Goal: Task Accomplishment & Management: Manage account settings

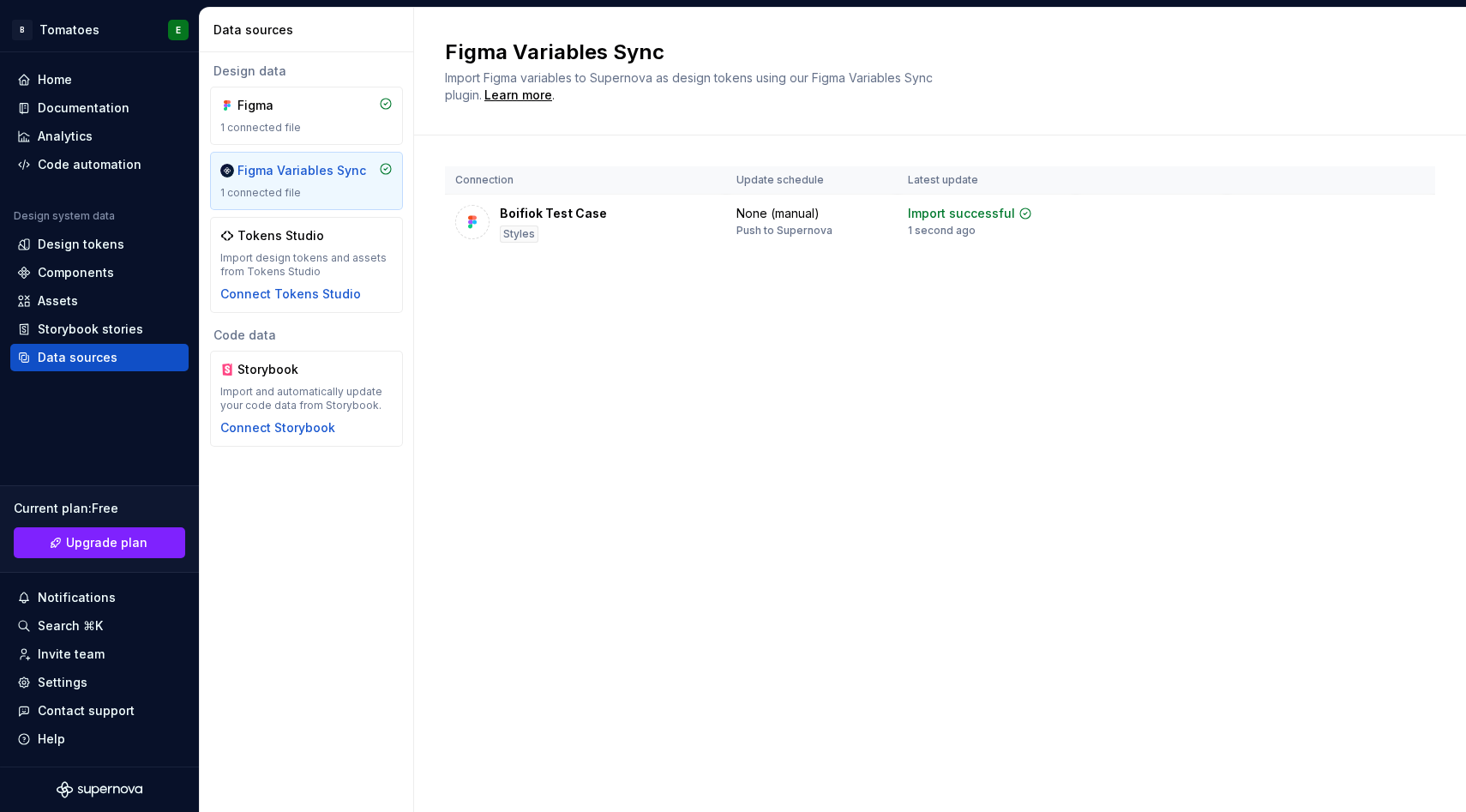
click at [298, 191] on div "1 connected file" at bounding box center [306, 193] width 172 height 13
click at [108, 252] on div "Design tokens" at bounding box center [80, 244] width 87 height 17
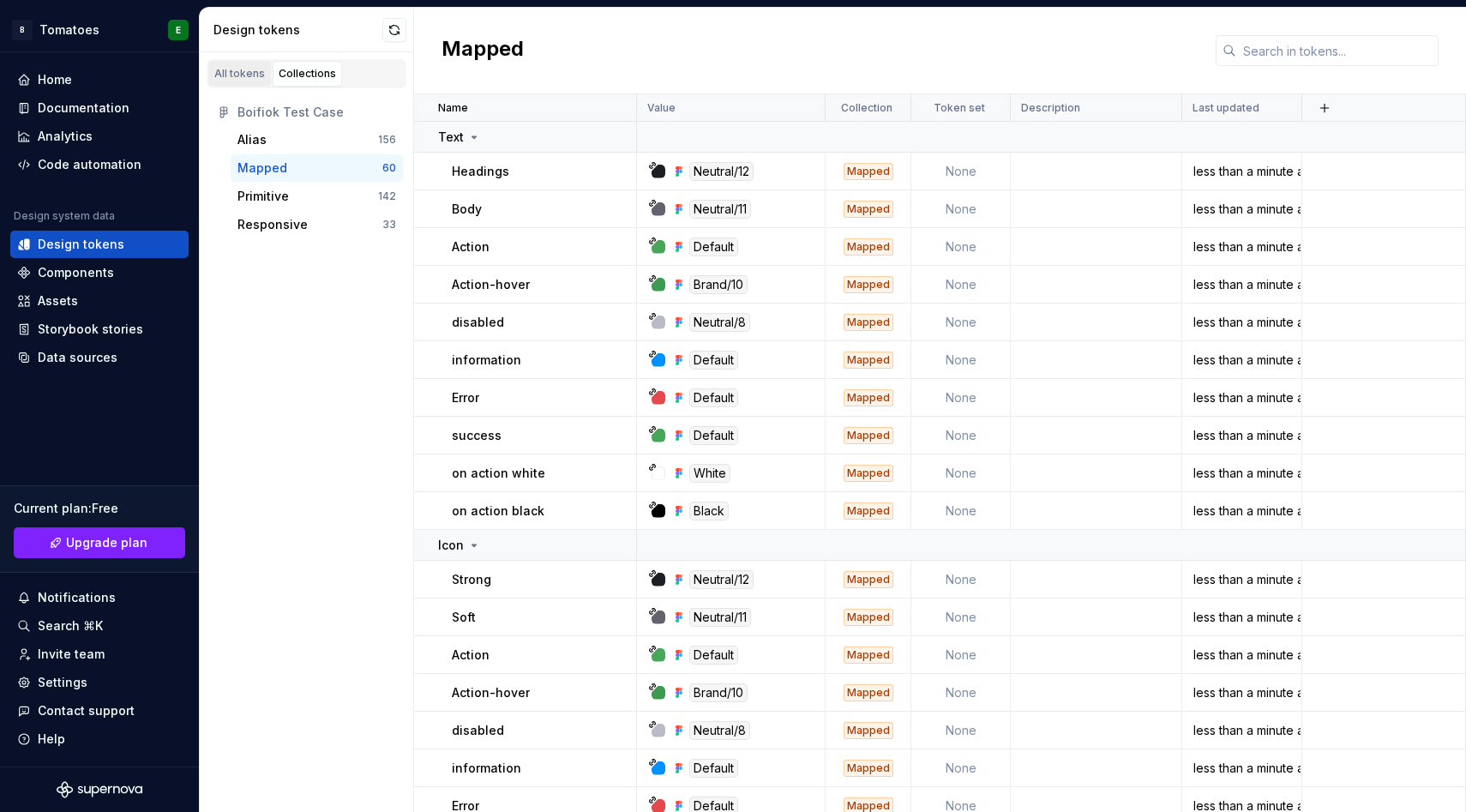
click at [219, 69] on div "All tokens" at bounding box center [239, 73] width 51 height 13
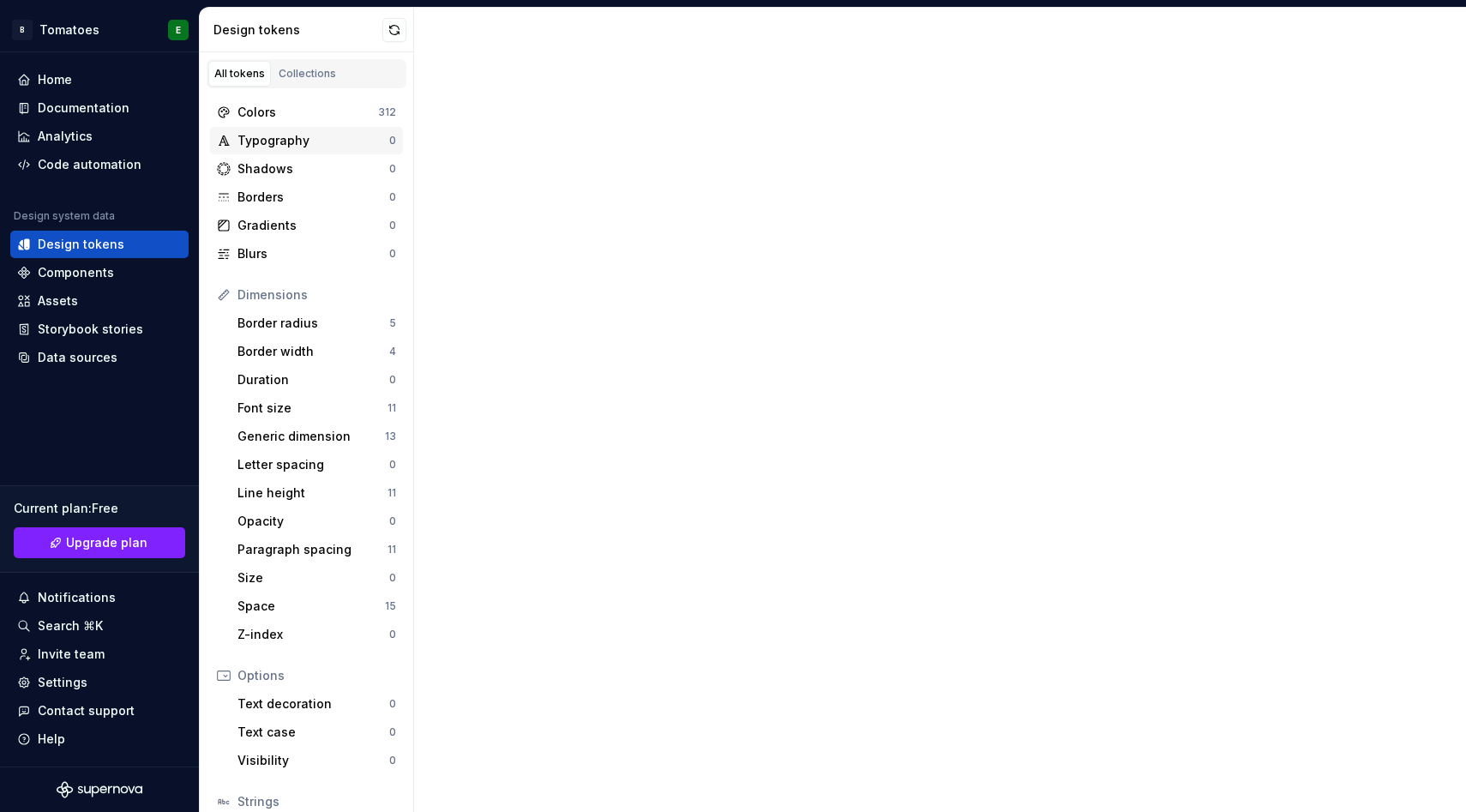
click at [266, 144] on div "Typography" at bounding box center [313, 140] width 152 height 17
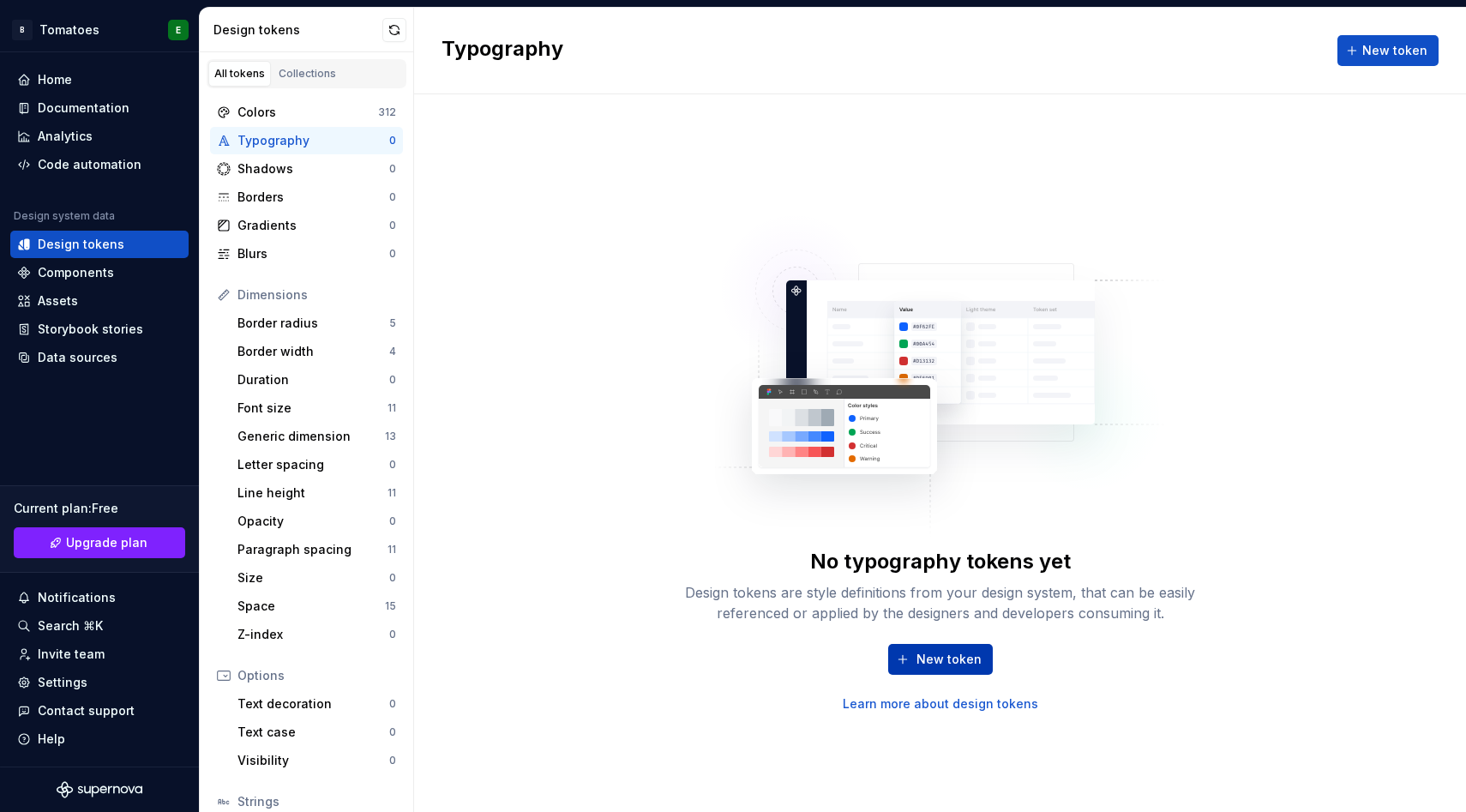
click at [915, 653] on button "New token" at bounding box center [940, 659] width 104 height 31
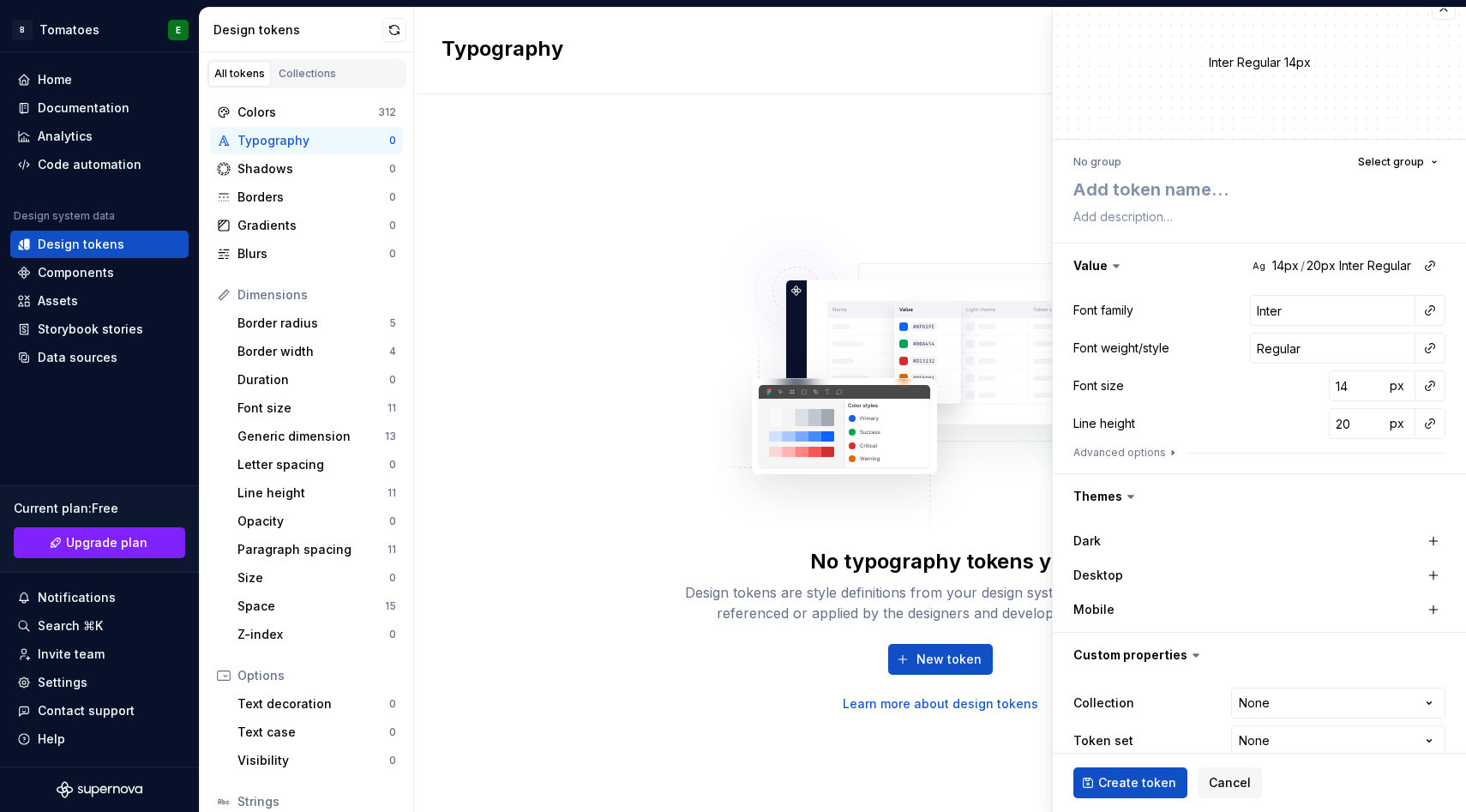
scroll to position [47, 0]
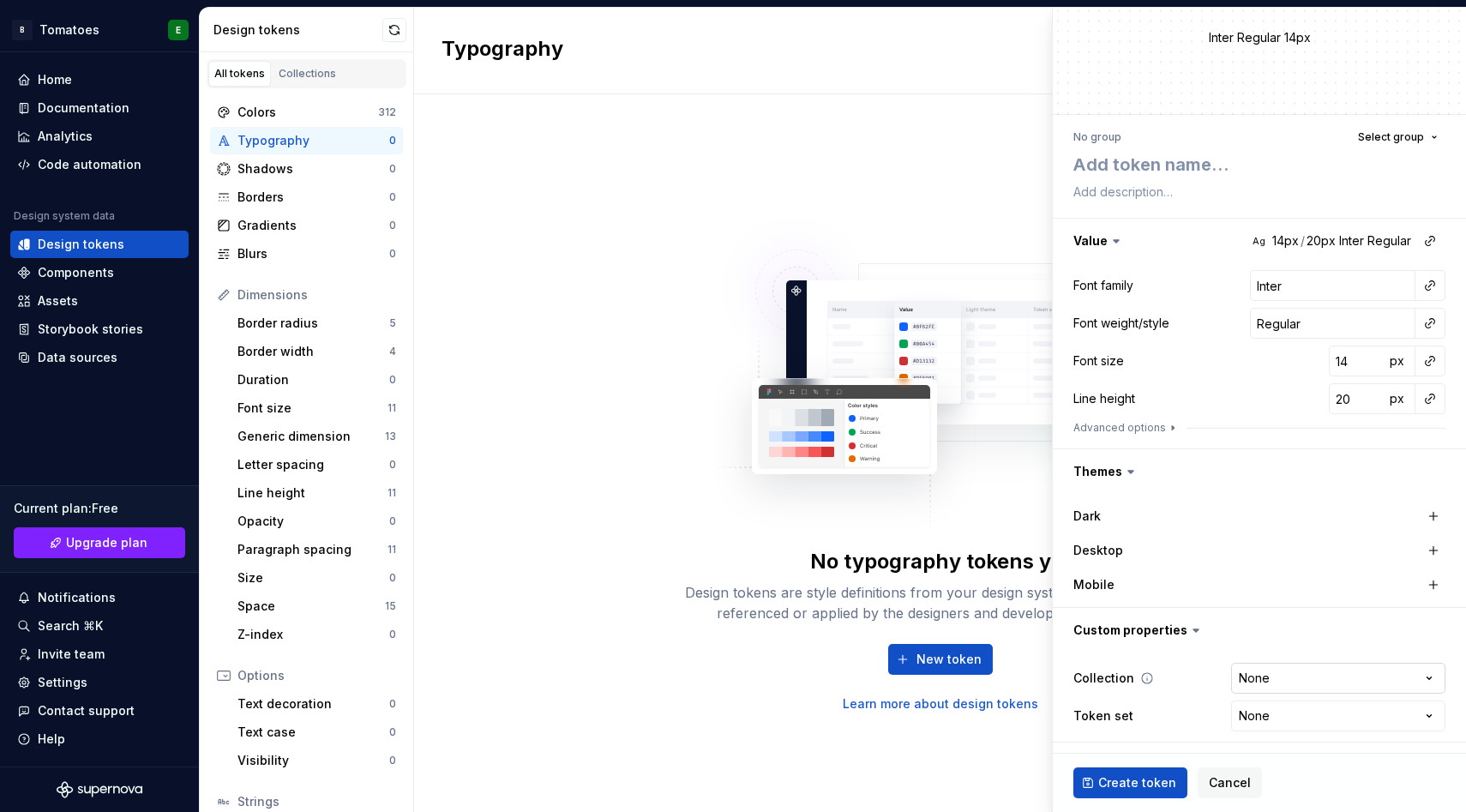
click at [1246, 677] on html "B Tomatoes E Home Documentation Analytics Code automation Design system data De…" at bounding box center [733, 406] width 1466 height 812
click at [690, 573] on div "No typography tokens yet Design tokens are style definitions from your design s…" at bounding box center [940, 585] width 549 height 76
click at [306, 397] on div "Font size 11" at bounding box center [317, 408] width 172 height 28
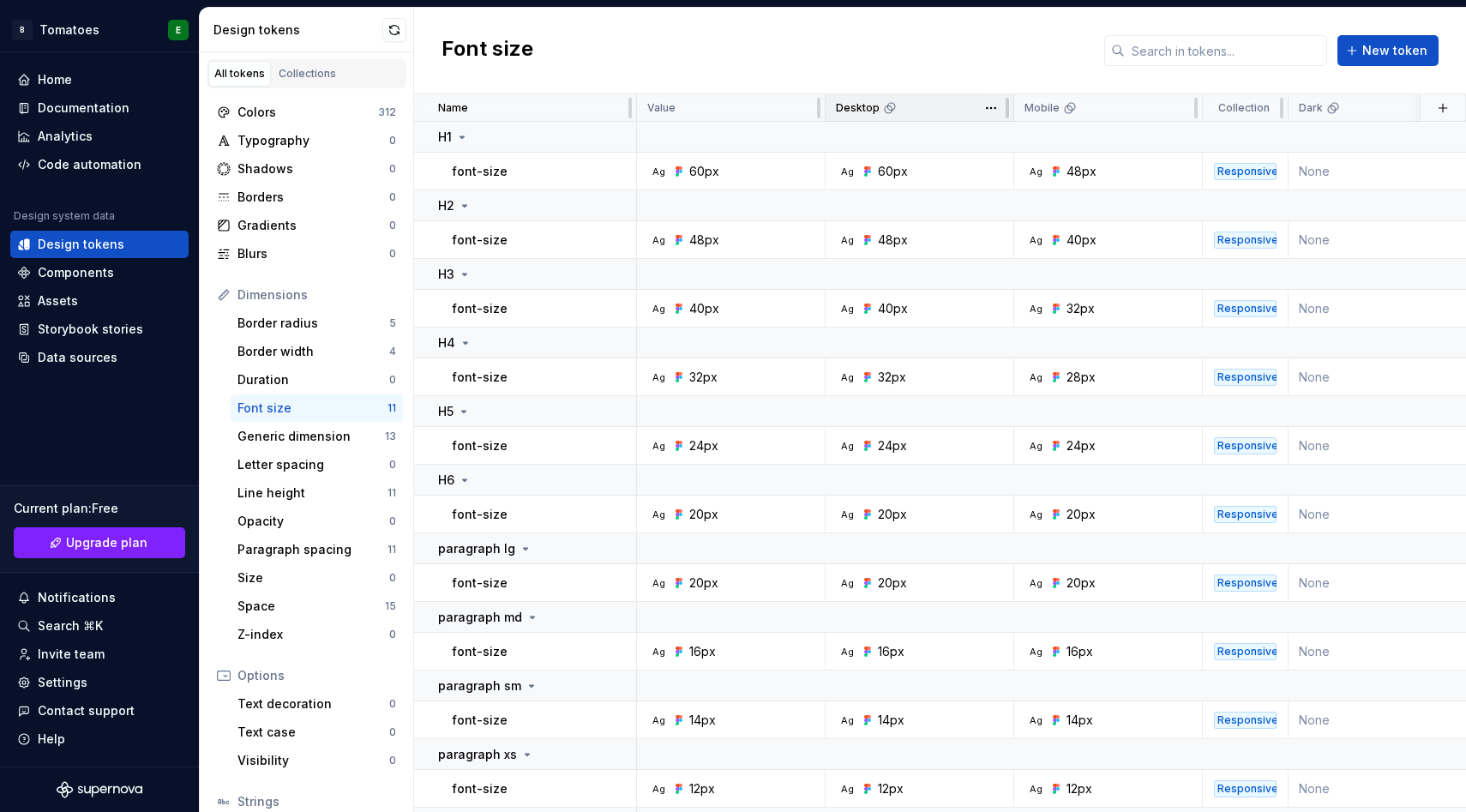
click at [891, 112] on icon at bounding box center [890, 107] width 13 height 13
click at [989, 104] on html "B Tomatoes E Home Documentation Analytics Code automation Design system data De…" at bounding box center [733, 406] width 1466 height 812
click at [991, 109] on html "B Tomatoes E Home Documentation Analytics Code automation Design system data De…" at bounding box center [733, 406] width 1466 height 812
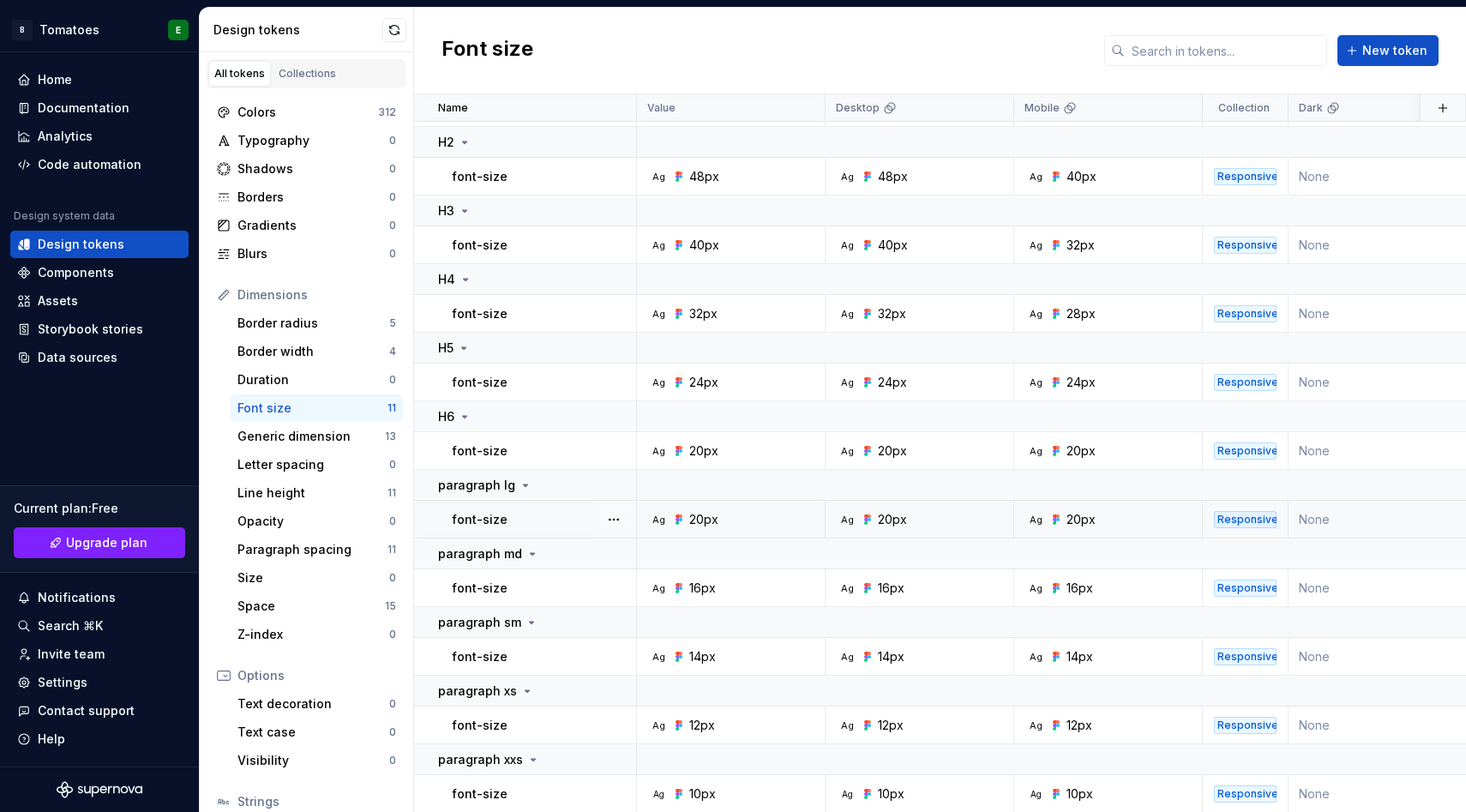
scroll to position [64, 0]
click at [551, 520] on div "font-size" at bounding box center [544, 518] width 184 height 17
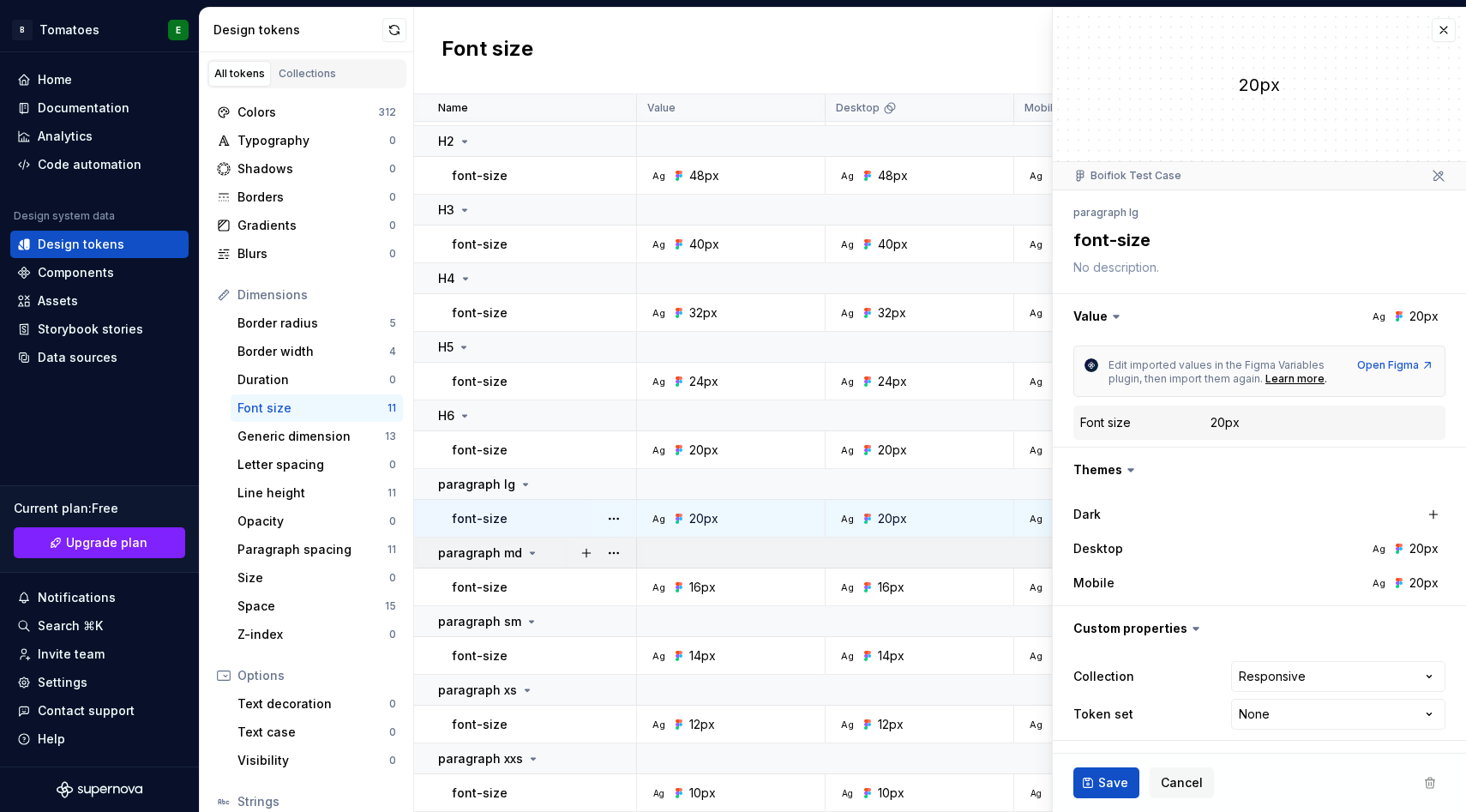
click at [762, 554] on td at bounding box center [1276, 553] width 1278 height 31
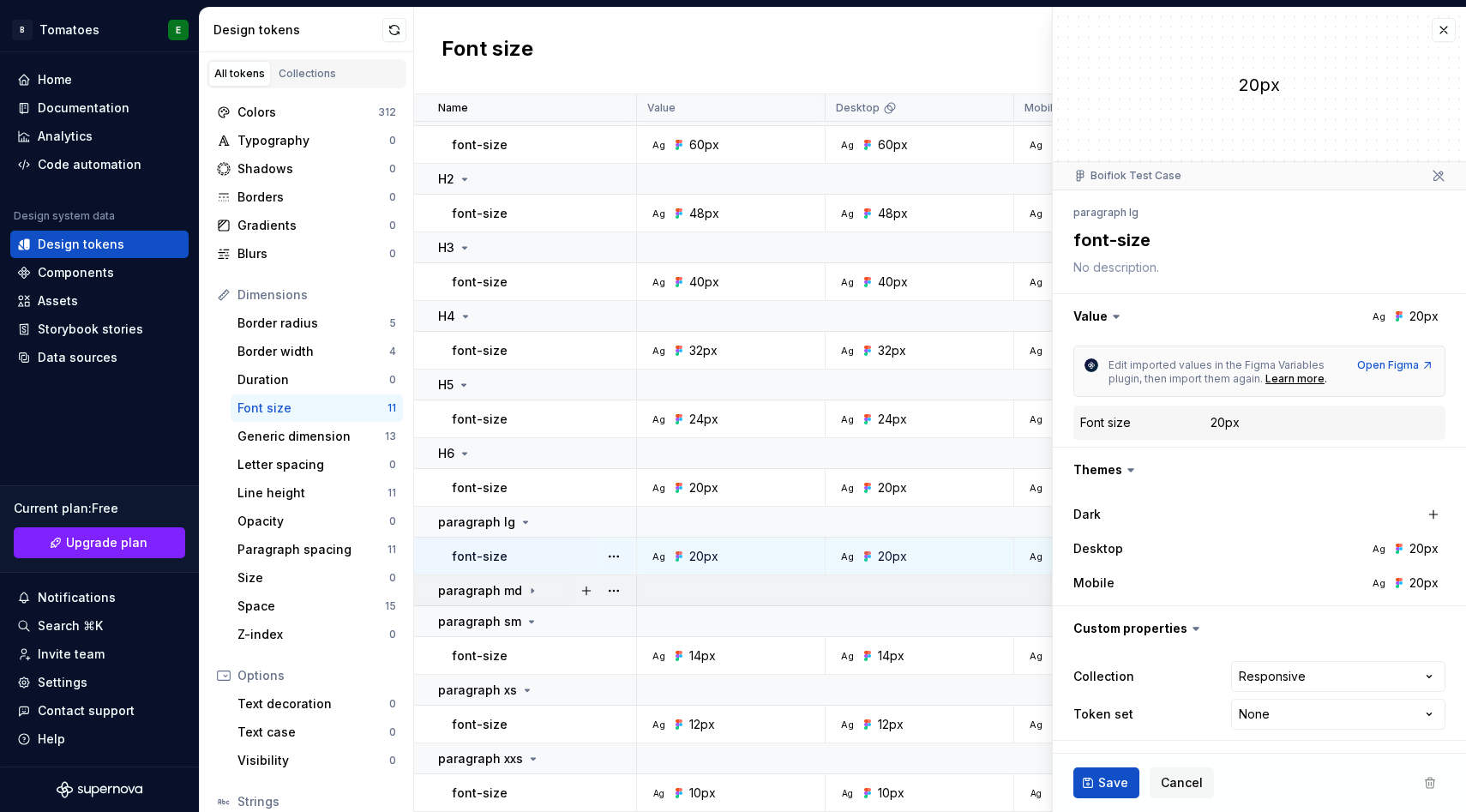
scroll to position [27, 0]
click at [314, 495] on div "Line height" at bounding box center [312, 493] width 150 height 17
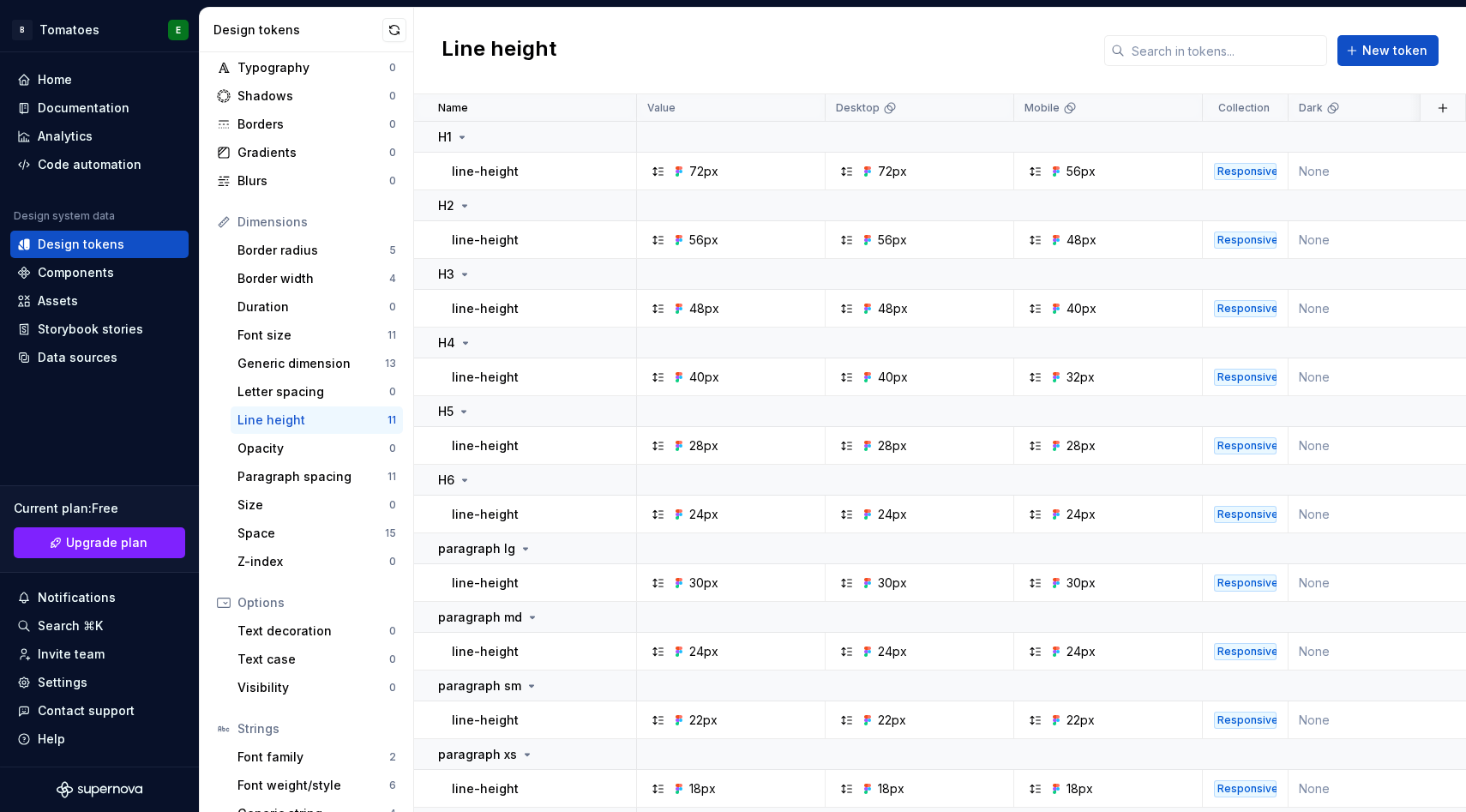
scroll to position [127, 0]
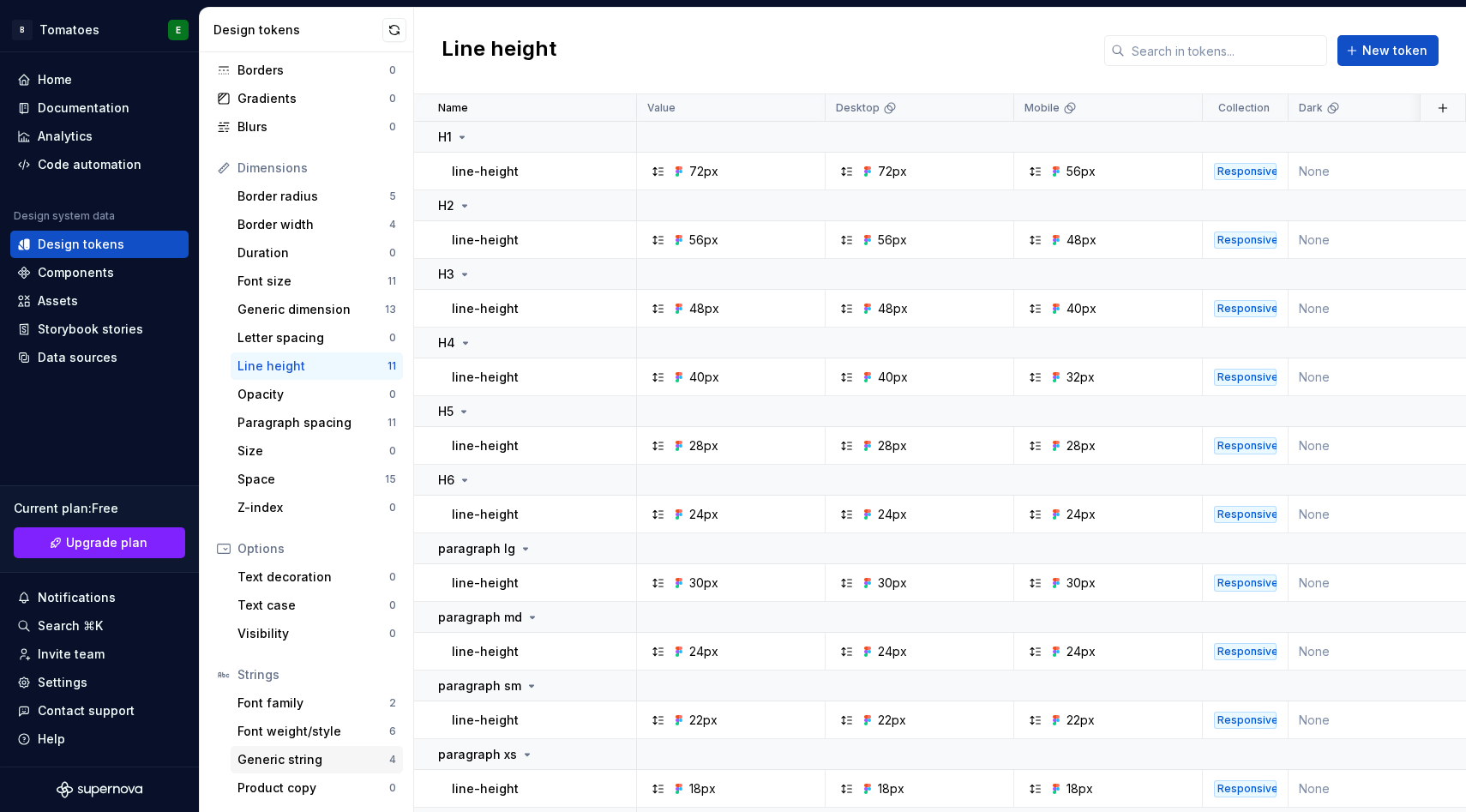
click at [287, 753] on div "Generic string" at bounding box center [313, 759] width 152 height 17
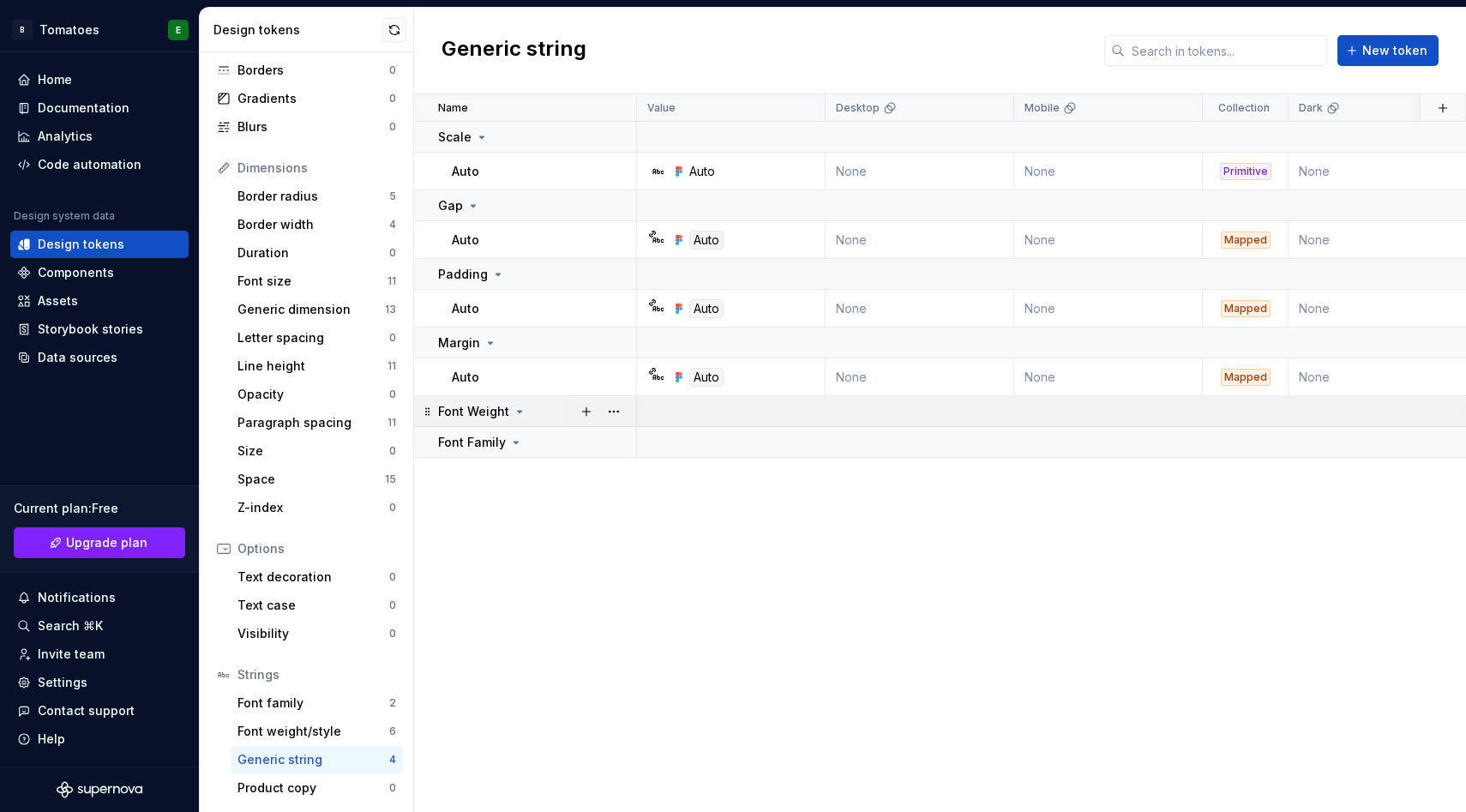
click at [517, 403] on div "Font Weight" at bounding box center [482, 411] width 88 height 17
click at [523, 413] on icon at bounding box center [519, 411] width 13 height 13
click at [319, 780] on div "Product copy" at bounding box center [313, 788] width 152 height 17
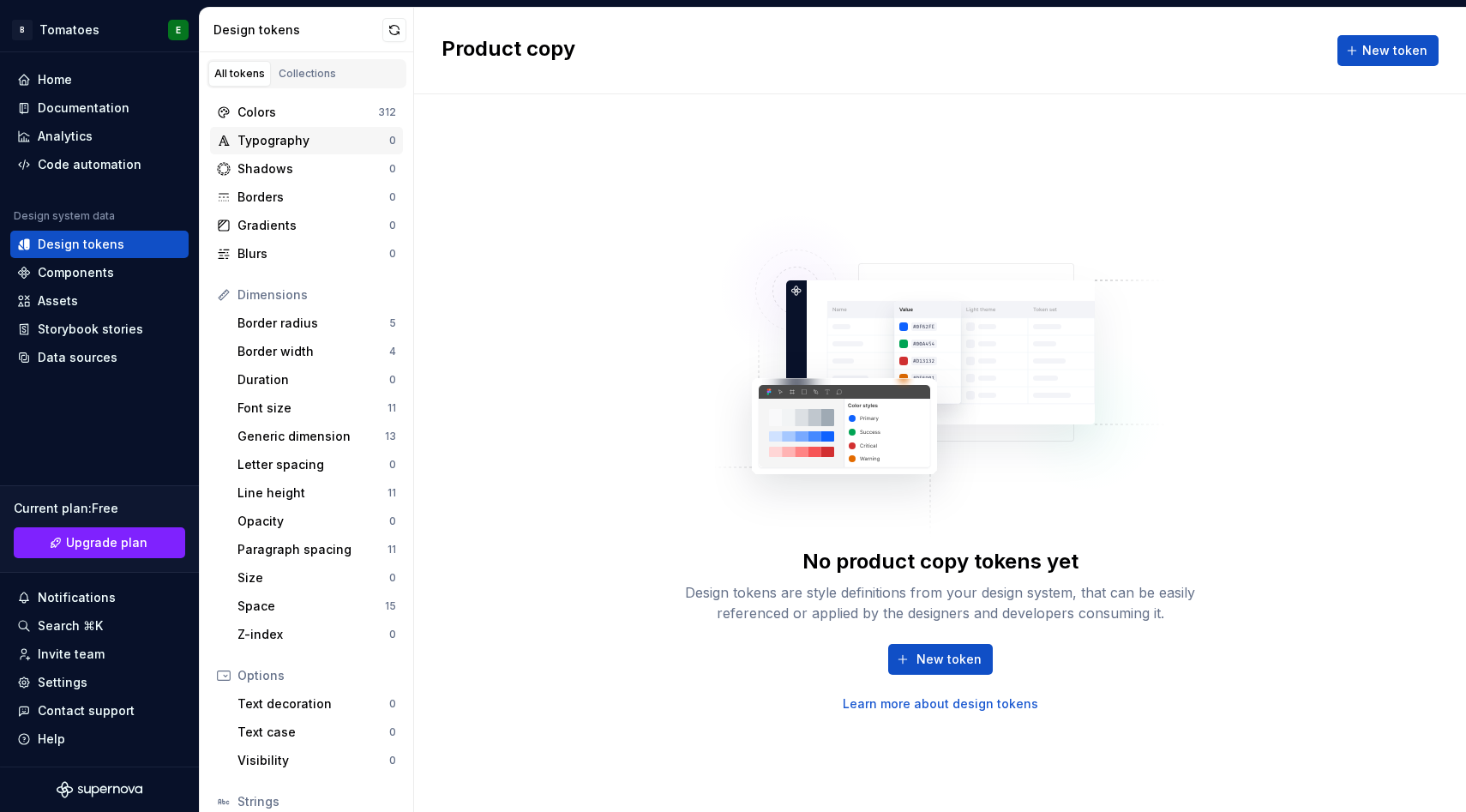
click at [288, 142] on div "Typography" at bounding box center [313, 140] width 152 height 17
click at [901, 656] on button "New token" at bounding box center [940, 659] width 104 height 31
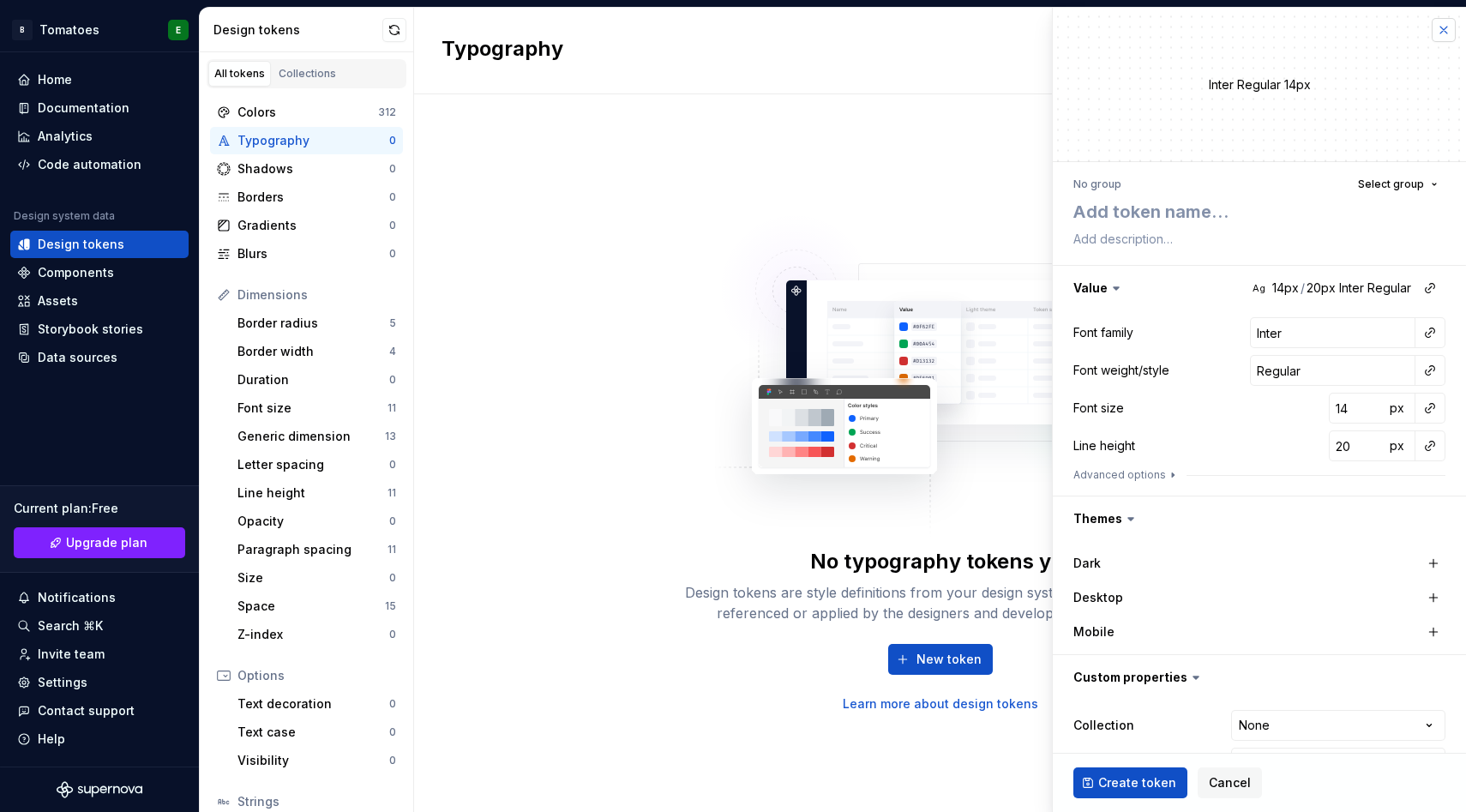
click at [1445, 25] on button "button" at bounding box center [1444, 29] width 24 height 24
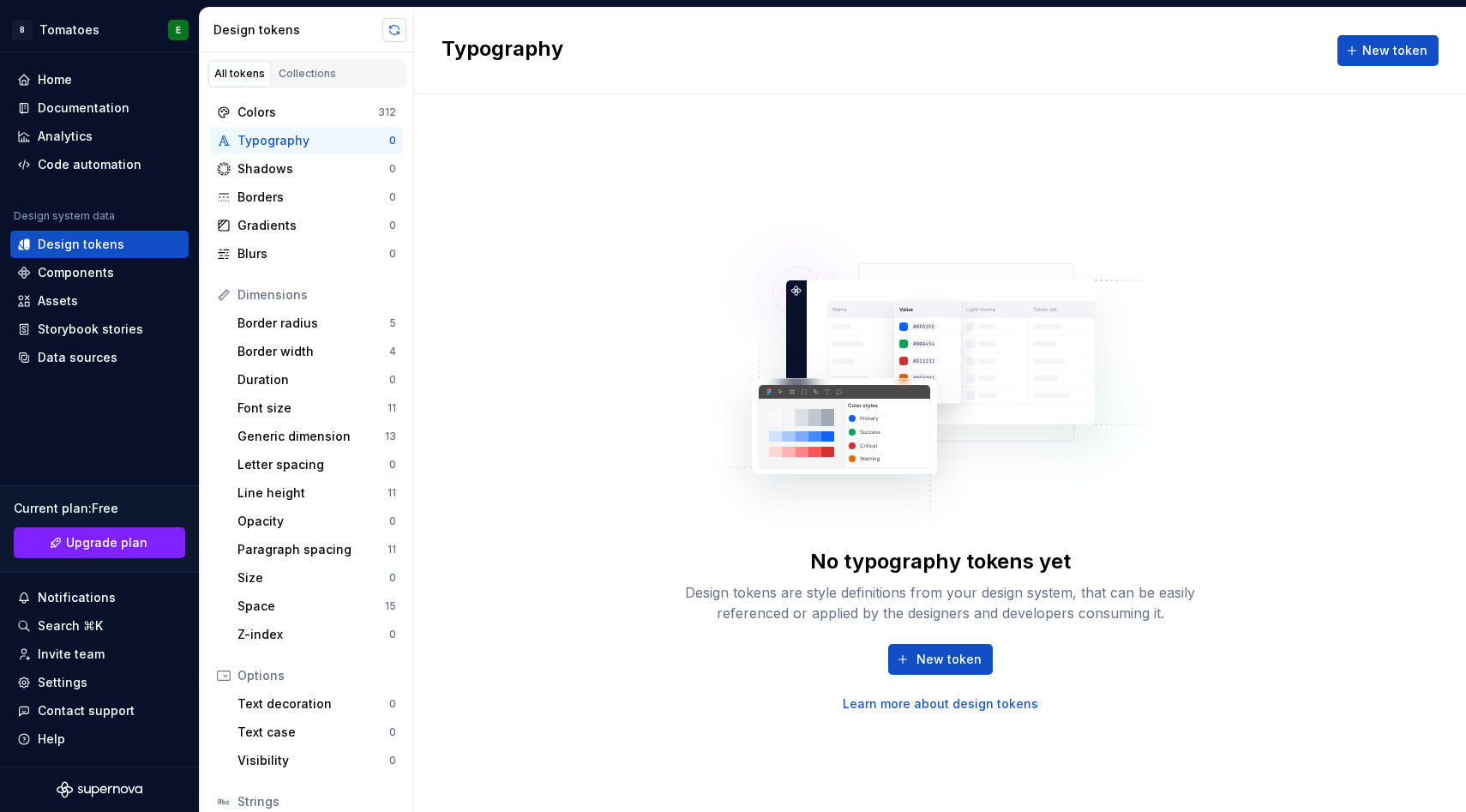
click at [385, 24] on button "button" at bounding box center [394, 29] width 24 height 24
click at [47, 356] on div "Data sources" at bounding box center [77, 357] width 79 height 17
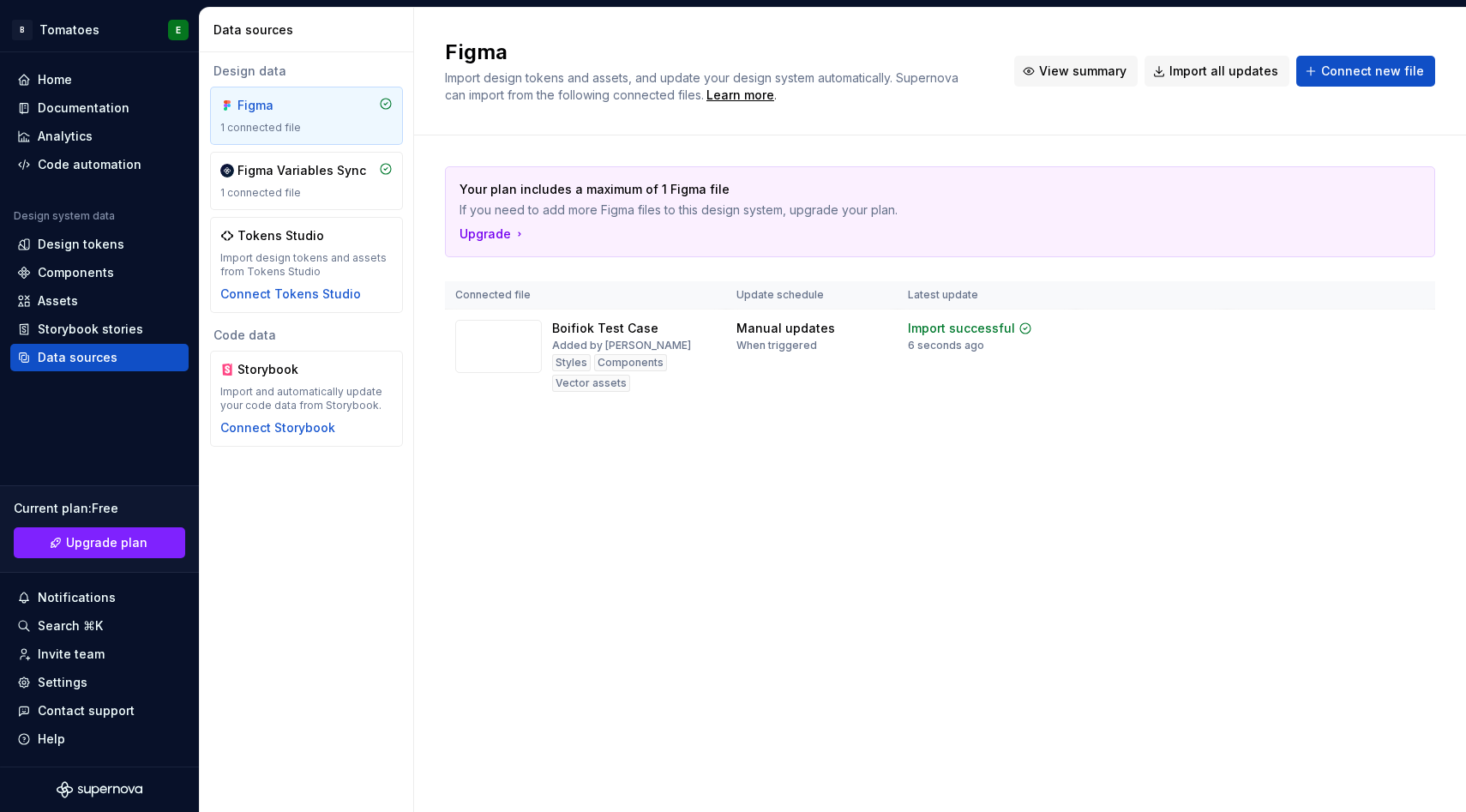
click at [1064, 74] on span "View summary" at bounding box center [1083, 70] width 87 height 17
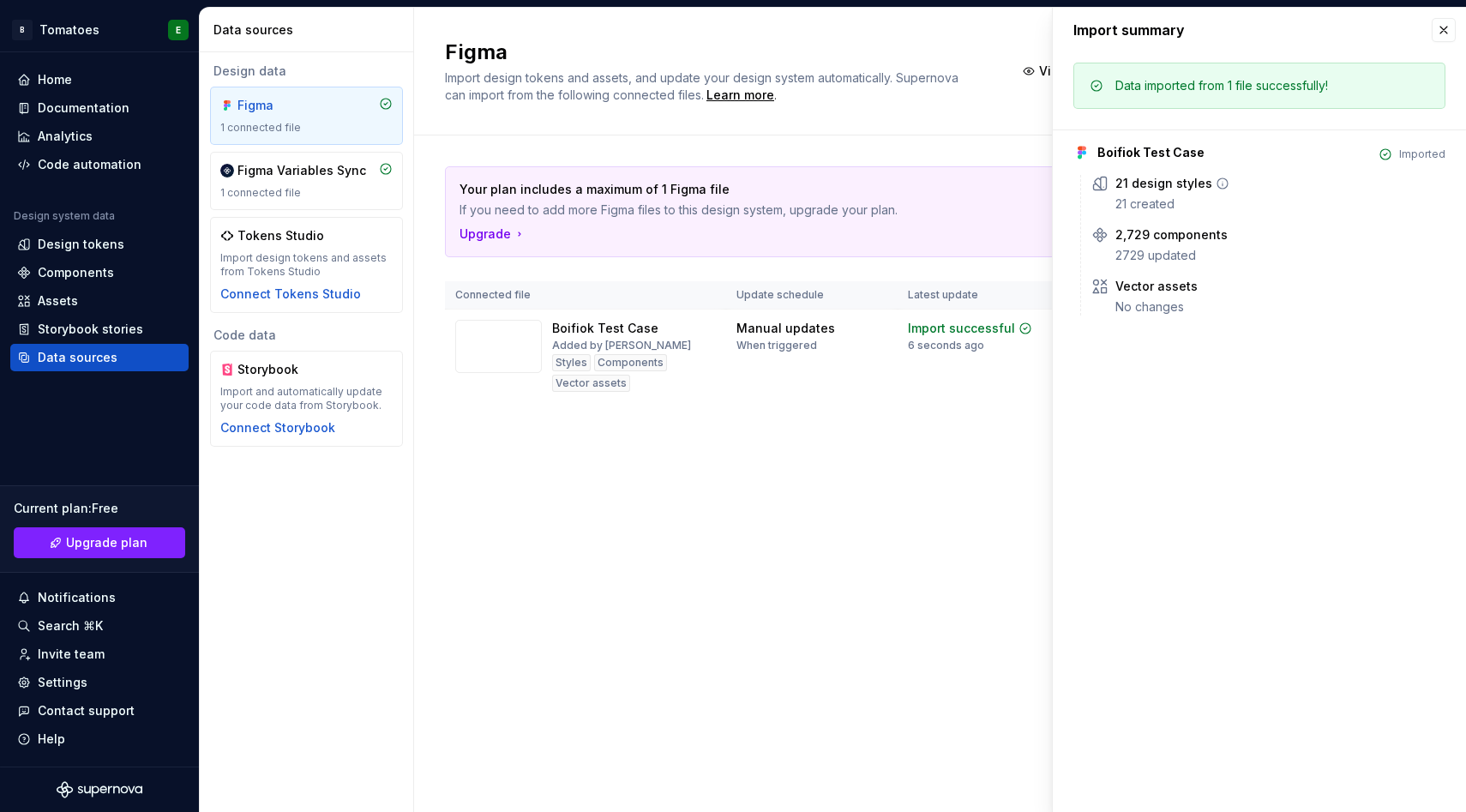
click at [1216, 180] on icon at bounding box center [1222, 183] width 13 height 13
click at [1168, 196] on div "21 created" at bounding box center [1280, 203] width 330 height 17
click at [49, 250] on div "Design tokens" at bounding box center [80, 244] width 87 height 17
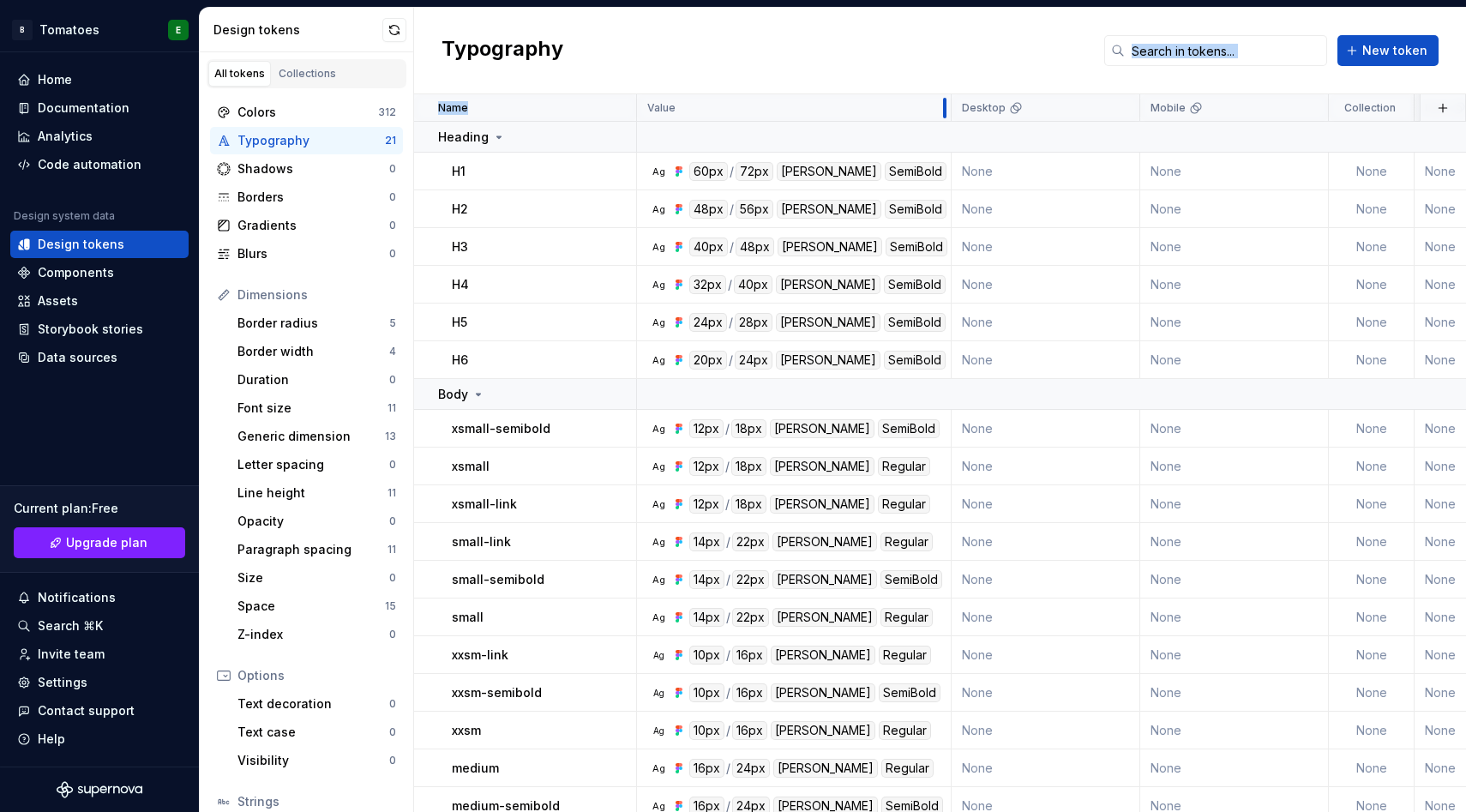
drag, startPoint x: 825, startPoint y: 102, endPoint x: 952, endPoint y: 88, distance: 127.8
click at [952, 88] on div "Typography New token Name Value Desktop Mobile Collection Dark Token set Descri…" at bounding box center [940, 410] width 1052 height 805
click at [990, 183] on td "None" at bounding box center [1046, 171] width 188 height 37
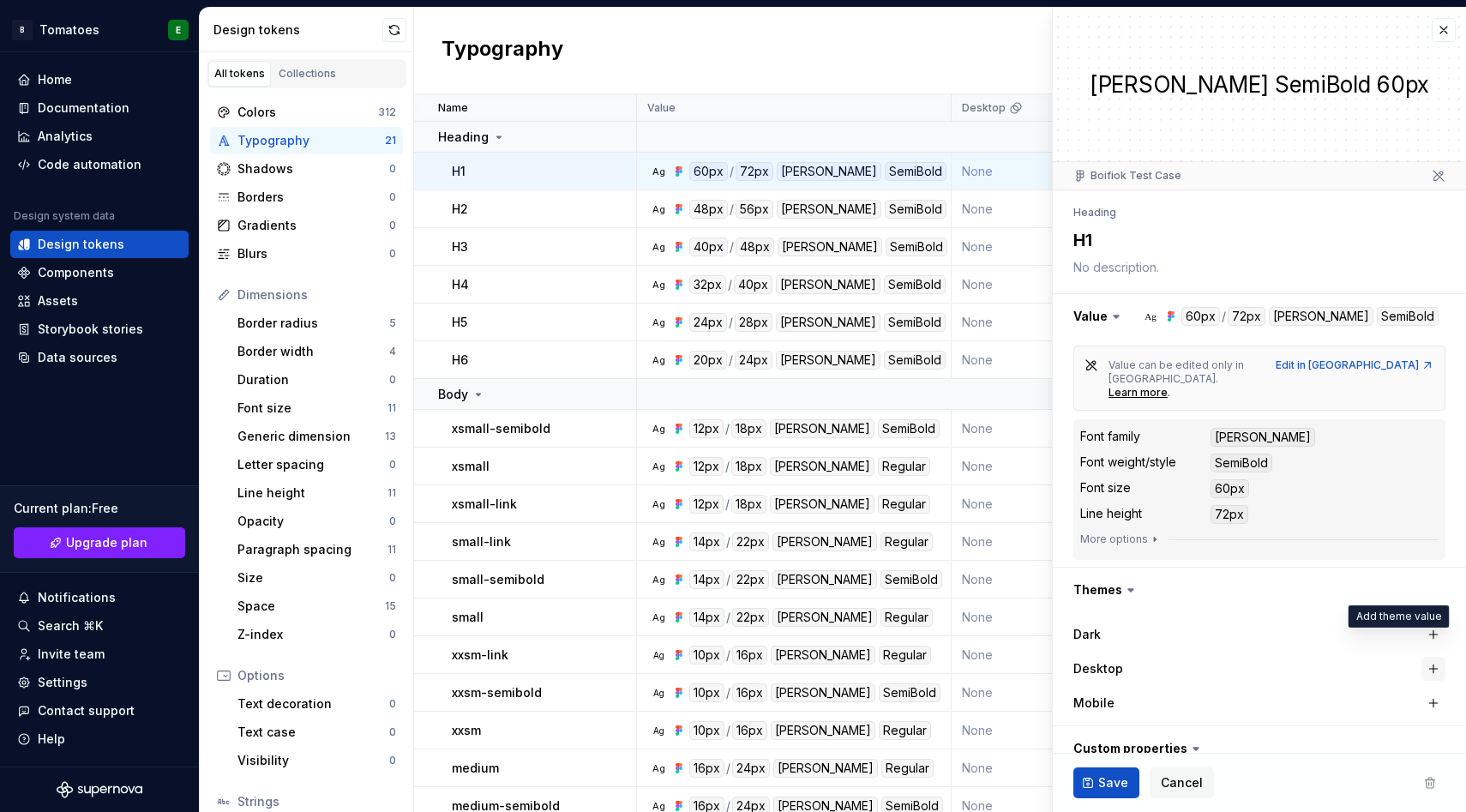
click at [1437, 657] on button "button" at bounding box center [1434, 668] width 24 height 24
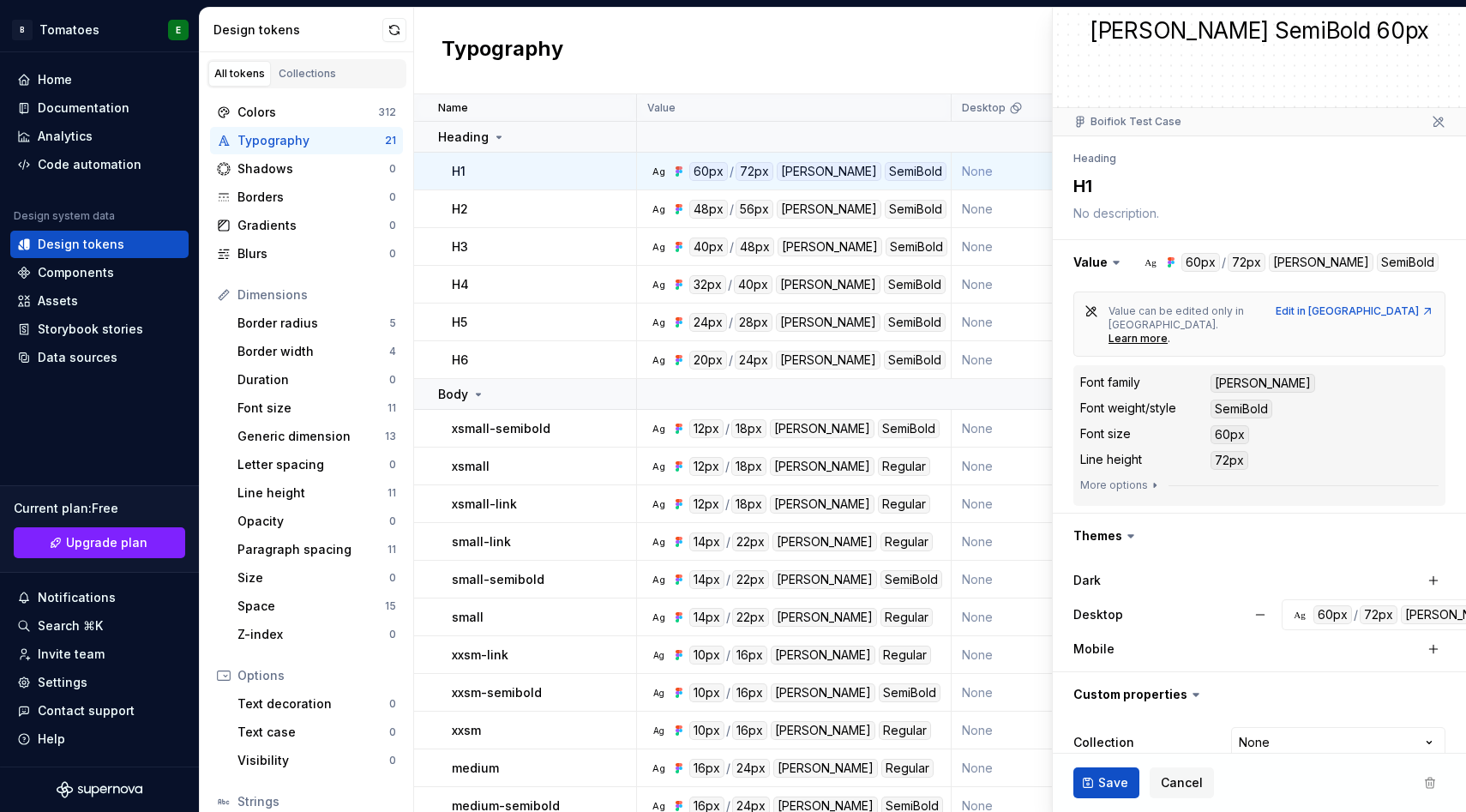
scroll to position [93, 0]
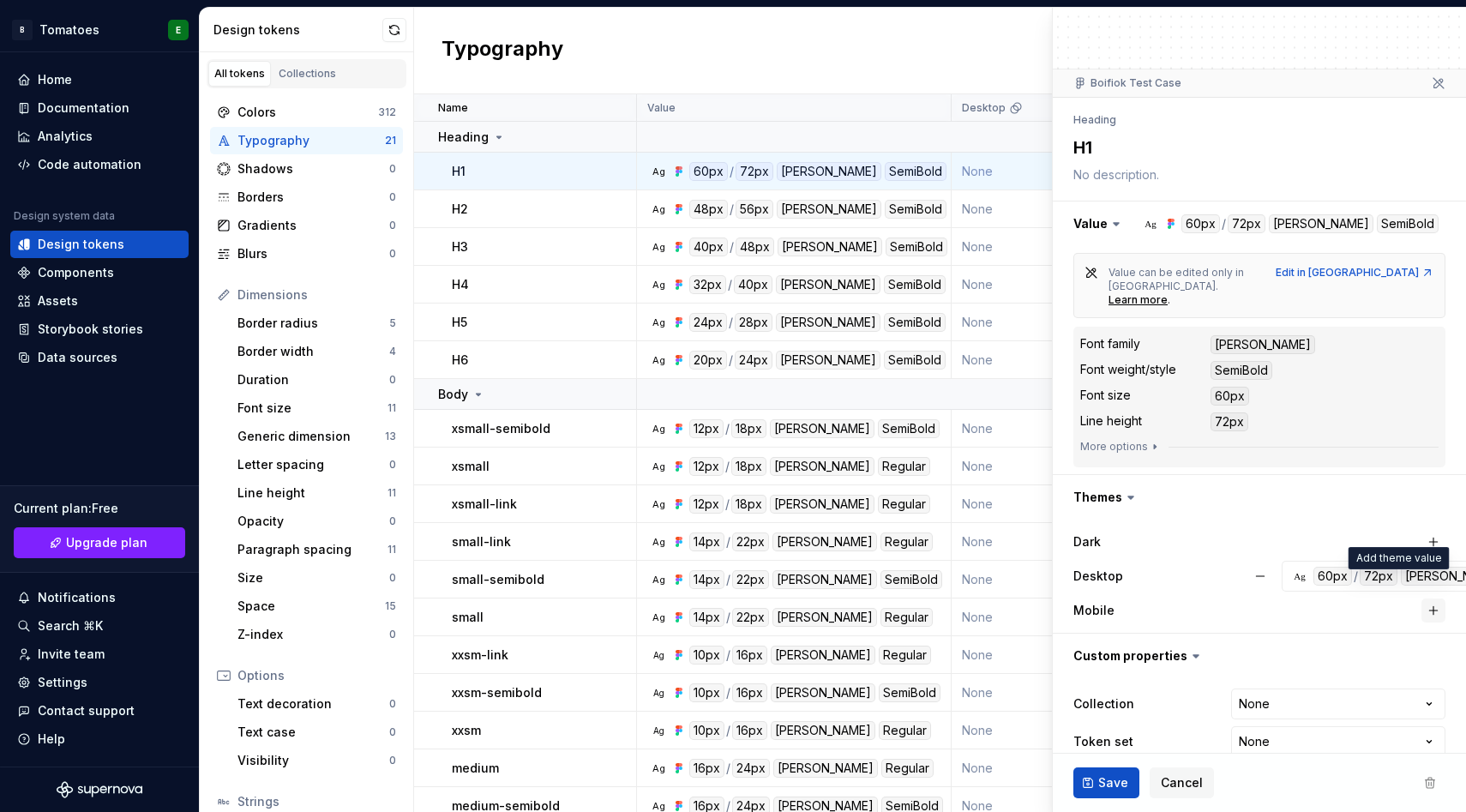
click at [1433, 599] on button "button" at bounding box center [1434, 610] width 24 height 24
click at [1325, 567] on div "60px" at bounding box center [1332, 576] width 38 height 19
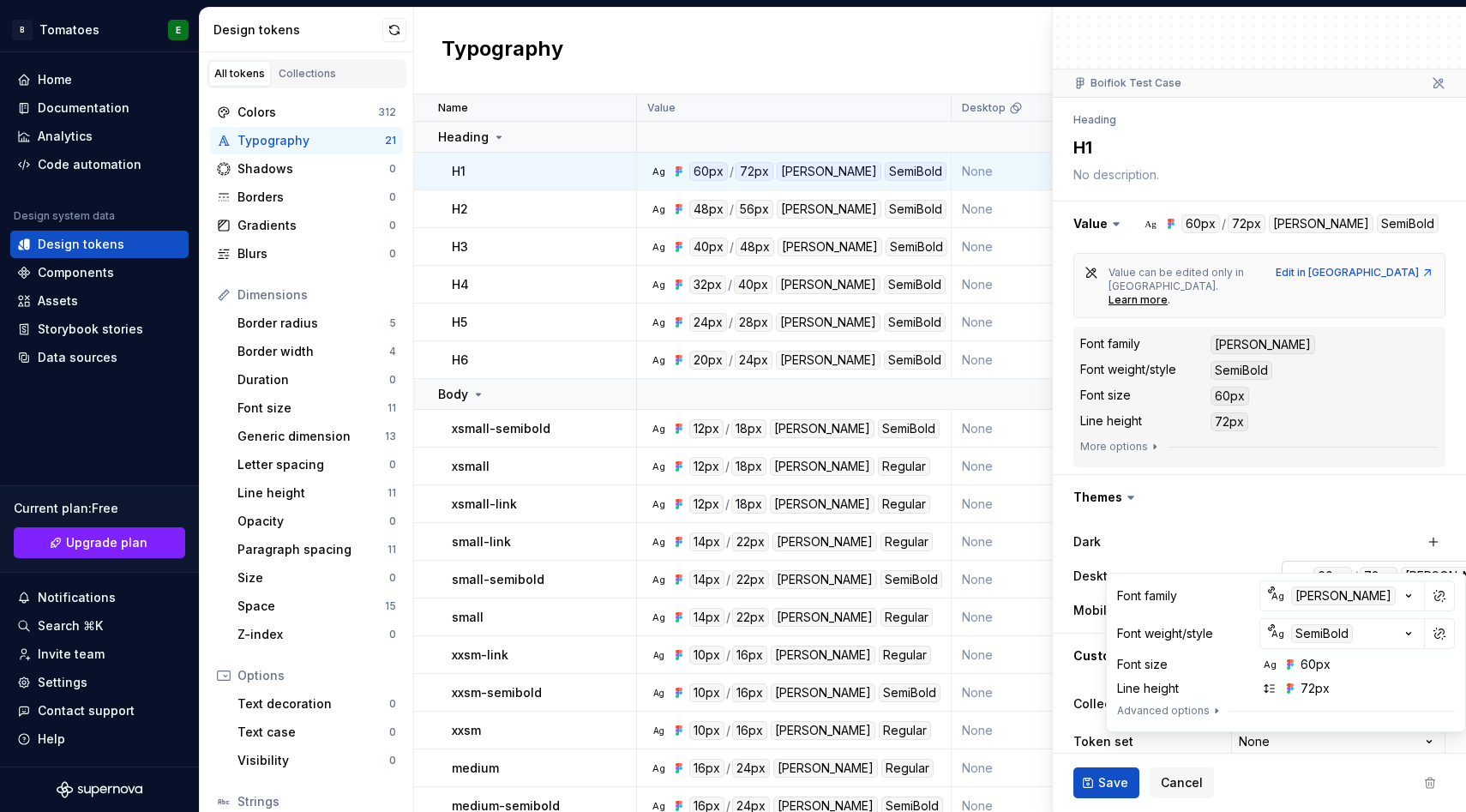
click at [1301, 567] on div "Ag 60px / 72px [PERSON_NAME] SemiBold" at bounding box center [1430, 576] width 281 height 19
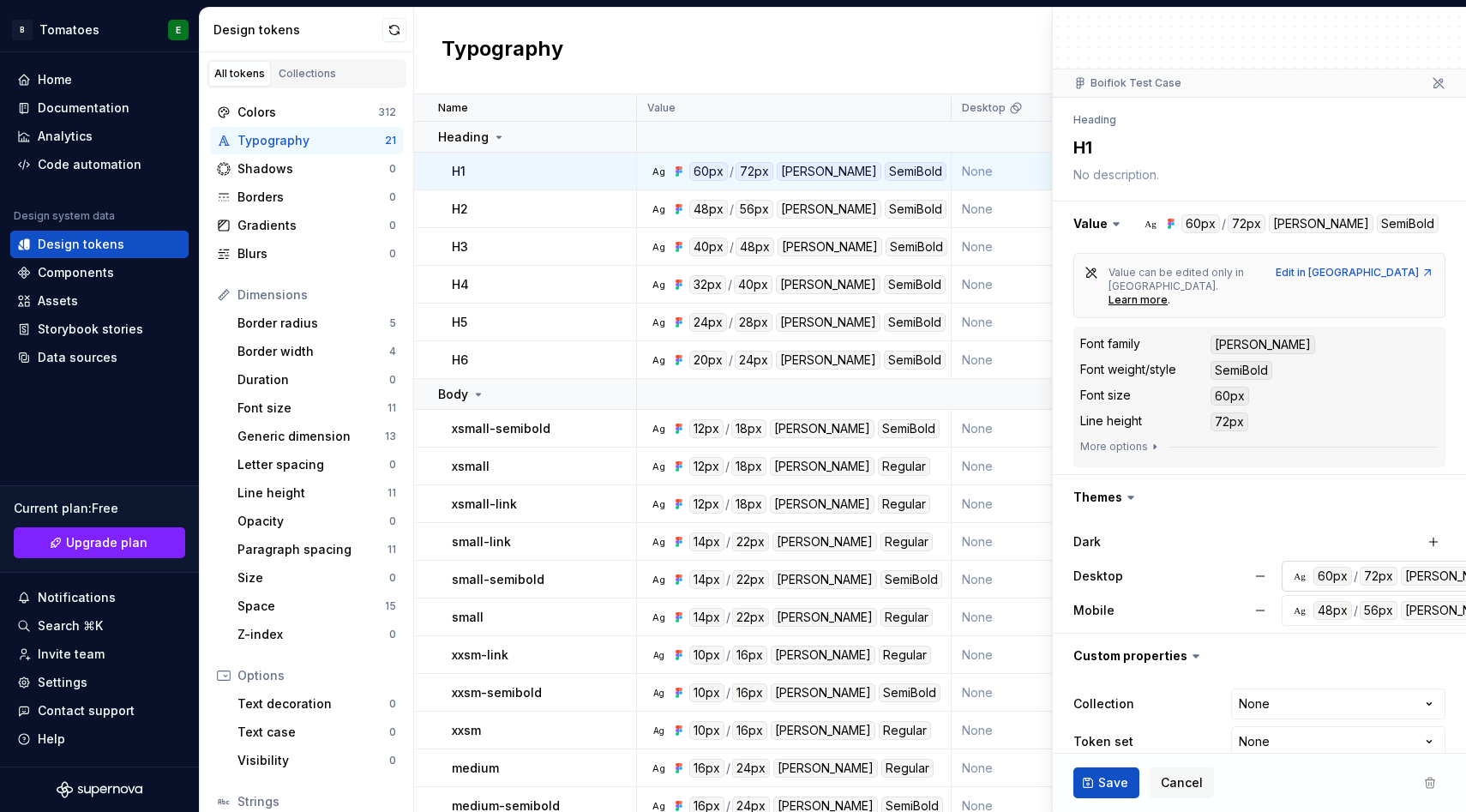
click at [1296, 569] on div "Ag" at bounding box center [1299, 576] width 13 height 13
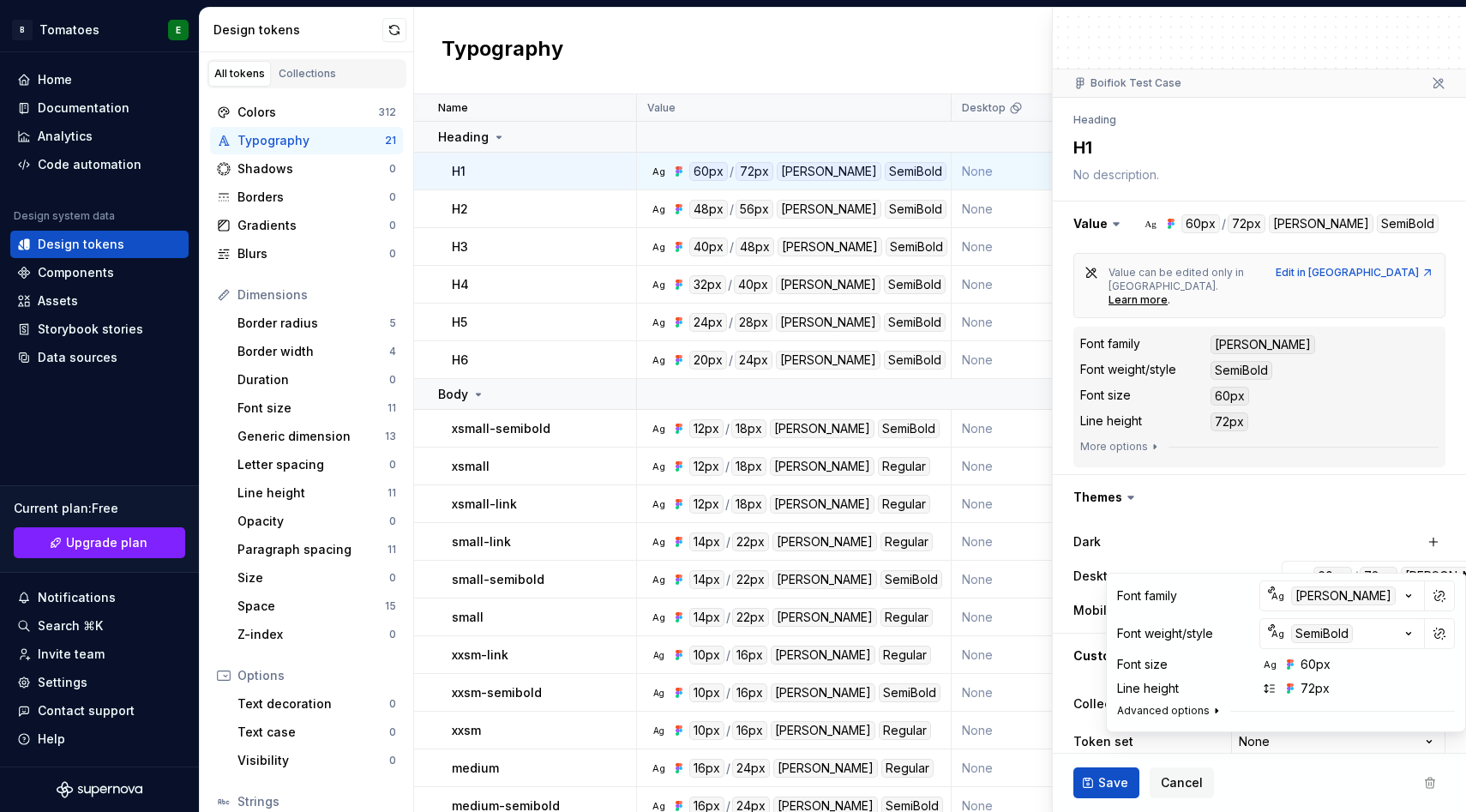
click at [1216, 709] on icon "button" at bounding box center [1217, 711] width 2 height 4
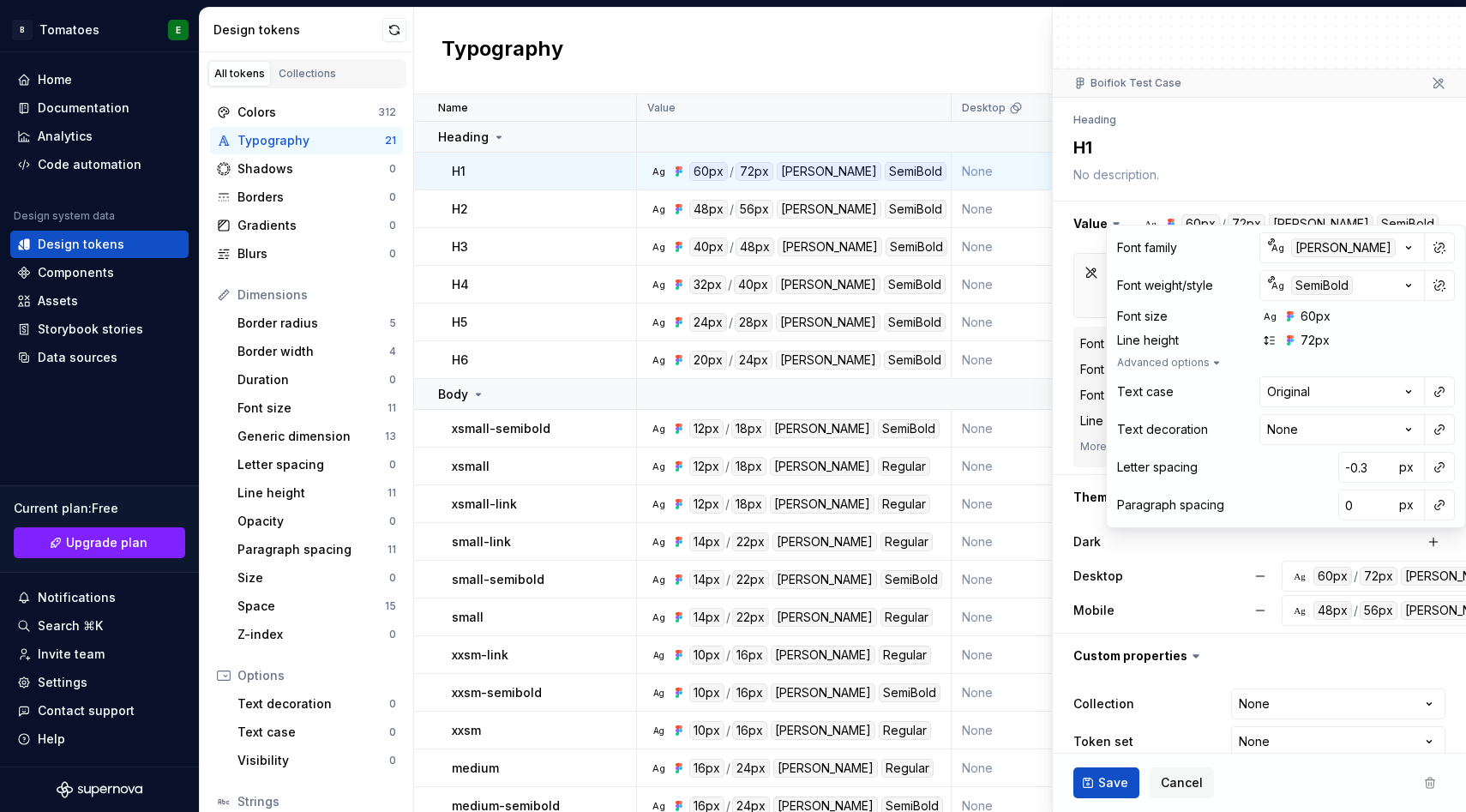
type textarea "*"
click at [1212, 360] on icon "button" at bounding box center [1216, 362] width 13 height 13
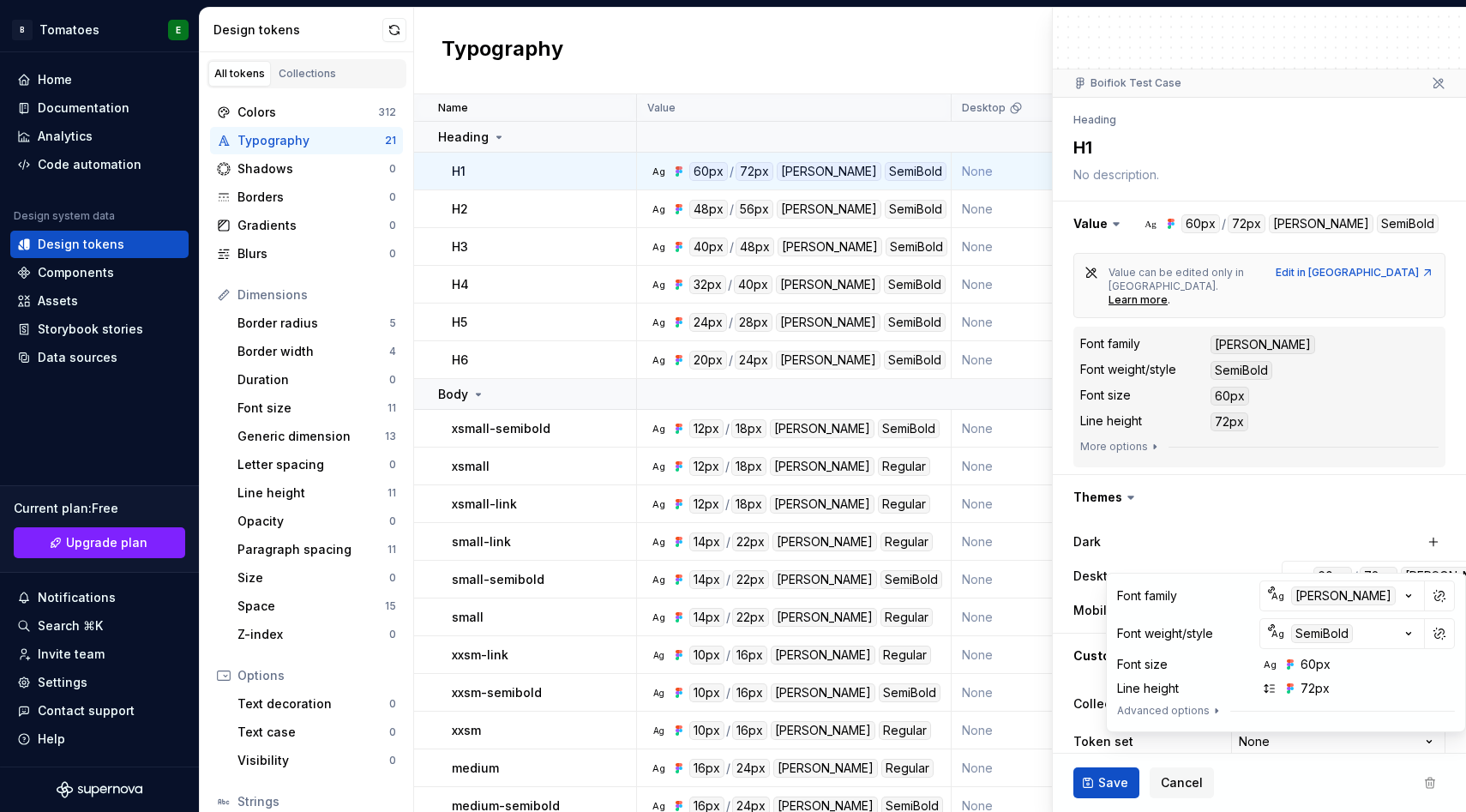
click at [1211, 530] on div "Dark" at bounding box center [1259, 542] width 372 height 24
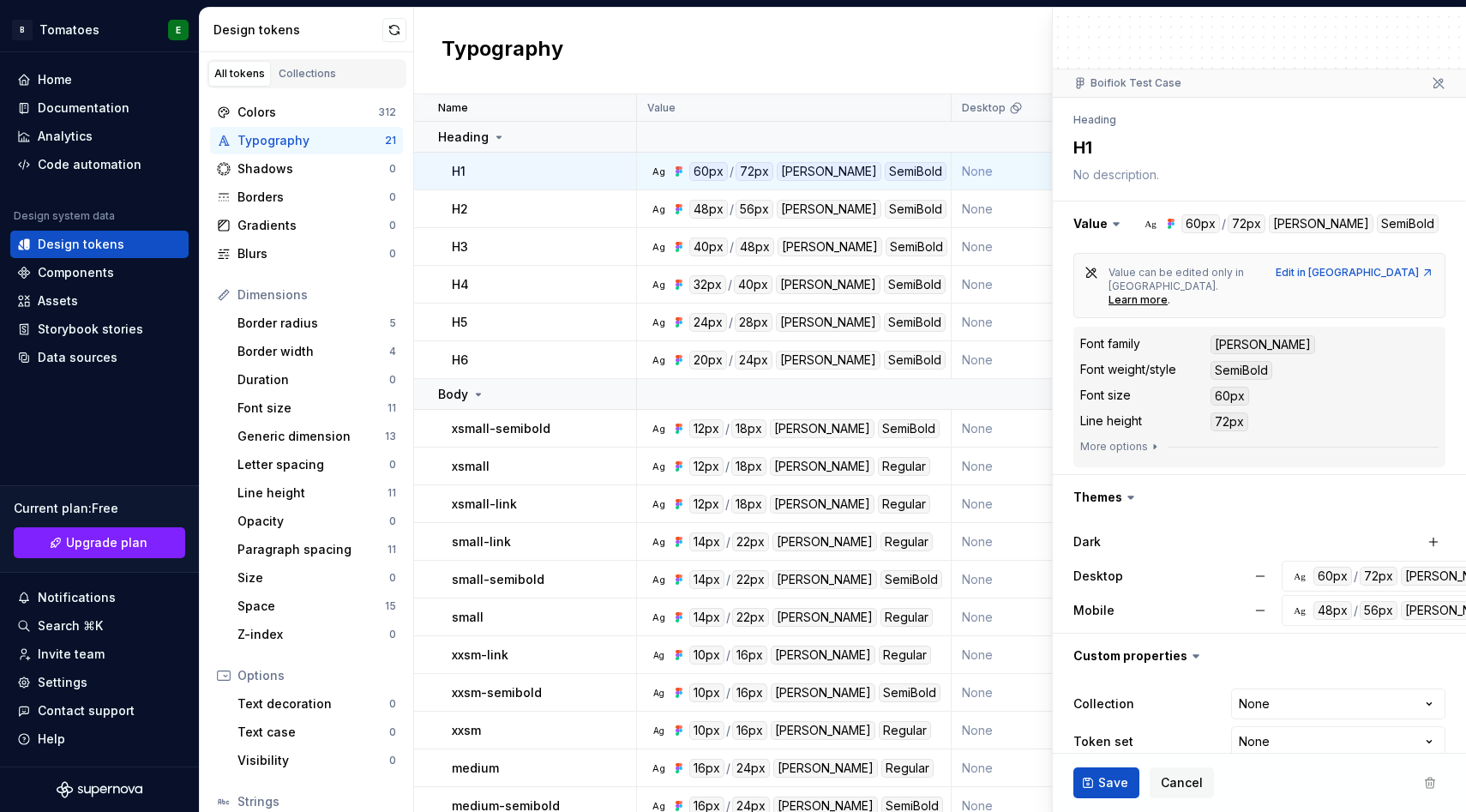
click at [1284, 674] on html "B Tomatoes E Home Documentation Analytics Code automation Design system data De…" at bounding box center [733, 406] width 1466 height 812
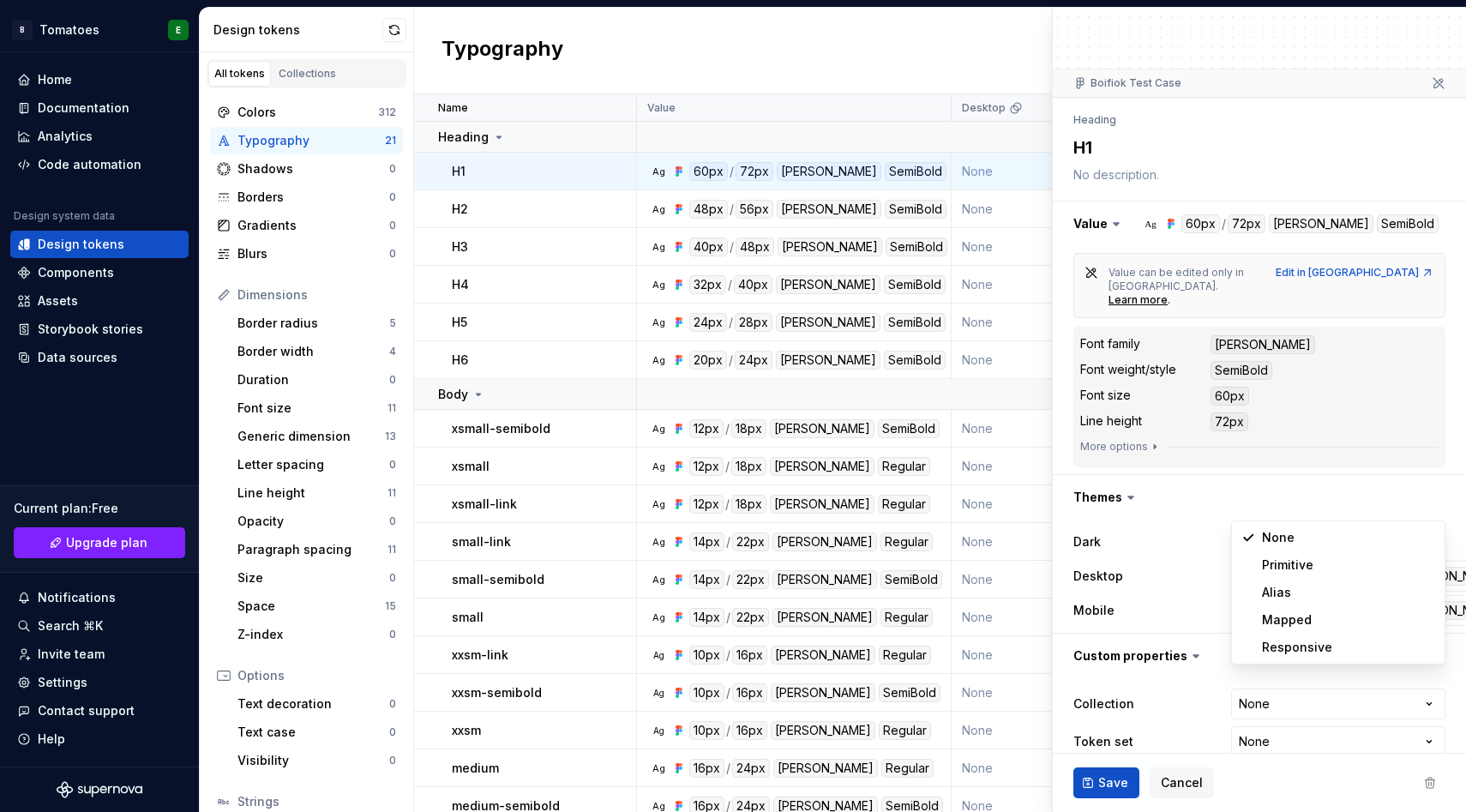
select select "**********"
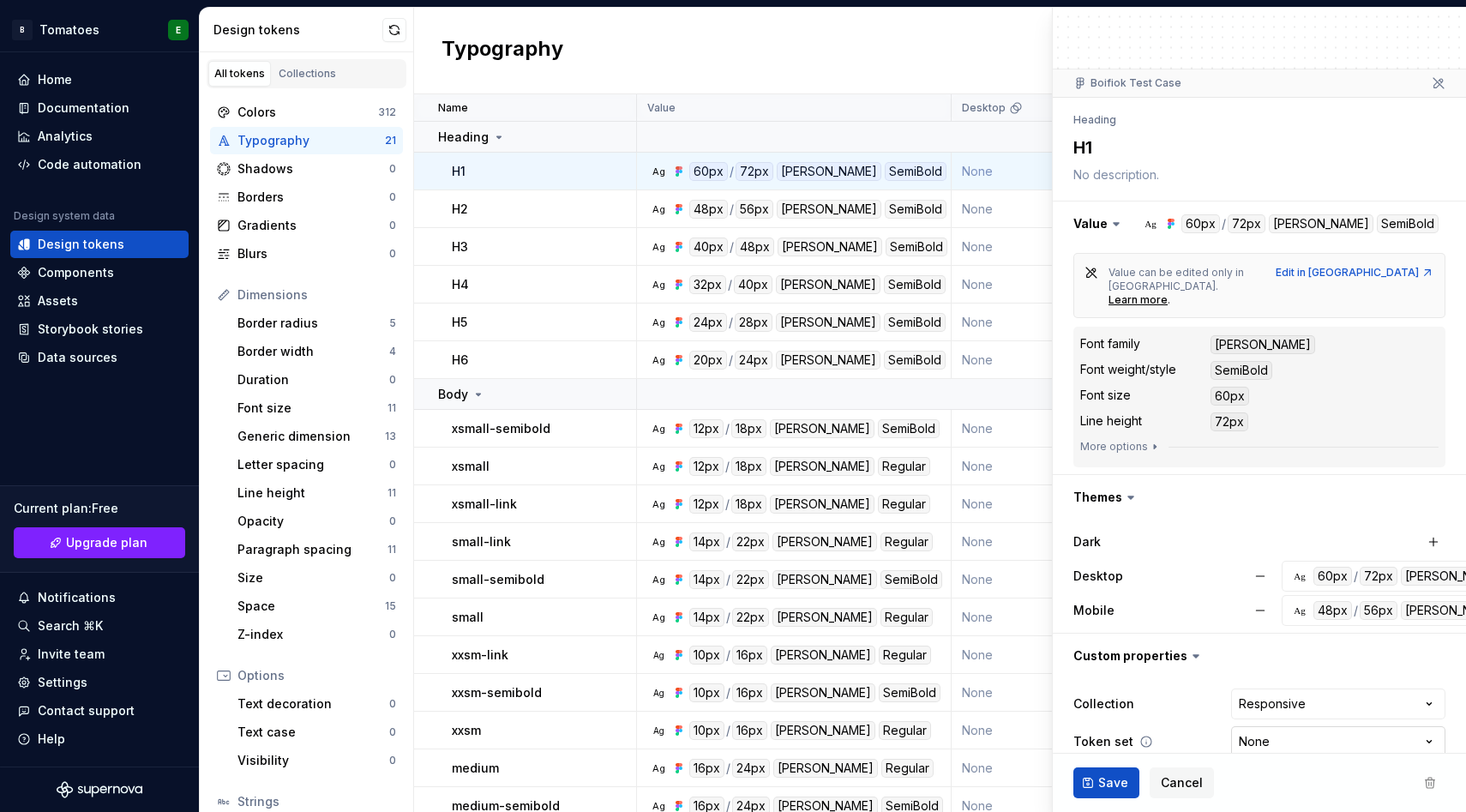
click at [1430, 719] on html "B Tomatoes E Home Documentation Analytics Code automation Design system data De…" at bounding box center [733, 406] width 1466 height 812
click at [1197, 717] on html "B Tomatoes E Home Documentation Analytics Code automation Design system data De…" at bounding box center [733, 406] width 1466 height 812
click at [1110, 782] on span "Save" at bounding box center [1114, 783] width 30 height 17
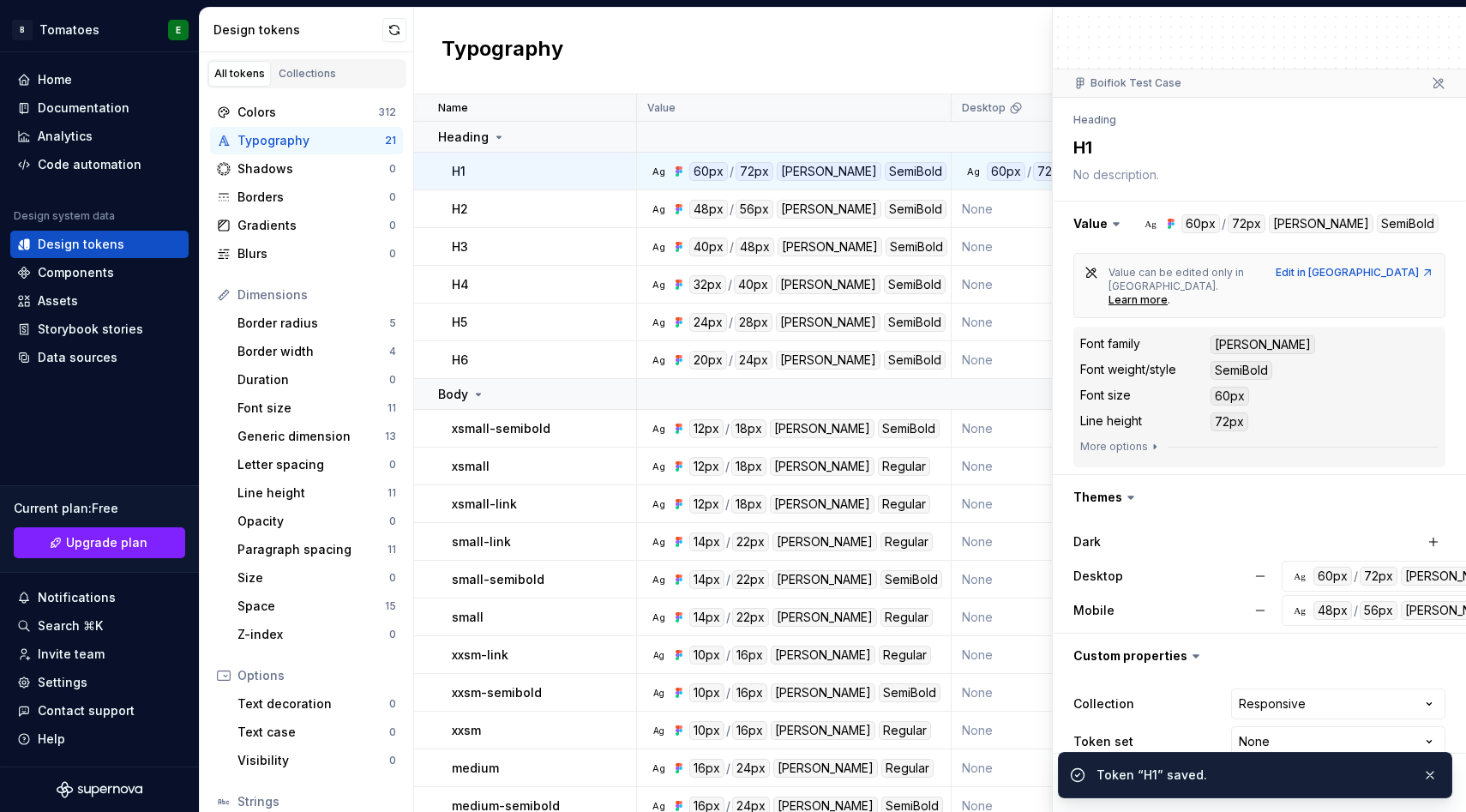
click at [1022, 57] on div "Typography New token" at bounding box center [940, 51] width 1052 height 87
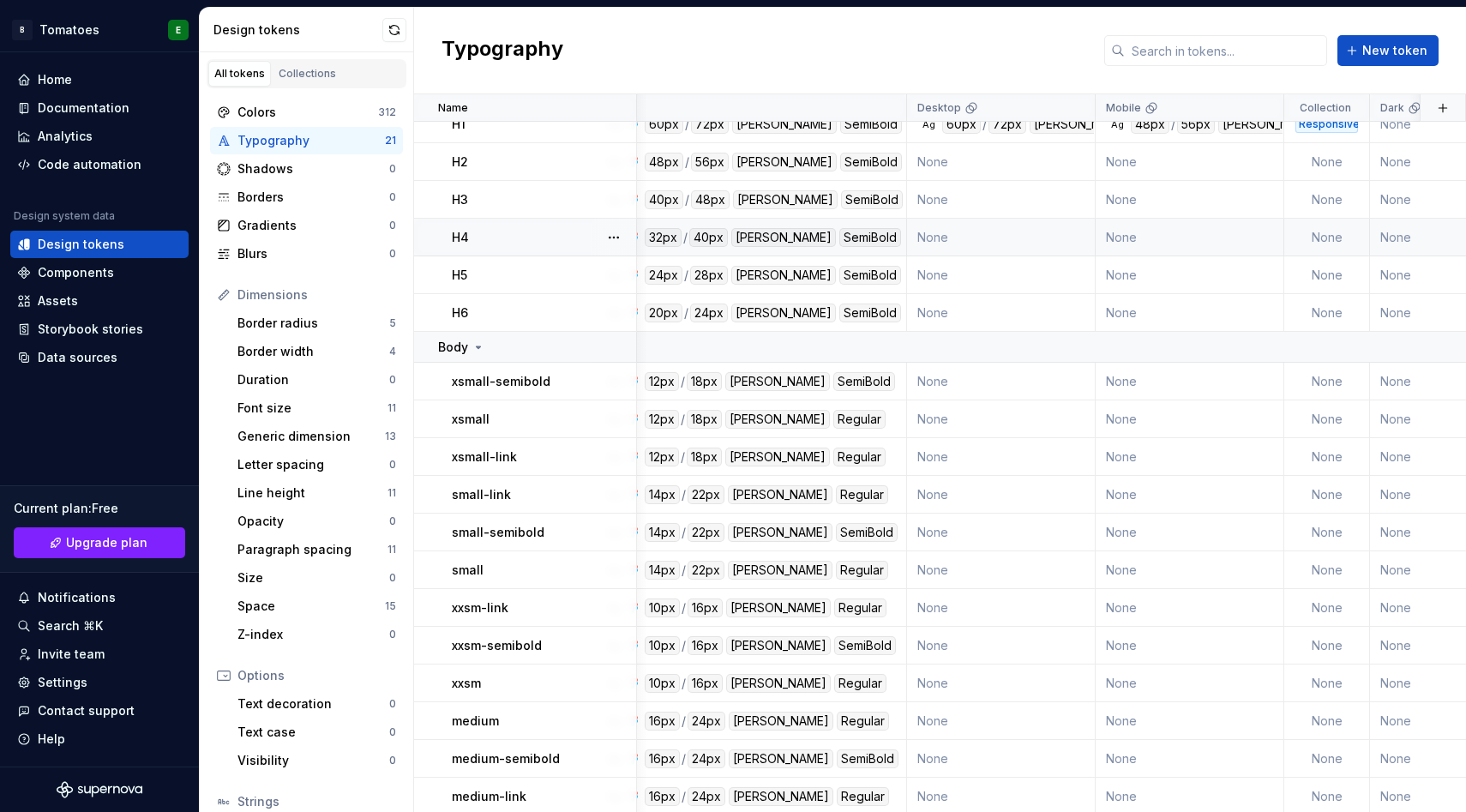
scroll to position [22, 45]
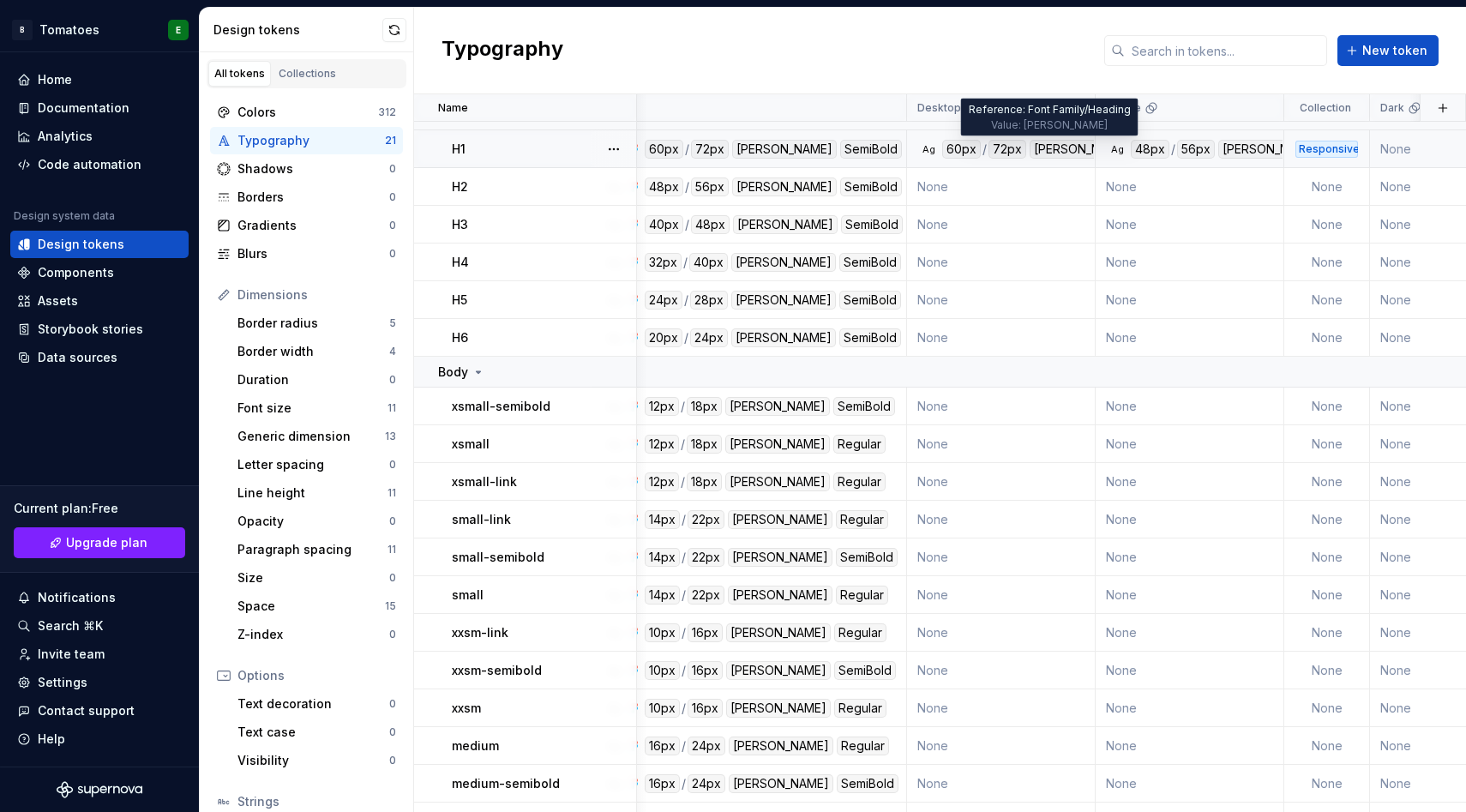
click at [1039, 149] on div "[PERSON_NAME]" at bounding box center [1081, 149] width 104 height 19
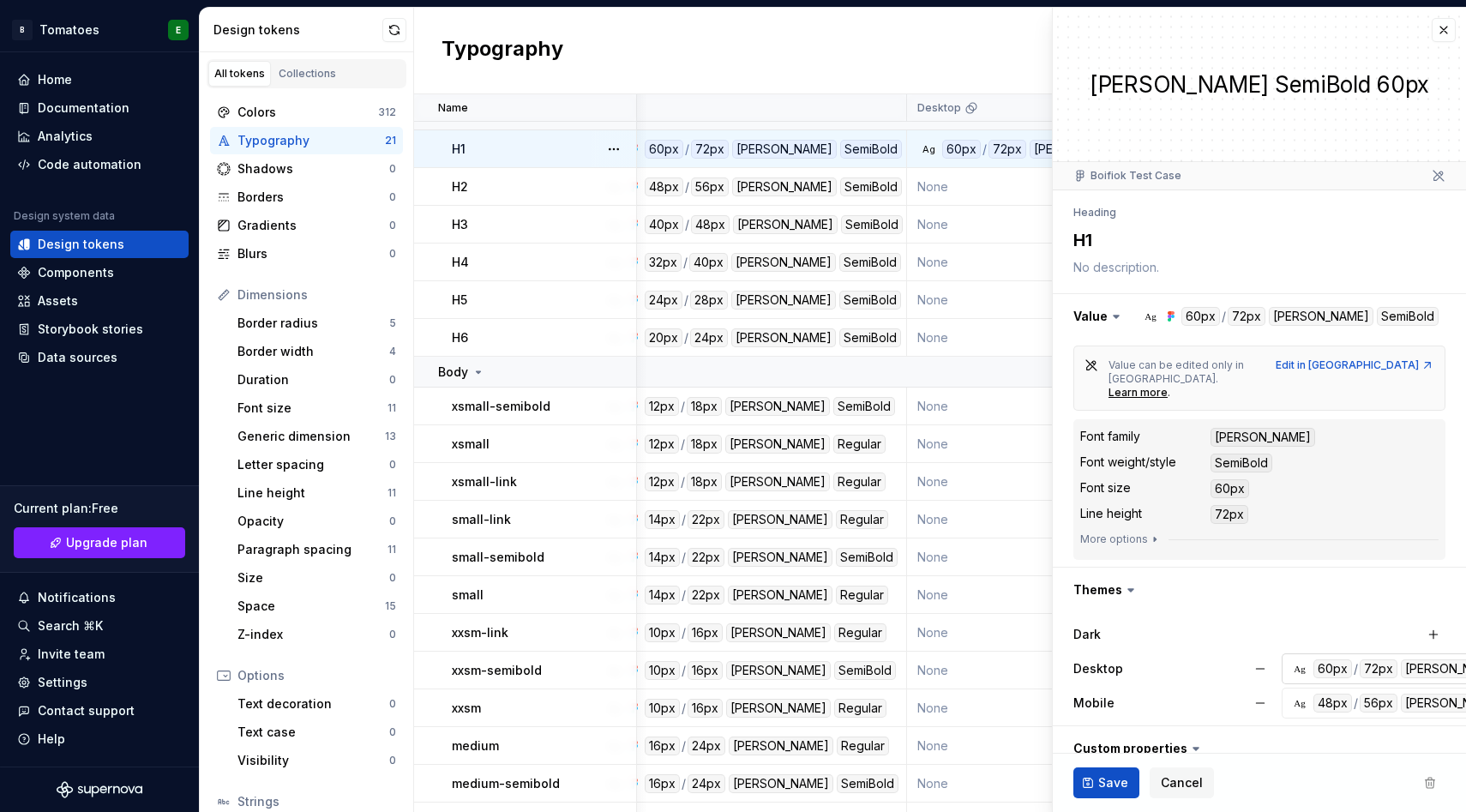
click at [1374, 659] on div "72px" at bounding box center [1379, 668] width 37 height 19
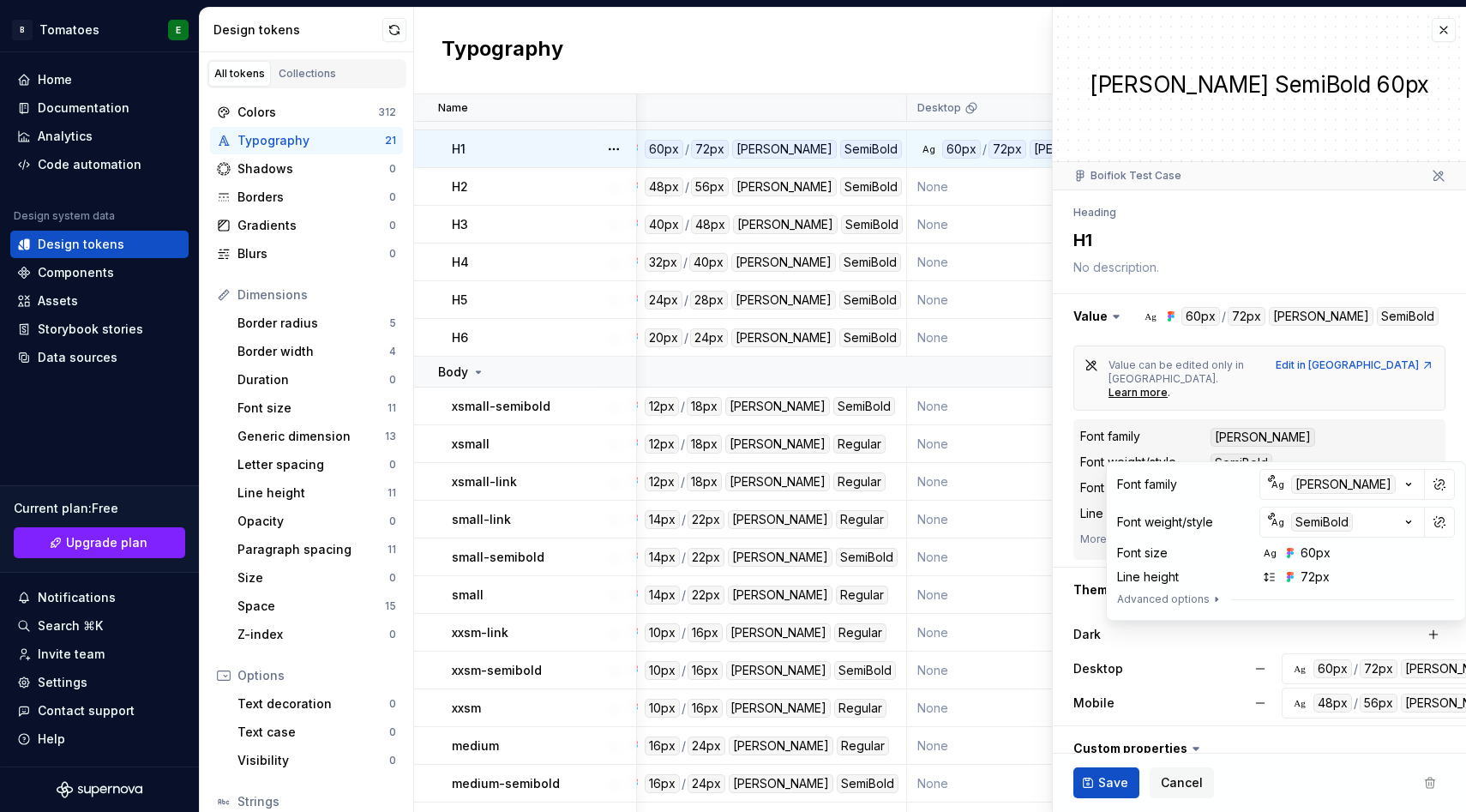
click at [1341, 552] on div "Ag 60px" at bounding box center [1354, 552] width 188 height 17
click at [1322, 555] on div "60px" at bounding box center [1316, 552] width 30 height 17
click at [1411, 521] on icon "button" at bounding box center [1409, 522] width 4 height 3
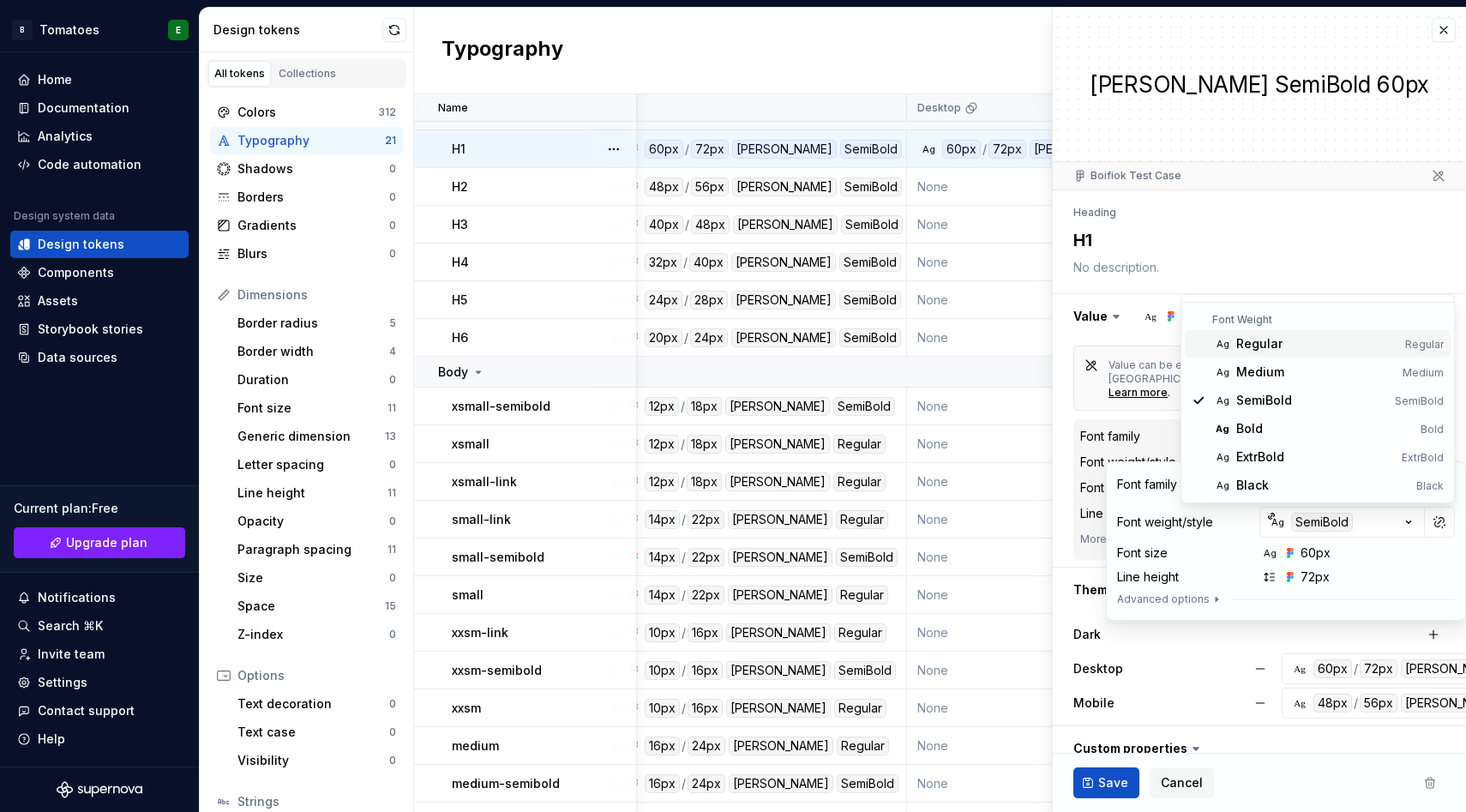
click at [1068, 489] on html "B Tomatoes E Home Documentation Analytics Code automation Design system data De…" at bounding box center [733, 406] width 1466 height 812
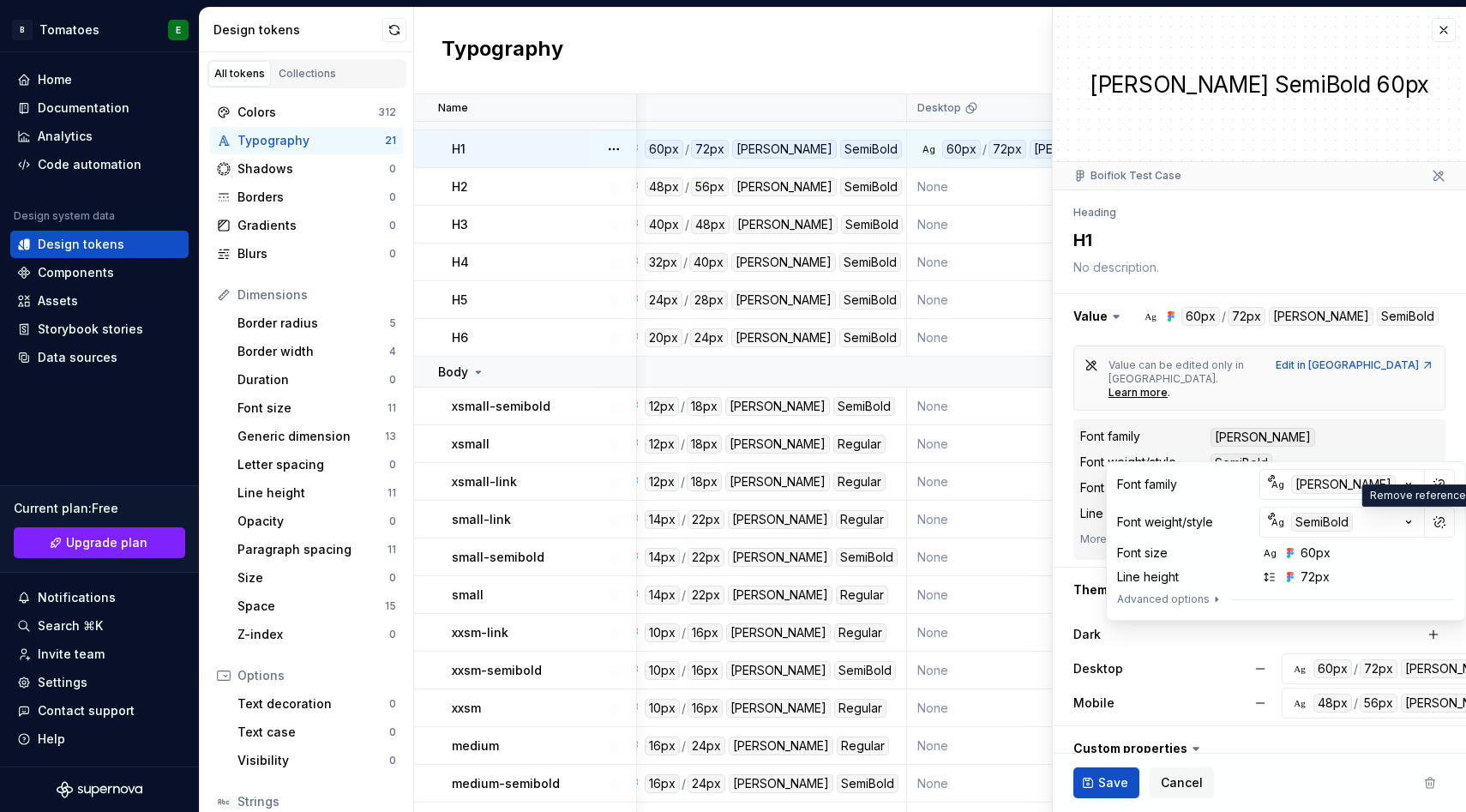
click at [1071, 496] on div "Value can be edited only in [GEOGRAPHIC_DATA]. Learn more . Edit in Figma Font …" at bounding box center [1259, 453] width 413 height 228
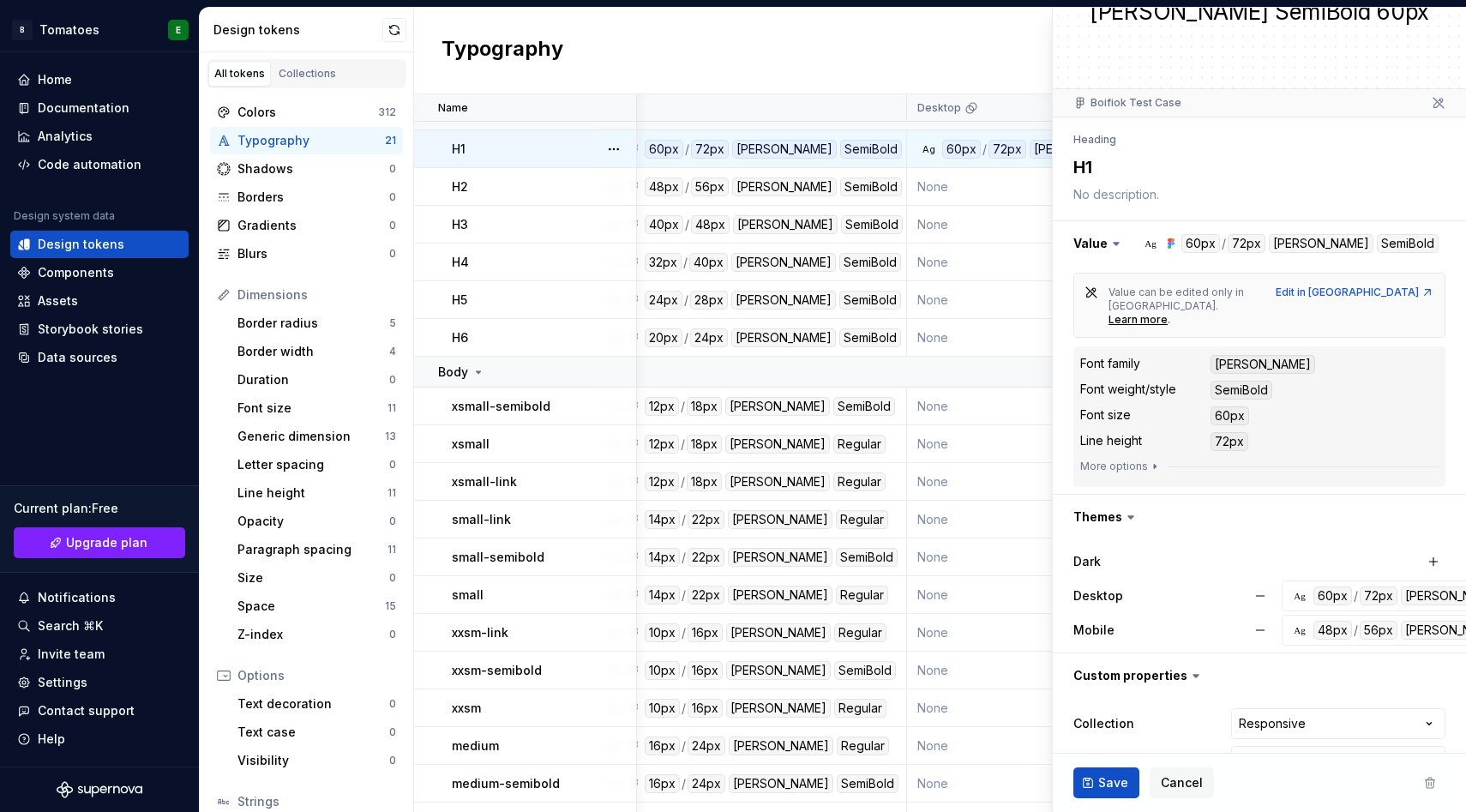
scroll to position [93, 0]
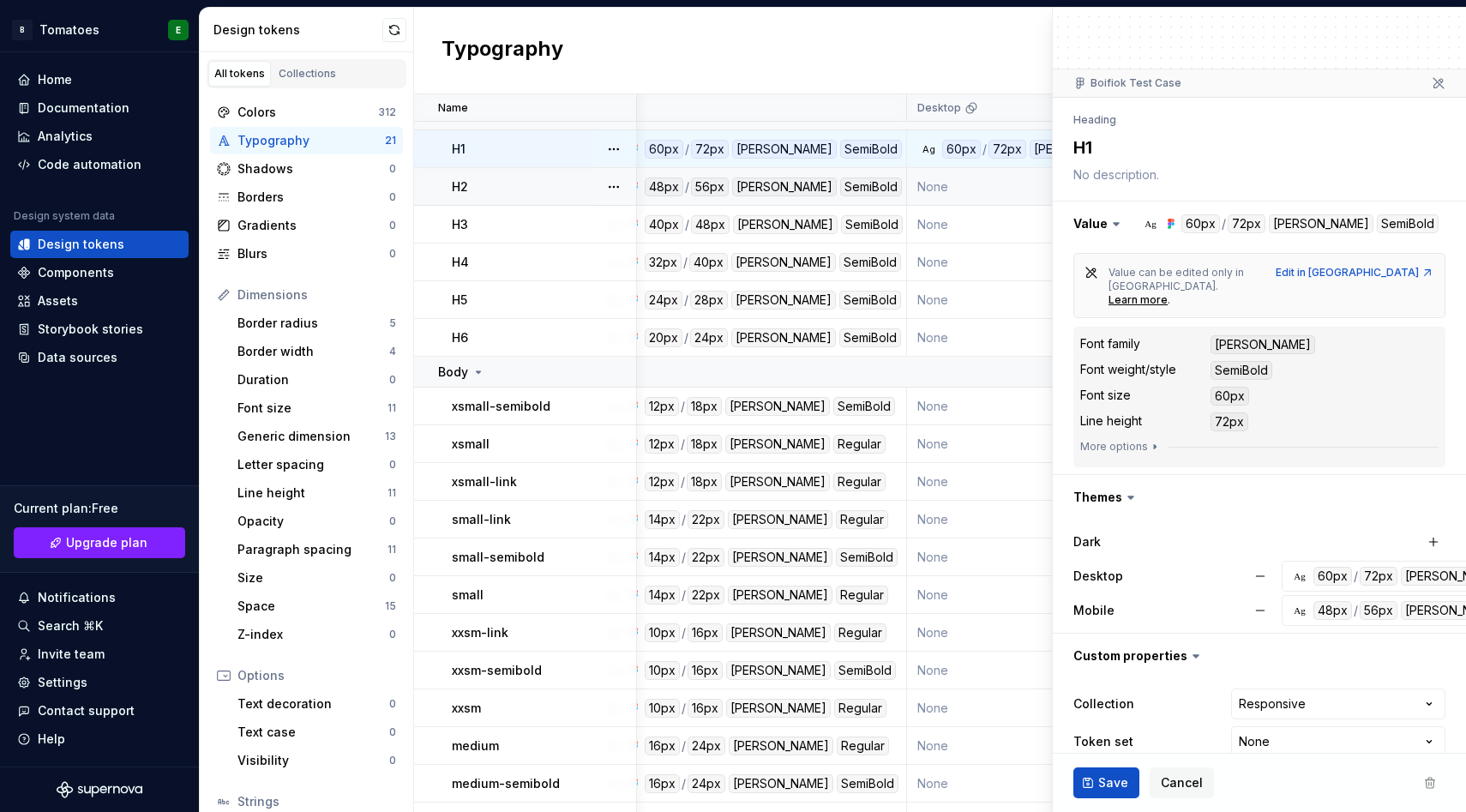
click at [933, 177] on td "None" at bounding box center [1001, 186] width 188 height 37
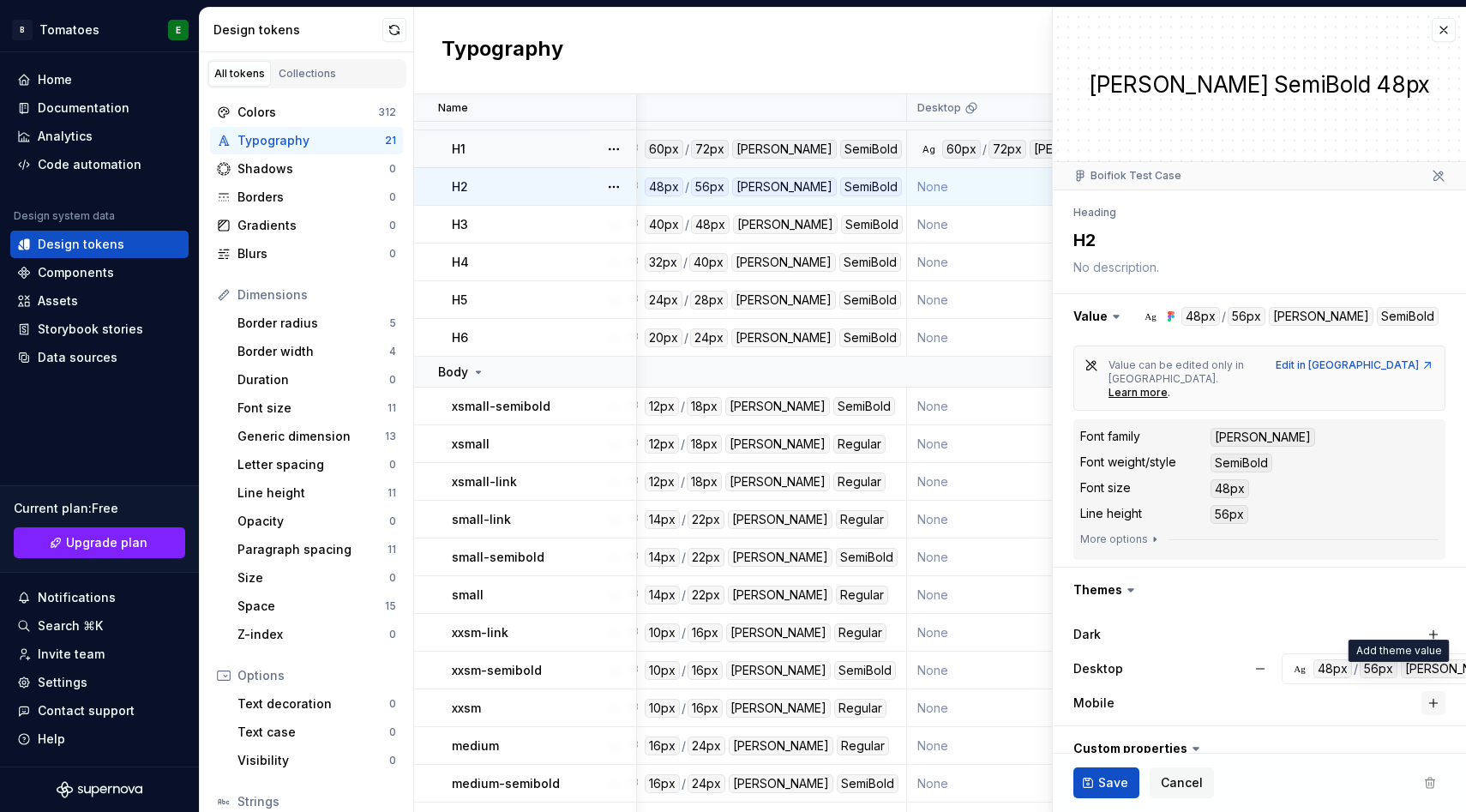
click at [1434, 692] on button "button" at bounding box center [1434, 703] width 24 height 24
type textarea "*"
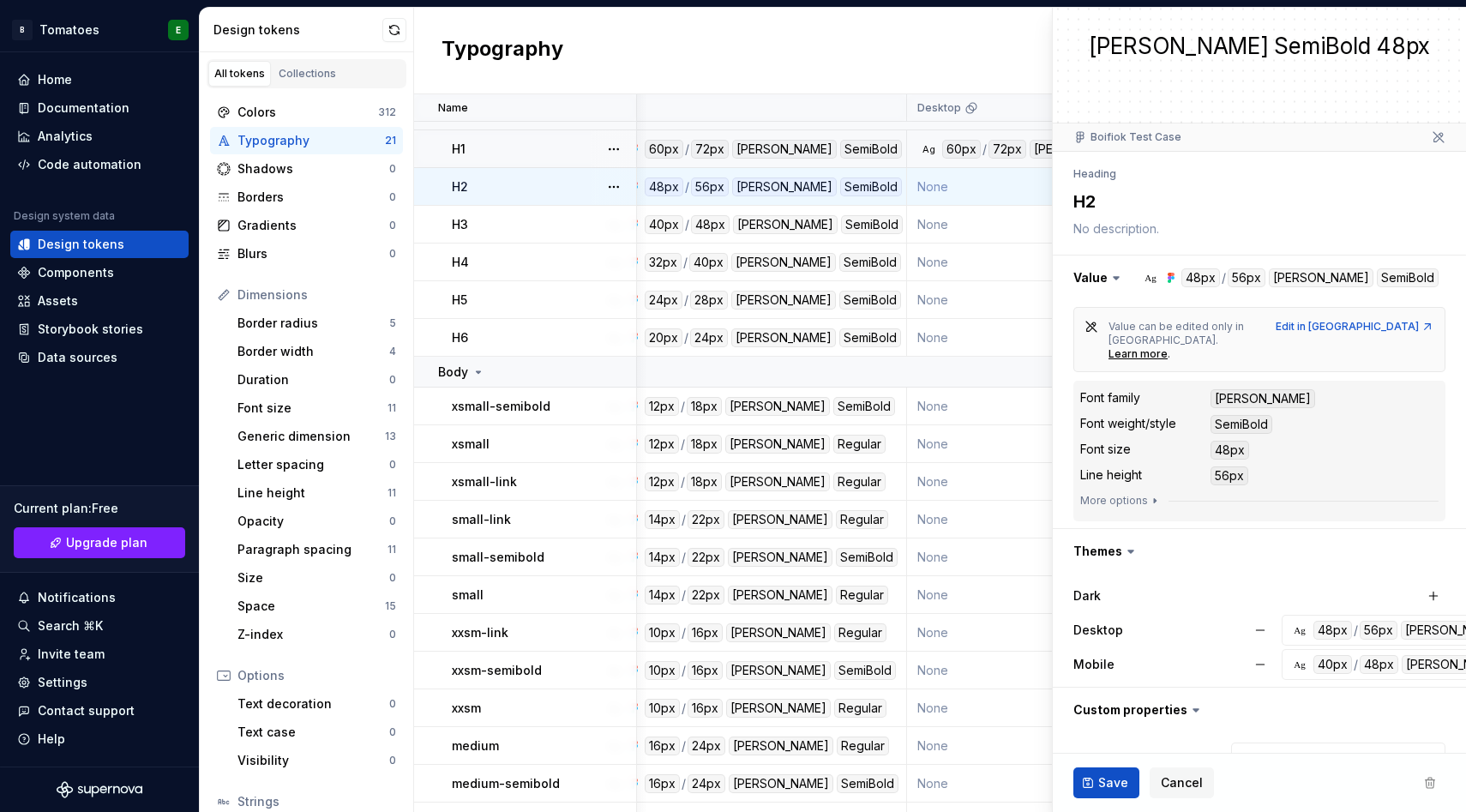
scroll to position [93, 0]
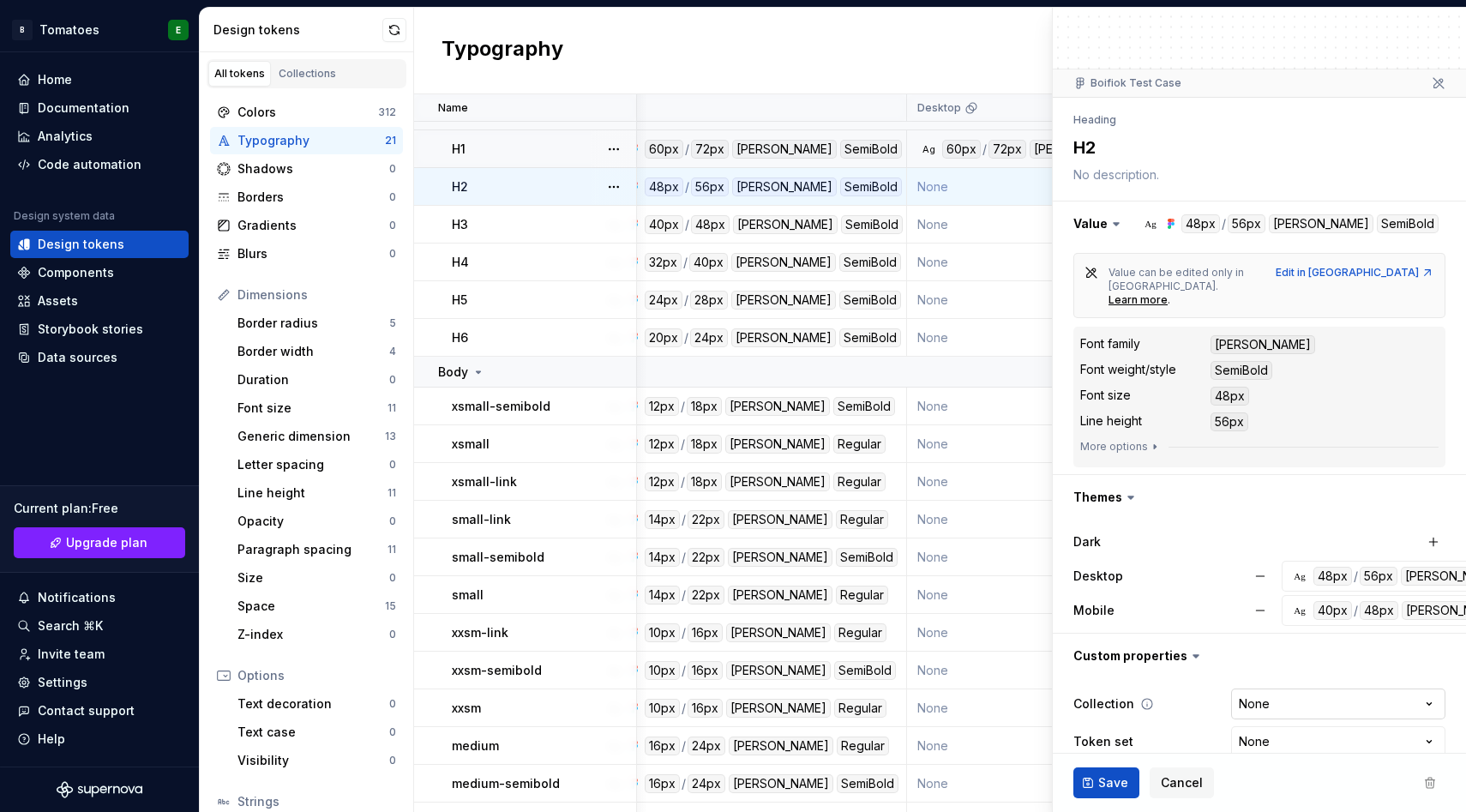
click at [1296, 687] on html "B Tomatoes E Home Documentation Analytics Code automation Design system data De…" at bounding box center [733, 406] width 1466 height 812
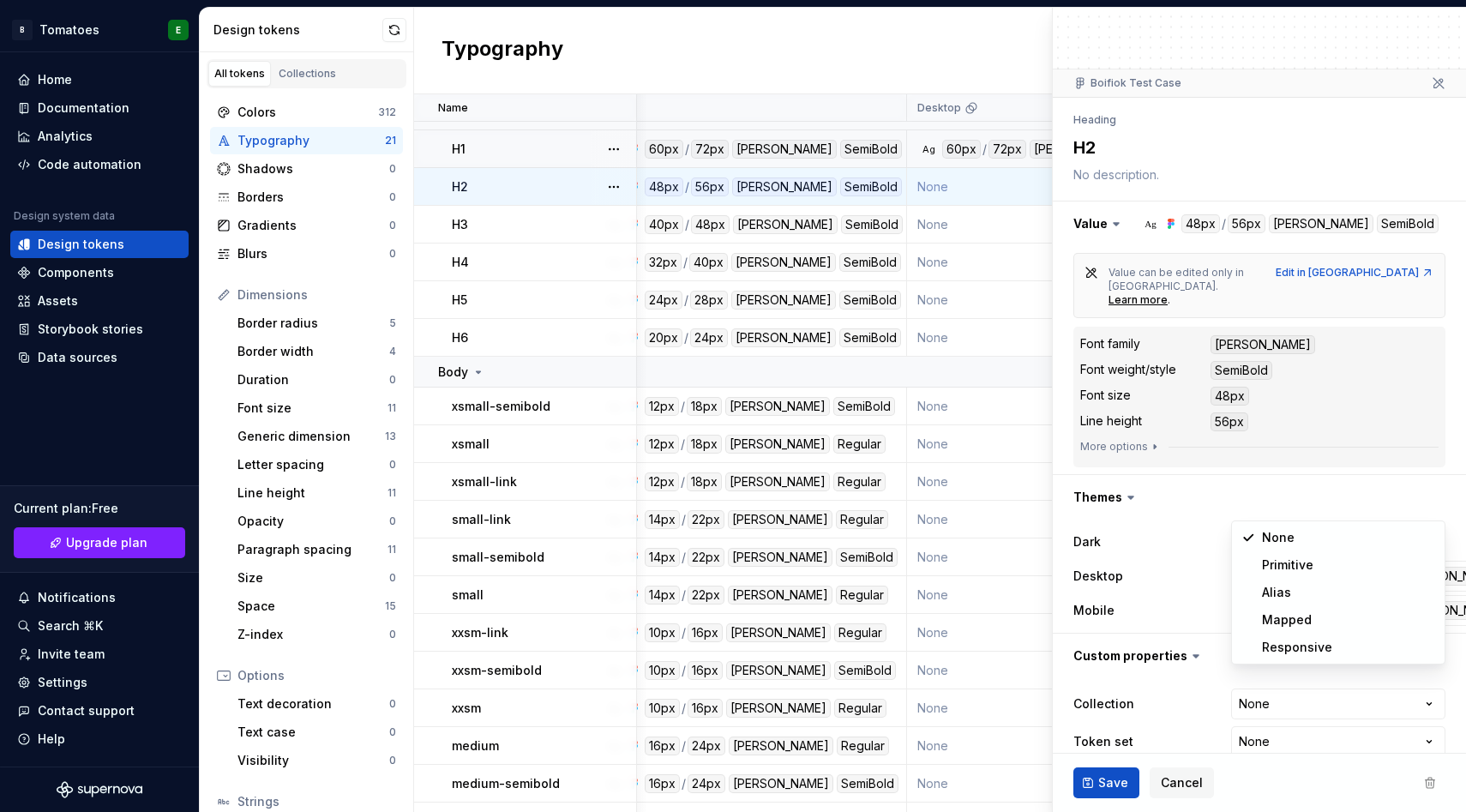
select select "**********"
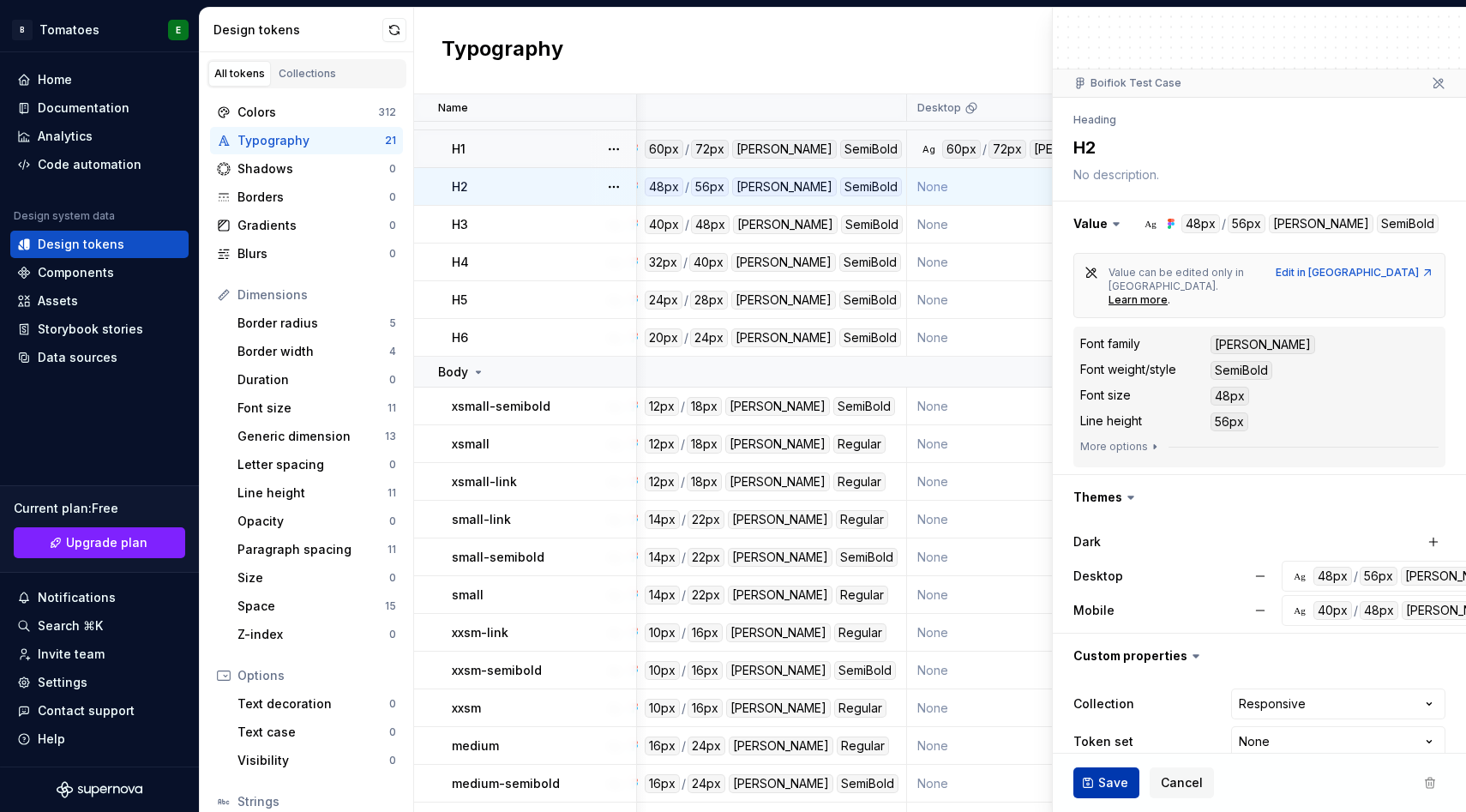
click at [1091, 791] on button "Save" at bounding box center [1106, 783] width 66 height 31
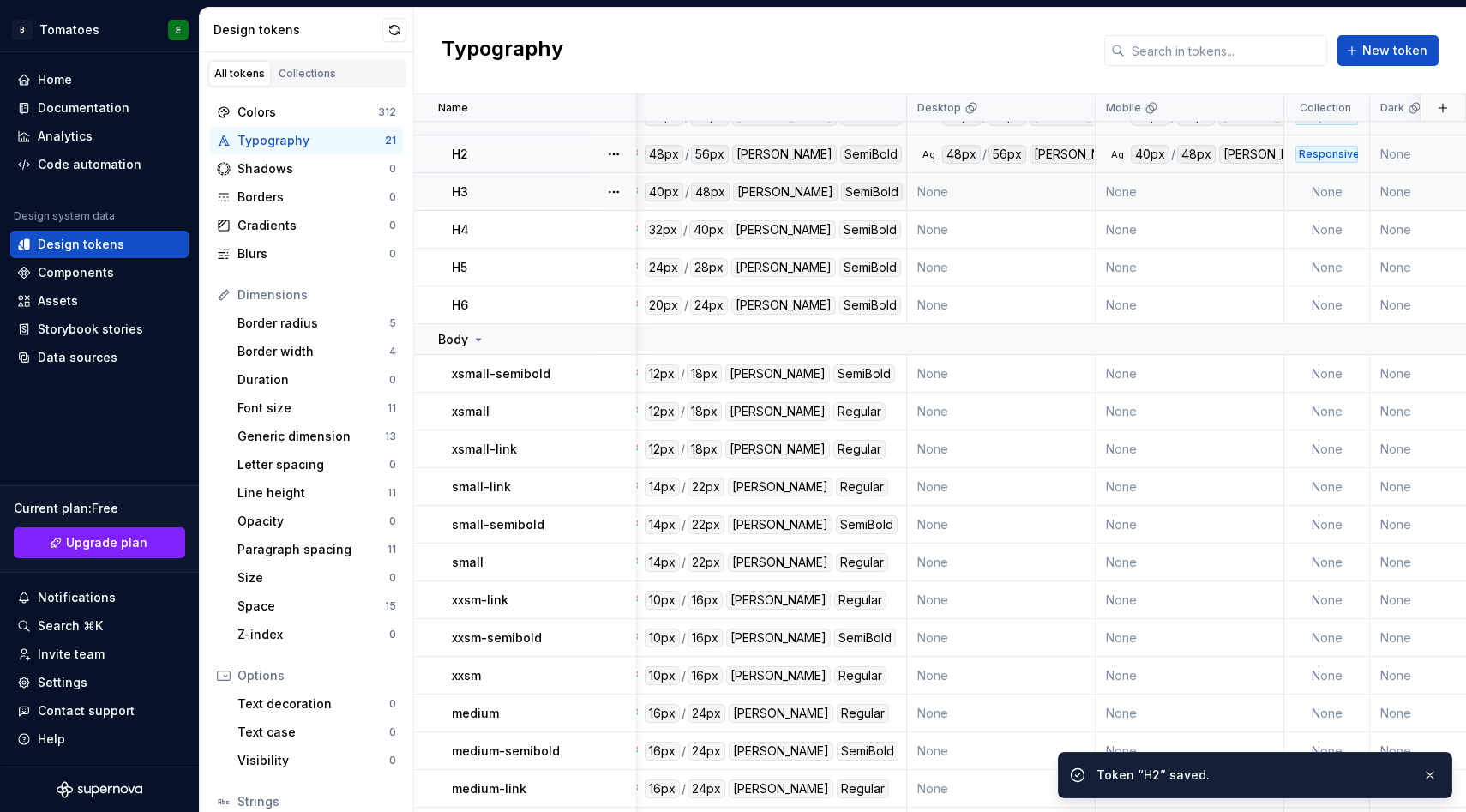
scroll to position [0, 45]
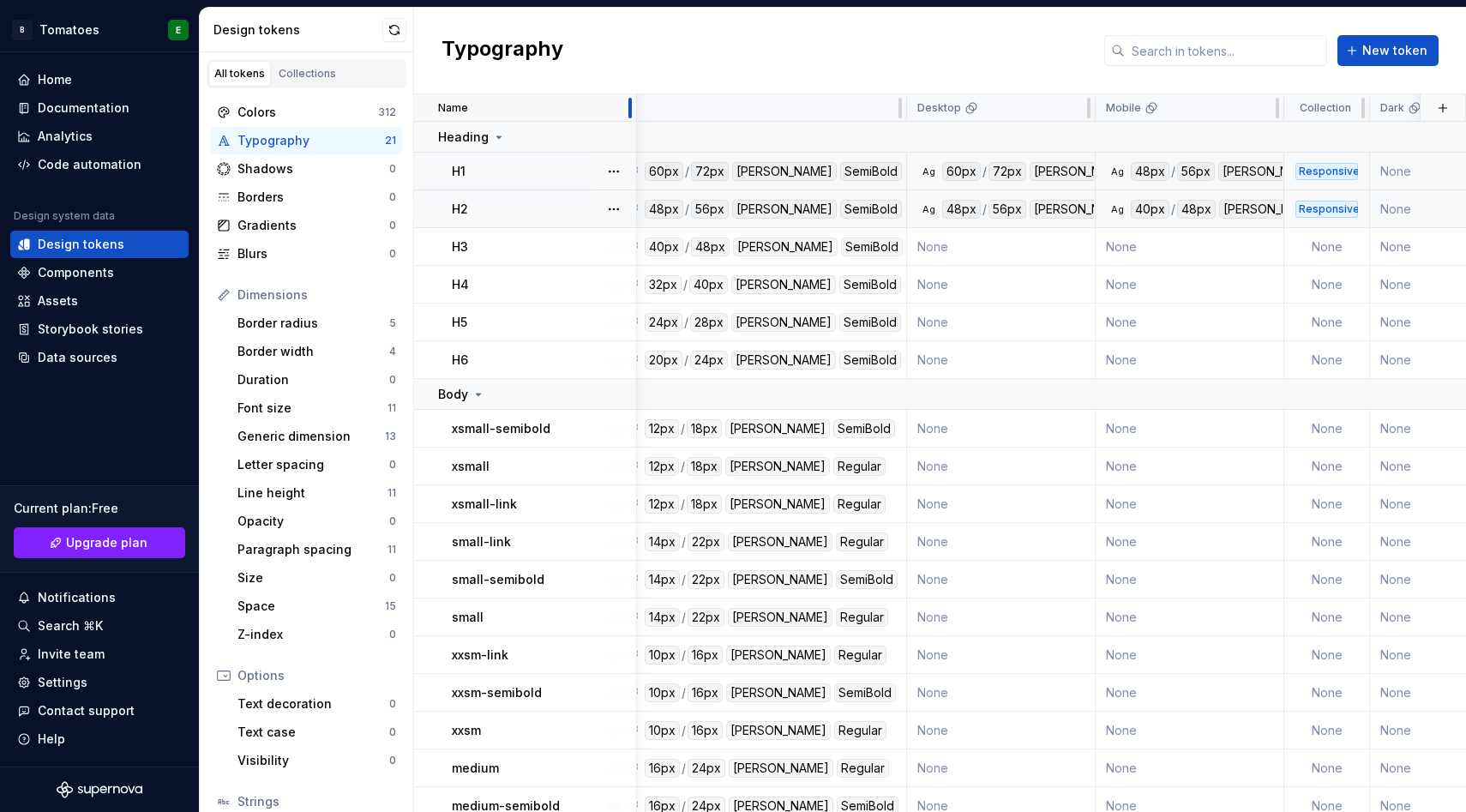
drag, startPoint x: 635, startPoint y: 104, endPoint x: 564, endPoint y: 110, distance: 71.3
click at [564, 110] on div "Name" at bounding box center [526, 108] width 223 height 28
drag, startPoint x: 628, startPoint y: 104, endPoint x: 593, endPoint y: 107, distance: 35.1
click at [593, 107] on div "Name" at bounding box center [526, 108] width 223 height 28
click at [637, 104] on div at bounding box center [630, 108] width 13 height 28
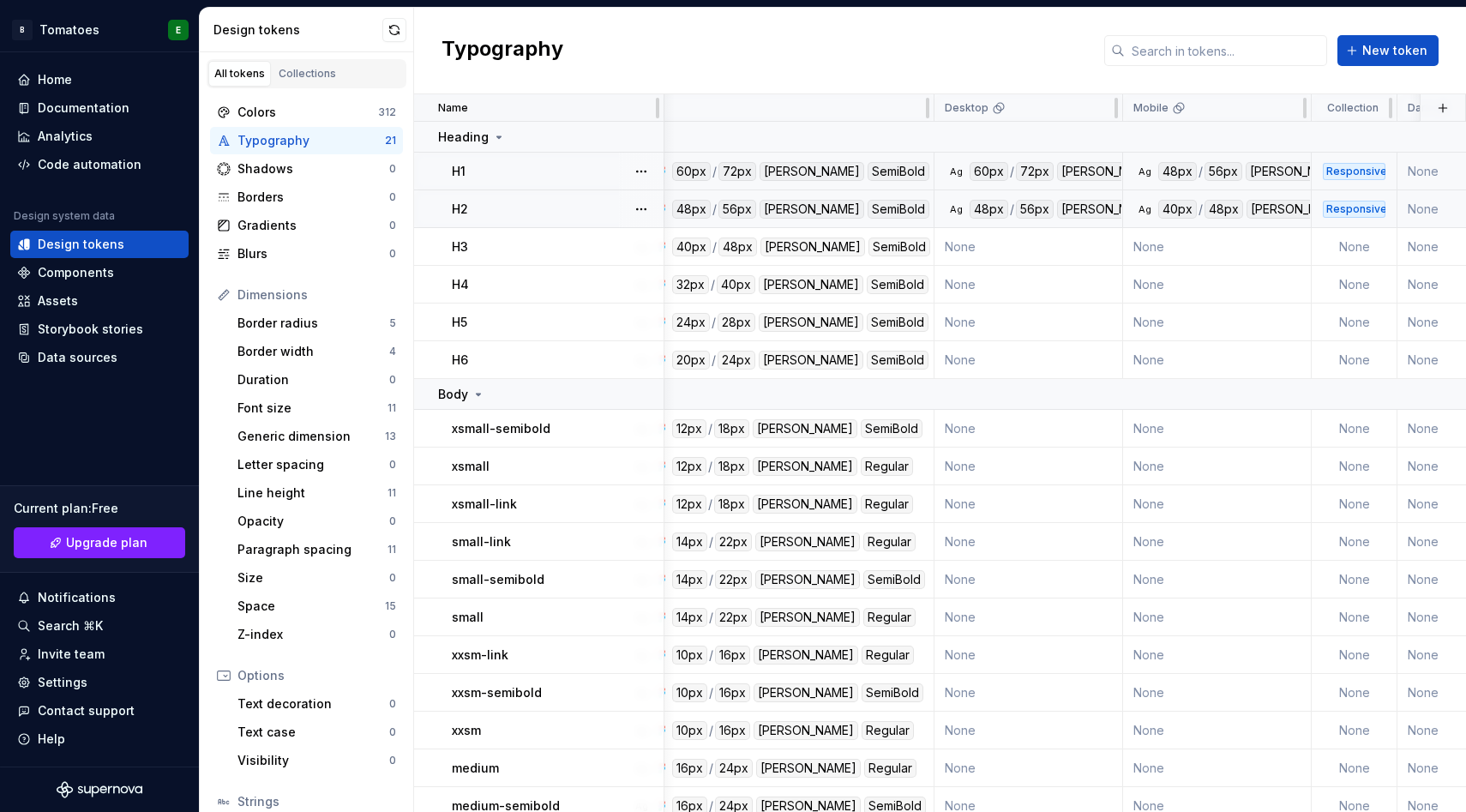
click at [638, 105] on div "Name" at bounding box center [545, 107] width 215 height 13
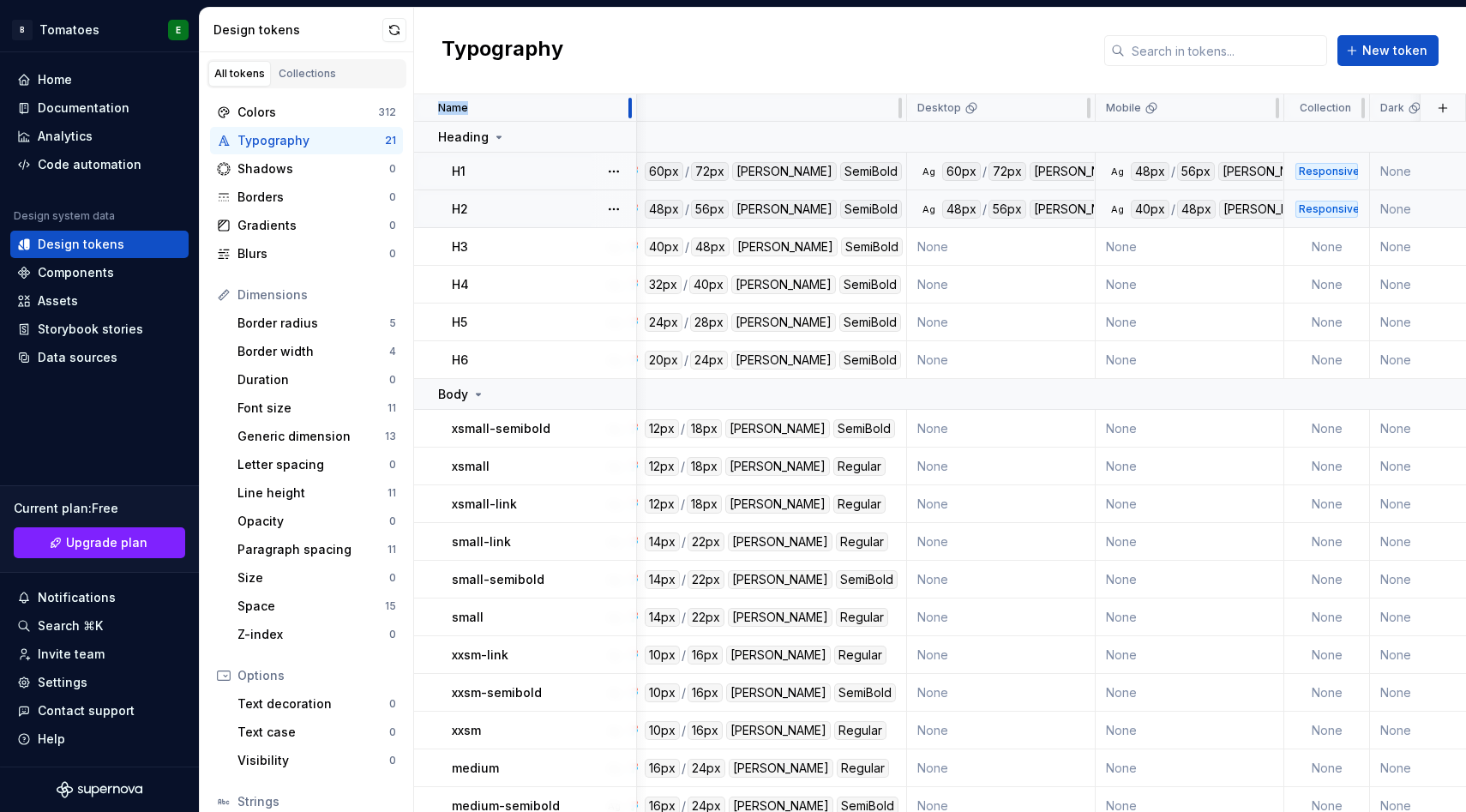
drag, startPoint x: 632, startPoint y: 104, endPoint x: 606, endPoint y: 106, distance: 26.1
click at [622, 105] on div "Name" at bounding box center [526, 108] width 223 height 28
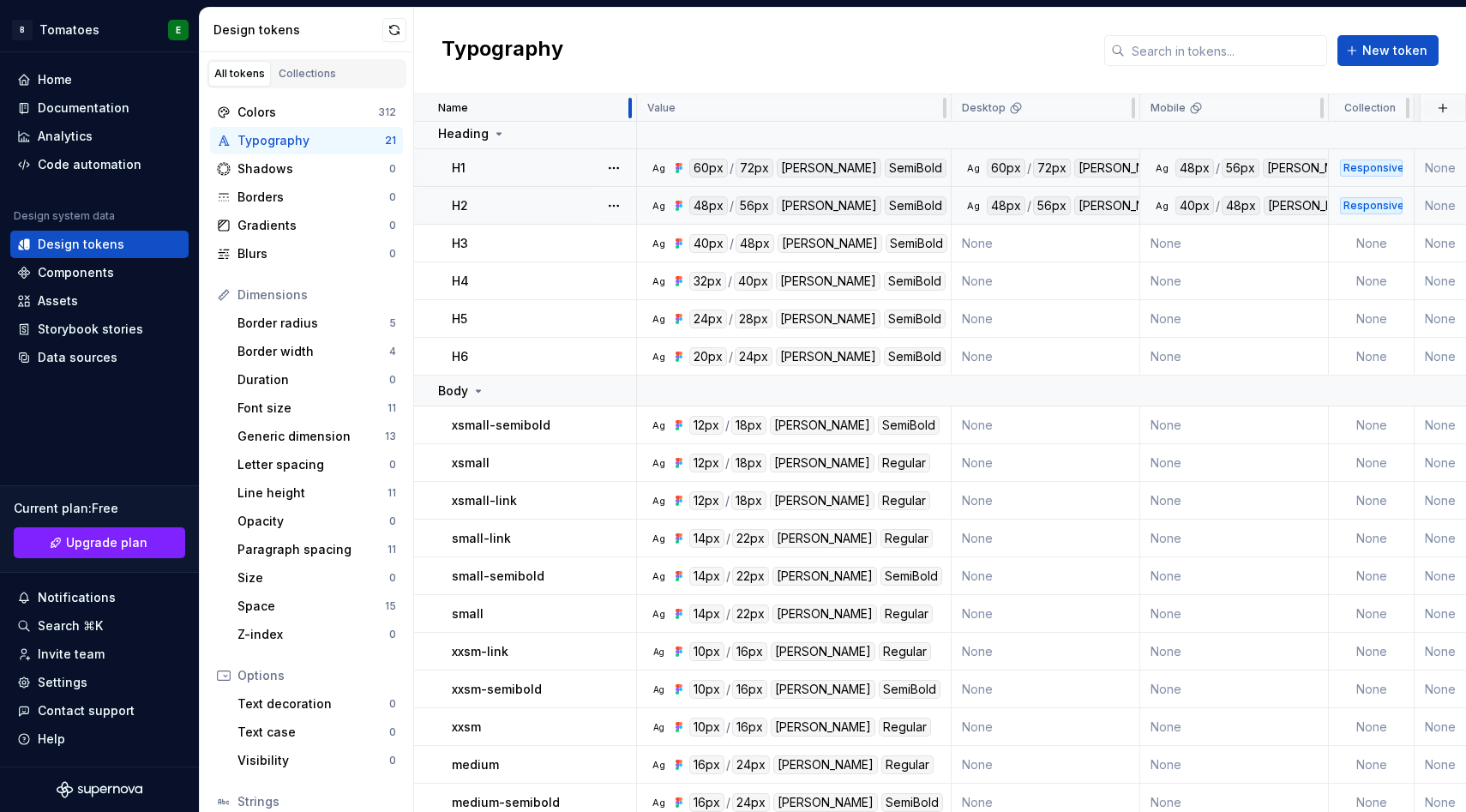
scroll to position [0, 0]
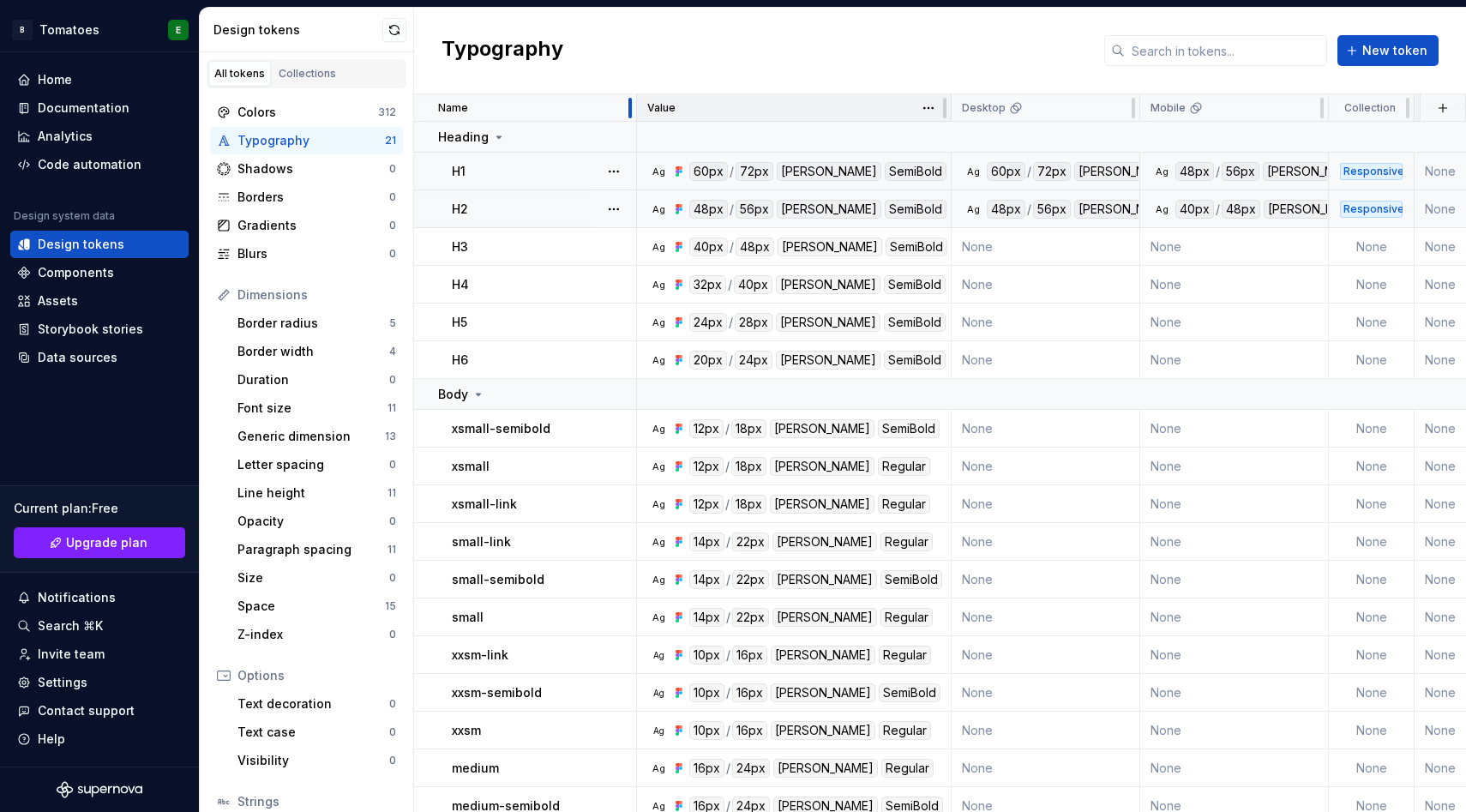
drag, startPoint x: 636, startPoint y: 104, endPoint x: 672, endPoint y: 98, distance: 36.5
click at [672, 98] on tr "Name Value Desktop Mobile Collection Dark Token set Description Last updated" at bounding box center [1227, 108] width 1627 height 28
drag, startPoint x: 638, startPoint y: 106, endPoint x: 614, endPoint y: 108, distance: 24.1
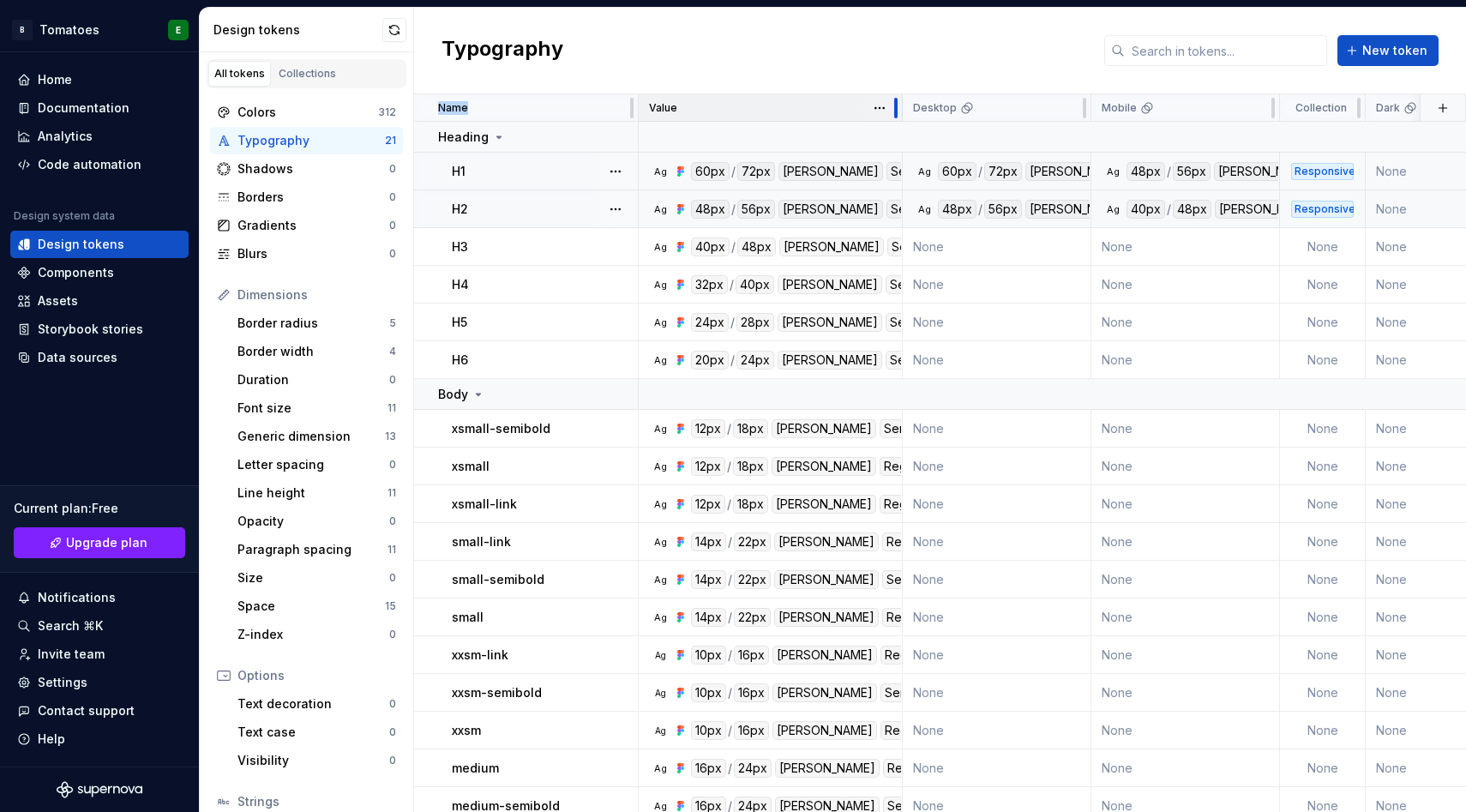
drag, startPoint x: 944, startPoint y: 110, endPoint x: 876, endPoint y: 120, distance: 68.7
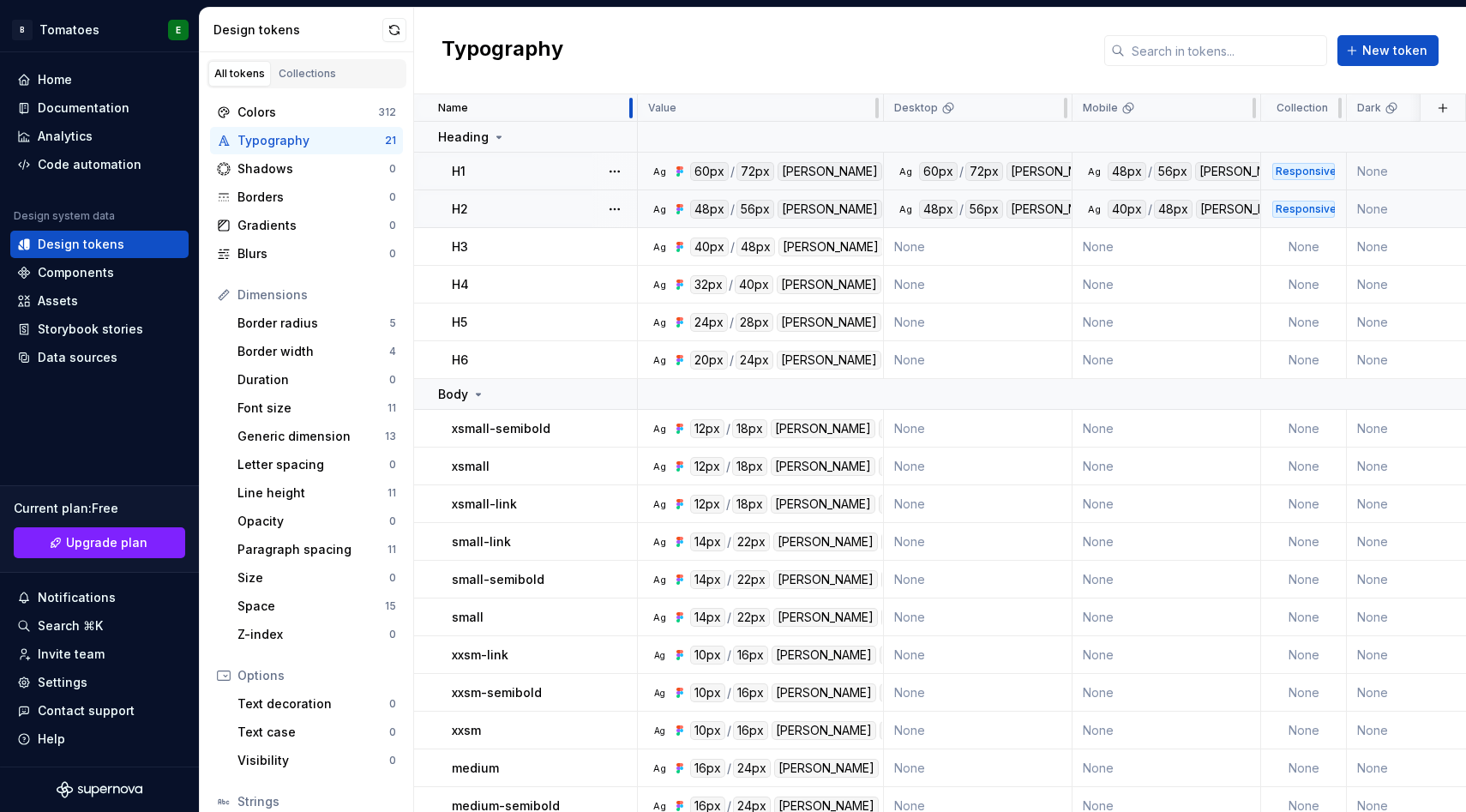
drag, startPoint x: 637, startPoint y: 114, endPoint x: 608, endPoint y: 107, distance: 29.8
click at [608, 107] on div "Name" at bounding box center [526, 108] width 224 height 28
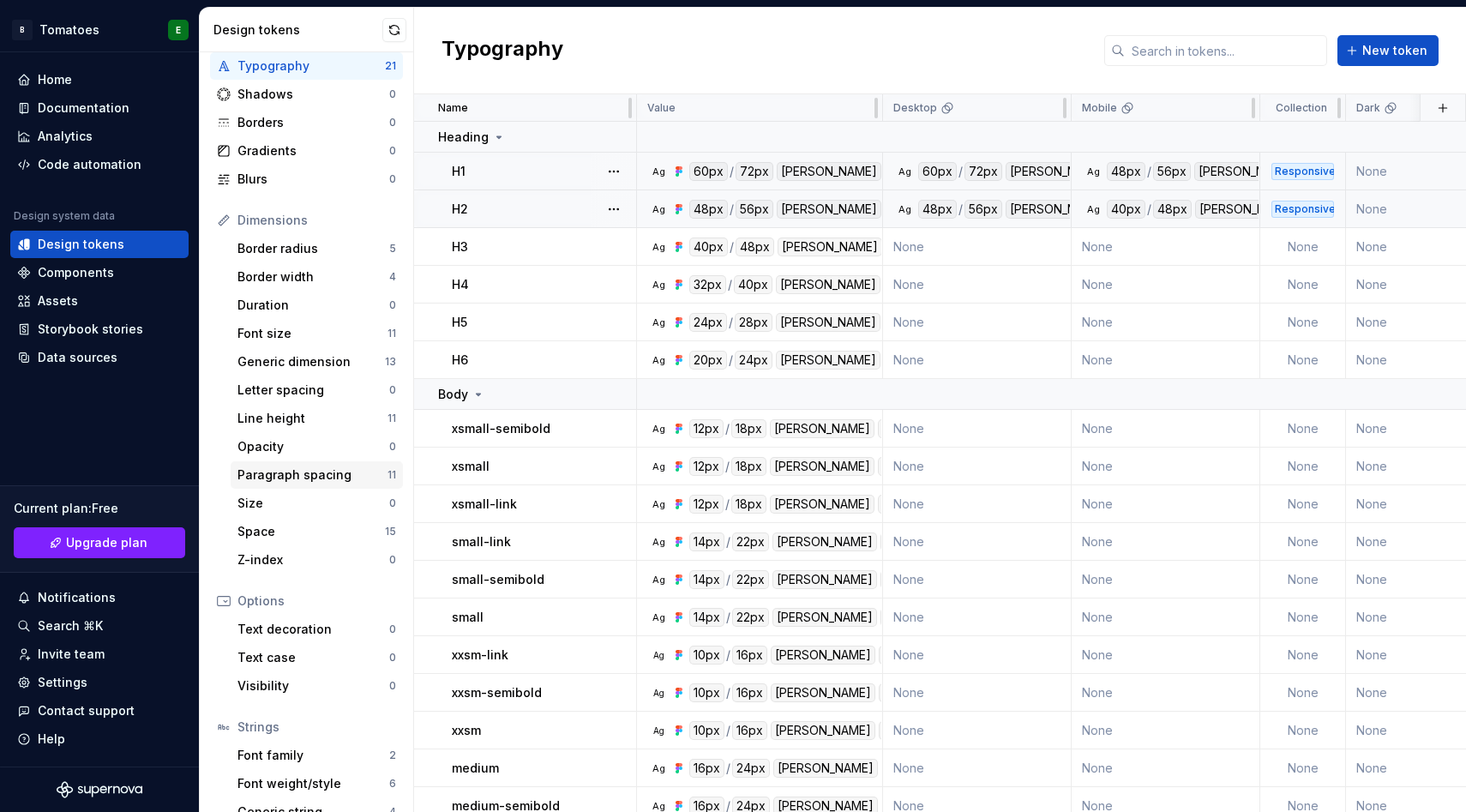
scroll to position [77, 0]
click at [333, 531] on div "Space" at bounding box center [311, 529] width 147 height 17
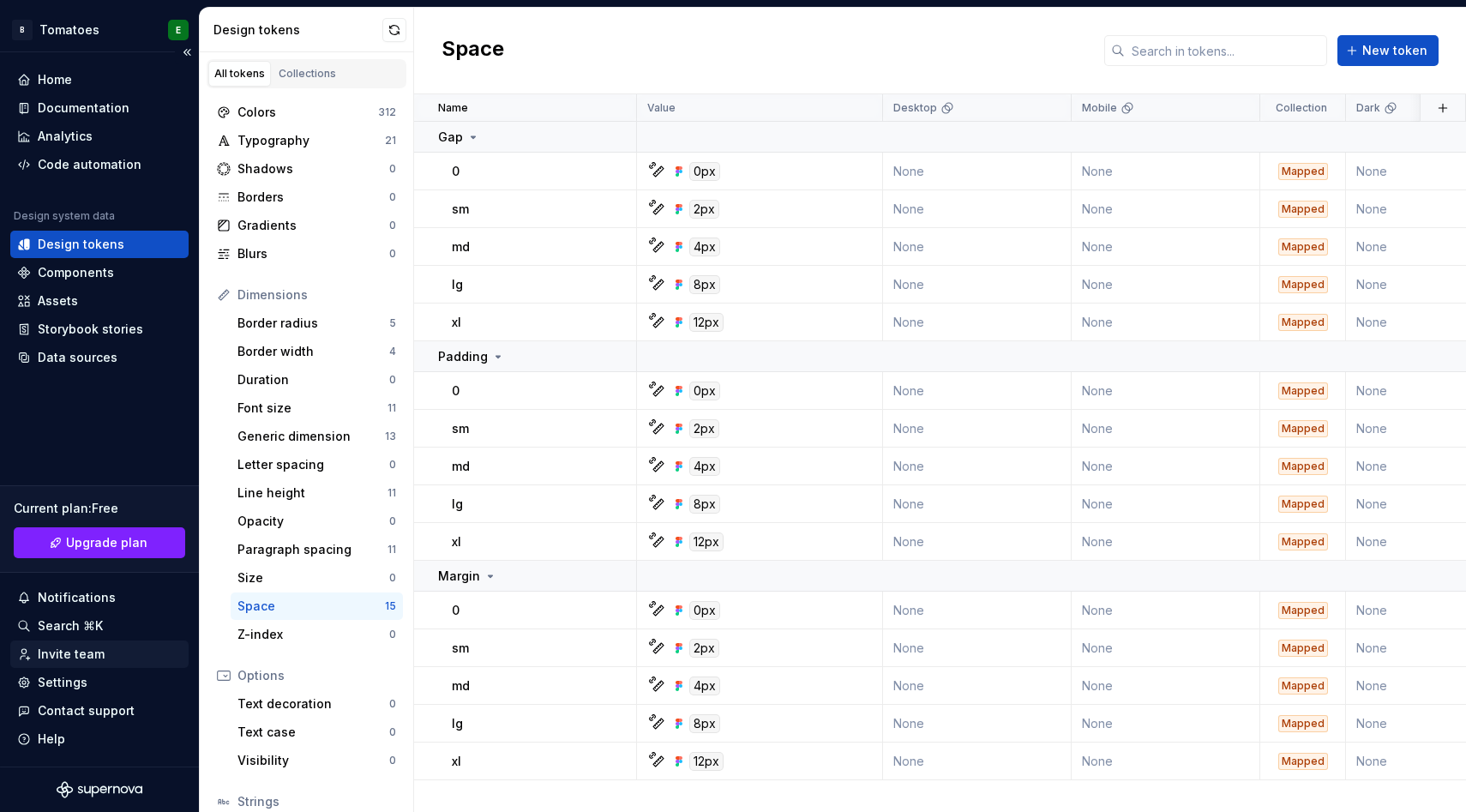
click at [56, 650] on div "Invite team" at bounding box center [70, 654] width 67 height 17
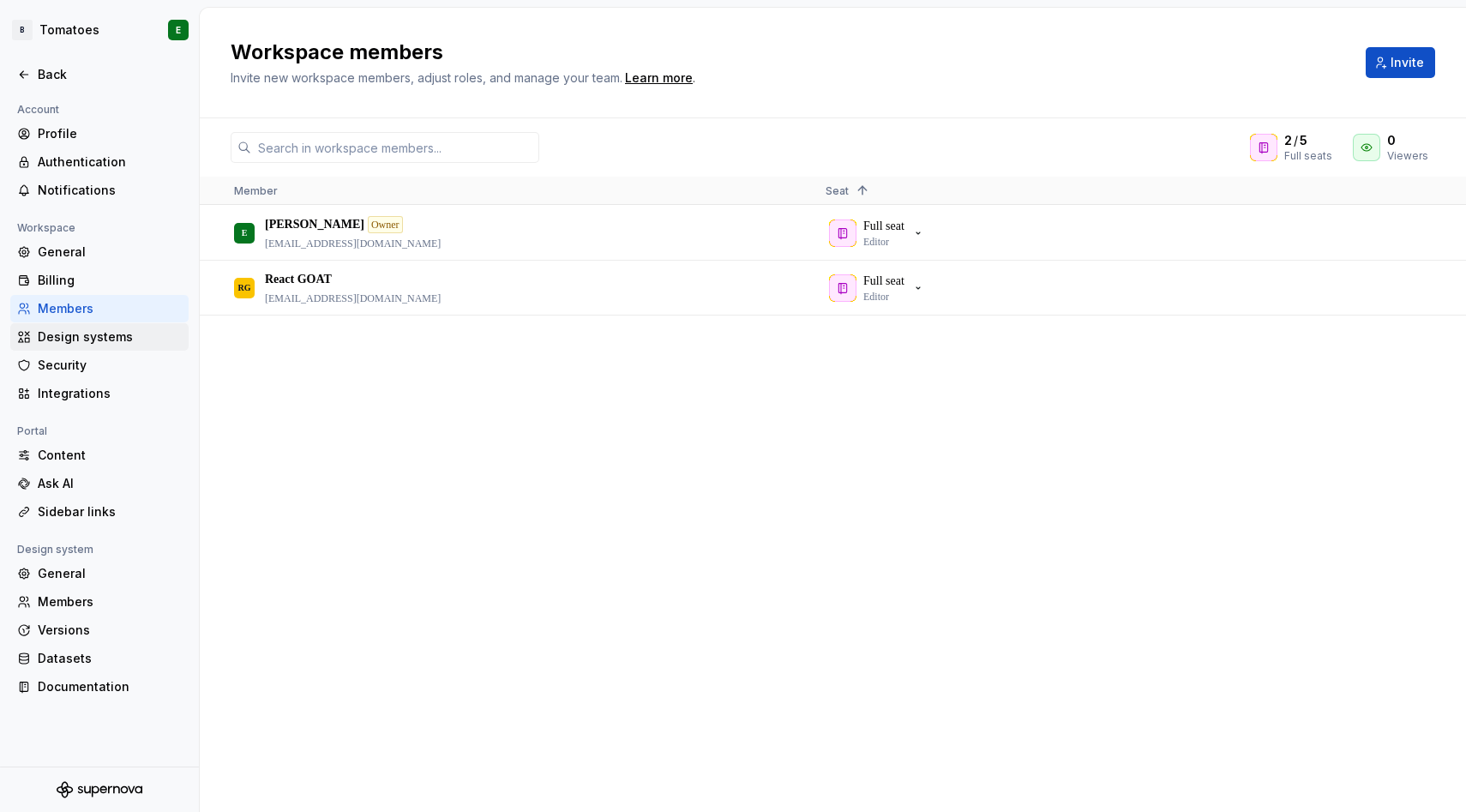
click at [91, 330] on div "Design systems" at bounding box center [109, 336] width 144 height 17
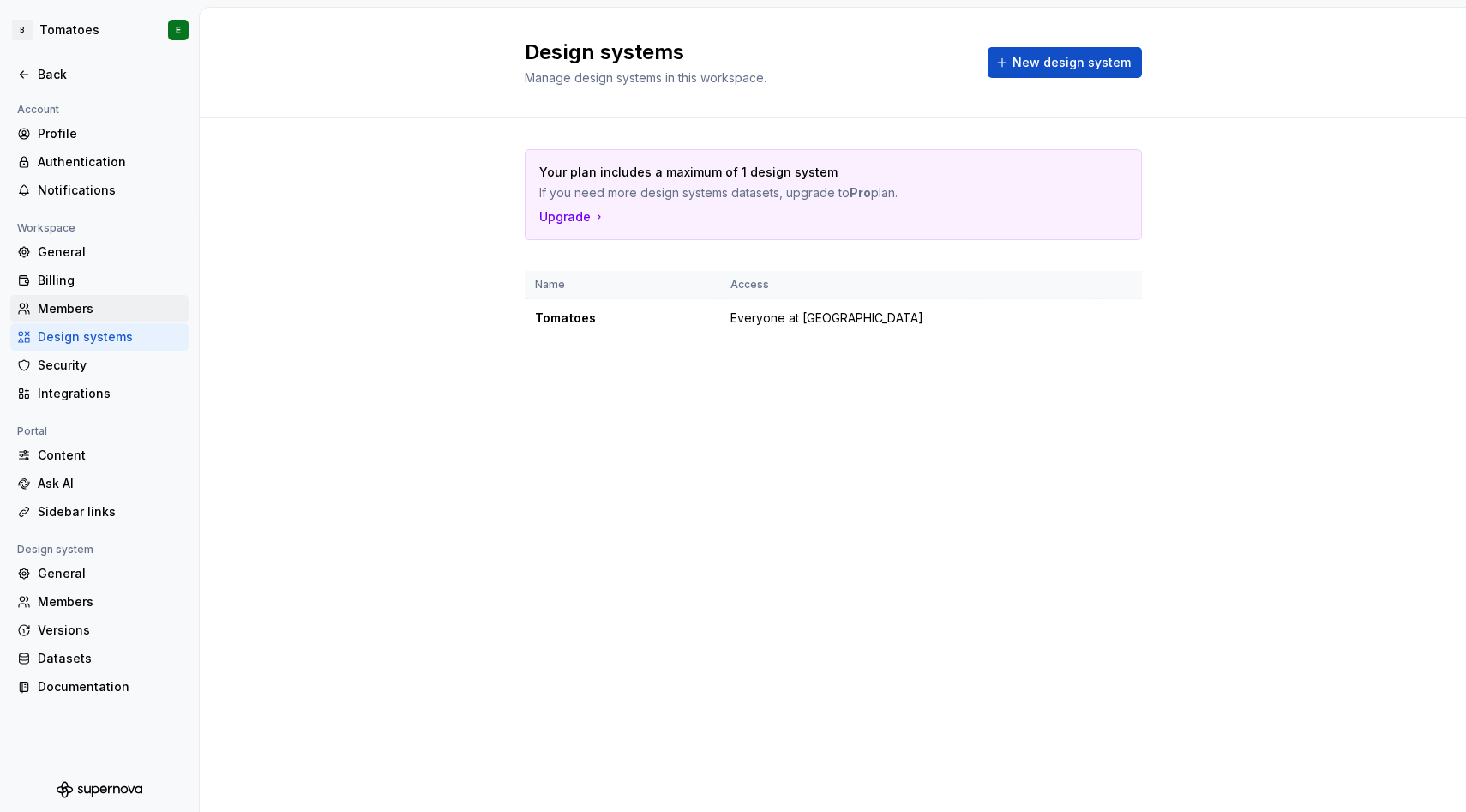
click at [87, 305] on div "Members" at bounding box center [109, 308] width 144 height 17
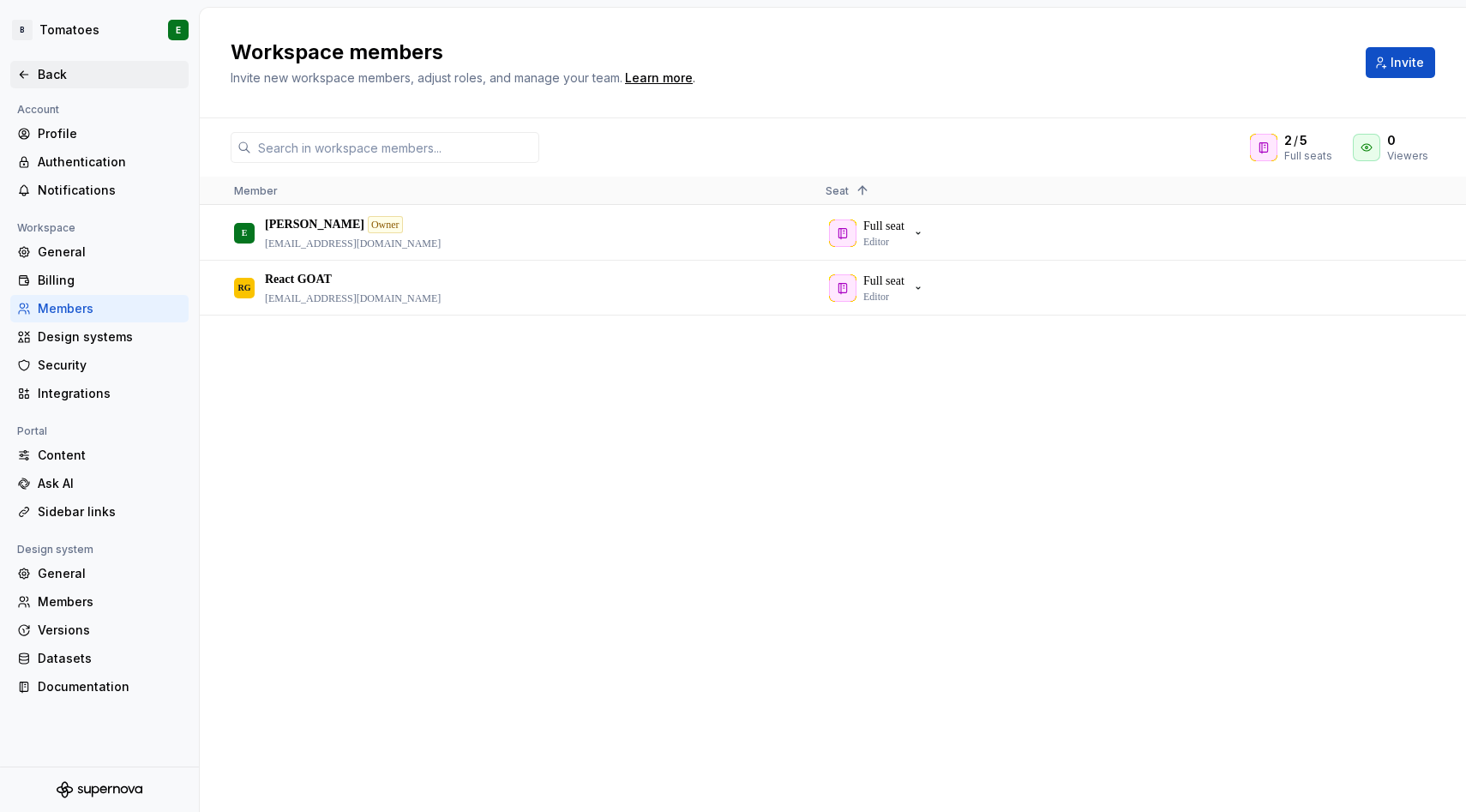
click at [29, 77] on icon at bounding box center [23, 74] width 13 height 13
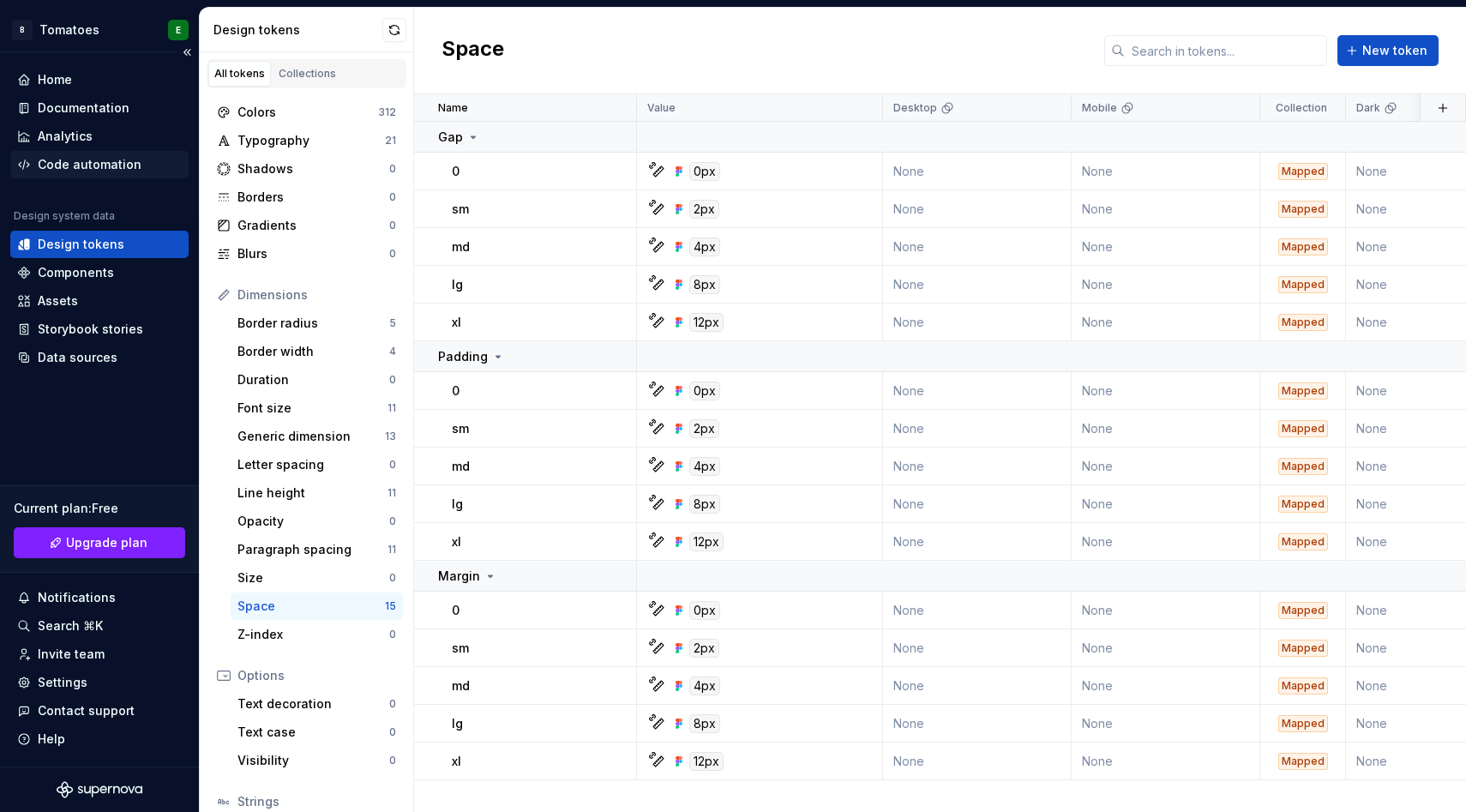
click at [55, 162] on div "Code automation" at bounding box center [89, 164] width 104 height 17
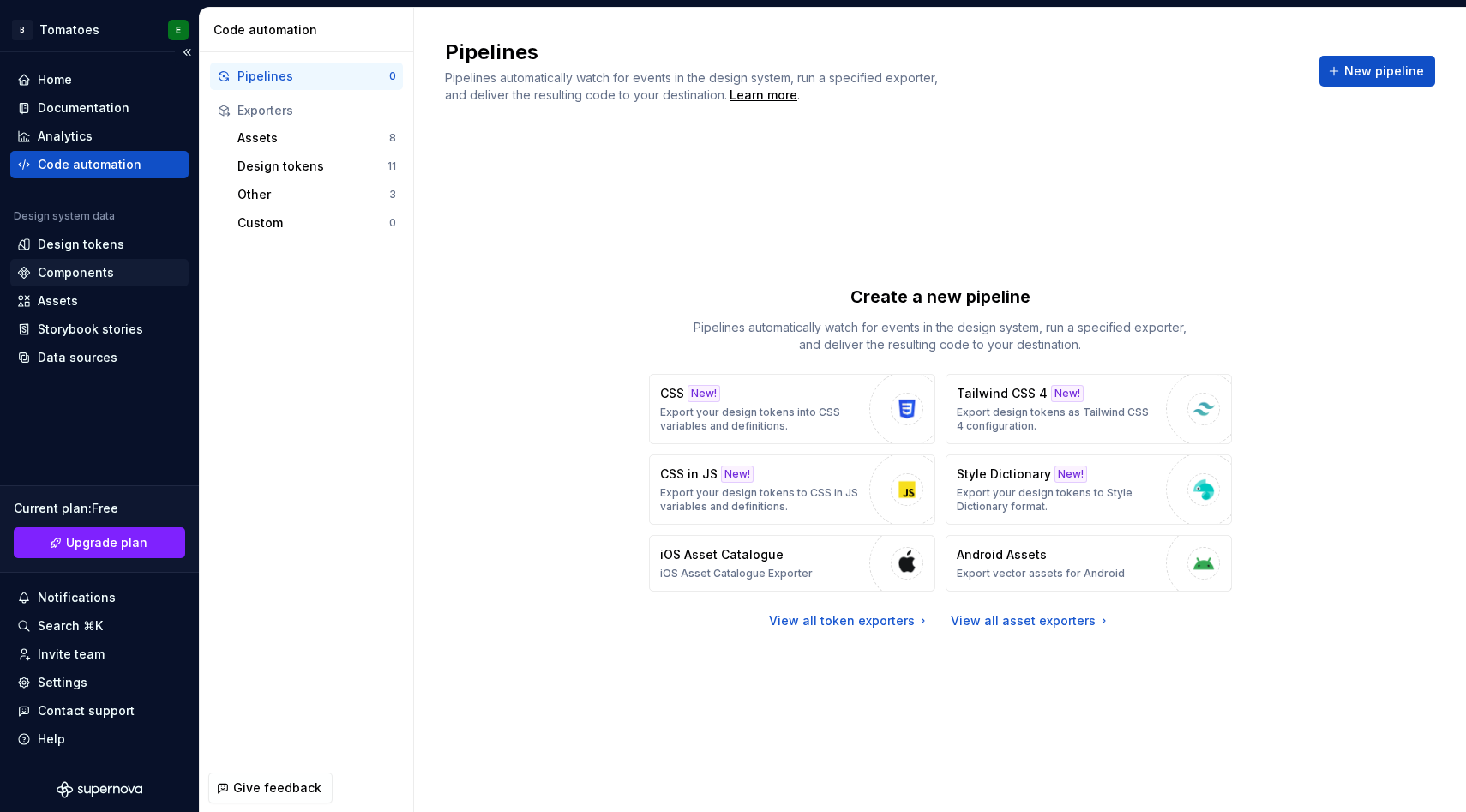
click at [97, 273] on div "Components" at bounding box center [76, 272] width 77 height 17
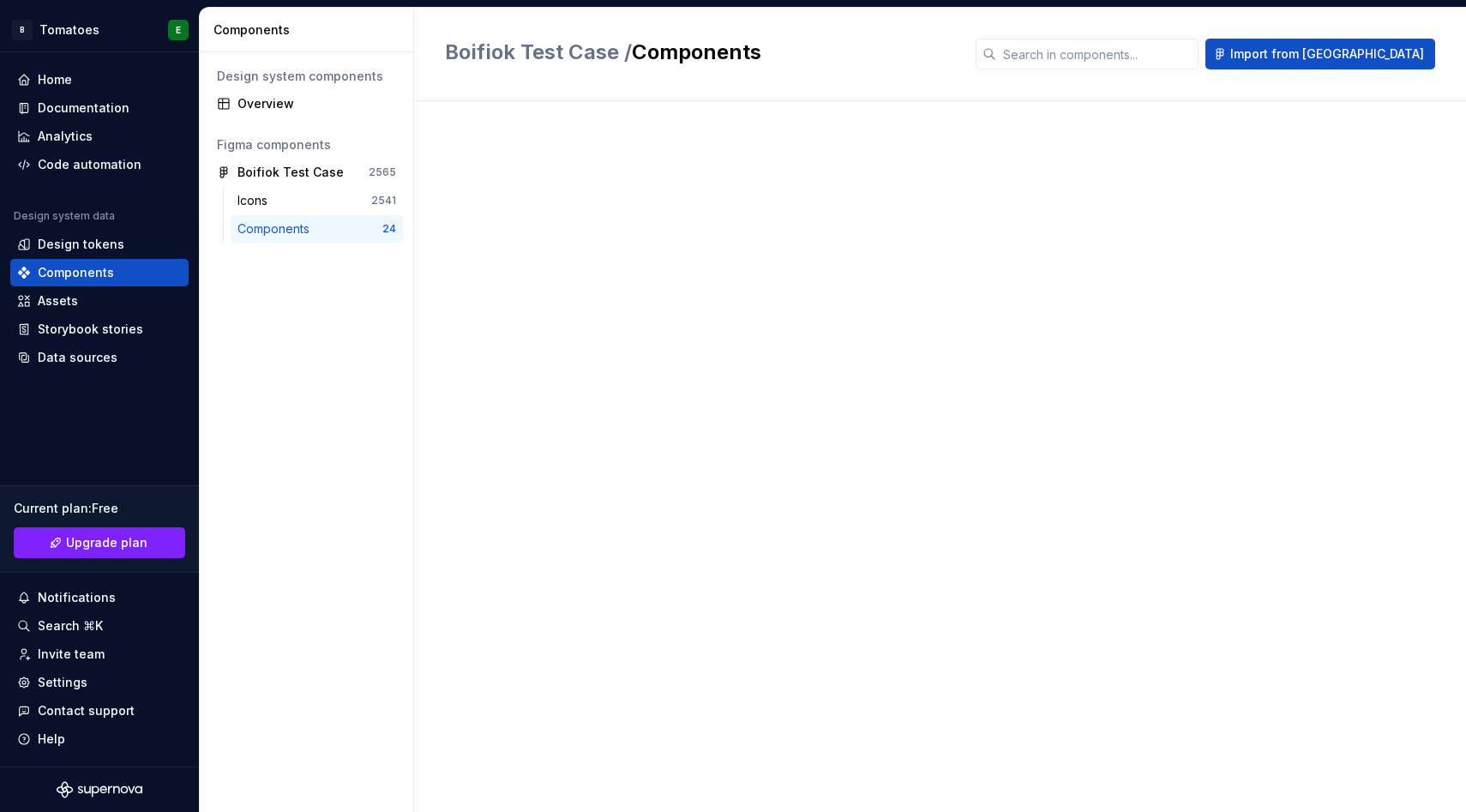
click at [302, 227] on div "Components" at bounding box center [277, 228] width 79 height 17
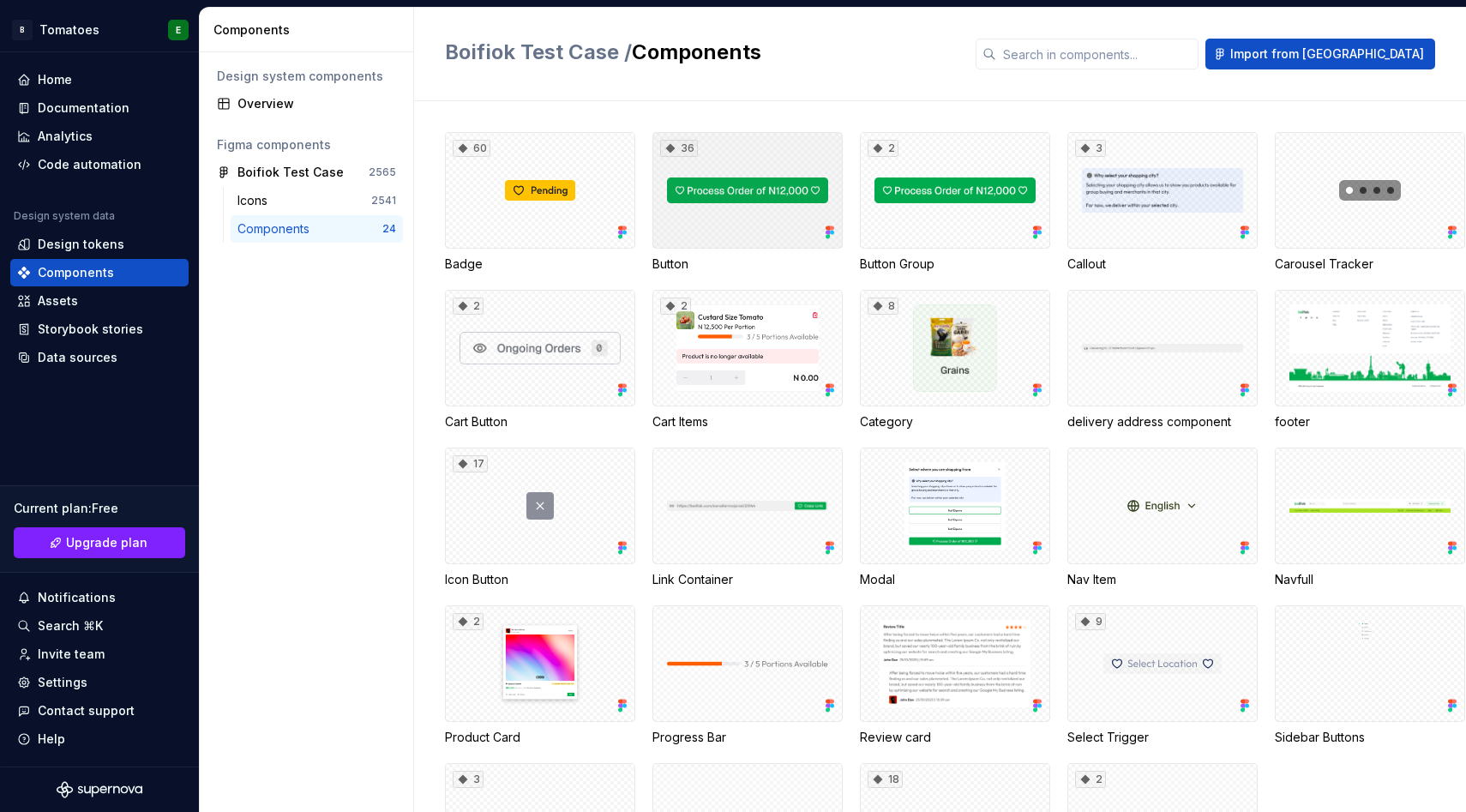
click at [699, 201] on div "36" at bounding box center [747, 190] width 190 height 117
click at [741, 206] on div "36" at bounding box center [747, 190] width 190 height 117
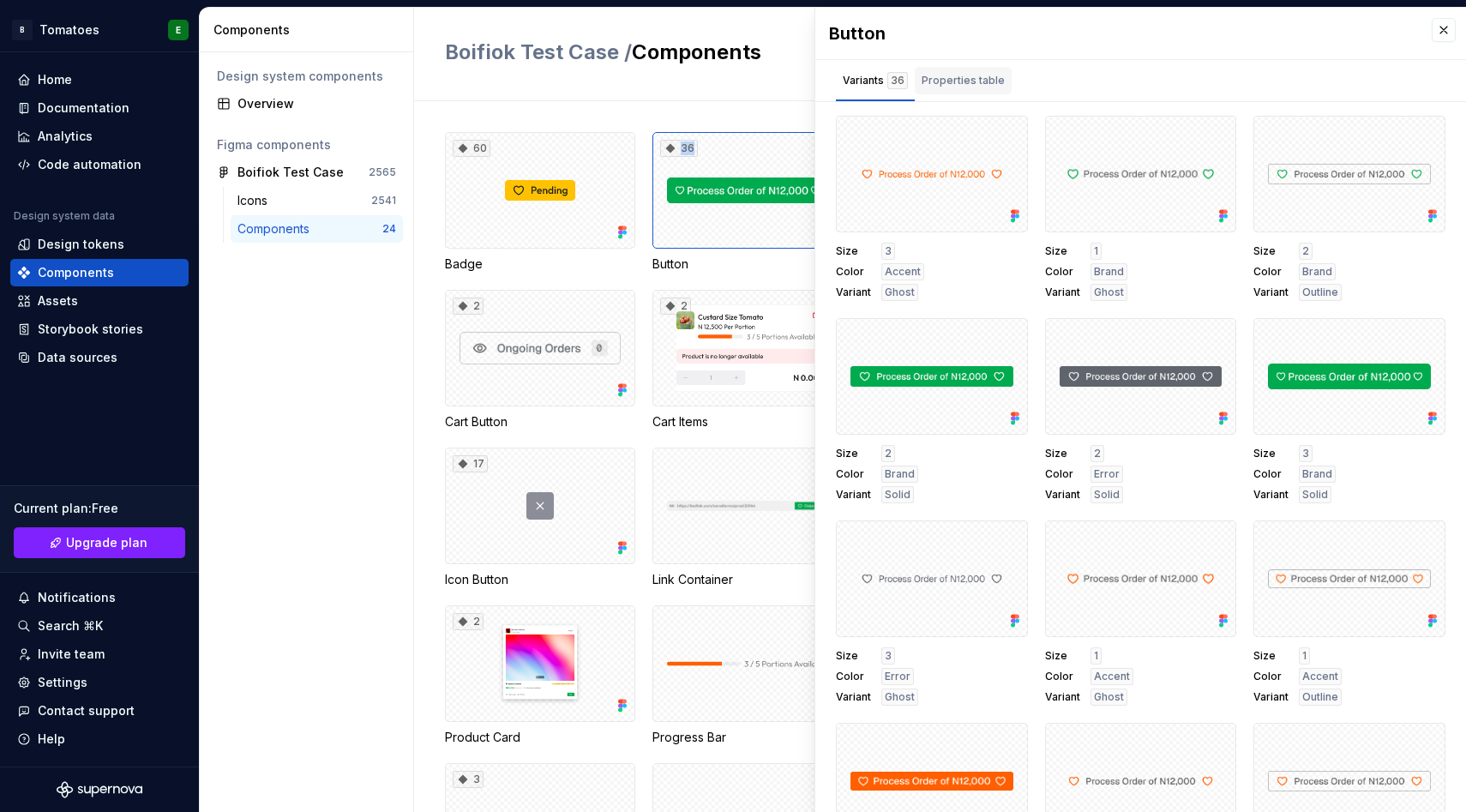
click at [948, 74] on div "Properties table" at bounding box center [963, 80] width 83 height 17
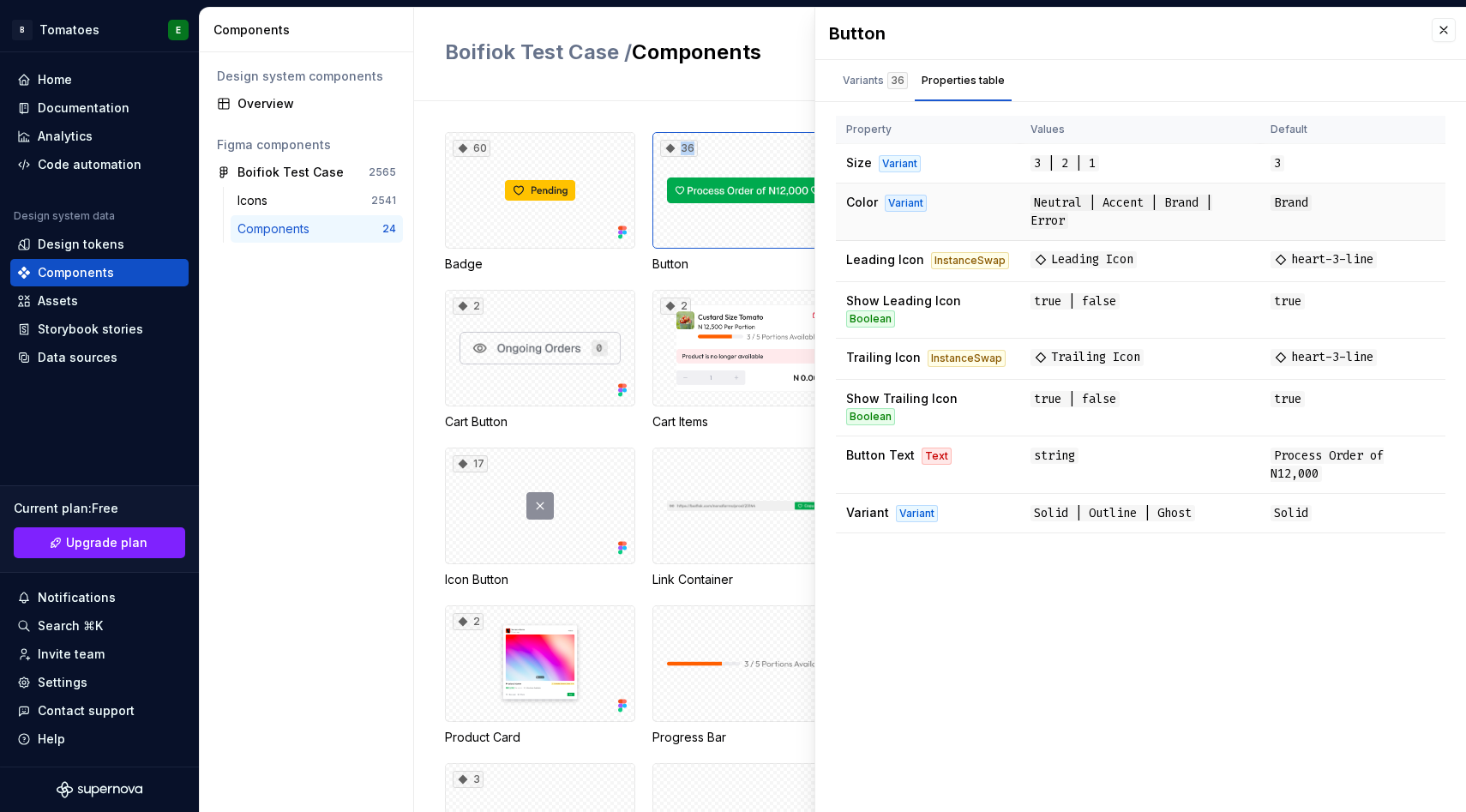
click at [1319, 206] on td "Brand" at bounding box center [1354, 212] width 186 height 57
click at [1182, 282] on td "true | false" at bounding box center [1140, 310] width 240 height 56
click at [1112, 259] on span "Leading Icon" at bounding box center [1083, 260] width 106 height 17
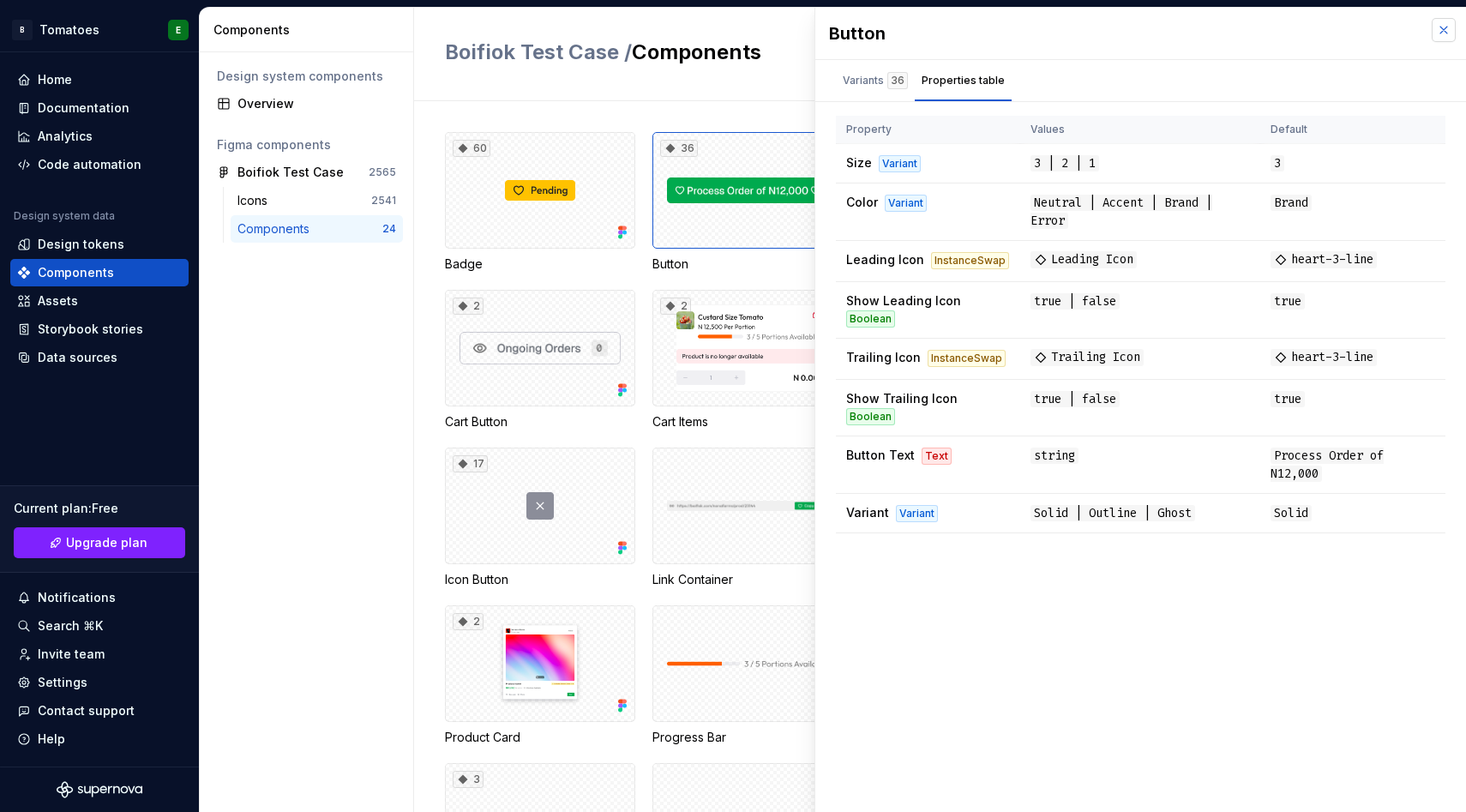
click at [1443, 31] on button "button" at bounding box center [1444, 29] width 24 height 24
click at [1443, 31] on div "Boifiok Test Case / Components Import from [GEOGRAPHIC_DATA]" at bounding box center [940, 54] width 1052 height 94
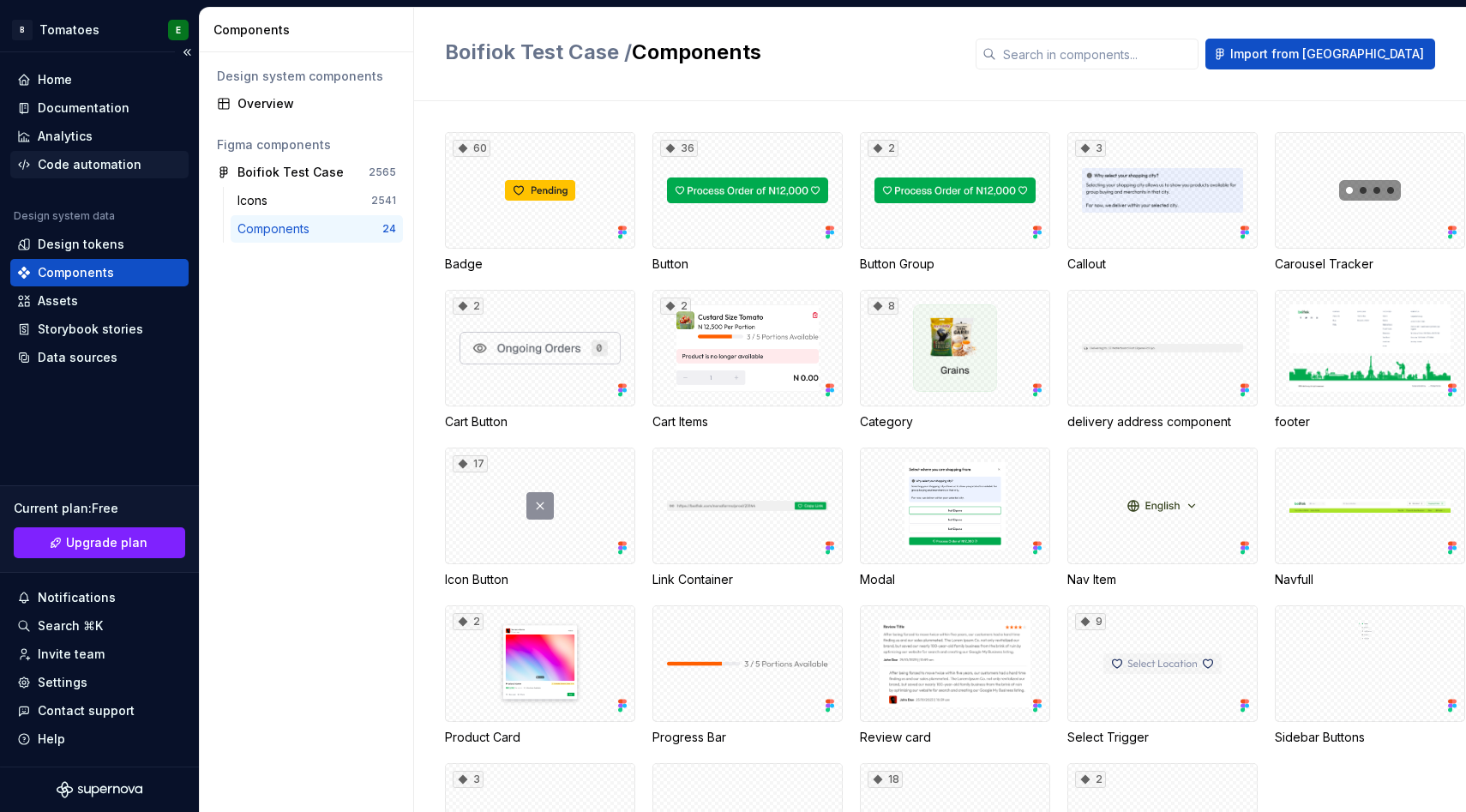
click at [79, 159] on div "Code automation" at bounding box center [89, 164] width 104 height 17
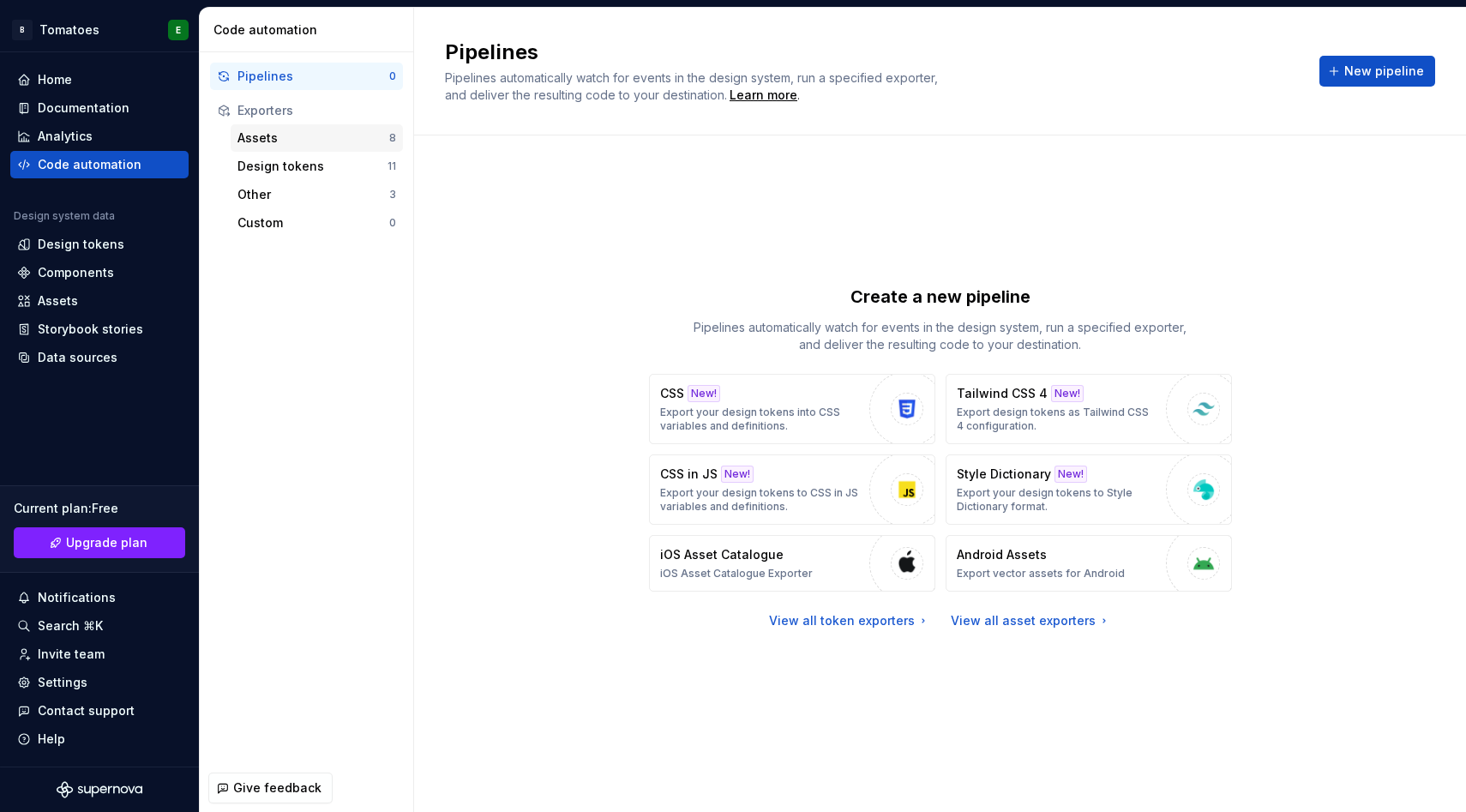
click at [276, 145] on div "Assets" at bounding box center [313, 137] width 152 height 17
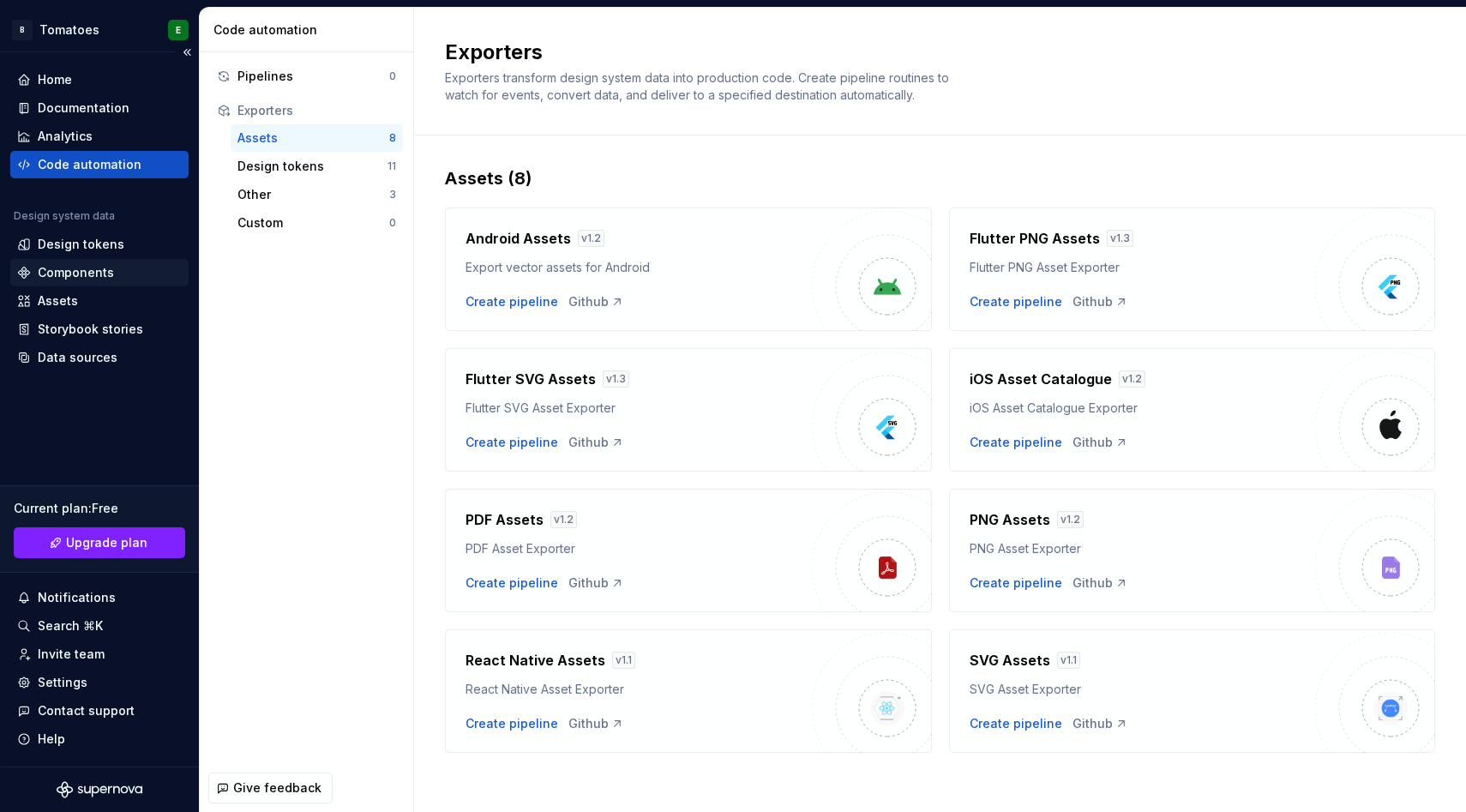
click at [91, 267] on div "Components" at bounding box center [76, 272] width 77 height 17
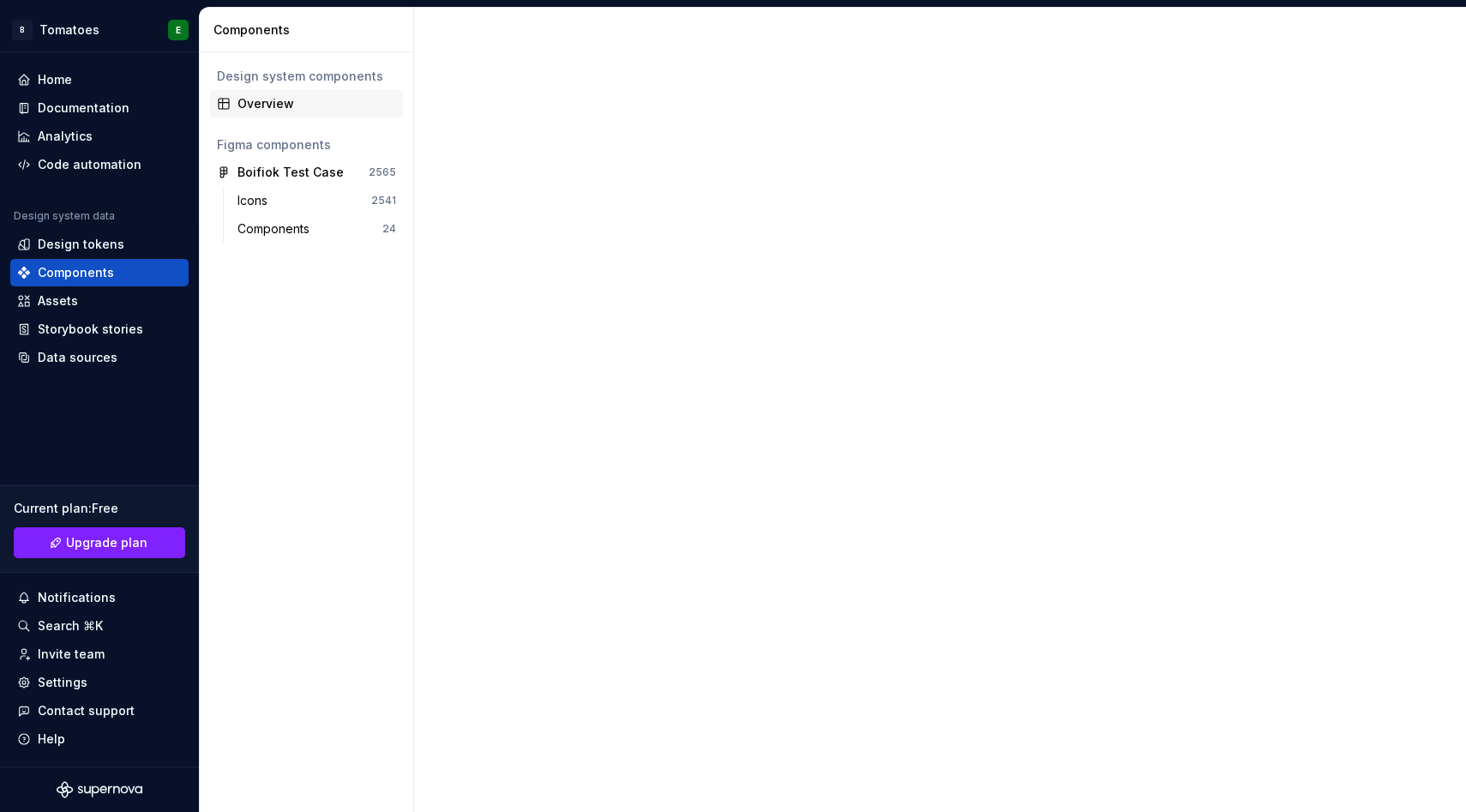
click at [260, 104] on div "Overview" at bounding box center [317, 104] width 159 height 17
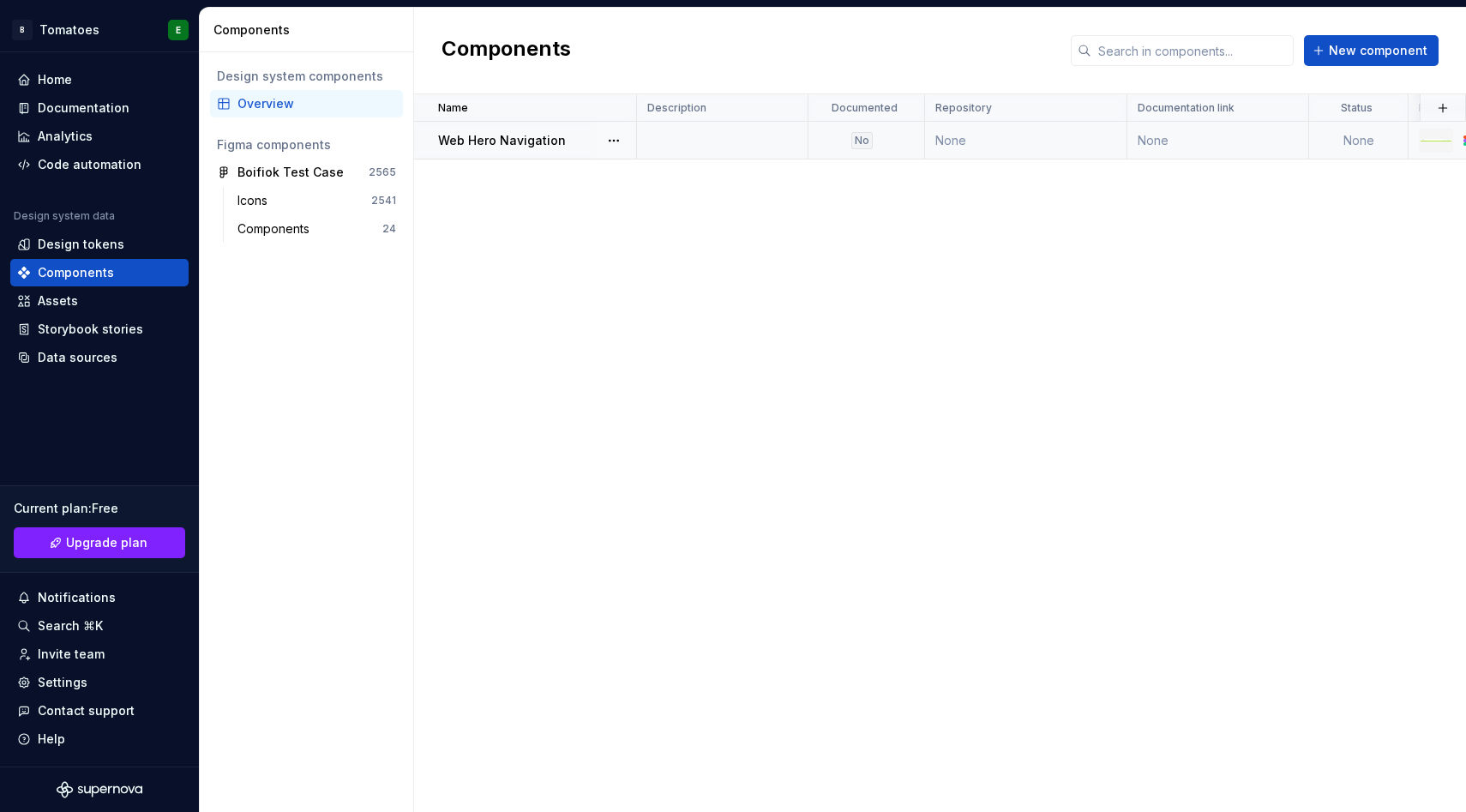
click at [493, 140] on p "Web Hero Navigation" at bounding box center [501, 140] width 128 height 17
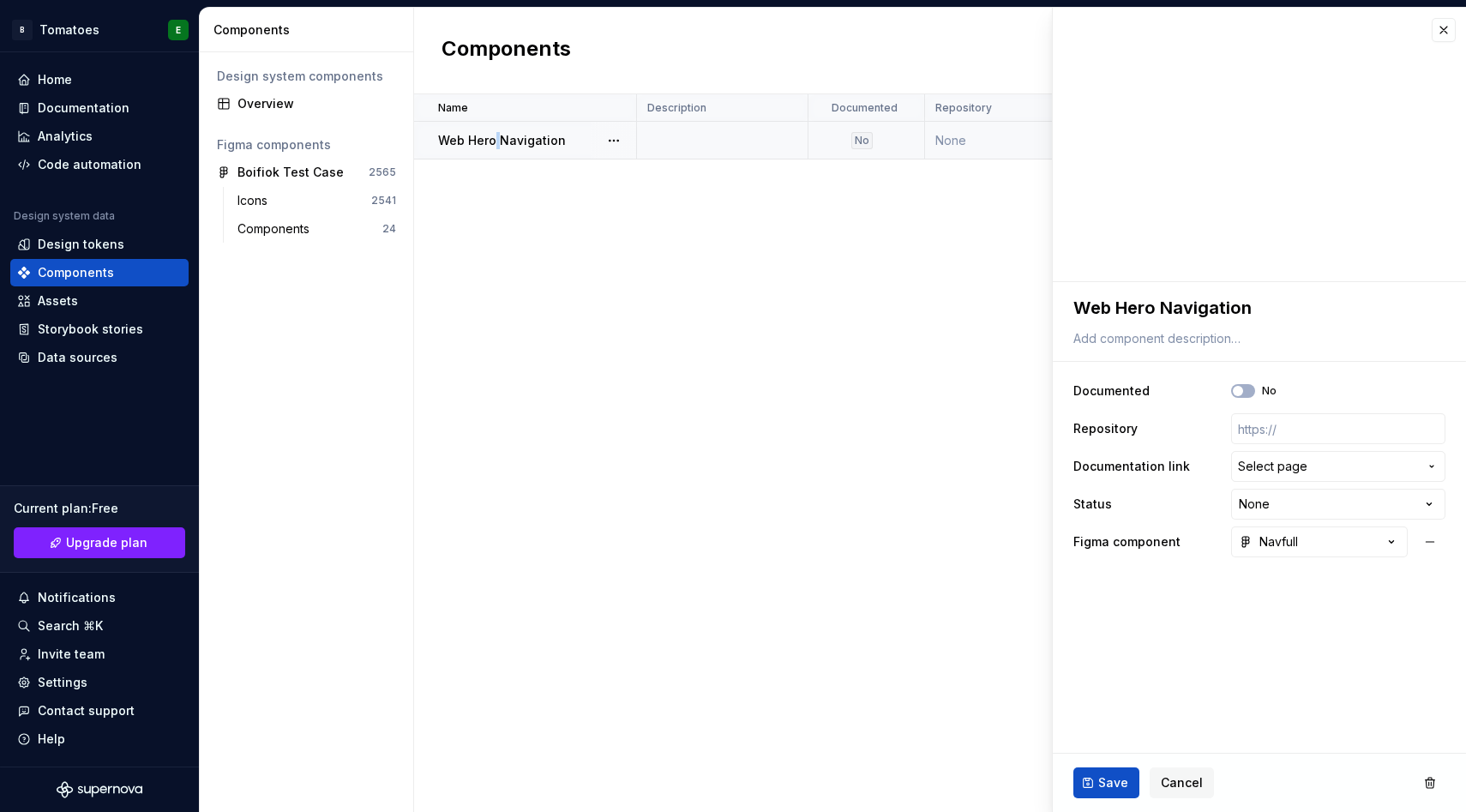
type textarea "*"
click at [1315, 493] on html "**********" at bounding box center [733, 406] width 1466 height 812
click at [1116, 501] on html "**********" at bounding box center [733, 406] width 1466 height 812
click at [1263, 501] on html "**********" at bounding box center [733, 406] width 1466 height 812
select select "**********"
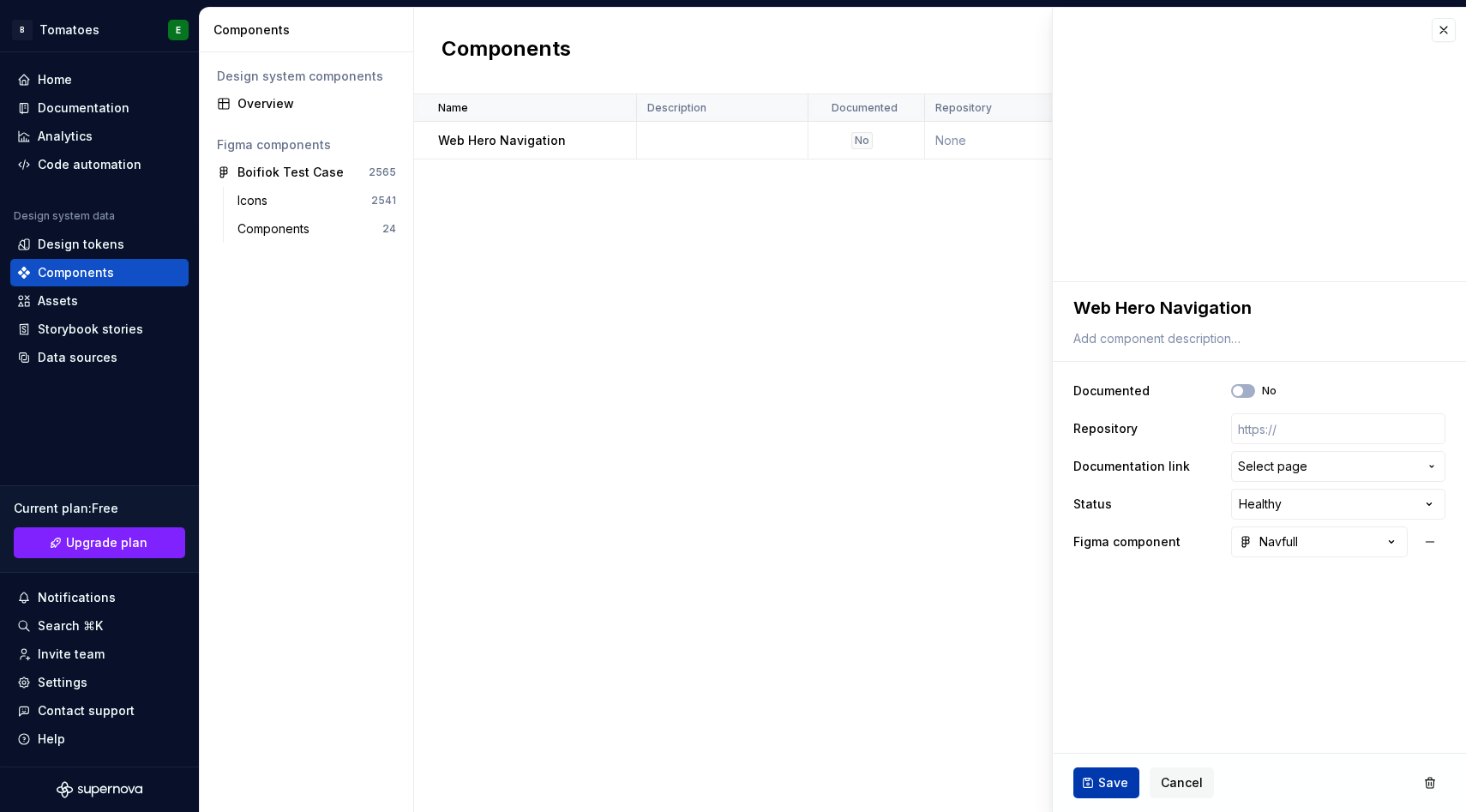
click at [1118, 781] on span "Save" at bounding box center [1114, 783] width 30 height 17
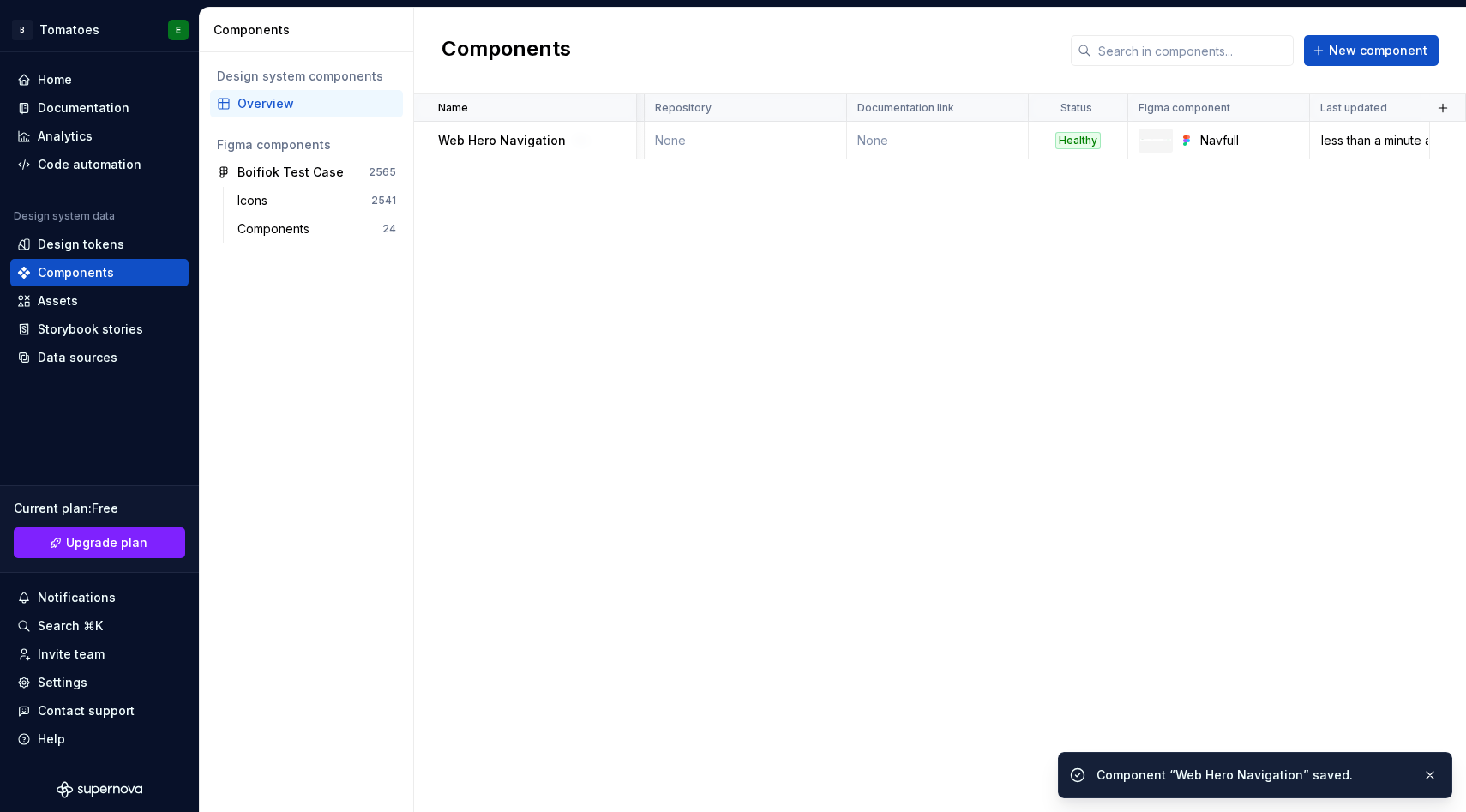
scroll to position [0, 290]
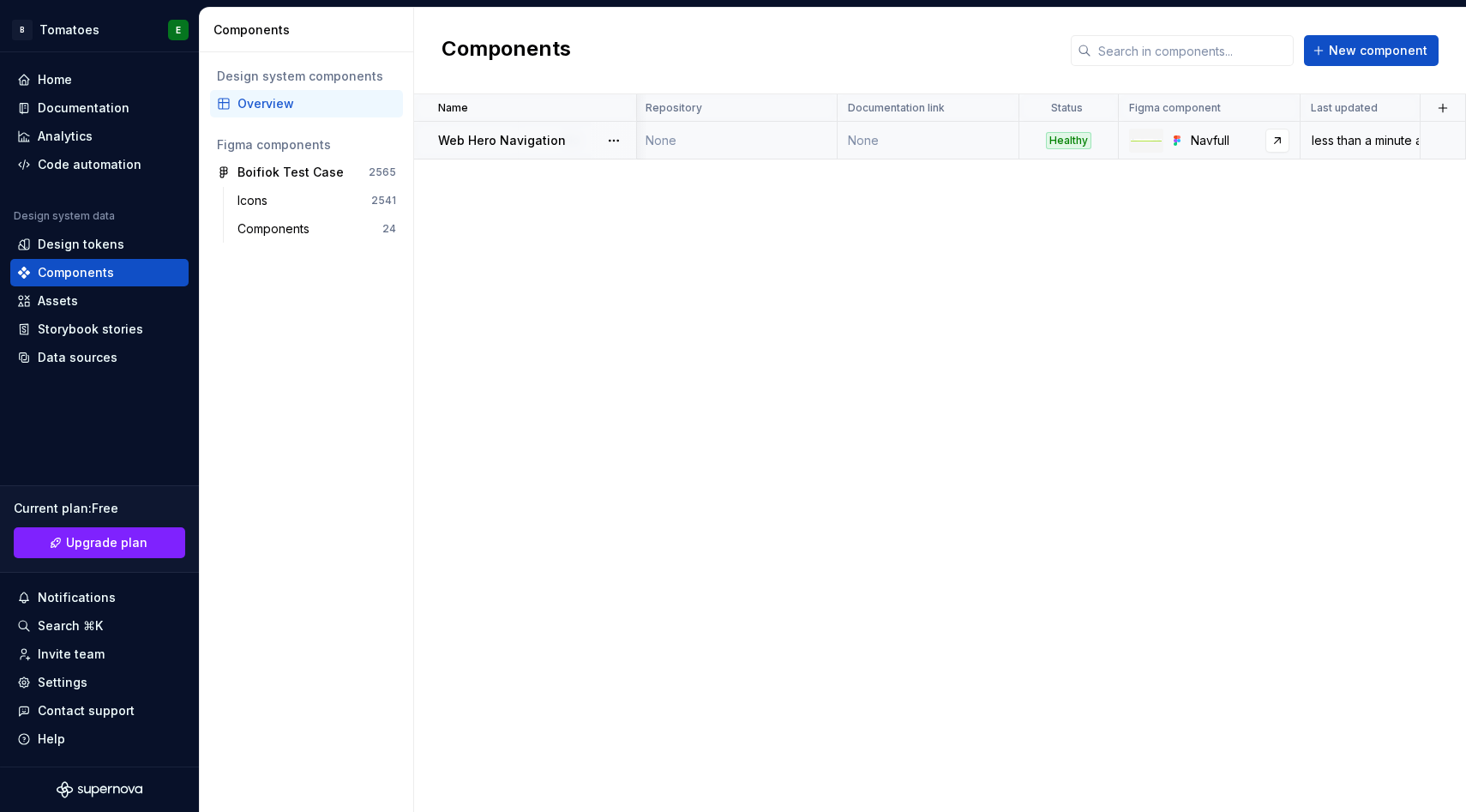
click at [1146, 137] on div at bounding box center [1147, 140] width 34 height 24
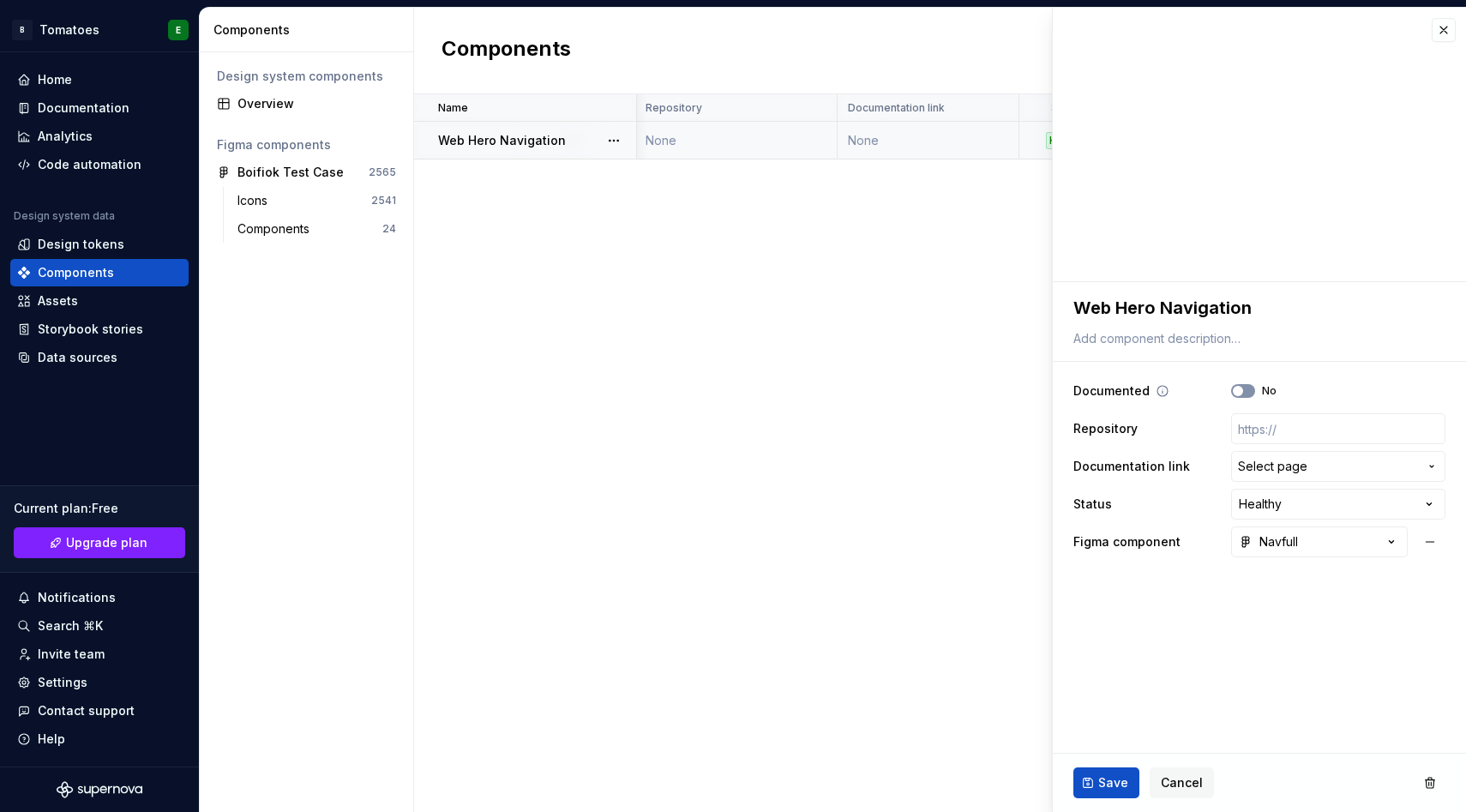
click at [1245, 391] on icon "button" at bounding box center [1238, 391] width 13 height 11
click at [1236, 393] on icon "button" at bounding box center [1238, 391] width 13 height 11
click at [1441, 31] on button "button" at bounding box center [1444, 29] width 24 height 24
click at [79, 111] on div "Documentation" at bounding box center [83, 107] width 92 height 17
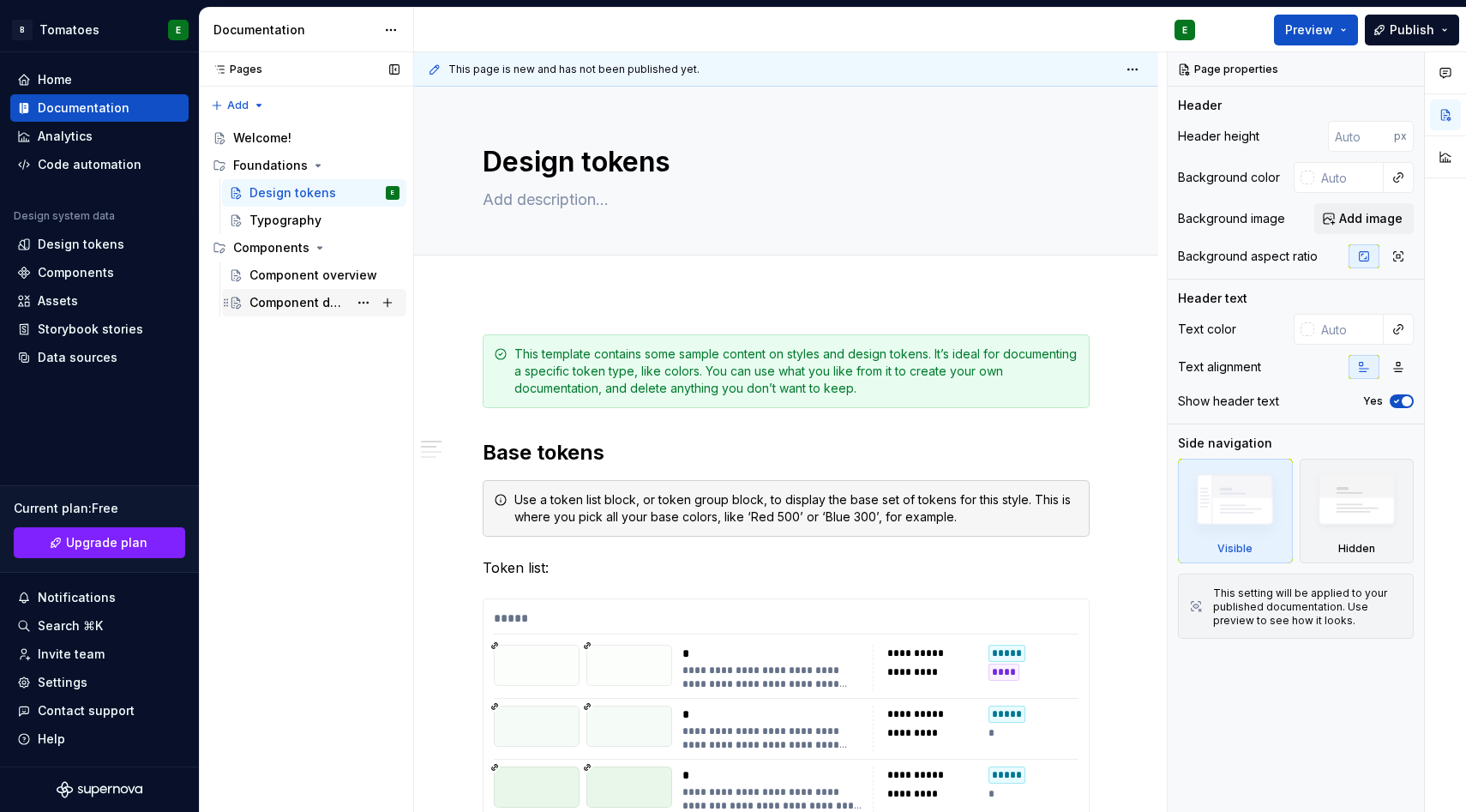
click at [271, 295] on div "Component detail" at bounding box center [299, 302] width 99 height 17
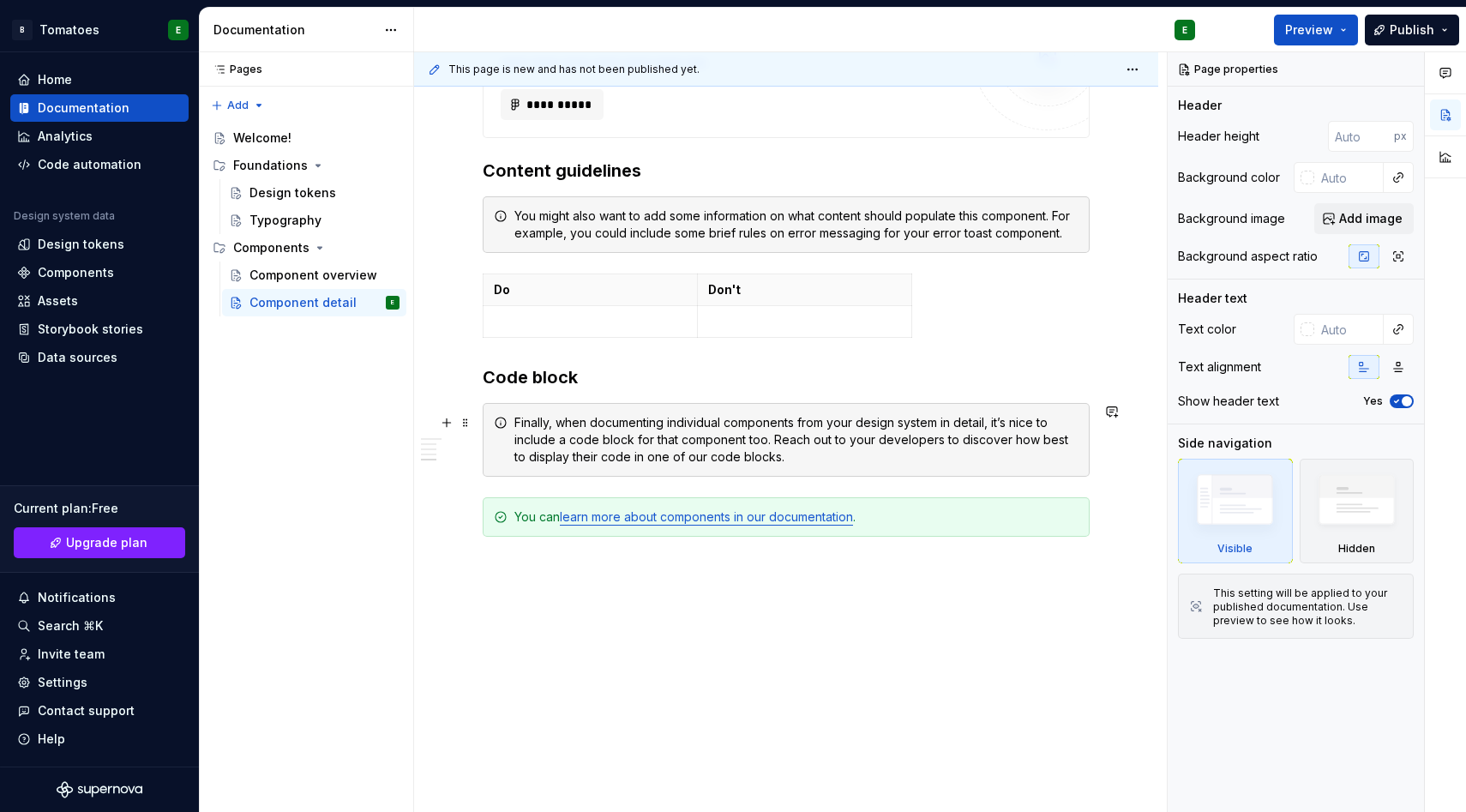
scroll to position [1173, 0]
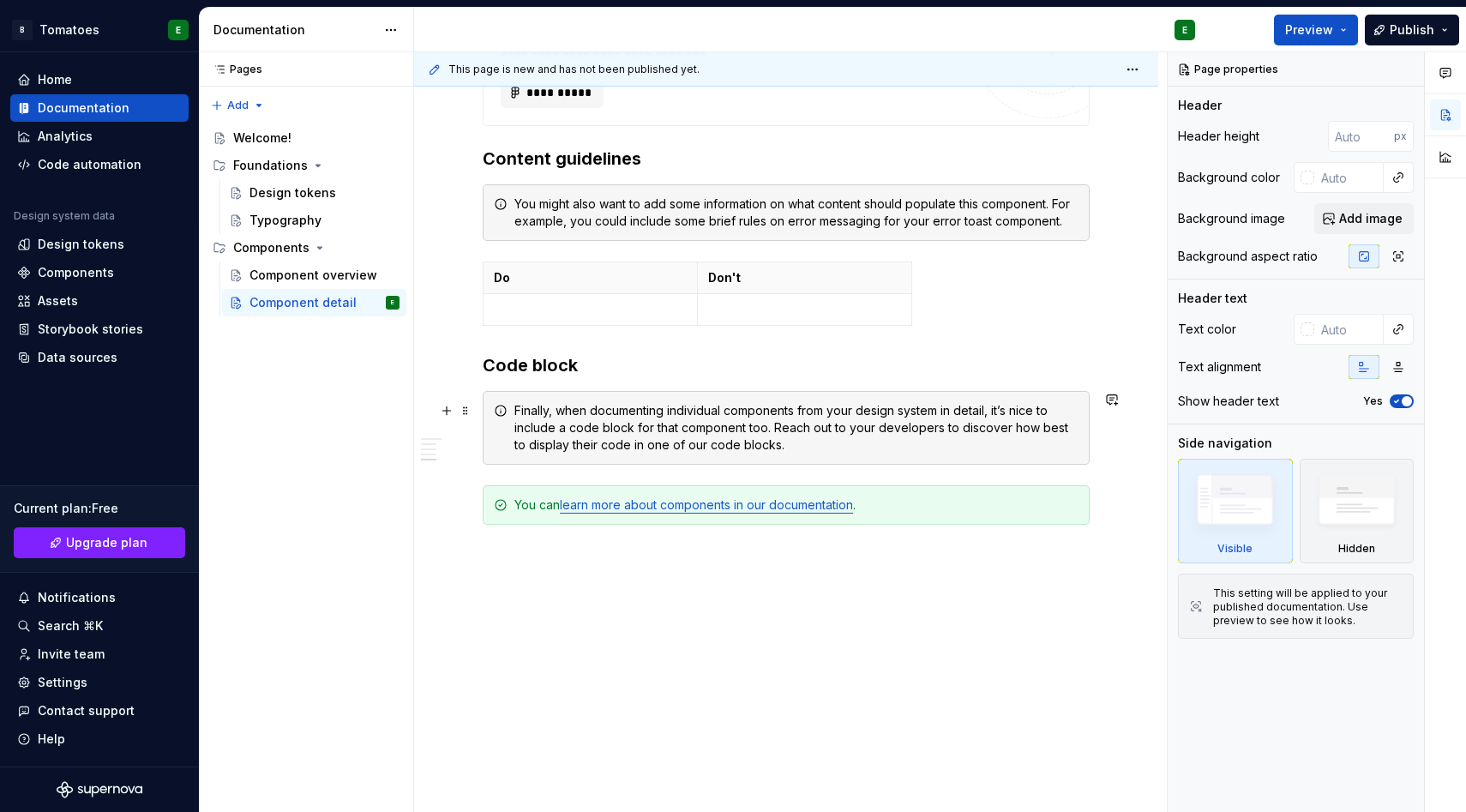
click at [524, 413] on div "Finally, when documenting individual components from your design system in deta…" at bounding box center [797, 428] width 564 height 52
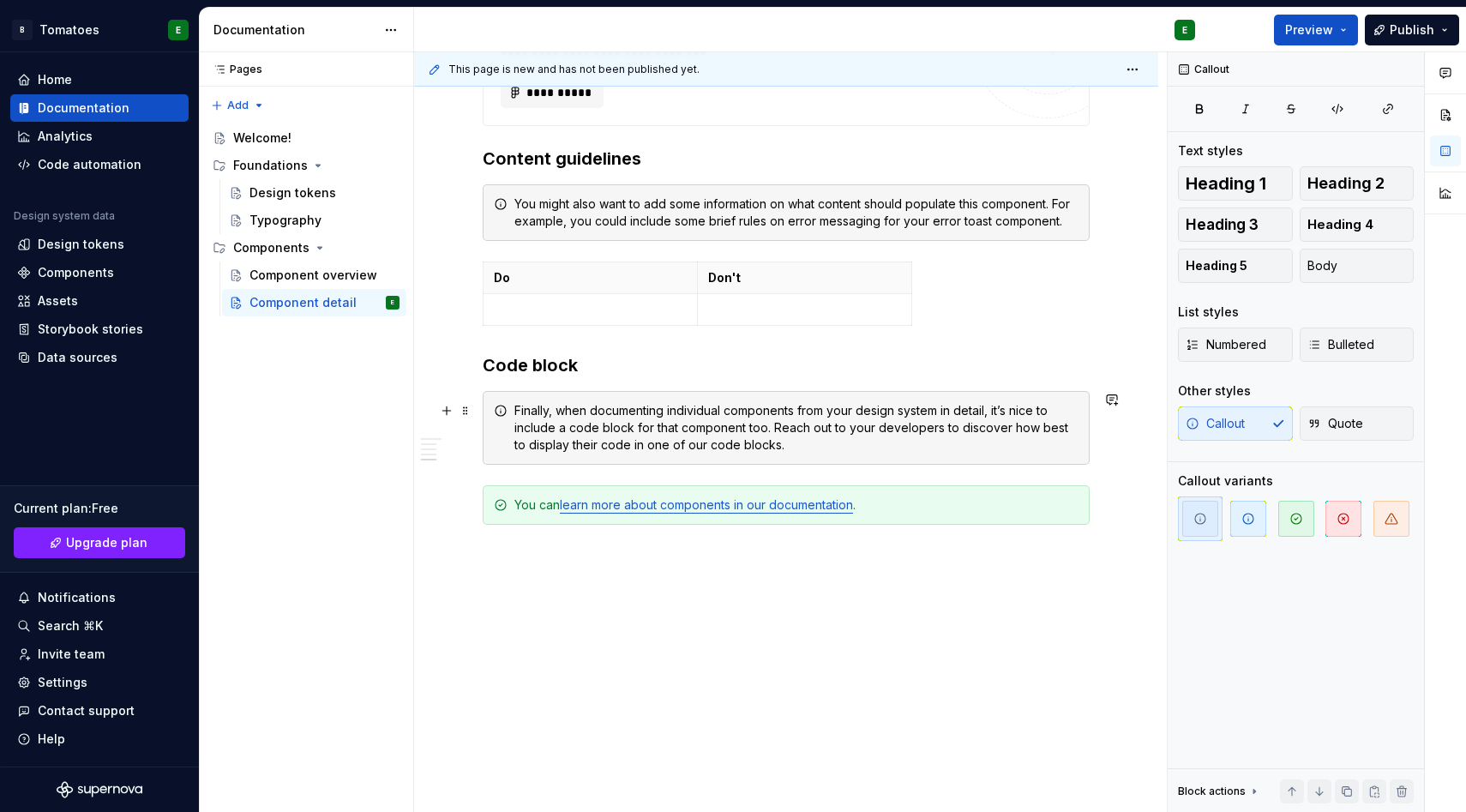
type textarea "*"
click at [442, 410] on button "button" at bounding box center [446, 410] width 24 height 24
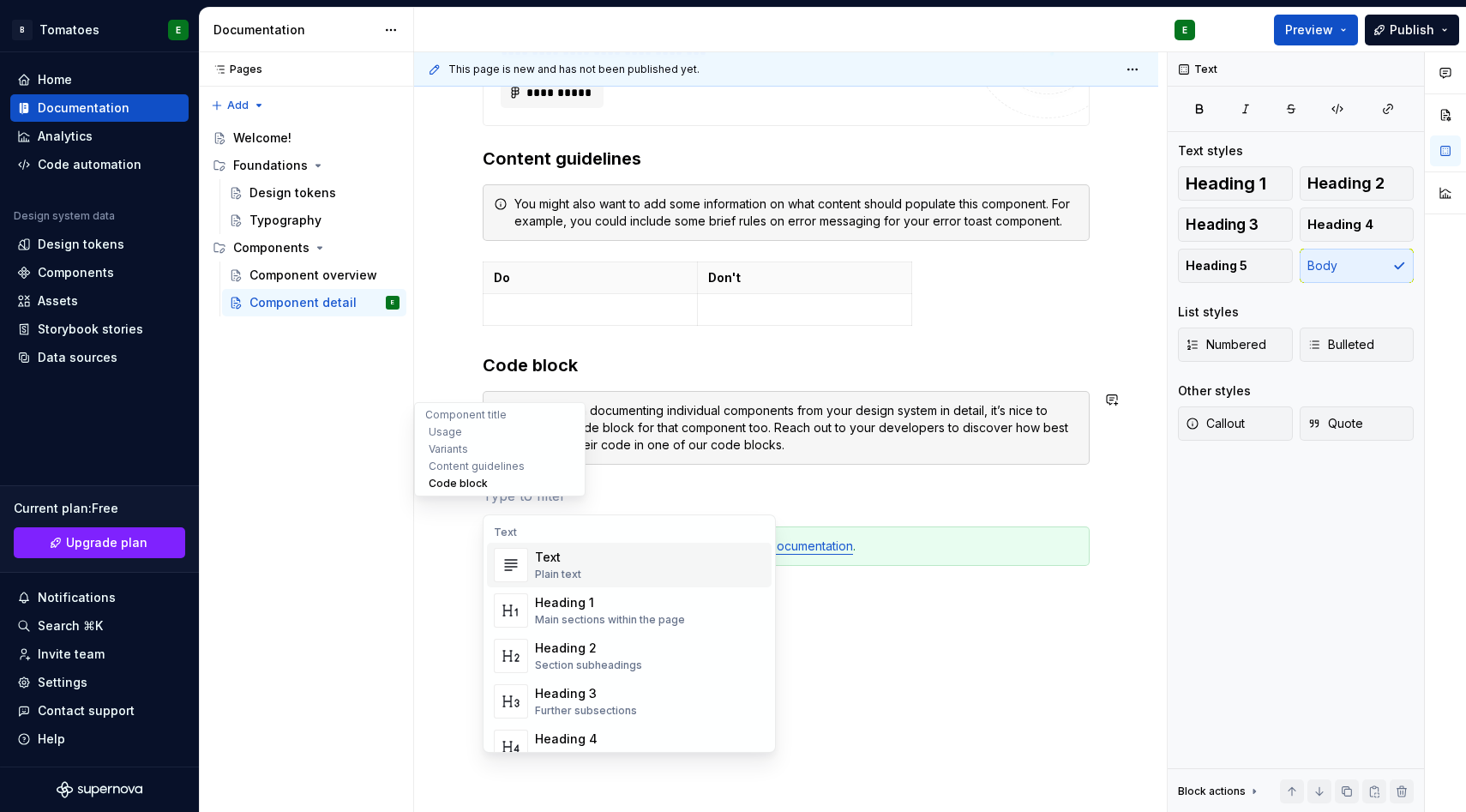
click at [441, 465] on button "Content guidelines" at bounding box center [500, 466] width 163 height 17
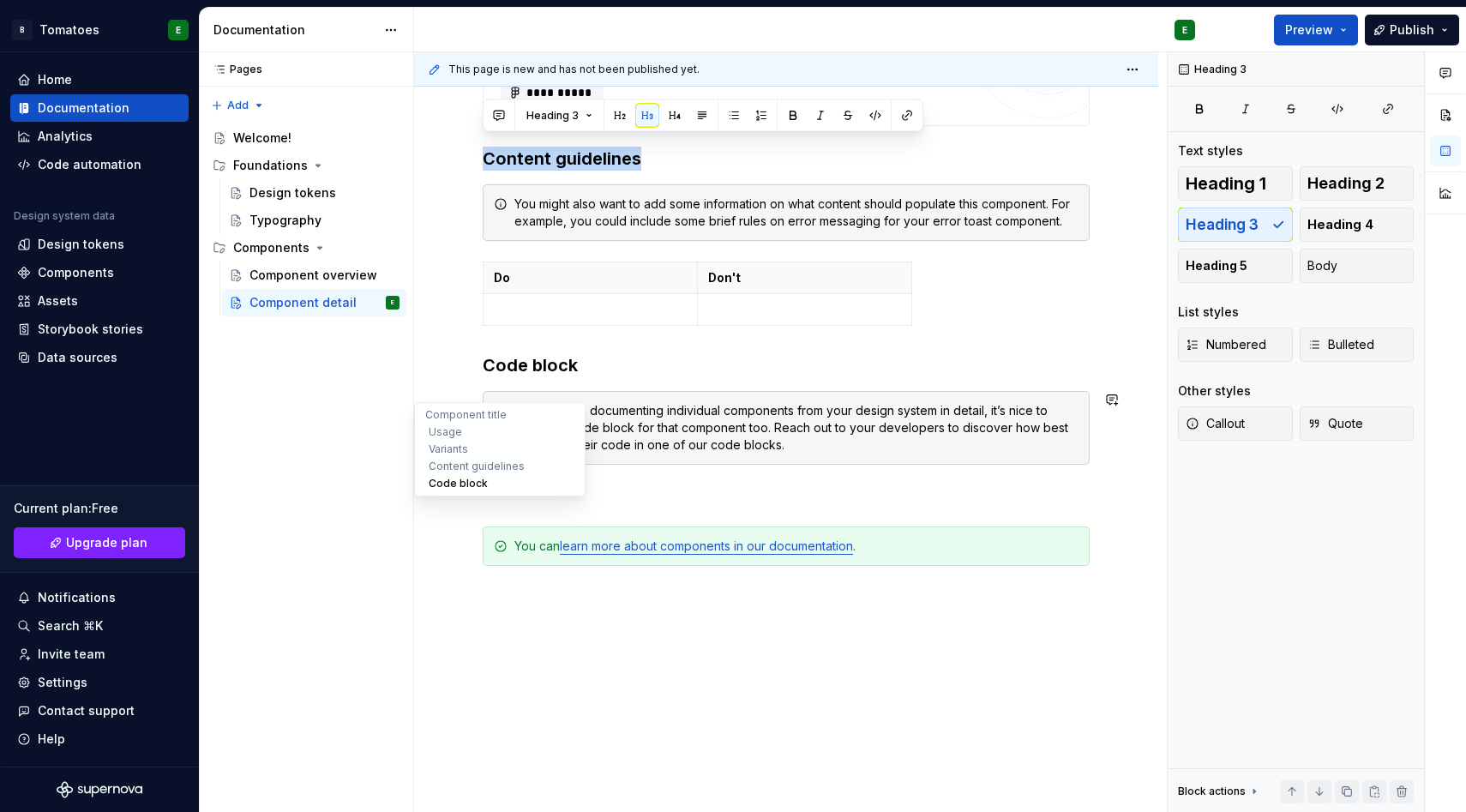
scroll to position [1, 0]
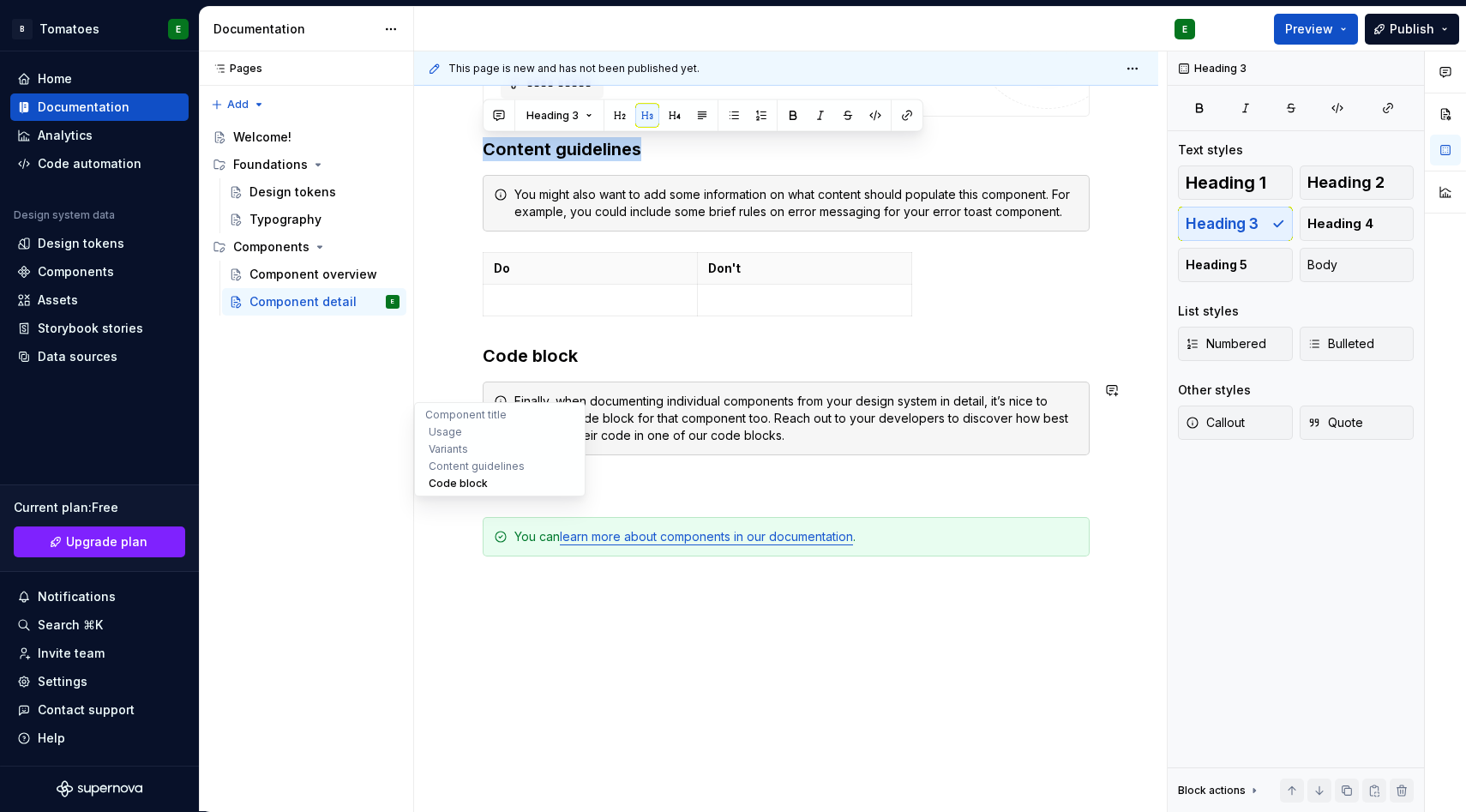
click at [479, 482] on button "Code block" at bounding box center [500, 483] width 163 height 17
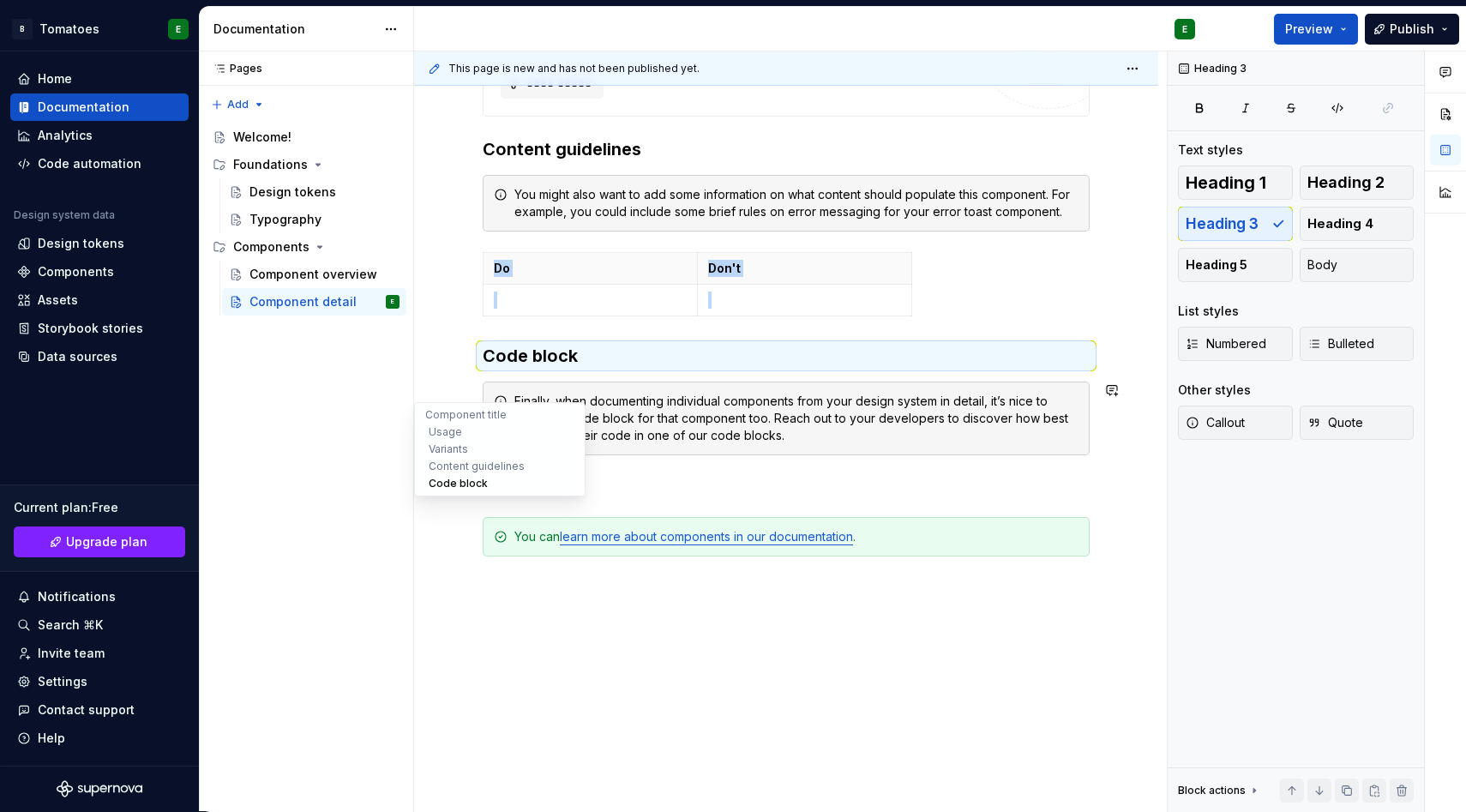
scroll to position [1231, 0]
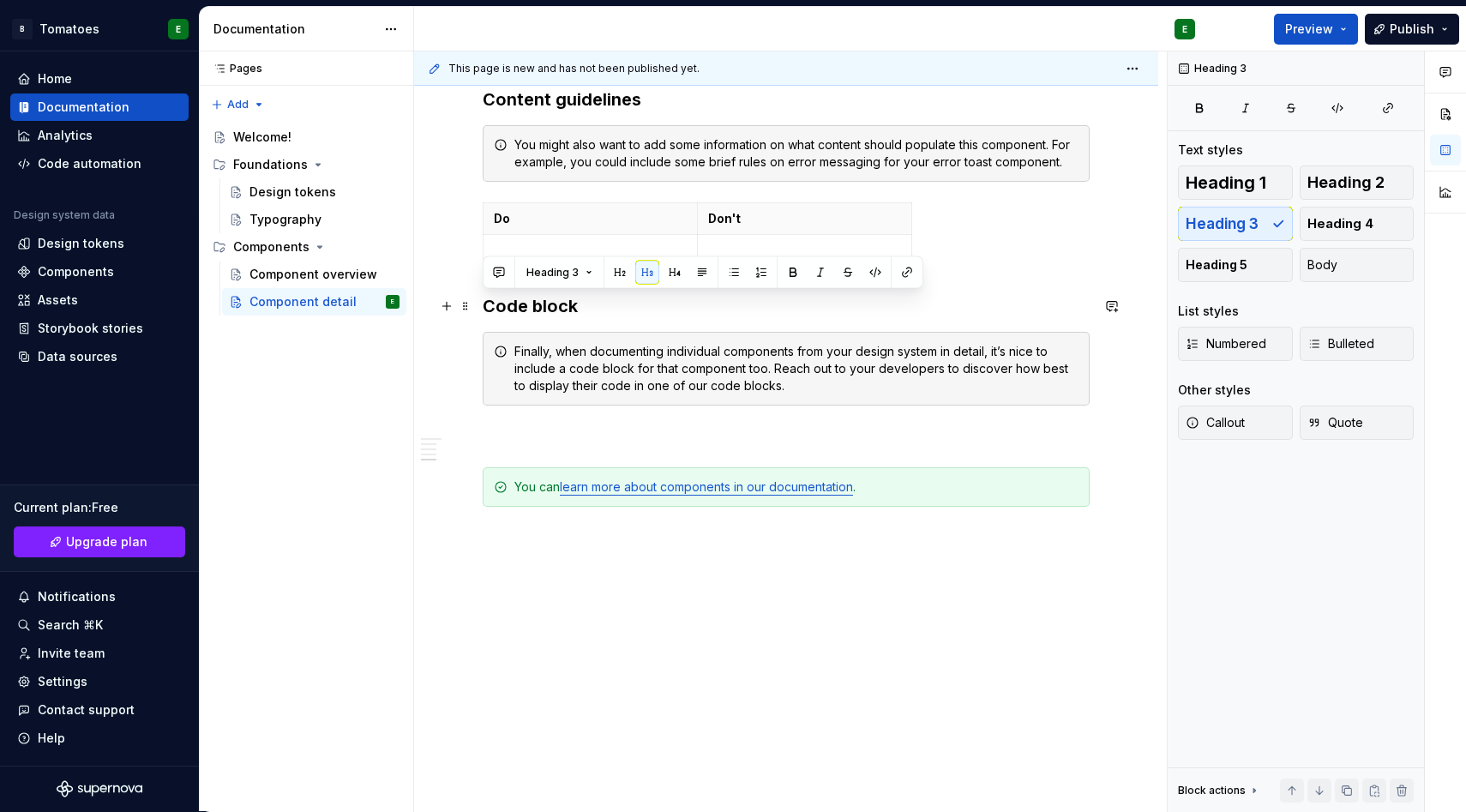
click at [594, 311] on h3 "Code block" at bounding box center [786, 306] width 607 height 24
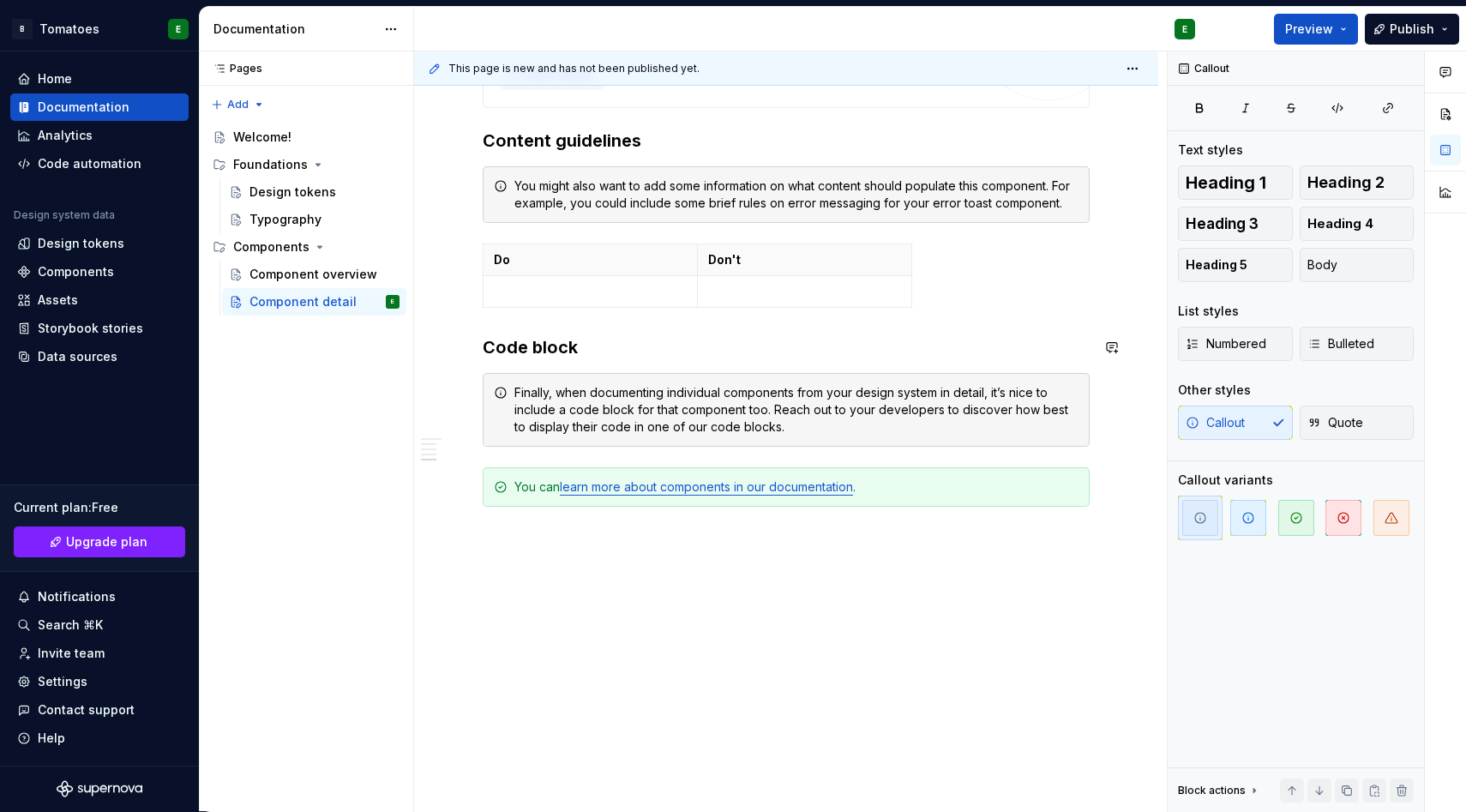
scroll to position [1190, 0]
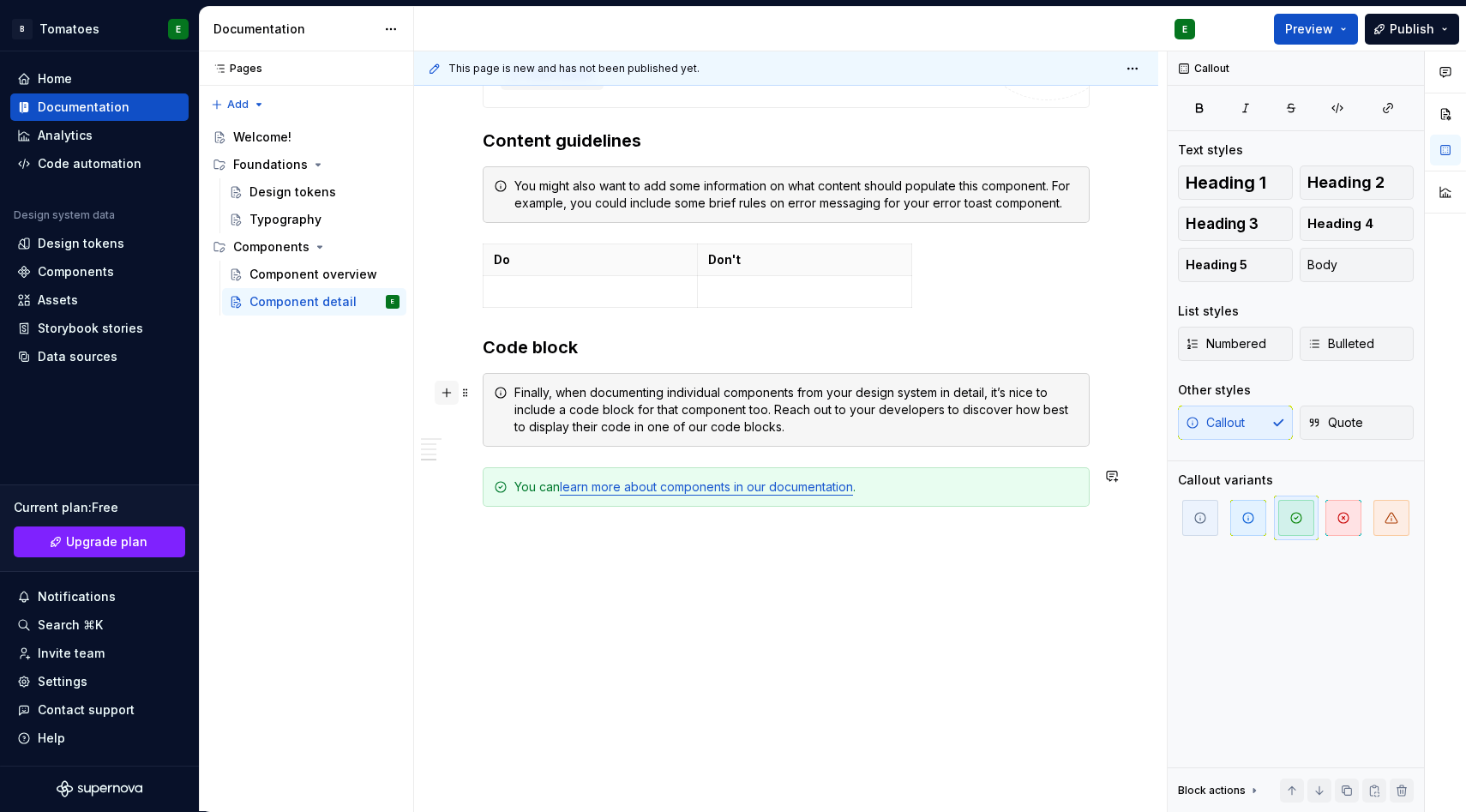
click at [447, 391] on button "button" at bounding box center [446, 393] width 24 height 24
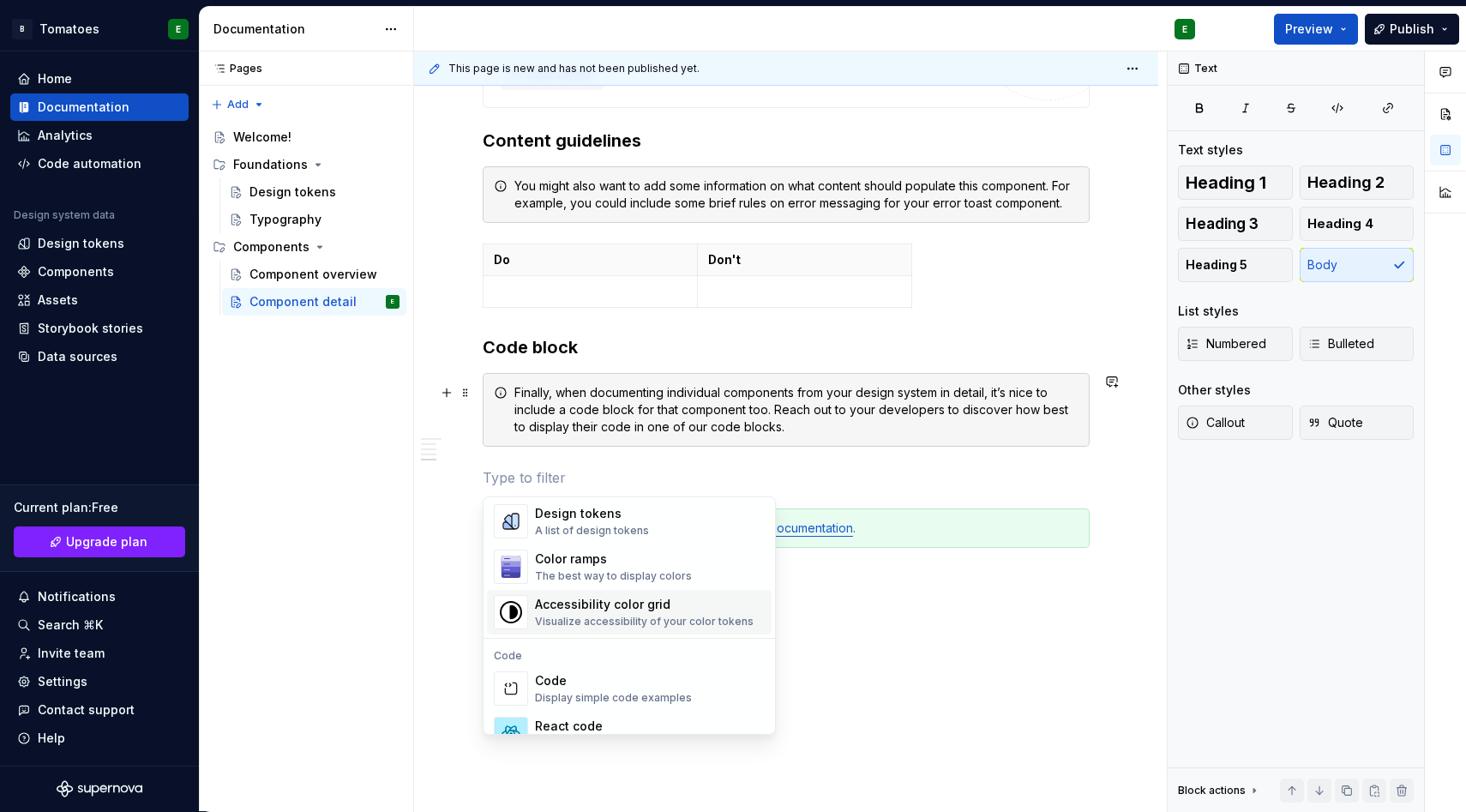
scroll to position [1274, 0]
click at [298, 191] on div "Design tokens" at bounding box center [293, 192] width 87 height 17
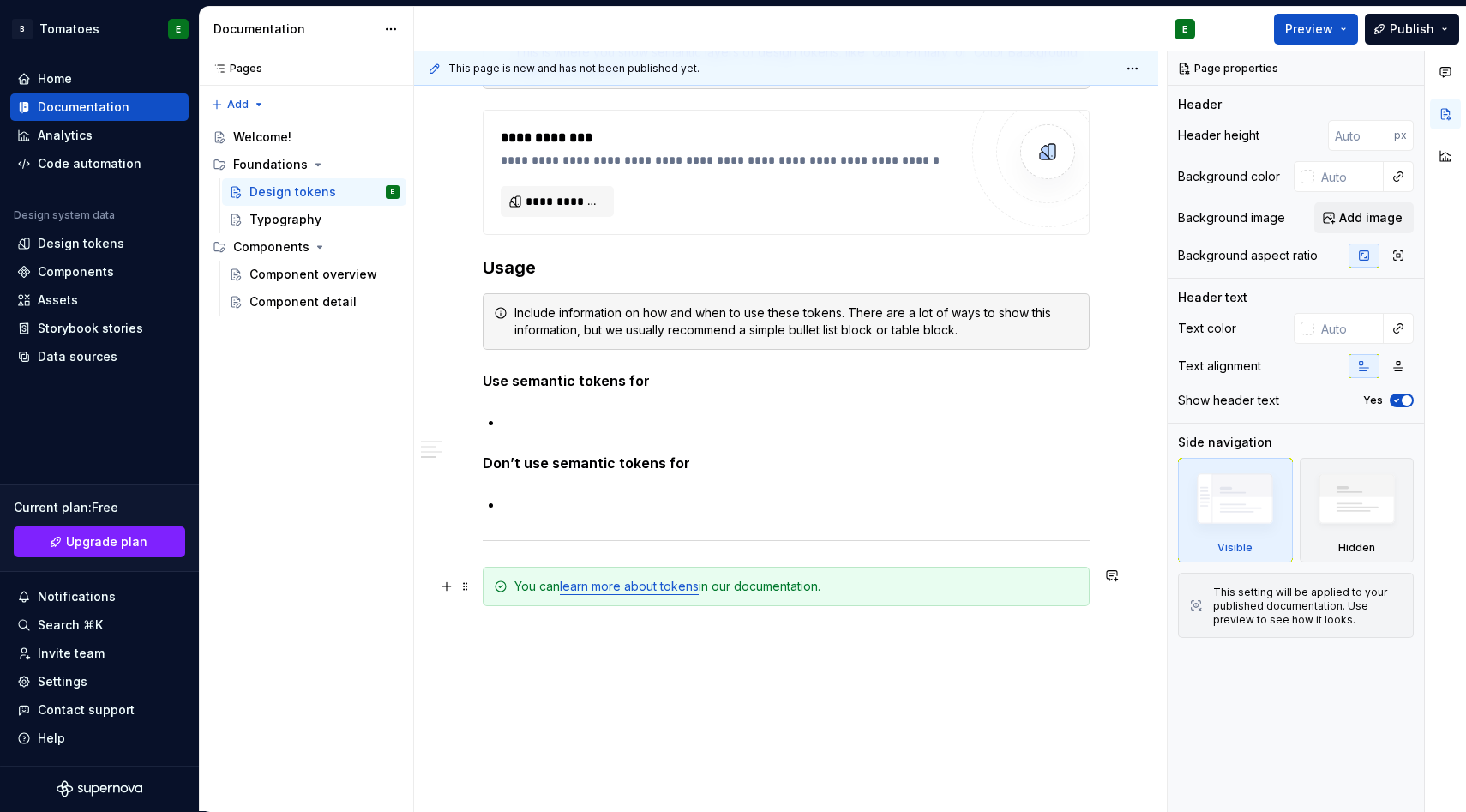
scroll to position [2687, 0]
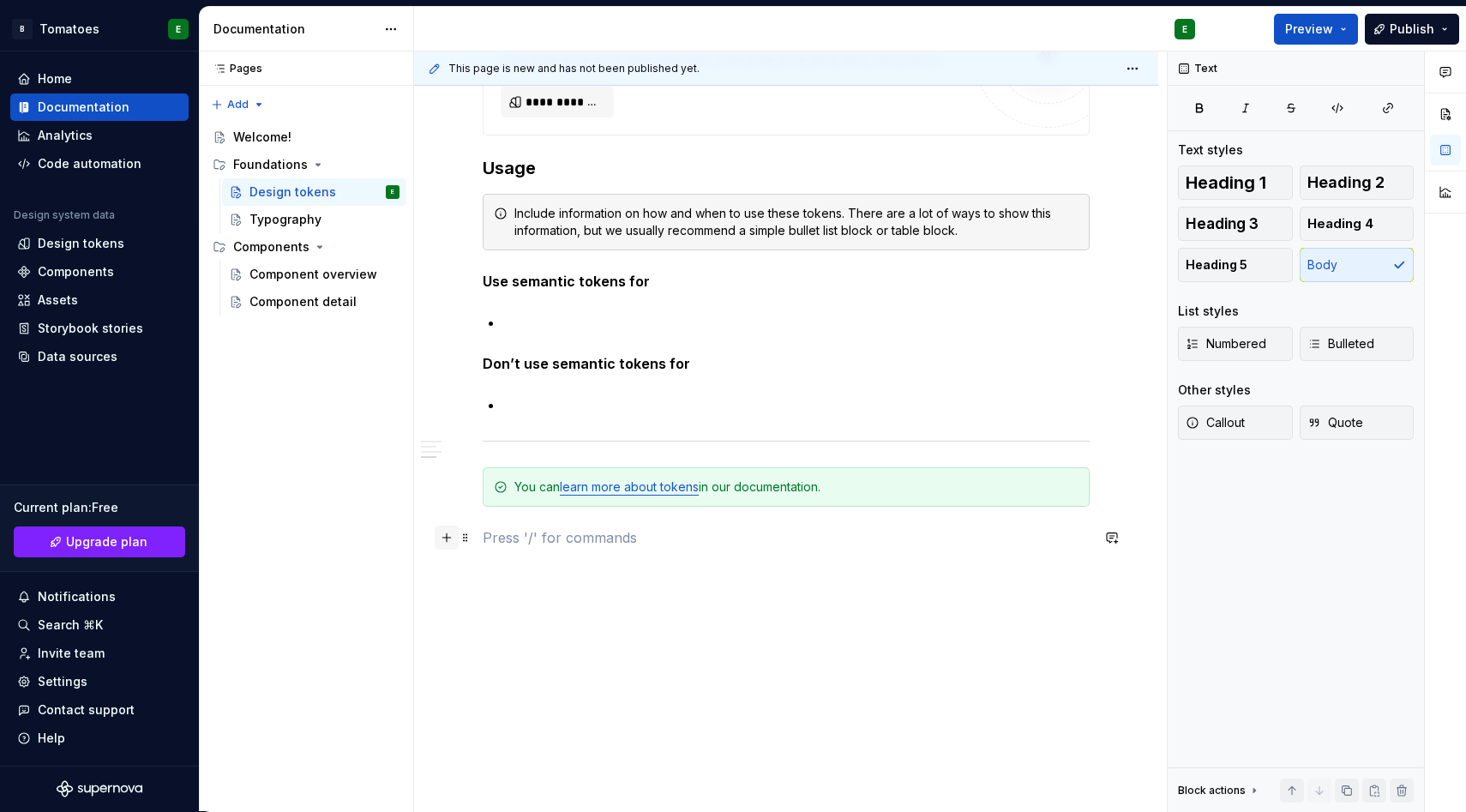
click at [450, 539] on button "button" at bounding box center [446, 537] width 24 height 24
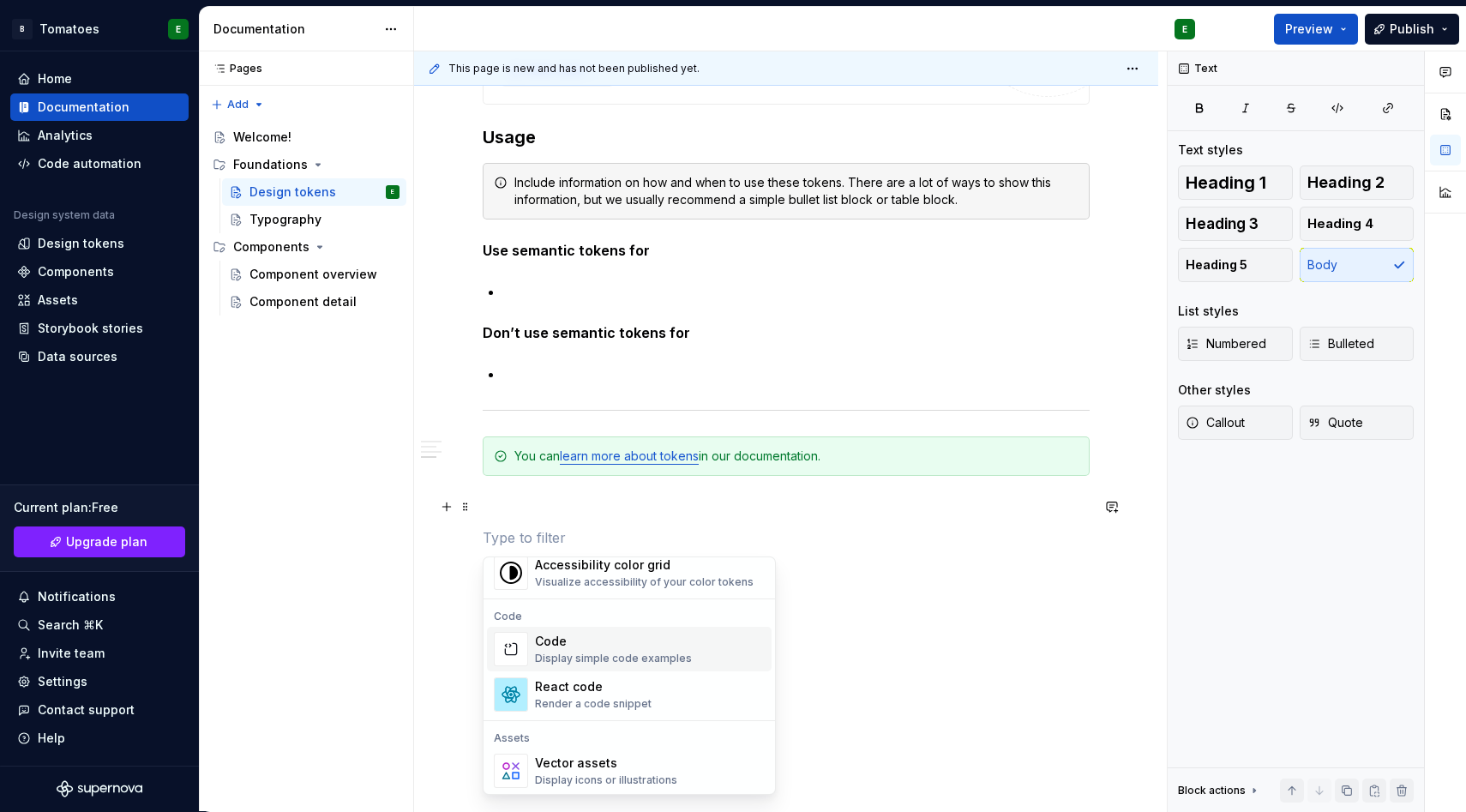
scroll to position [1311, 0]
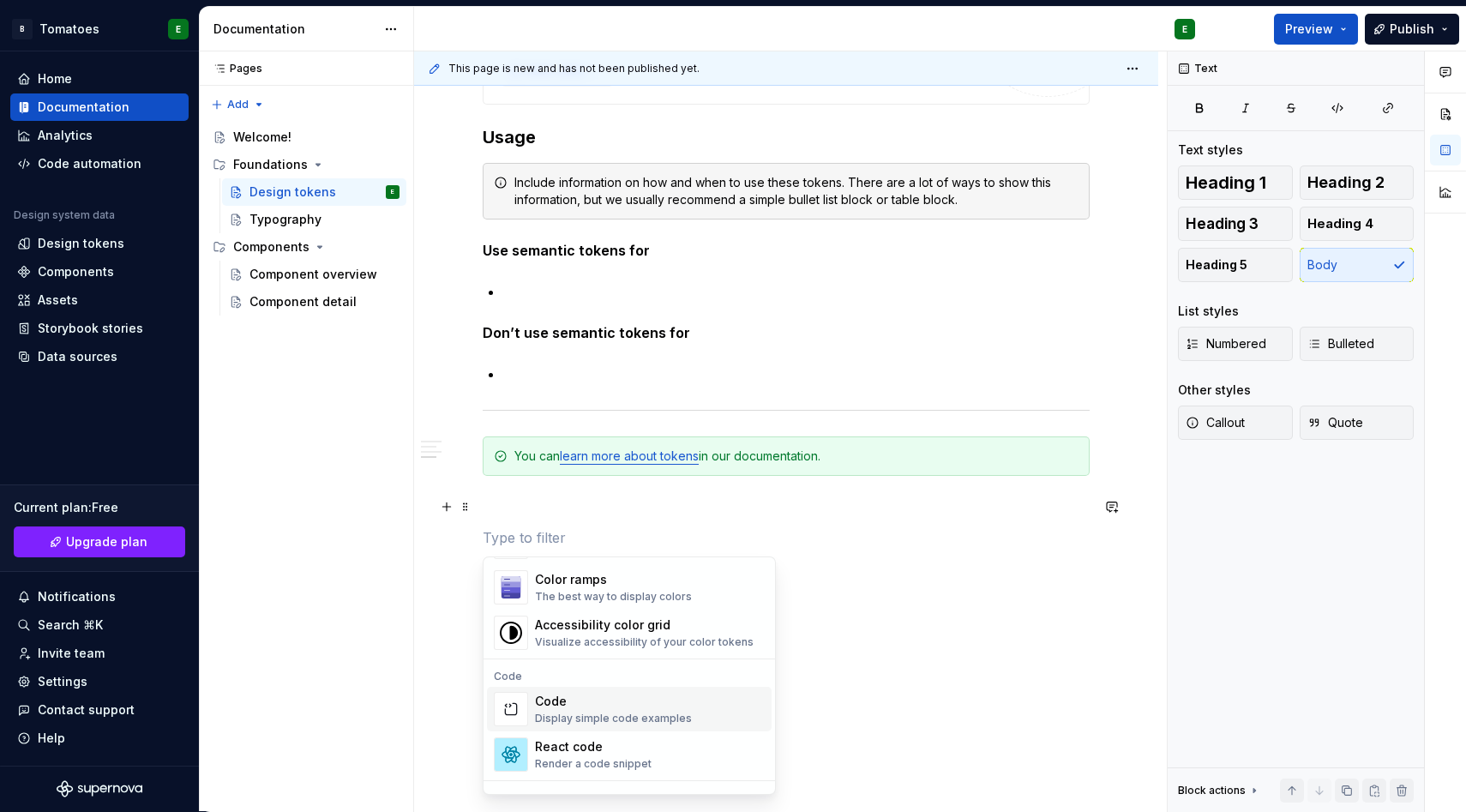
click at [564, 639] on div "Visualize accessibility of your color tokens" at bounding box center [644, 642] width 219 height 13
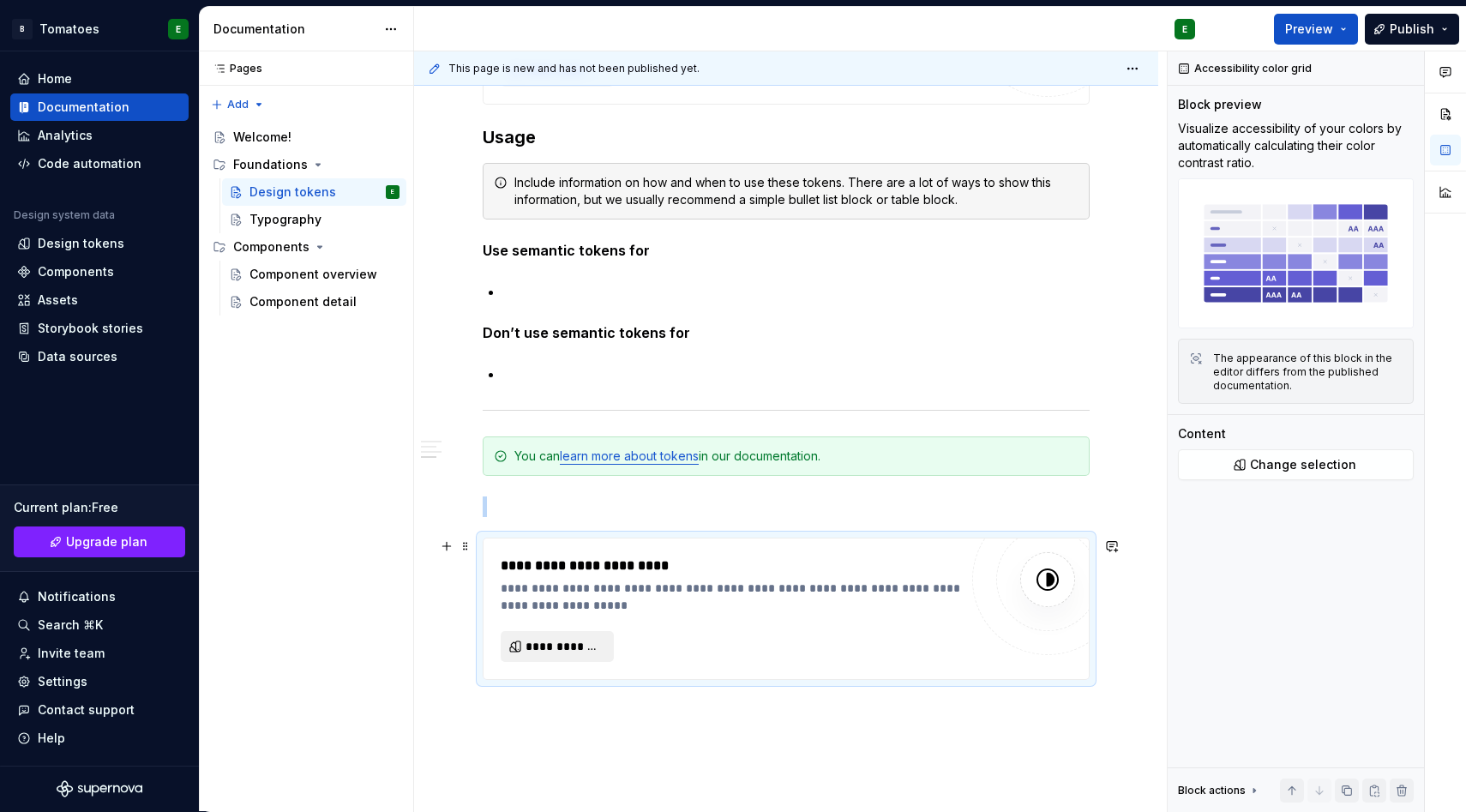
click at [565, 643] on span "**********" at bounding box center [564, 646] width 77 height 17
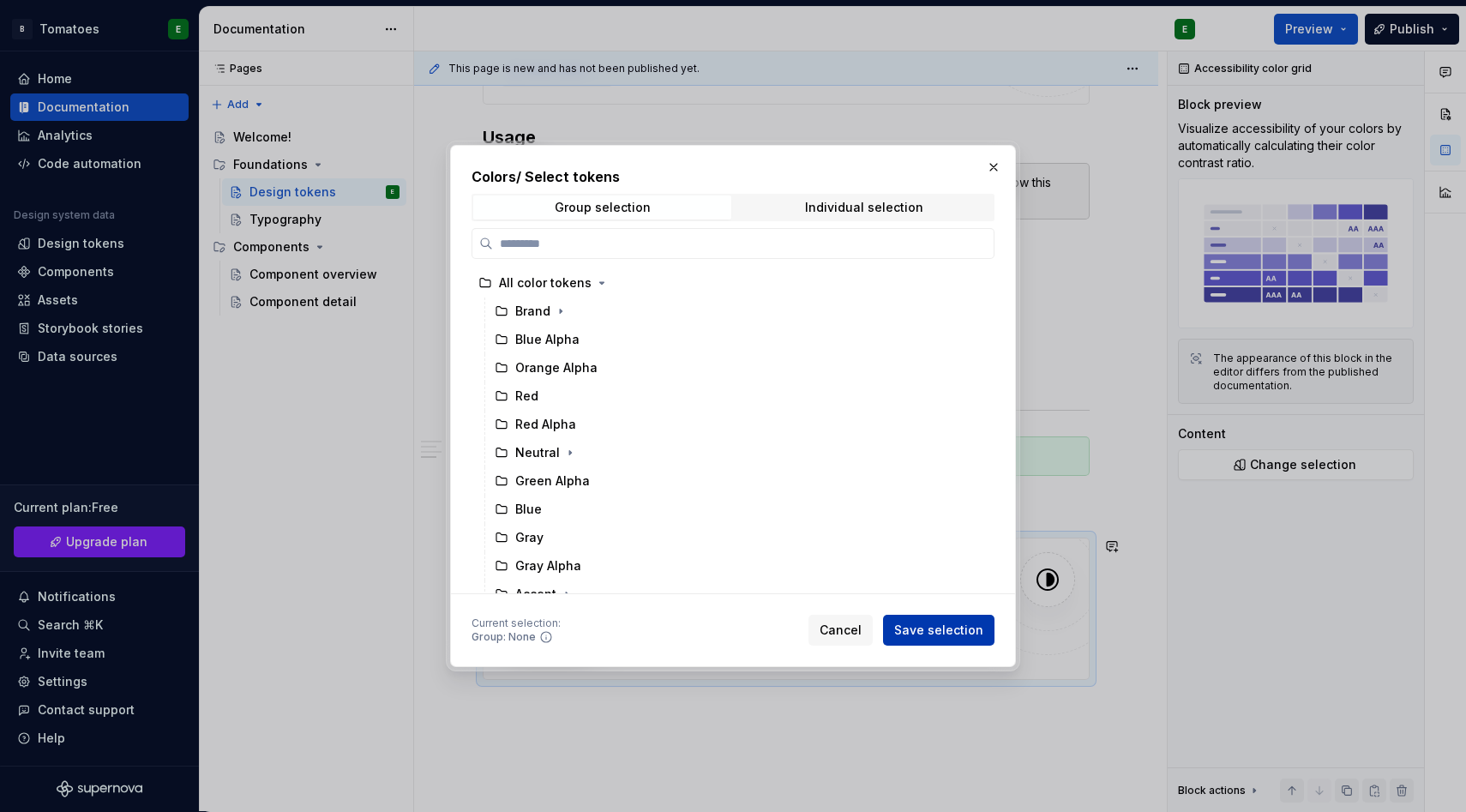
click at [915, 622] on span "Save selection" at bounding box center [939, 630] width 89 height 17
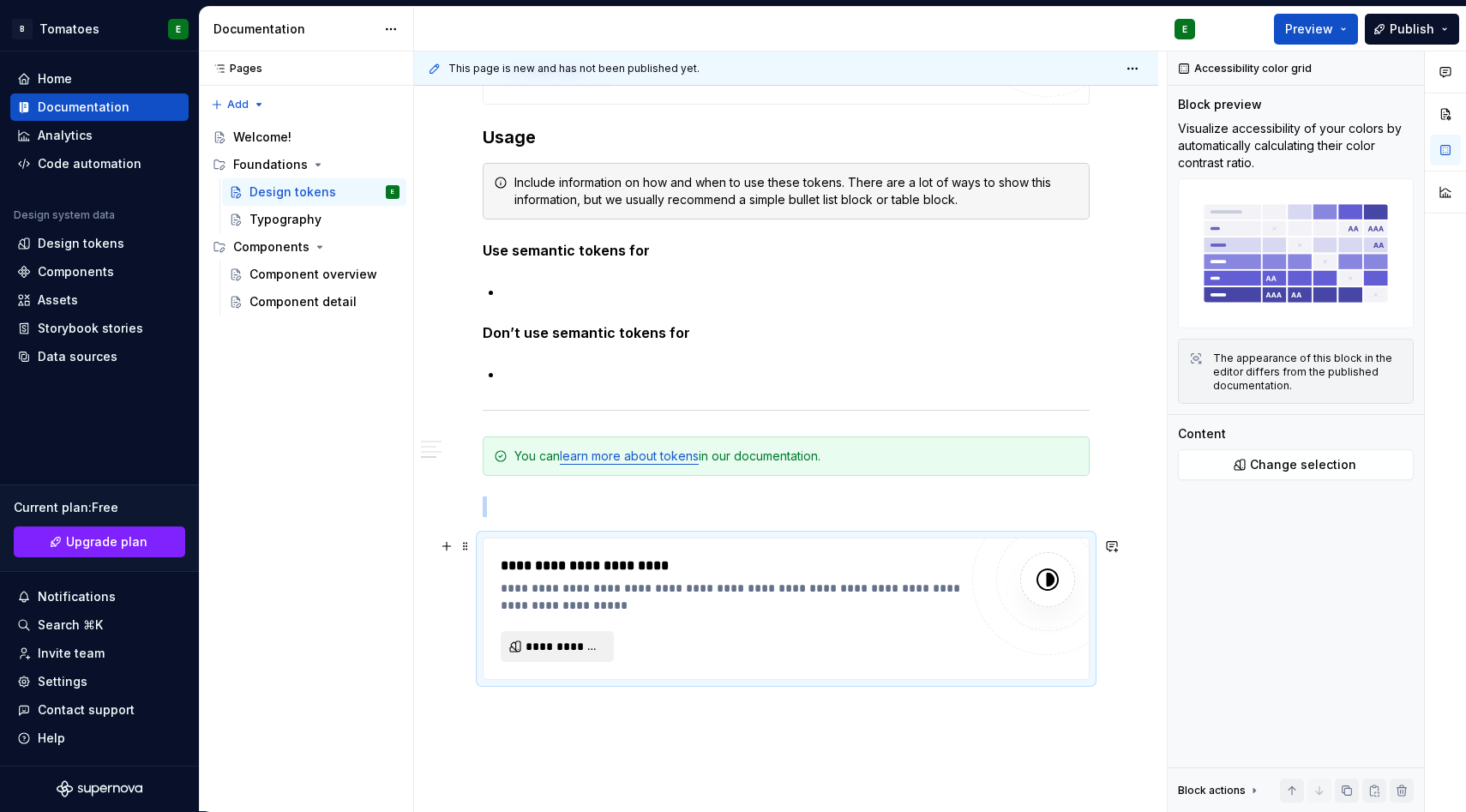
click at [551, 649] on span "**********" at bounding box center [564, 646] width 77 height 17
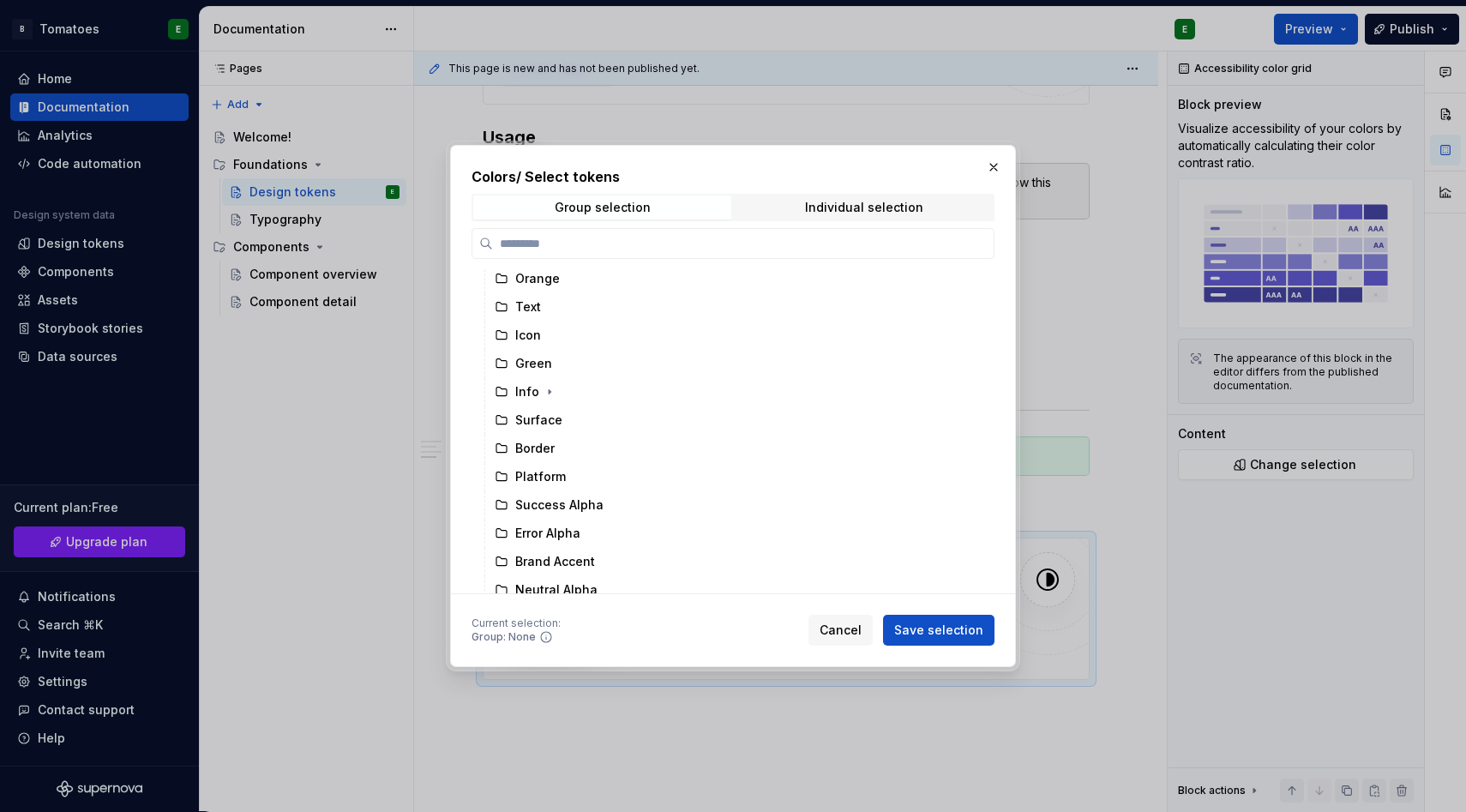
scroll to position [397, 0]
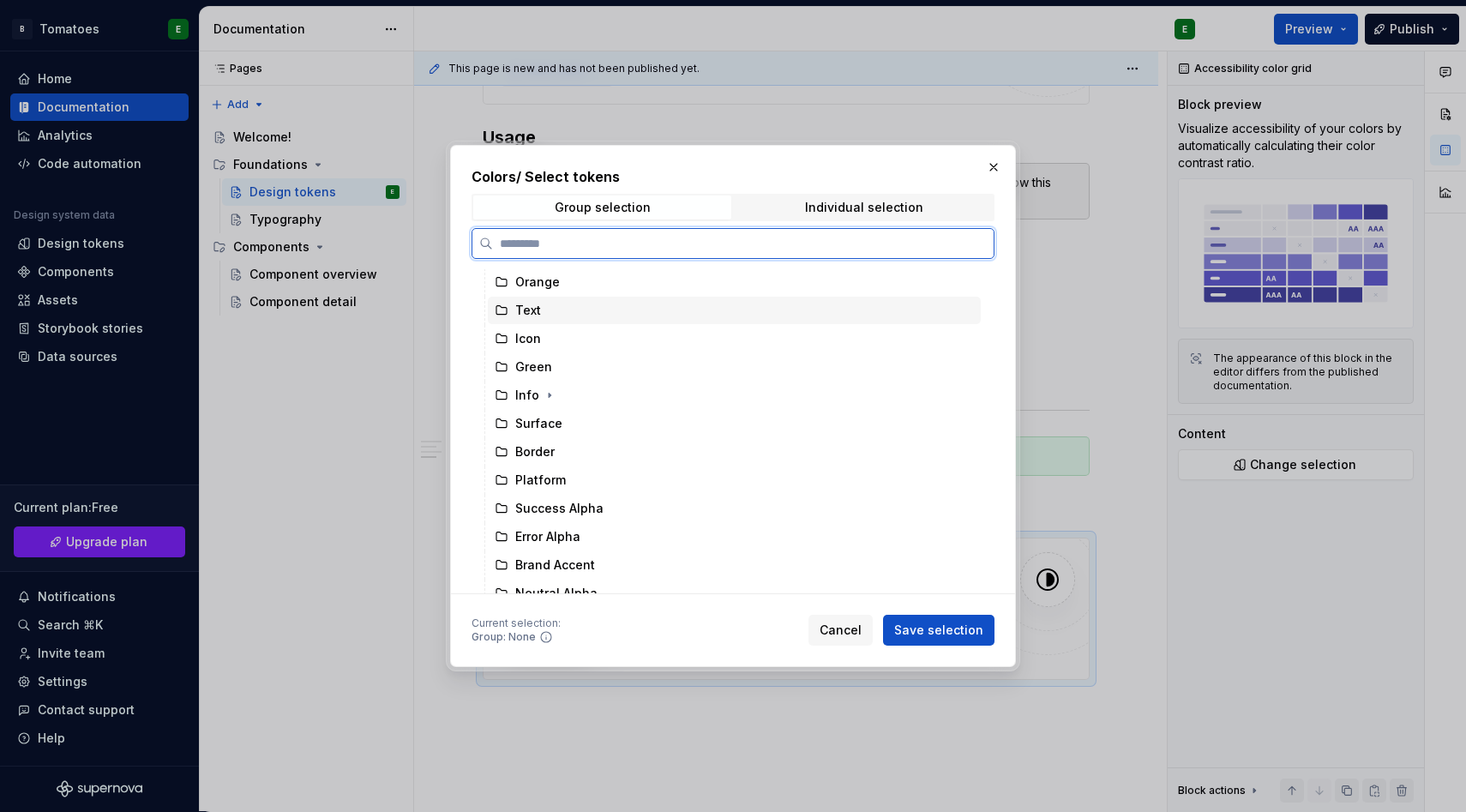
click at [530, 309] on div "Text" at bounding box center [528, 310] width 26 height 17
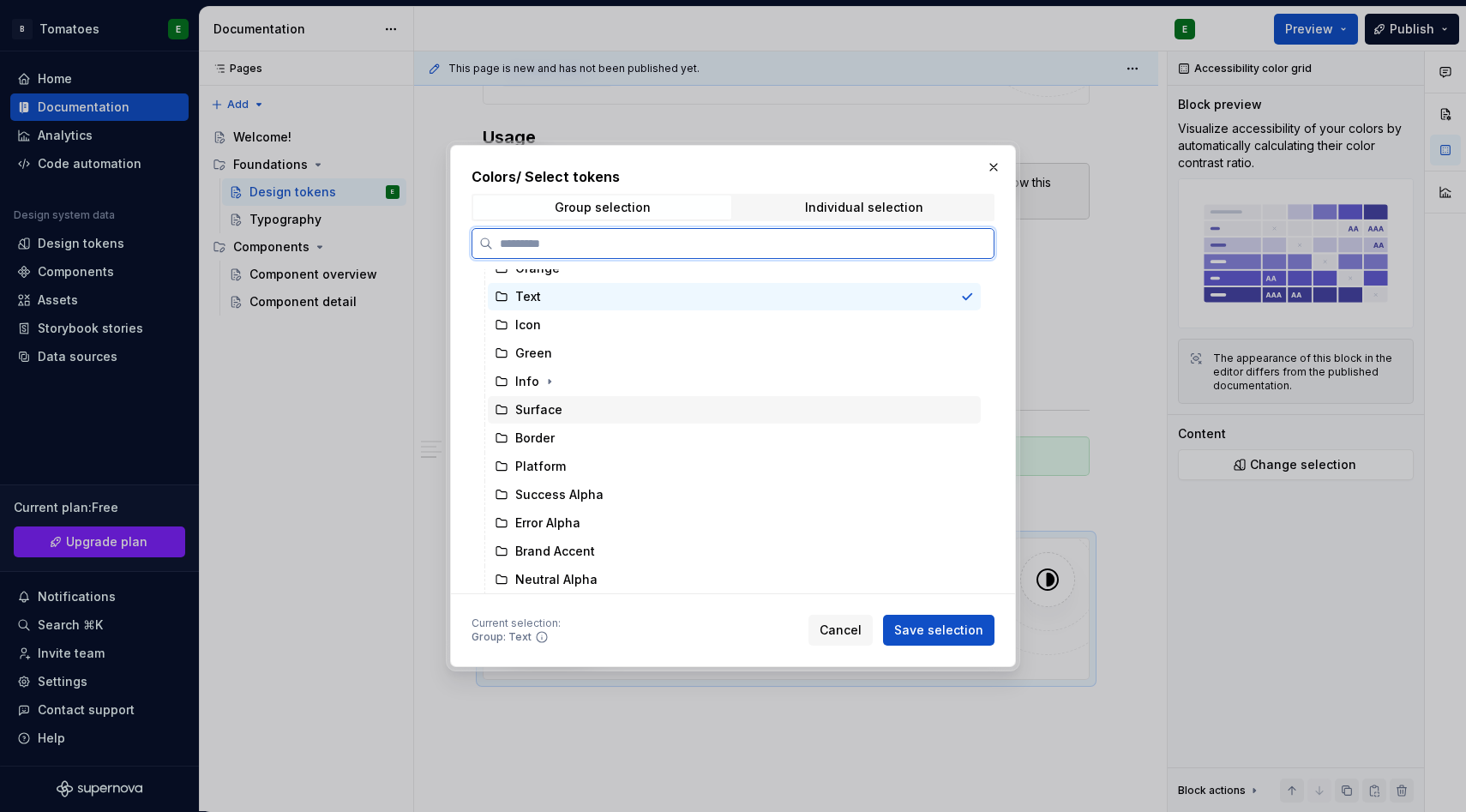
click at [560, 410] on div "Surface" at bounding box center [734, 410] width 493 height 28
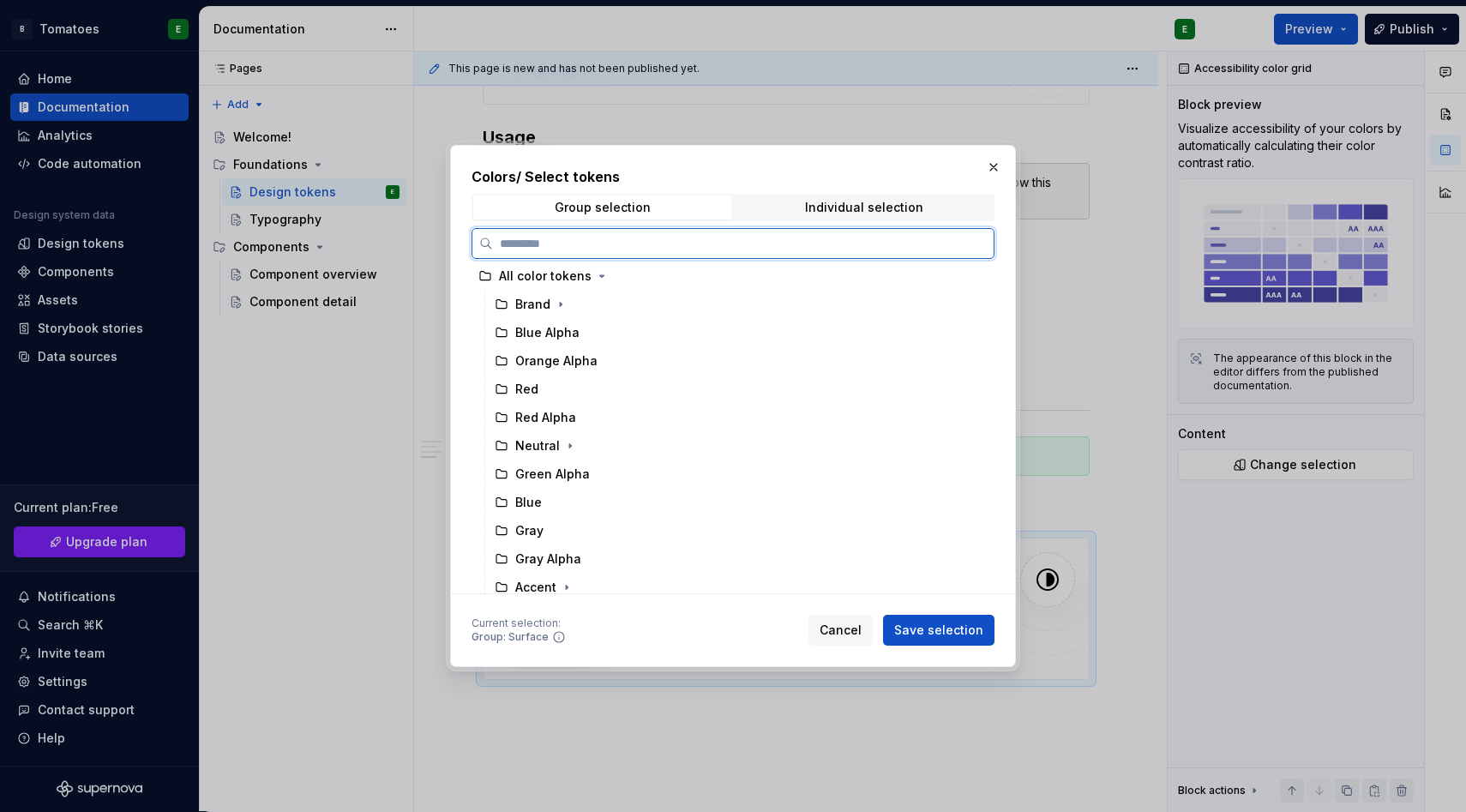
scroll to position [0, 0]
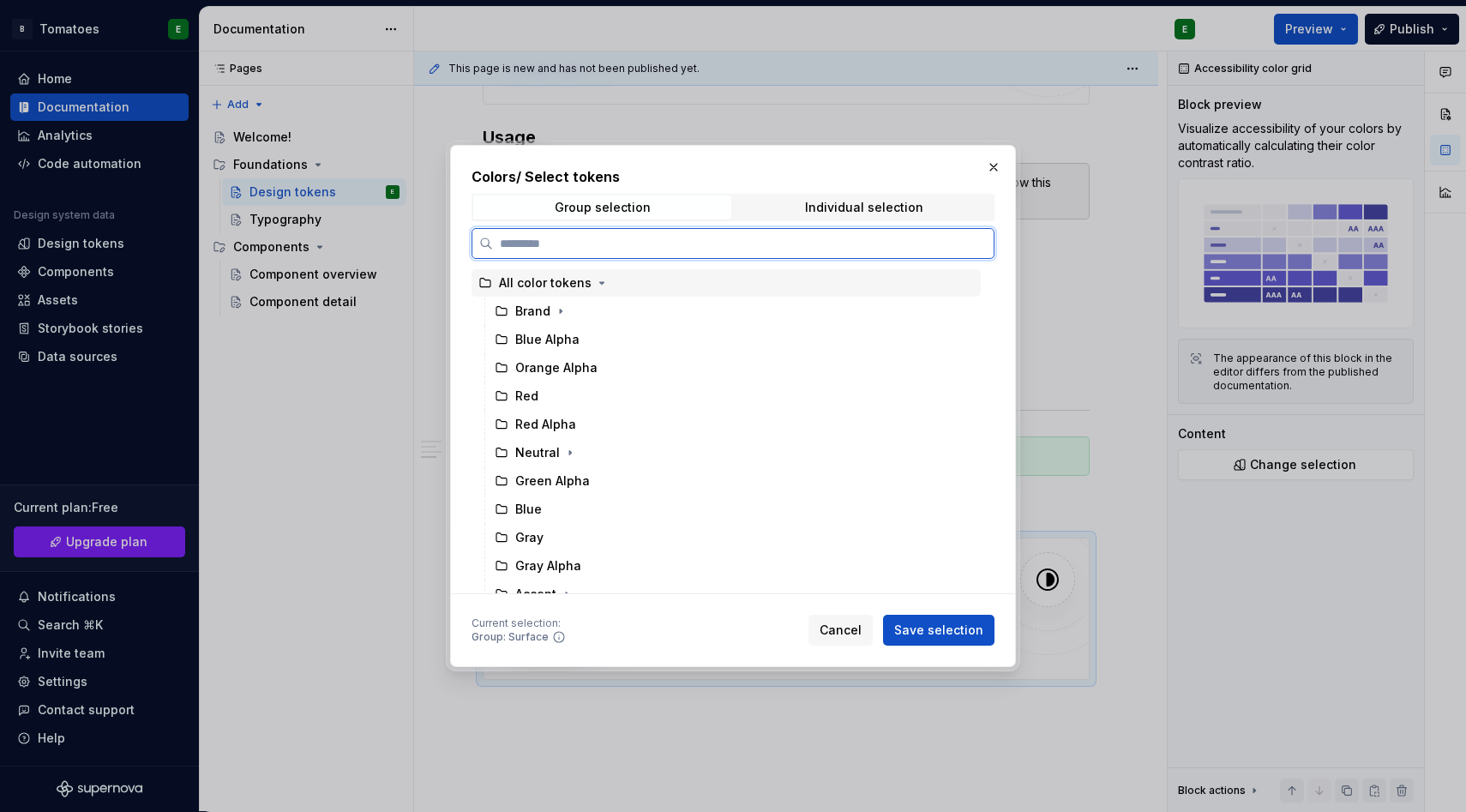
click at [543, 291] on div "All color tokens" at bounding box center [726, 283] width 509 height 28
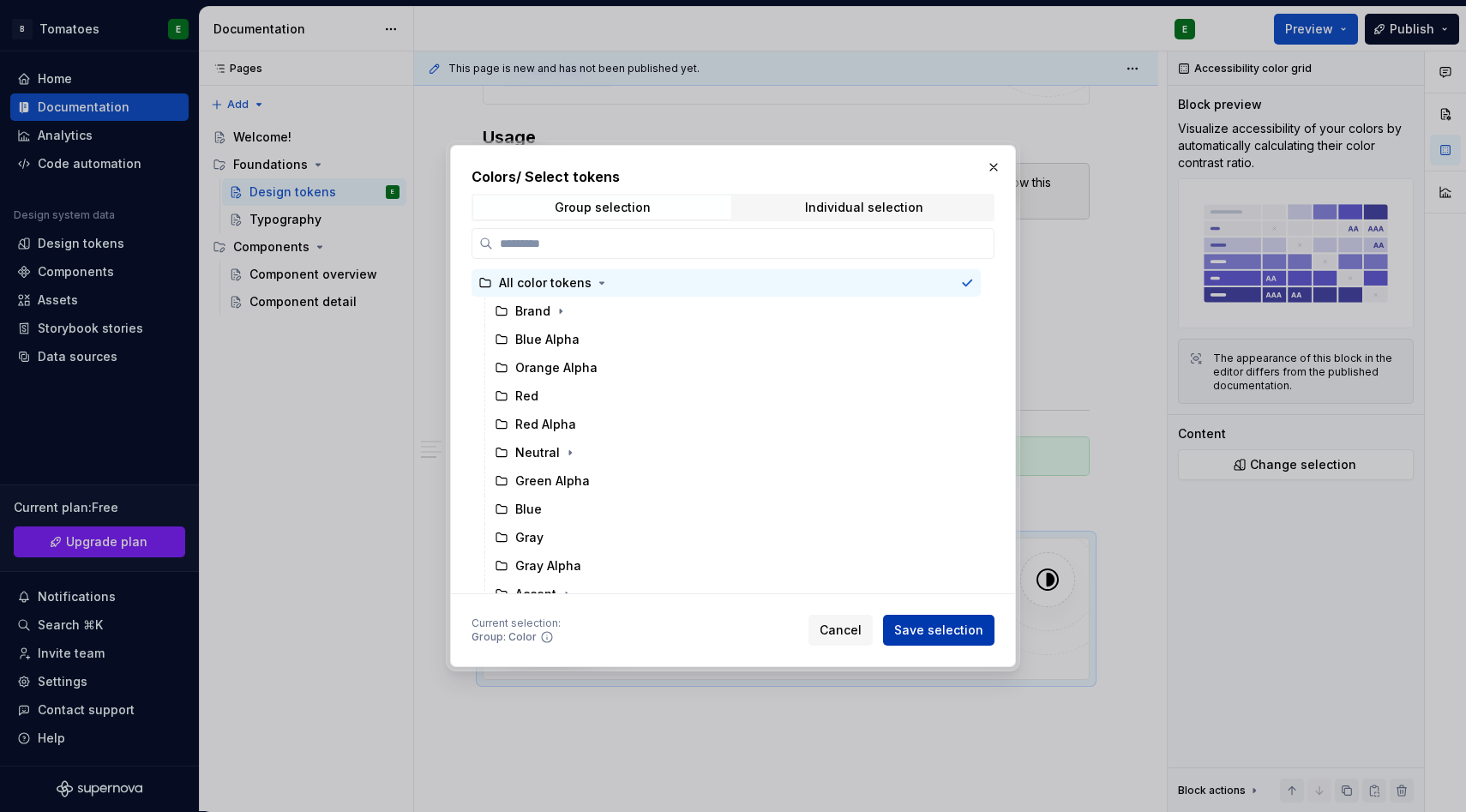
click at [925, 635] on span "Save selection" at bounding box center [939, 630] width 89 height 17
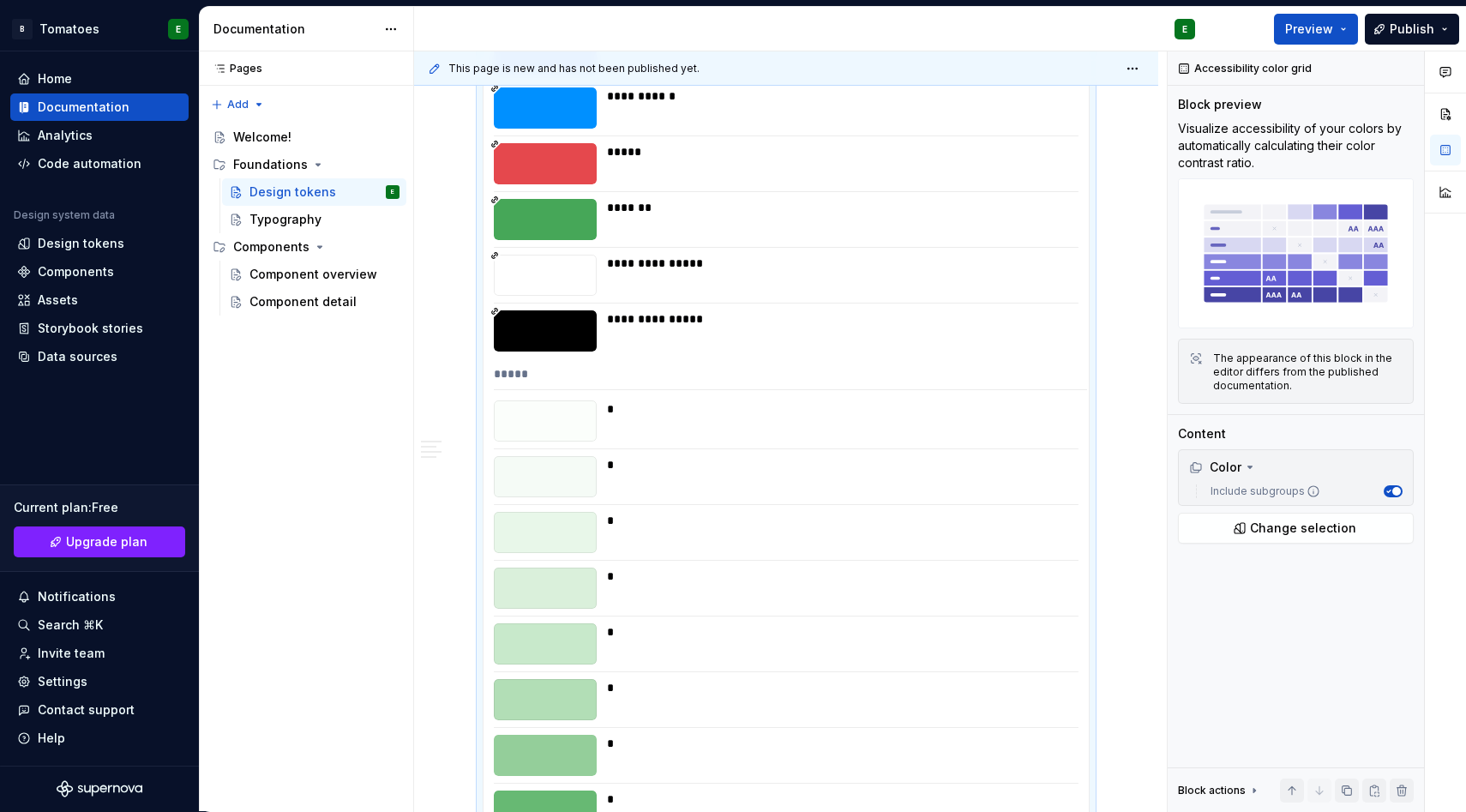
scroll to position [17773, 0]
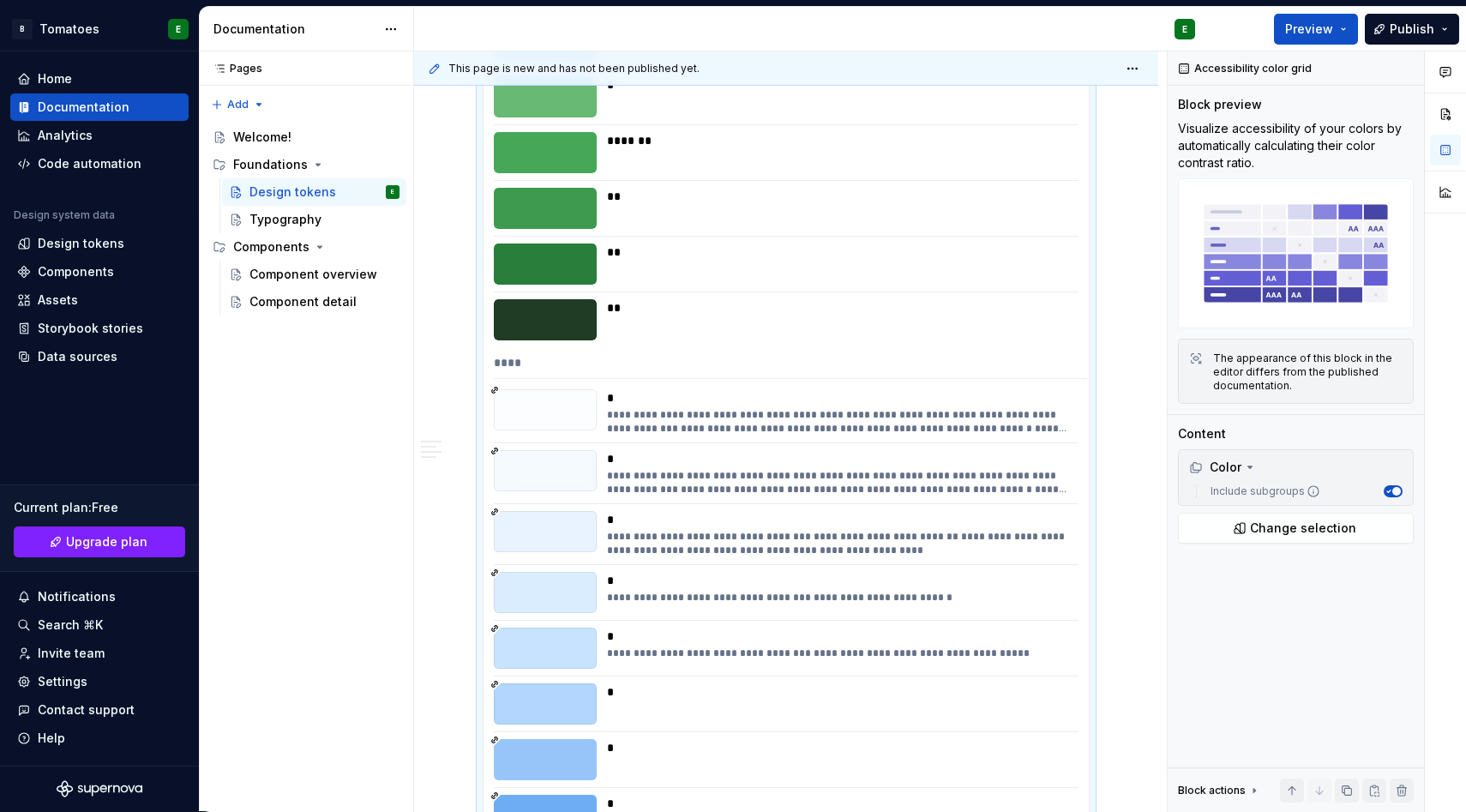
type textarea "*"
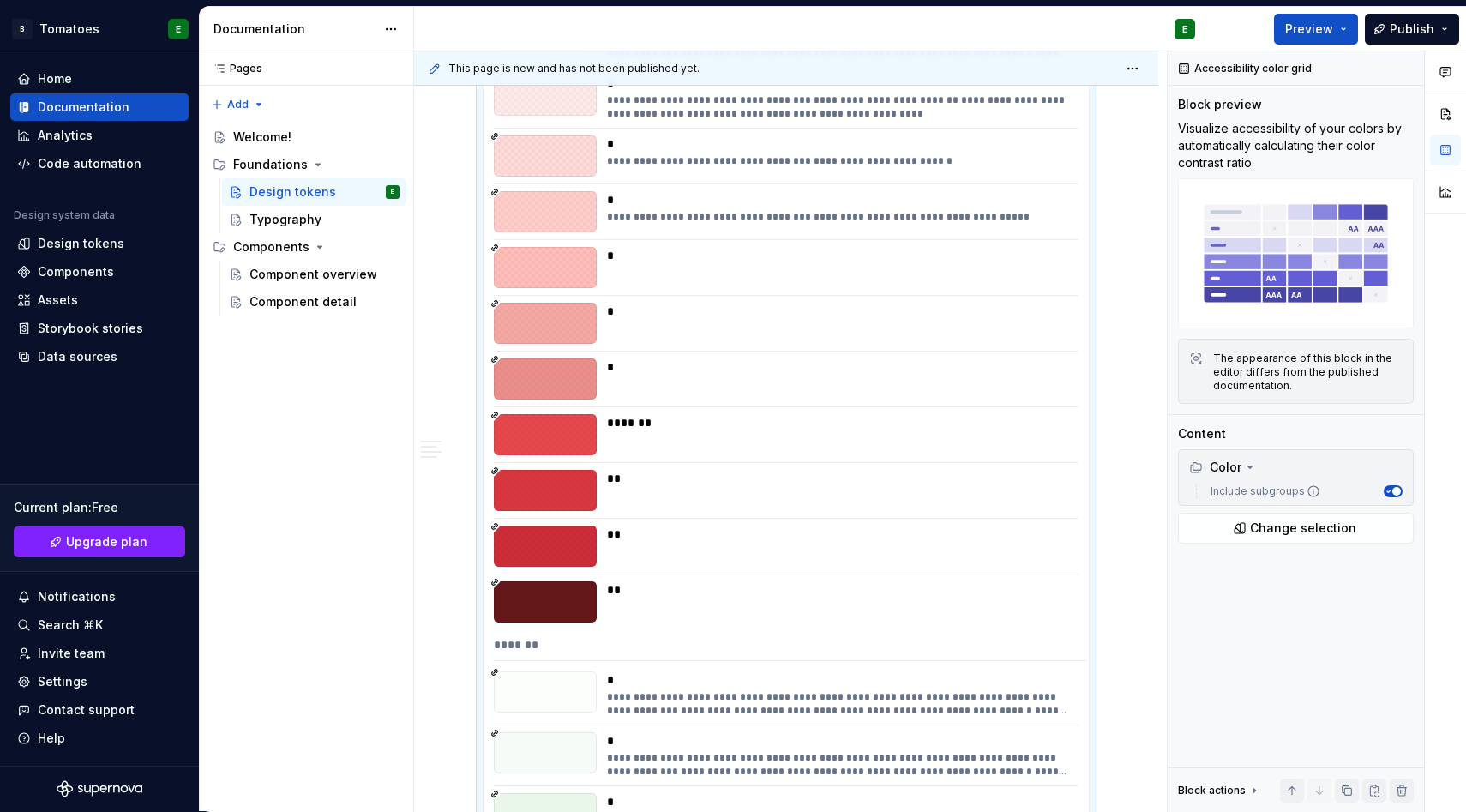
scroll to position [14173, 0]
click at [567, 544] on div at bounding box center [545, 545] width 103 height 41
click at [650, 543] on div "**" at bounding box center [837, 545] width 461 height 41
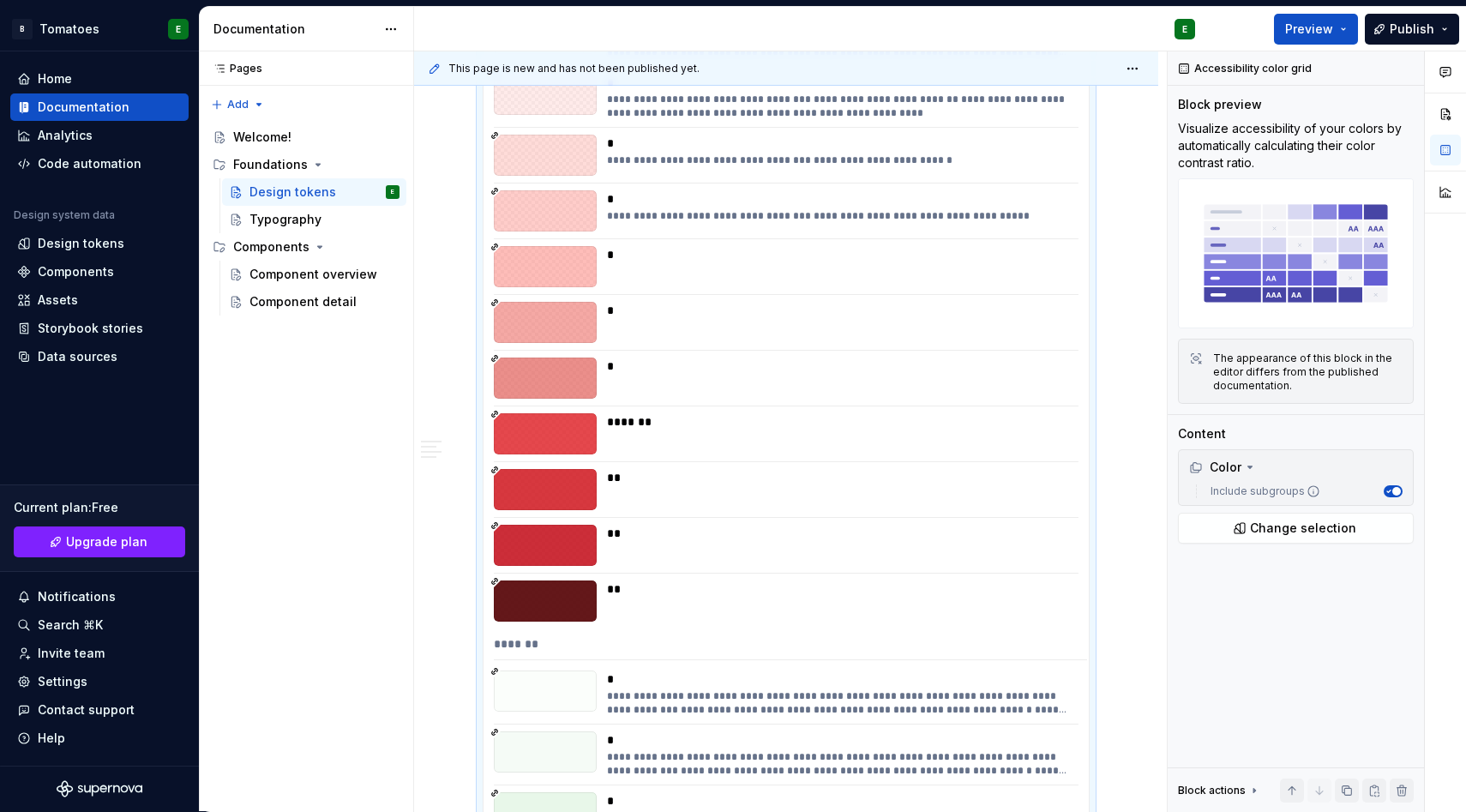
click at [617, 537] on div "**" at bounding box center [841, 533] width 470 height 17
click at [613, 534] on div "**" at bounding box center [841, 533] width 470 height 17
click at [413, 480] on div "Pages Pages Add Accessibility guide for tree Page tree. Navigate the tree with …" at bounding box center [307, 432] width 214 height 761
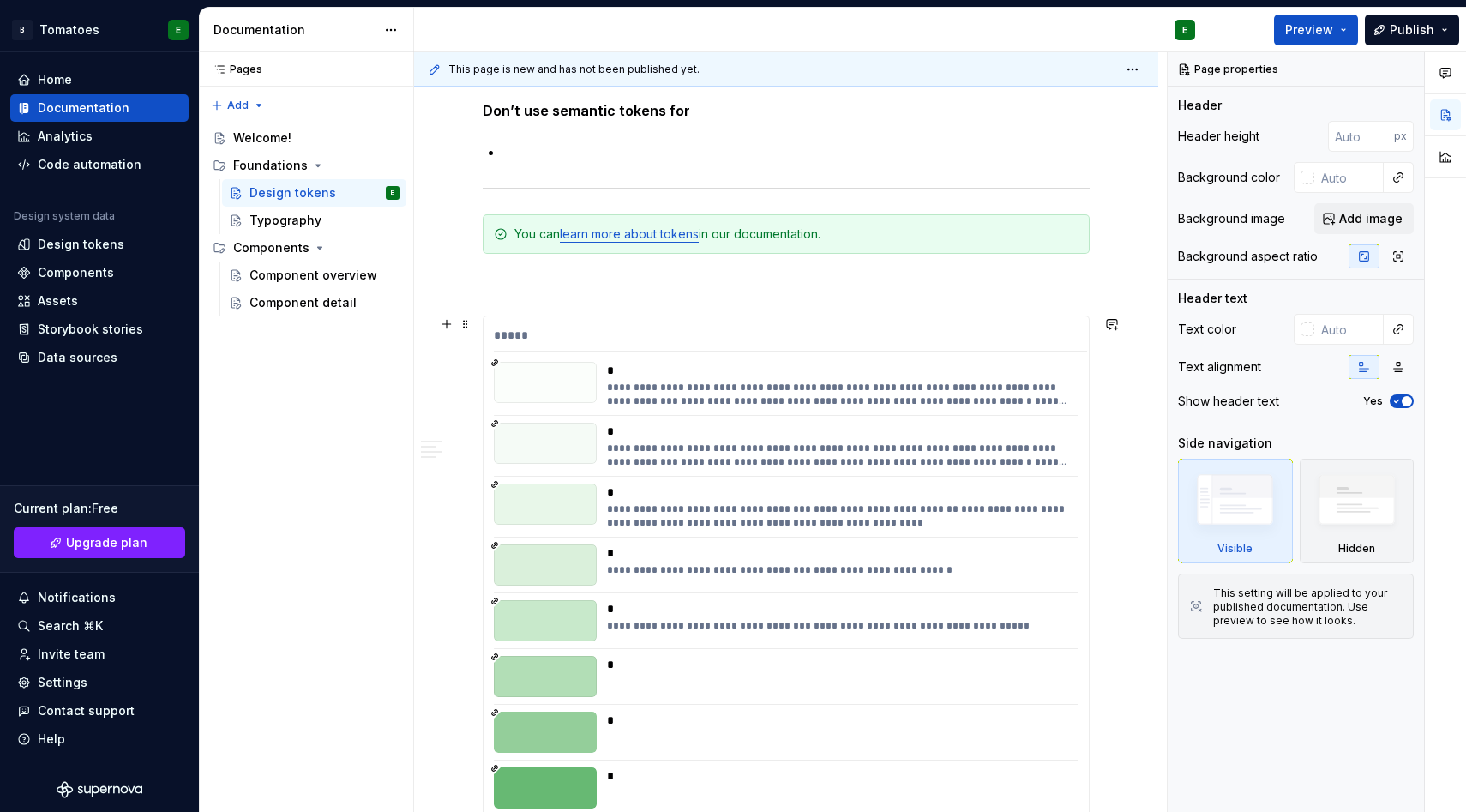
scroll to position [2926, 0]
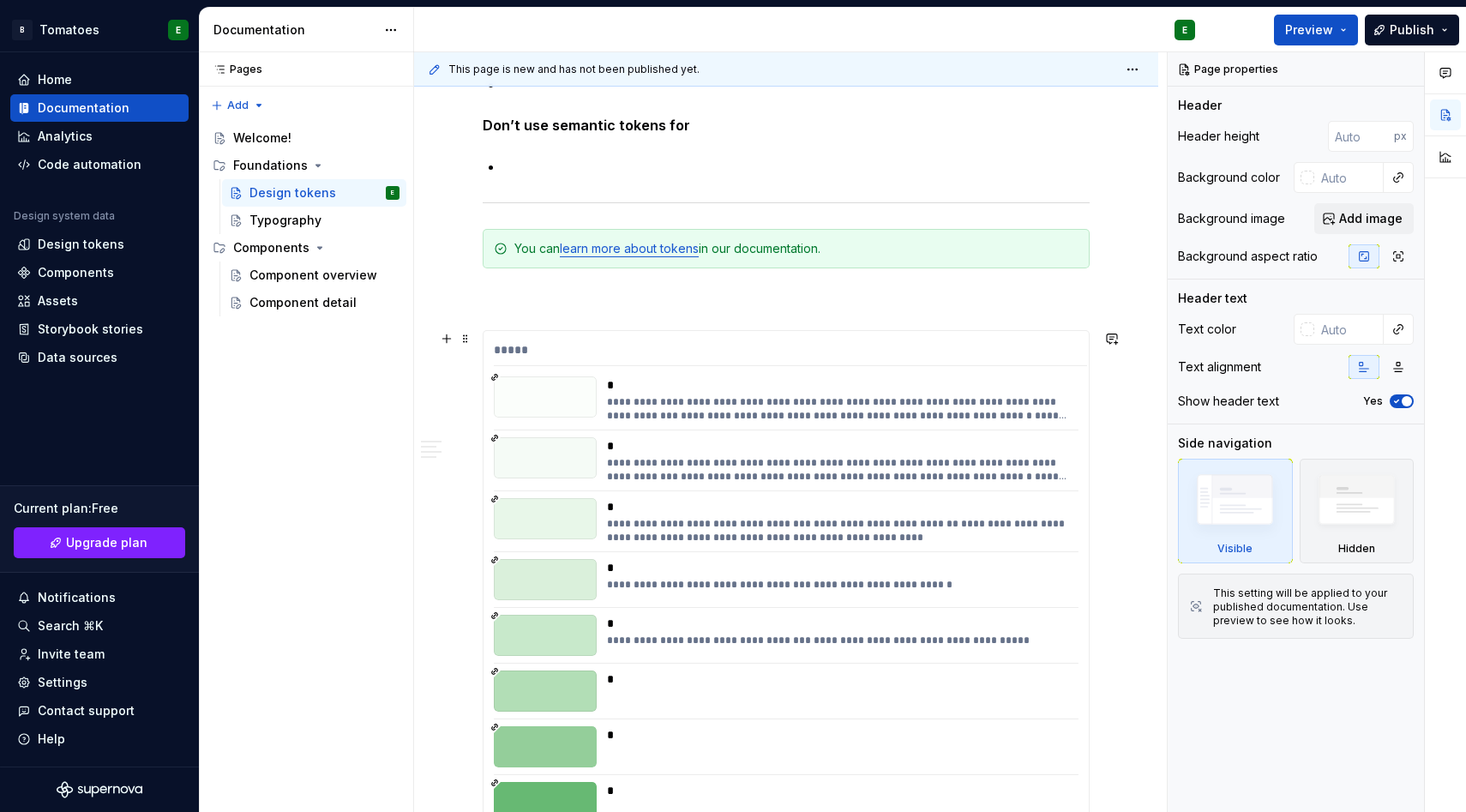
click at [600, 408] on div "**********" at bounding box center [786, 400] width 584 height 46
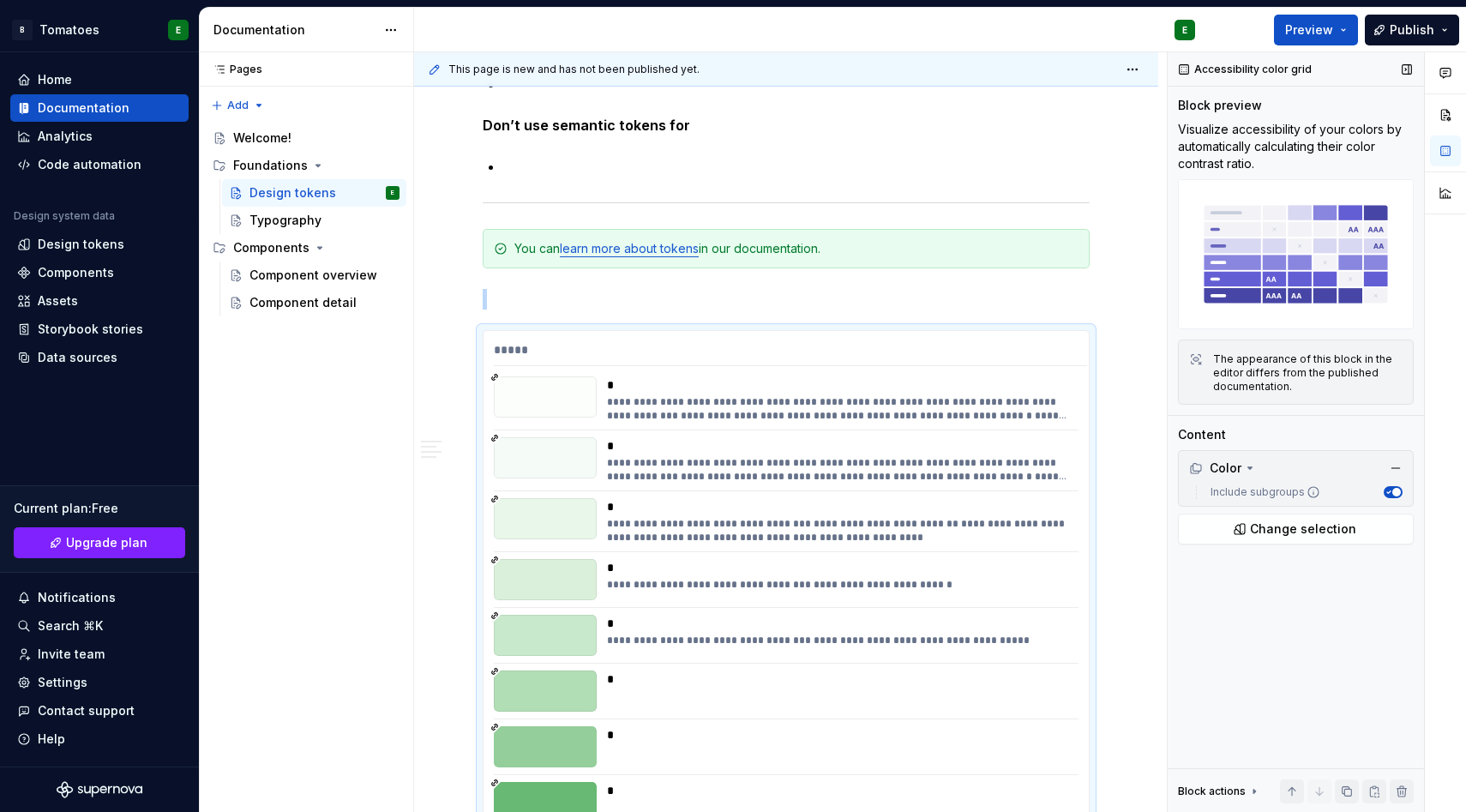
click at [1324, 240] on img at bounding box center [1296, 254] width 236 height 150
click at [1207, 790] on div "Block actions" at bounding box center [1213, 791] width 68 height 13
click at [1249, 609] on icon at bounding box center [1254, 612] width 13 height 13
click at [1395, 490] on span "button" at bounding box center [1397, 493] width 9 height 9
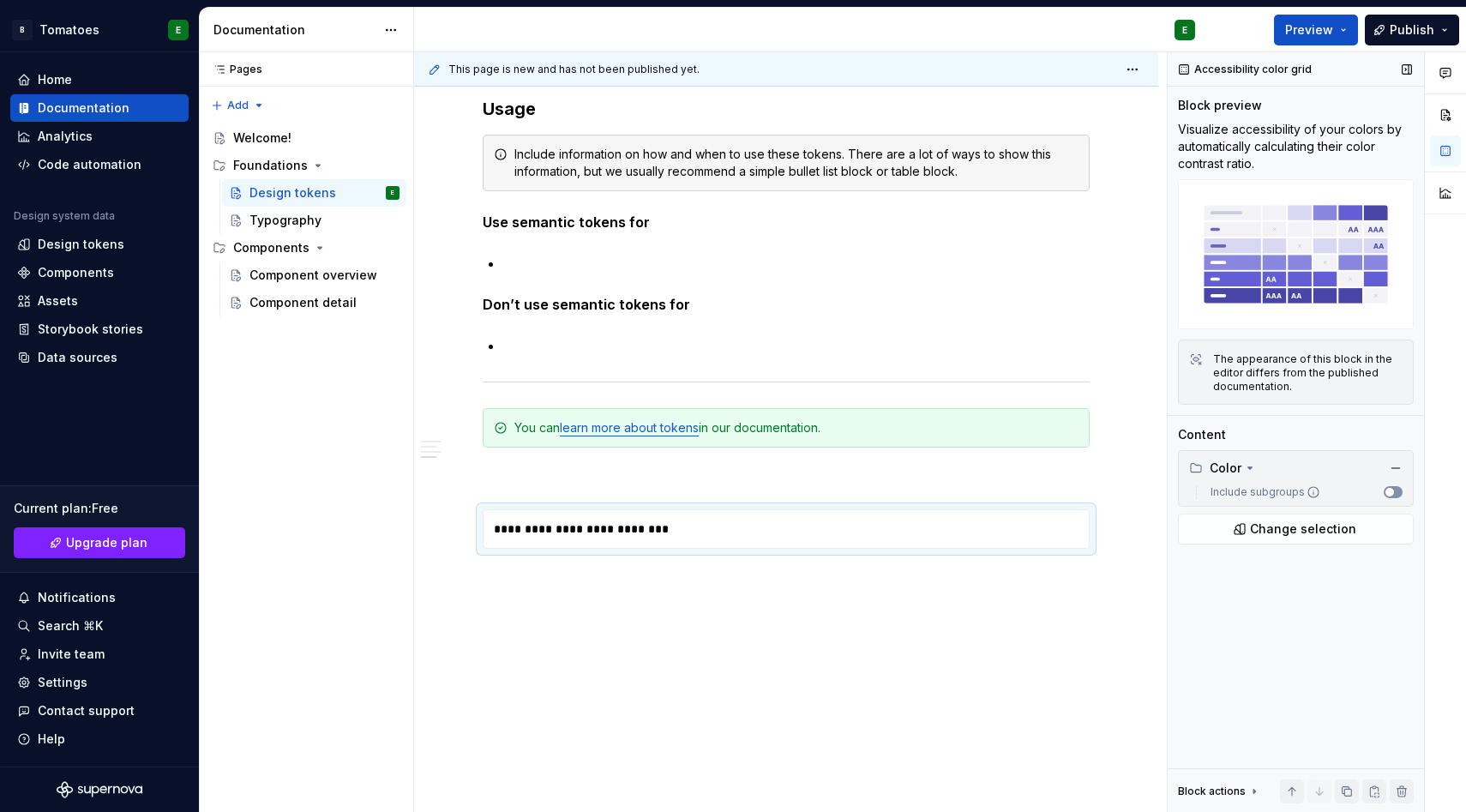
click at [1394, 490] on button "Include subgroups" at bounding box center [1393, 492] width 19 height 12
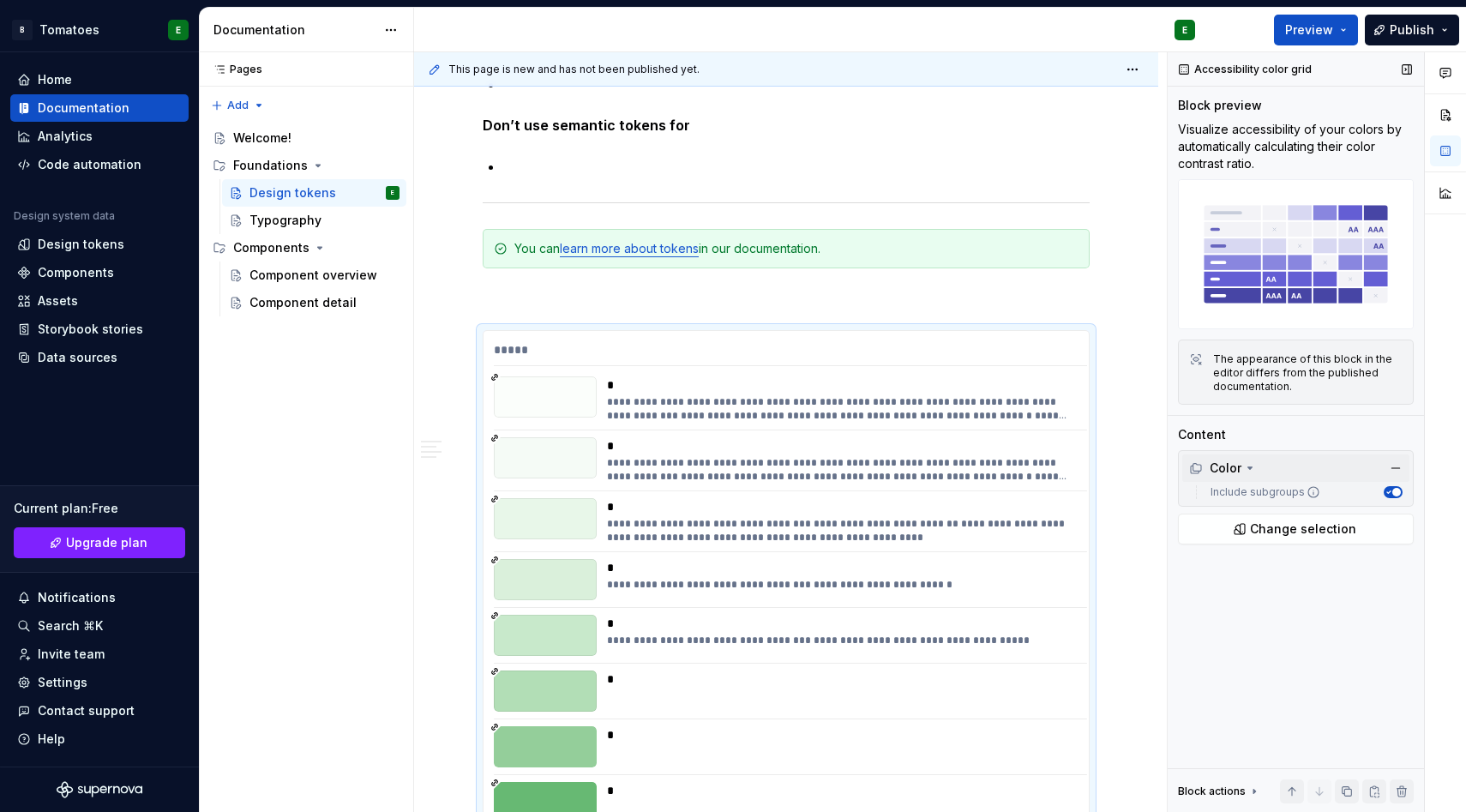
click at [1235, 468] on div "Color" at bounding box center [1215, 468] width 53 height 17
click at [1249, 468] on icon at bounding box center [1250, 468] width 2 height 4
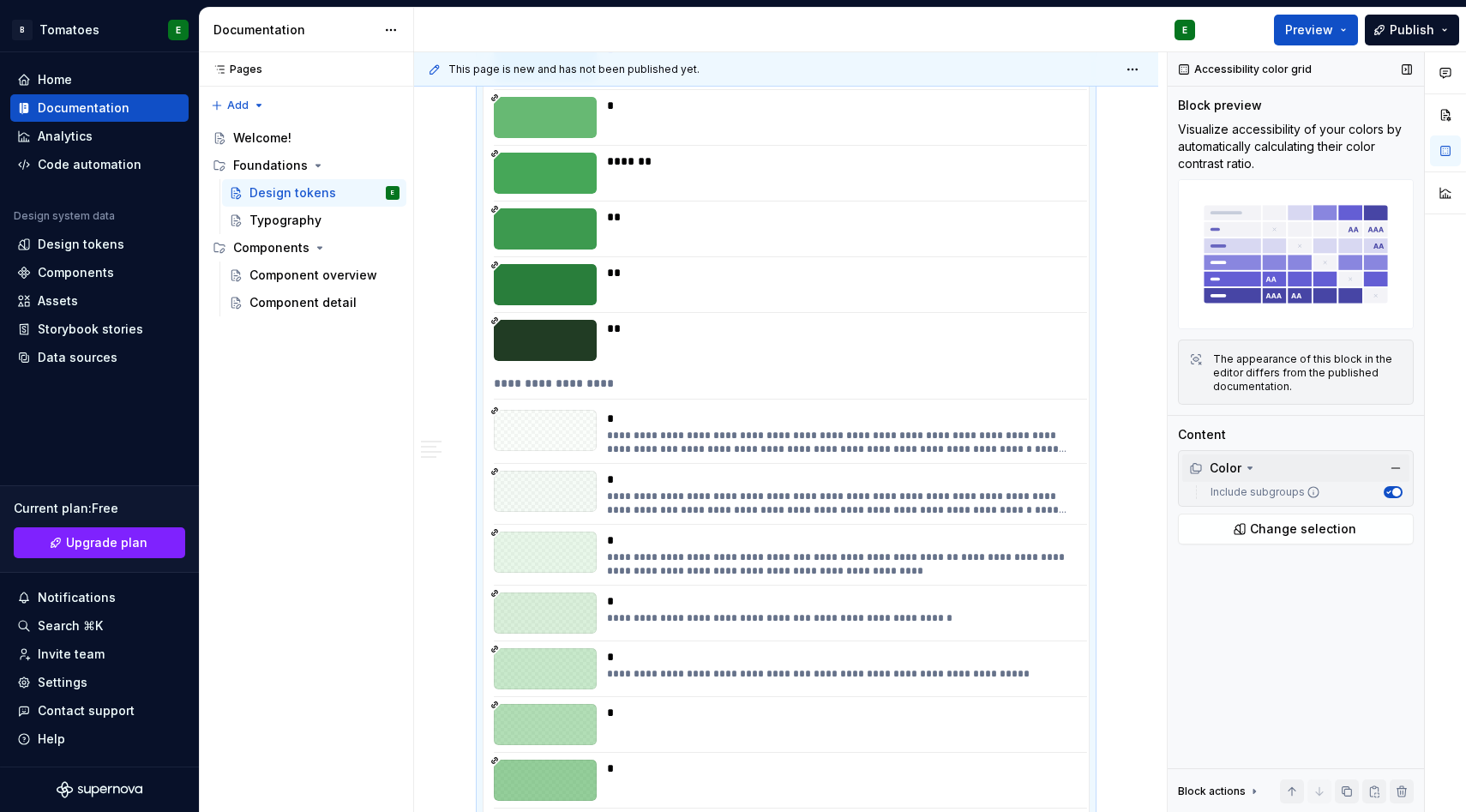
scroll to position [3613, 0]
click at [1449, 191] on button "button" at bounding box center [1445, 193] width 31 height 31
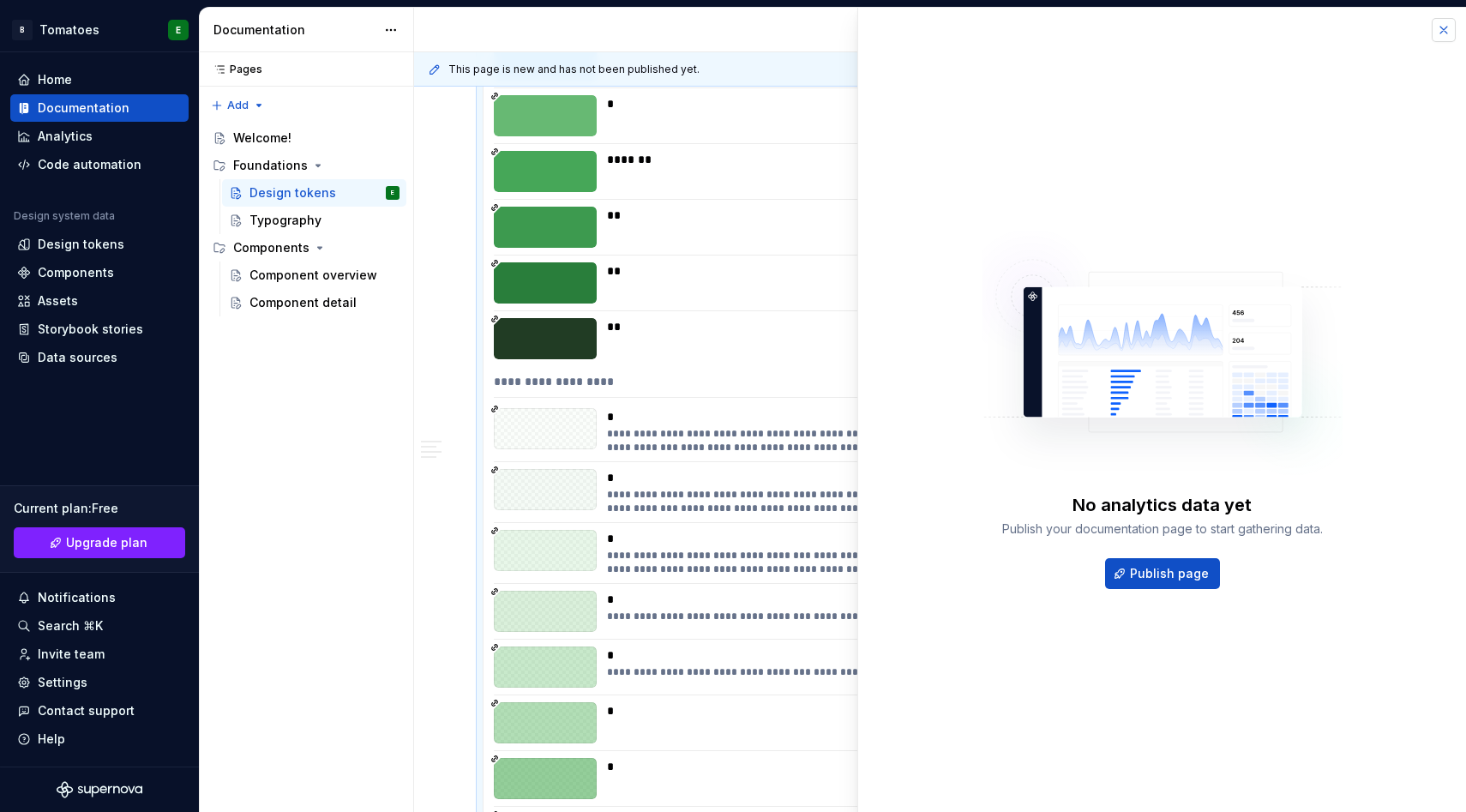
click at [1445, 28] on button "button" at bounding box center [1444, 29] width 24 height 24
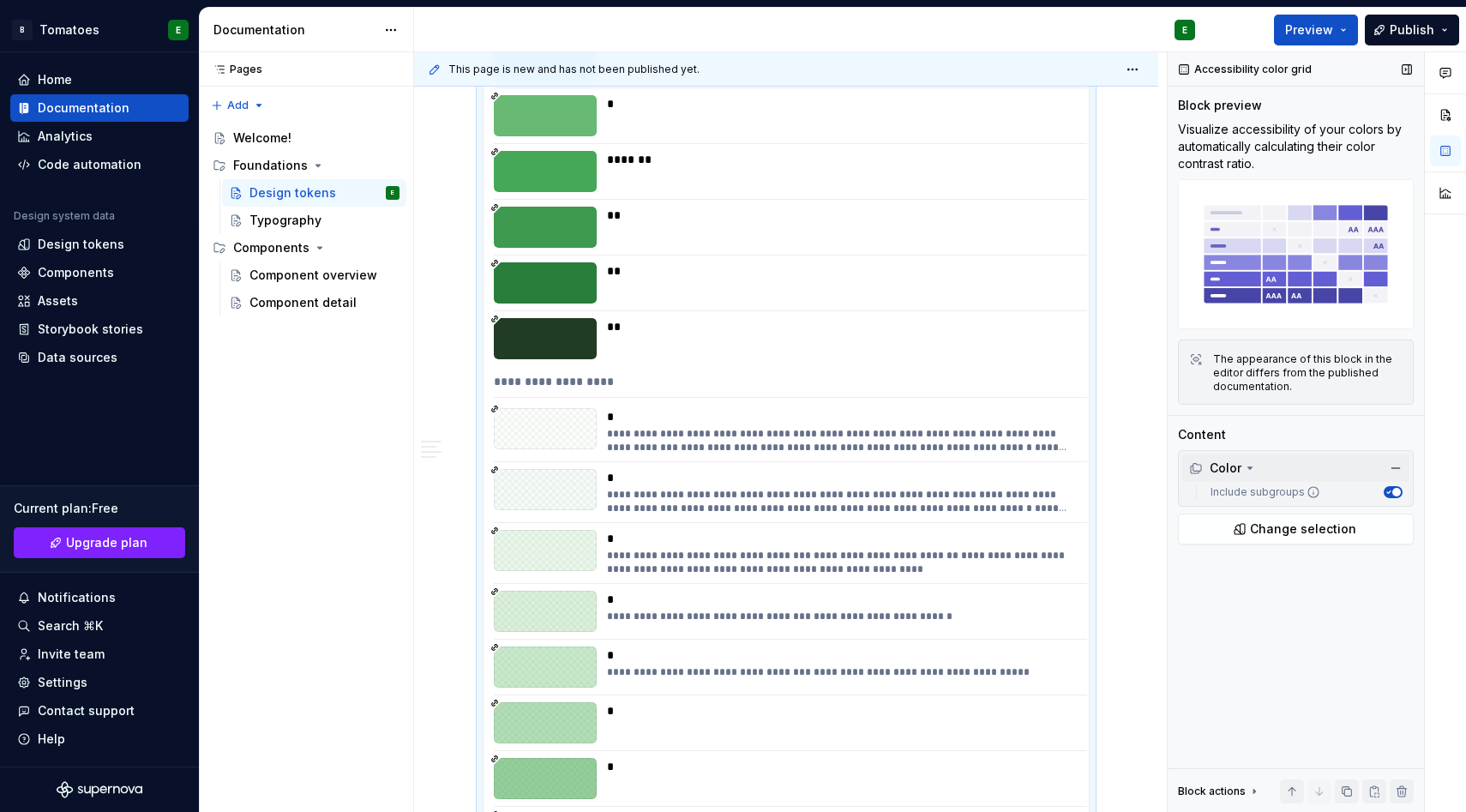
click at [562, 440] on div at bounding box center [545, 428] width 103 height 41
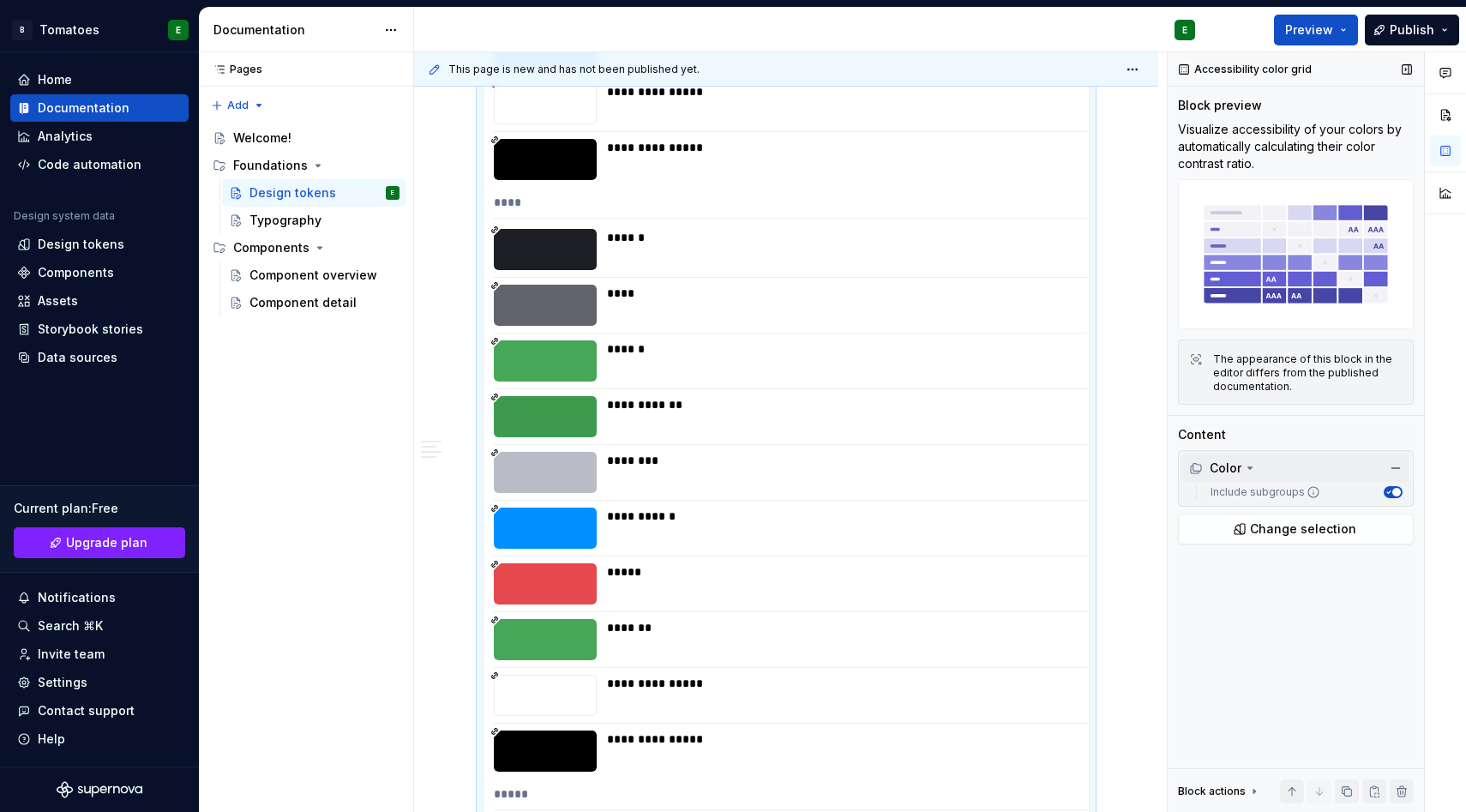
scroll to position [17336, 0]
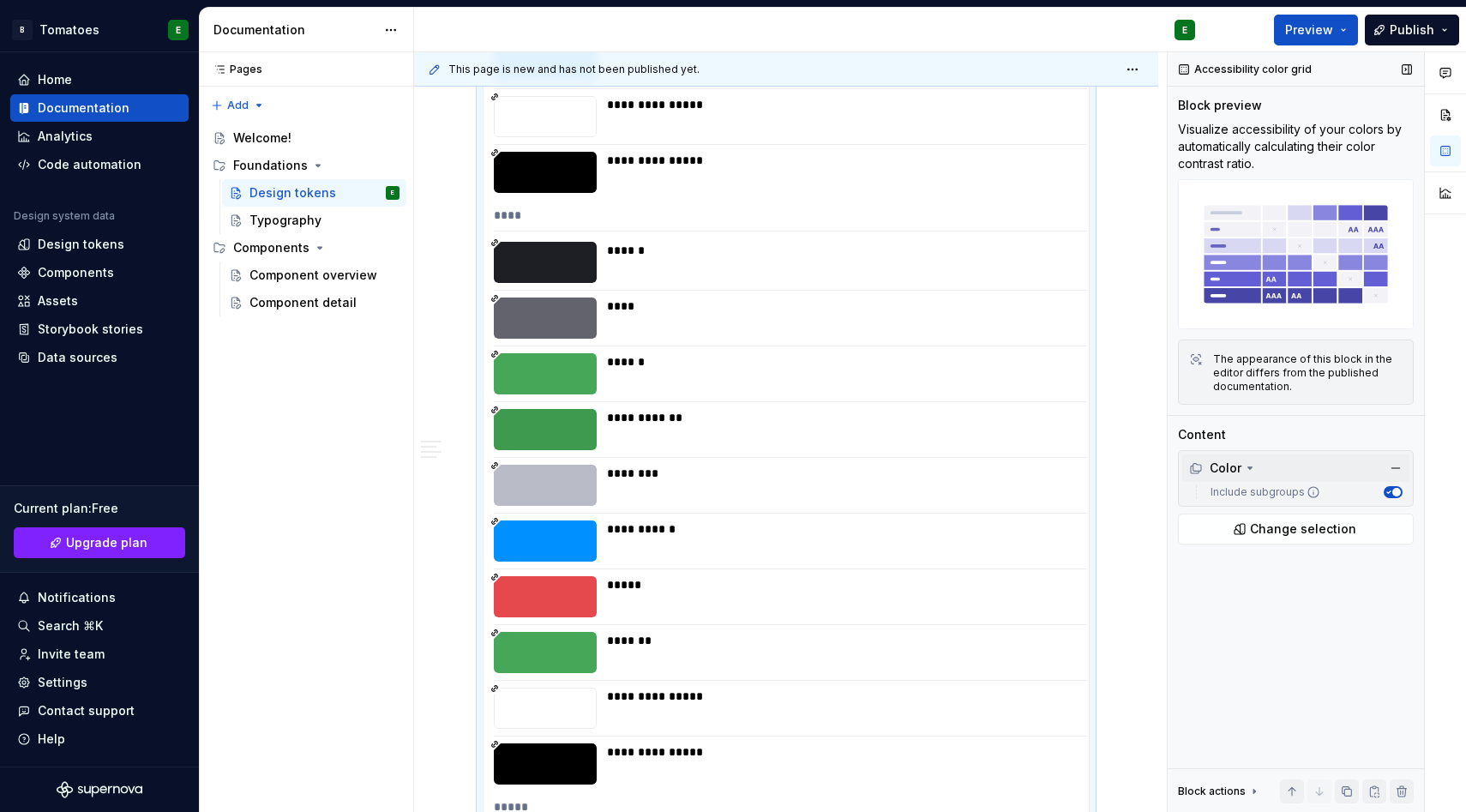
click at [562, 438] on div at bounding box center [545, 429] width 103 height 41
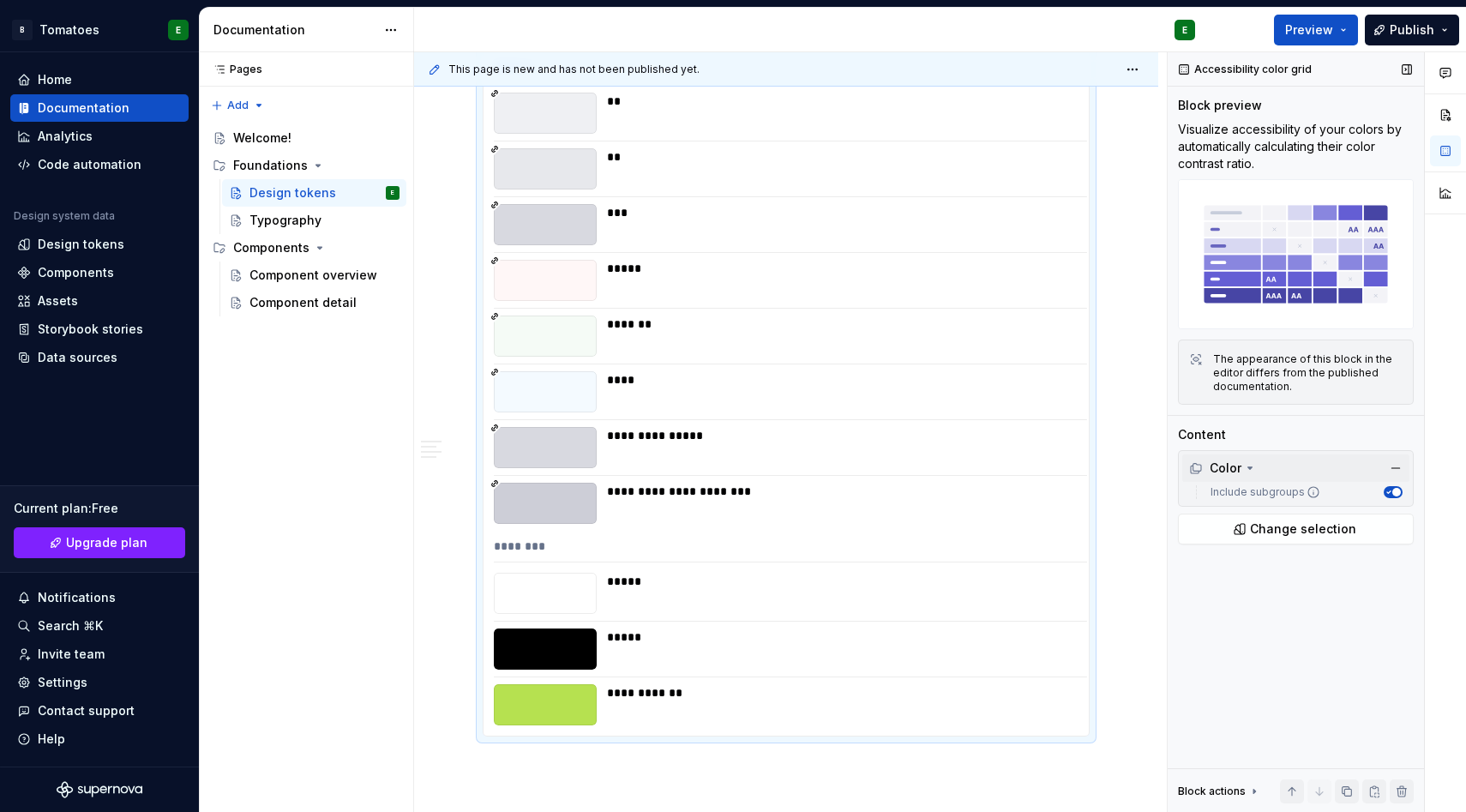
scroll to position [21220, 0]
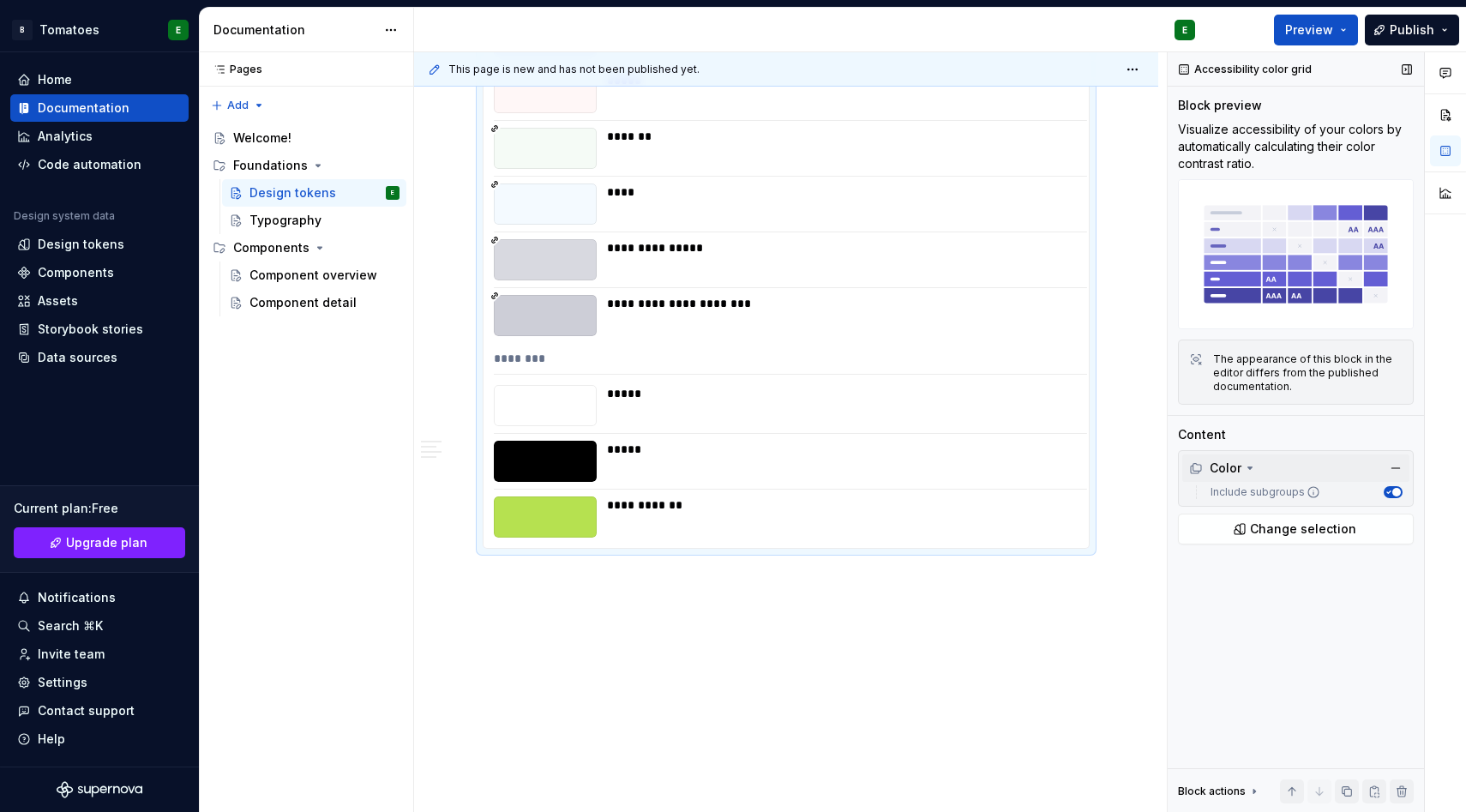
click at [533, 503] on div at bounding box center [545, 517] width 103 height 41
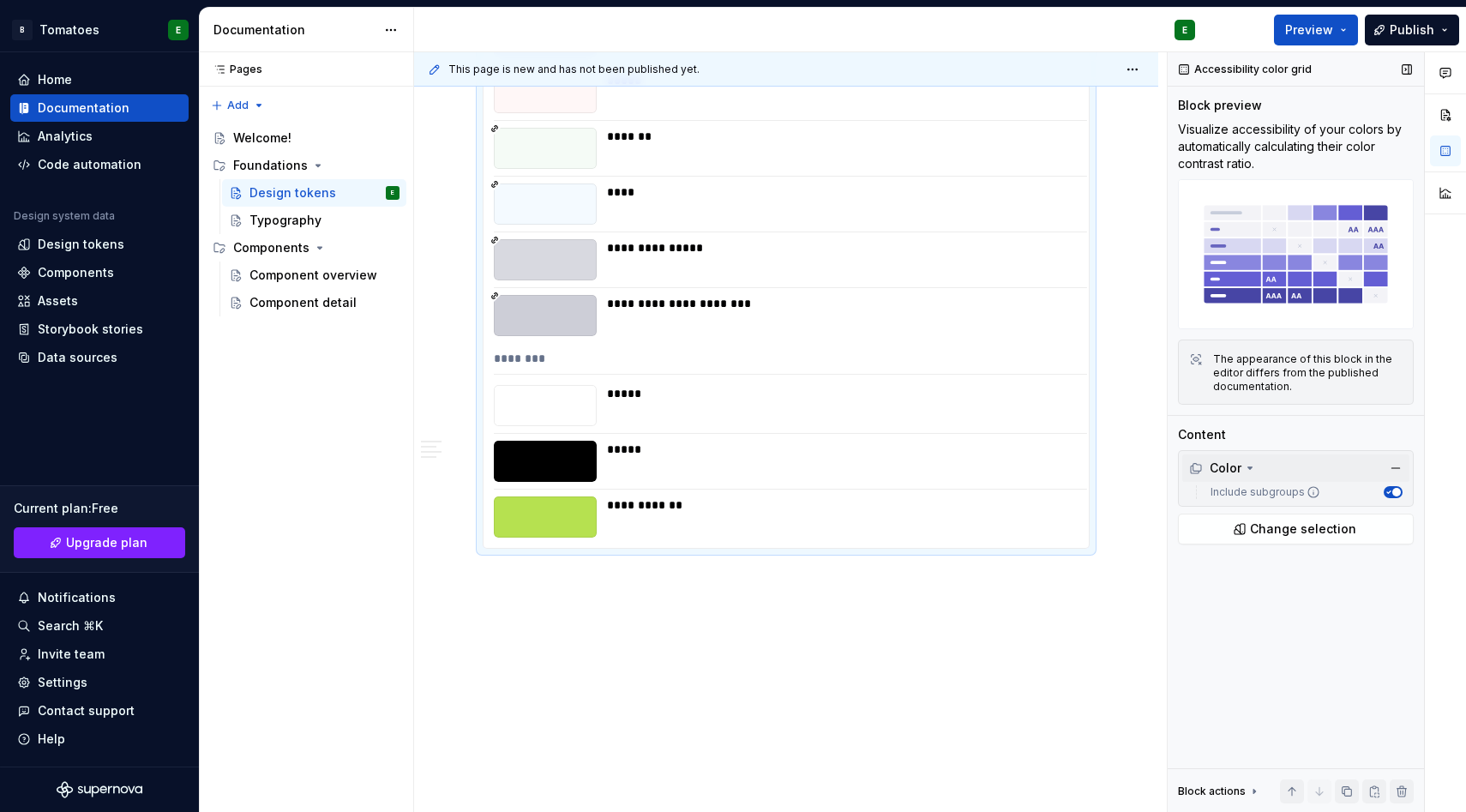
click at [533, 503] on div at bounding box center [545, 517] width 103 height 41
click at [531, 510] on div at bounding box center [545, 517] width 103 height 41
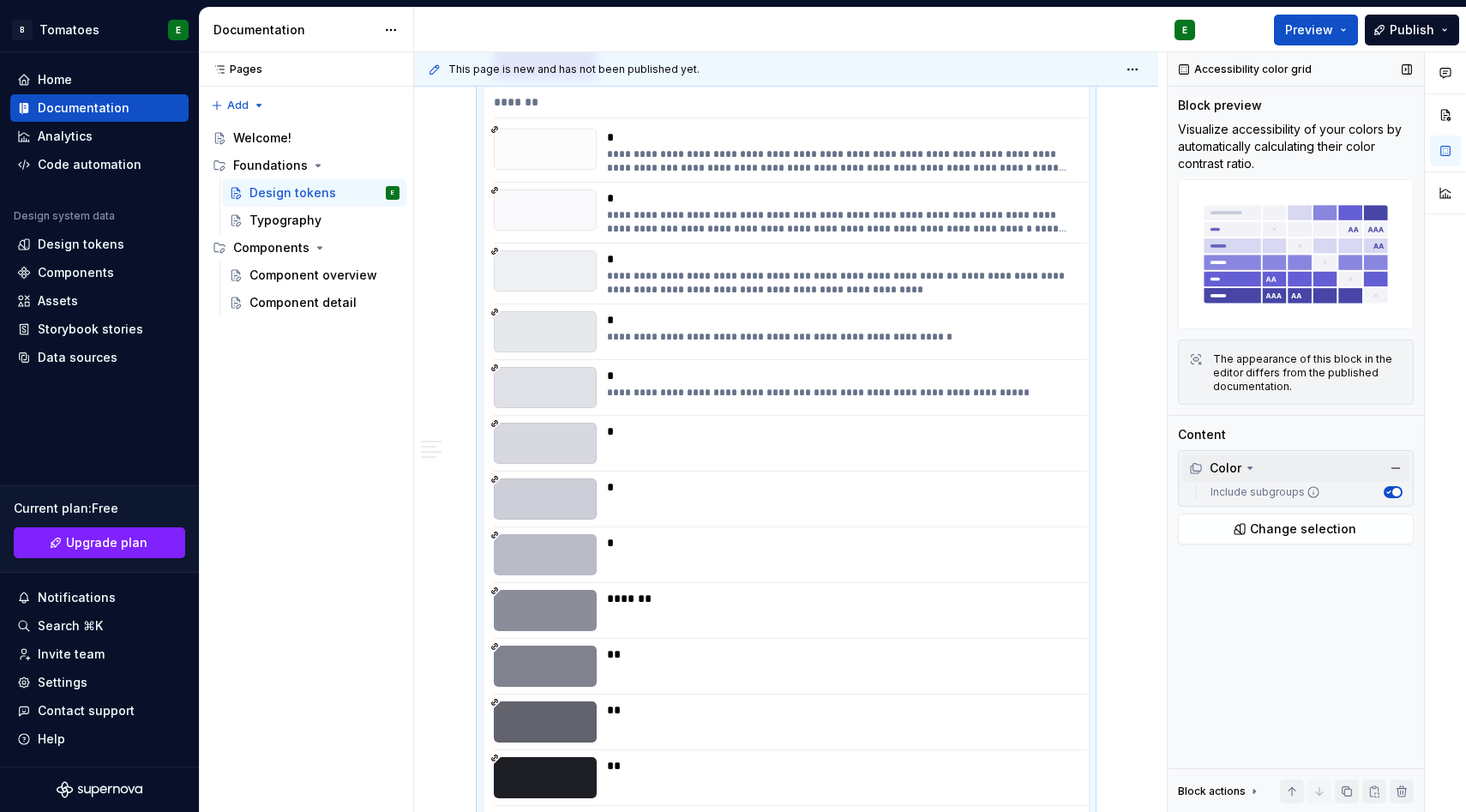
scroll to position [7394, 0]
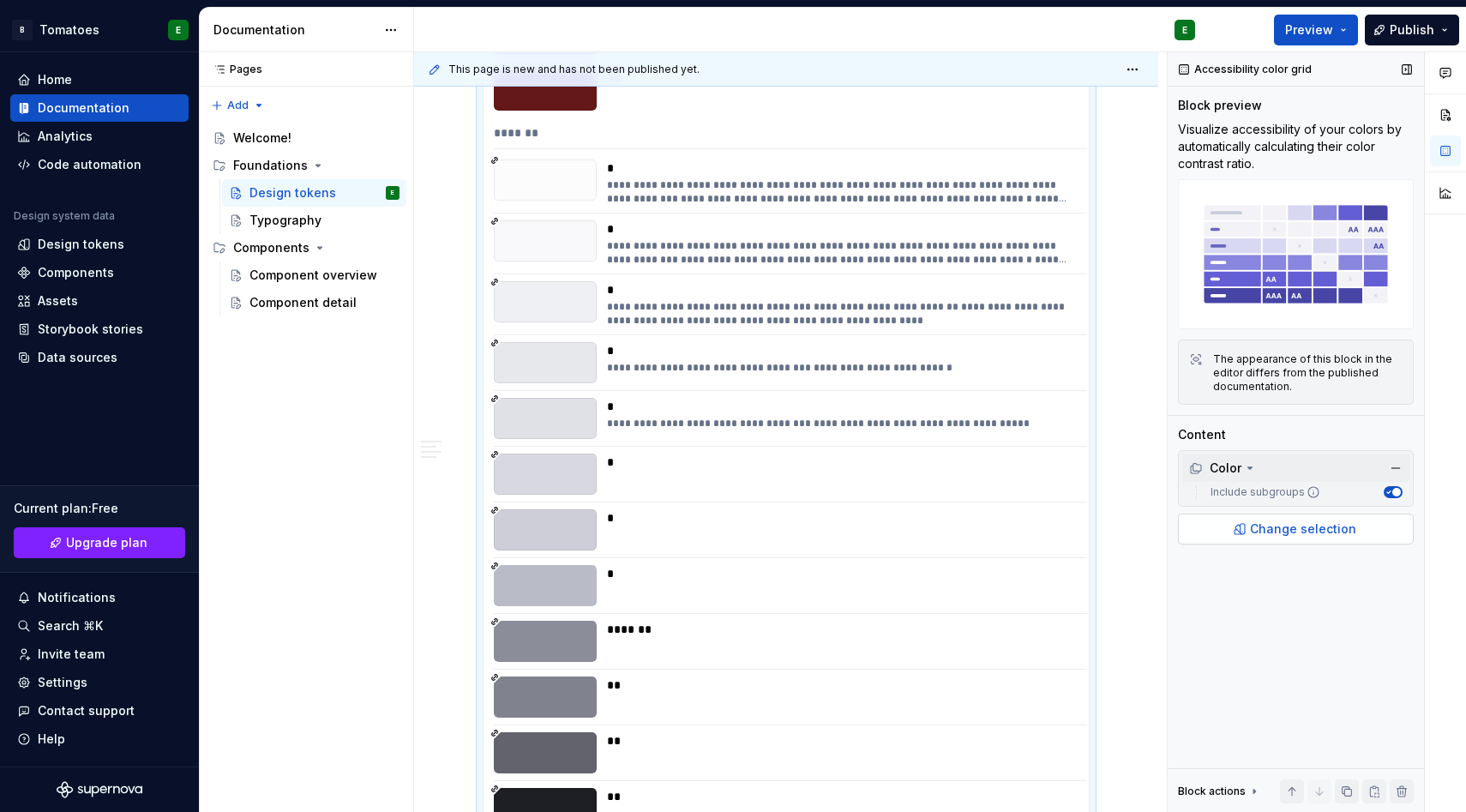
click at [1258, 530] on span "Change selection" at bounding box center [1303, 528] width 106 height 17
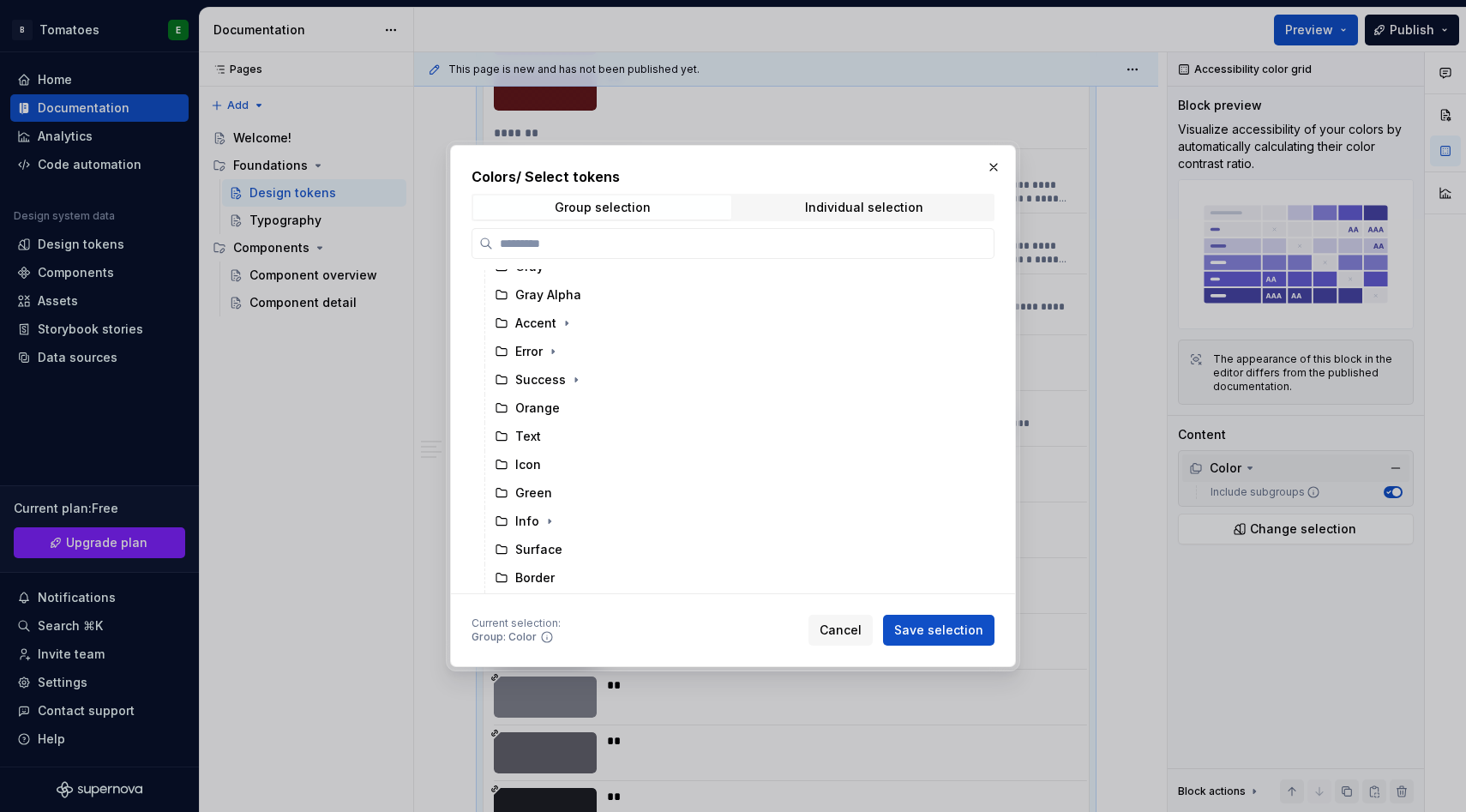
scroll to position [304, 0]
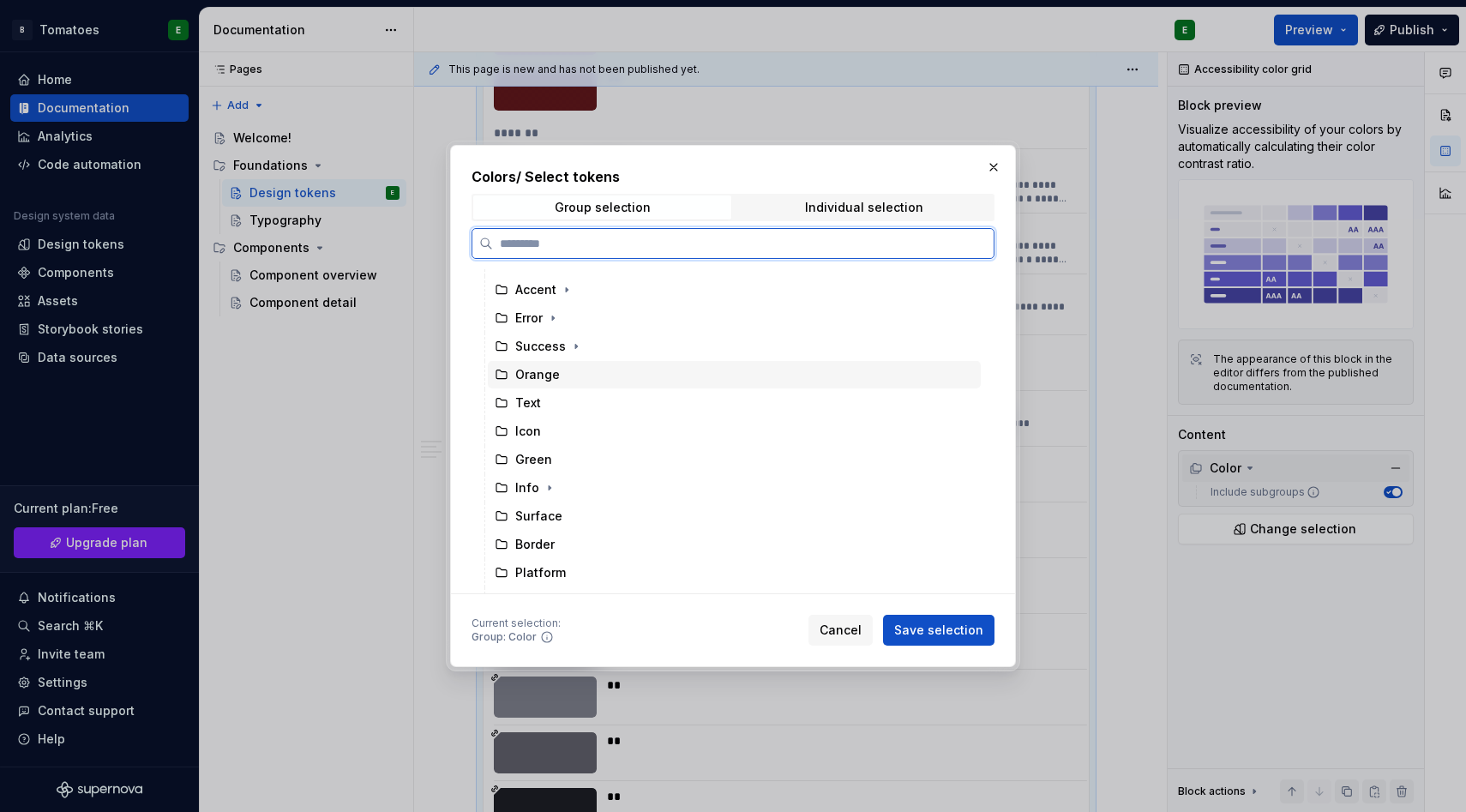
click at [540, 387] on div "Orange" at bounding box center [734, 376] width 493 height 29
click at [542, 402] on div "Text" at bounding box center [734, 402] width 493 height 28
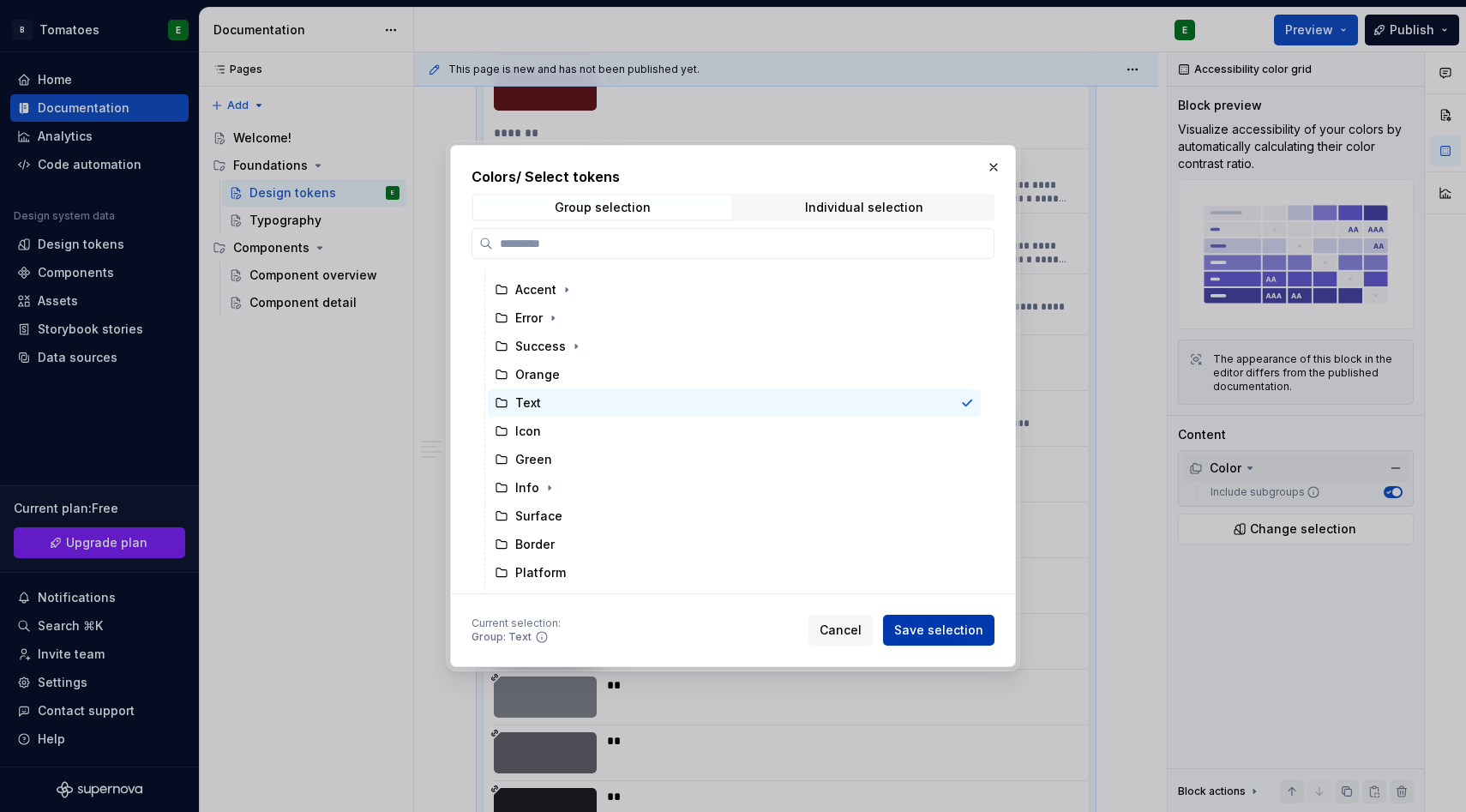
click at [949, 622] on button "Save selection" at bounding box center [939, 630] width 112 height 31
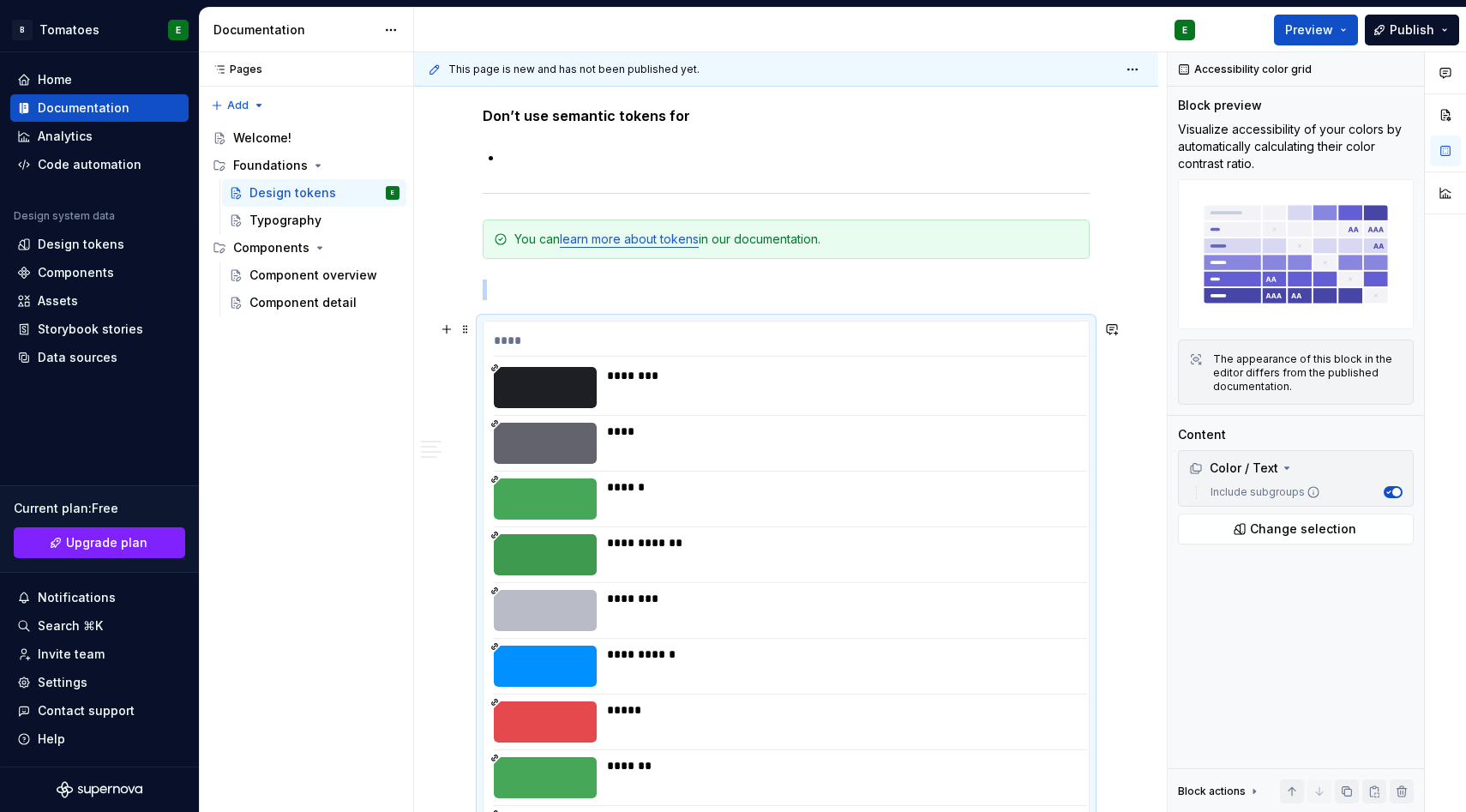
scroll to position [2938, 0]
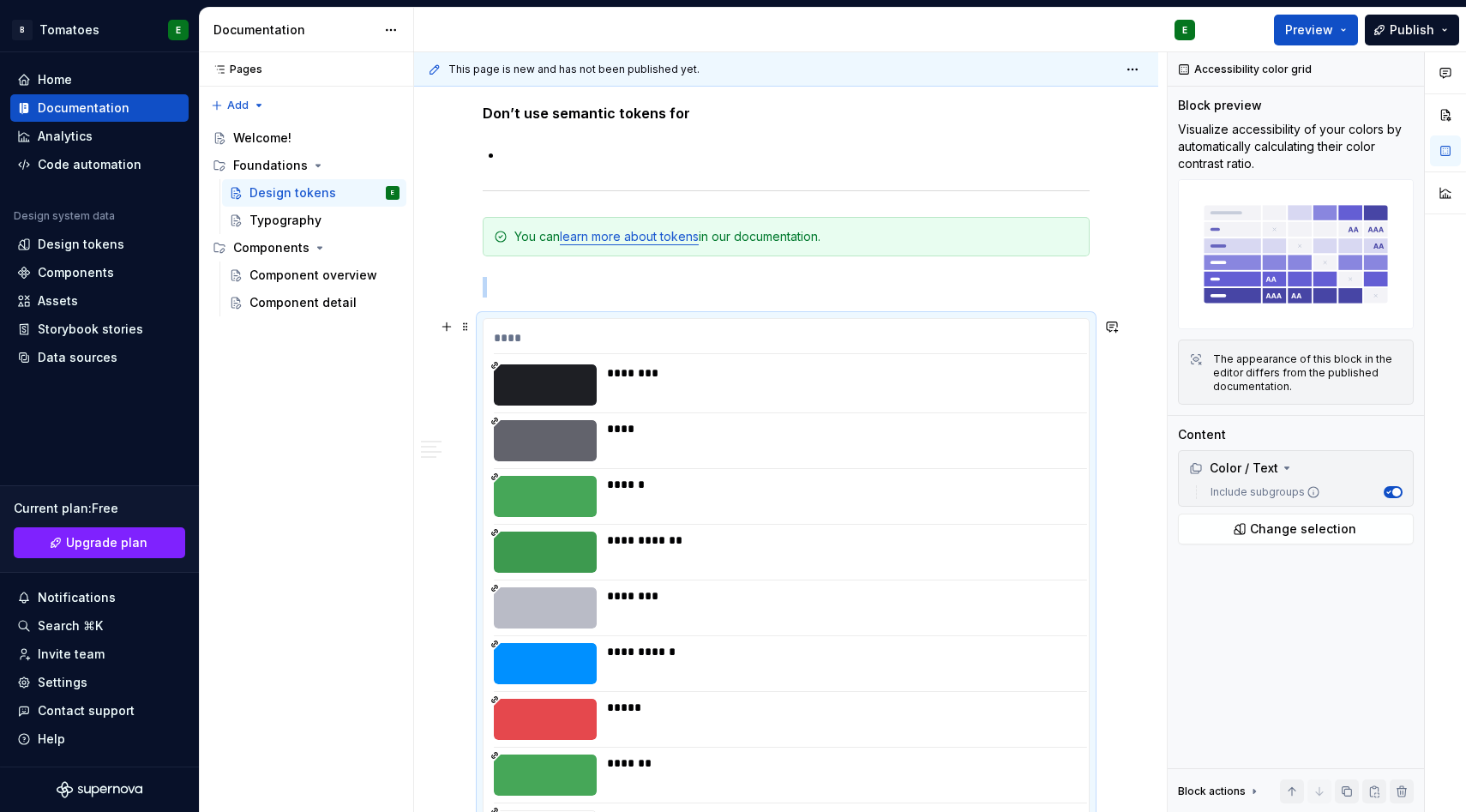
click at [503, 336] on div "****" at bounding box center [791, 342] width 593 height 25
click at [470, 336] on span at bounding box center [465, 327] width 13 height 24
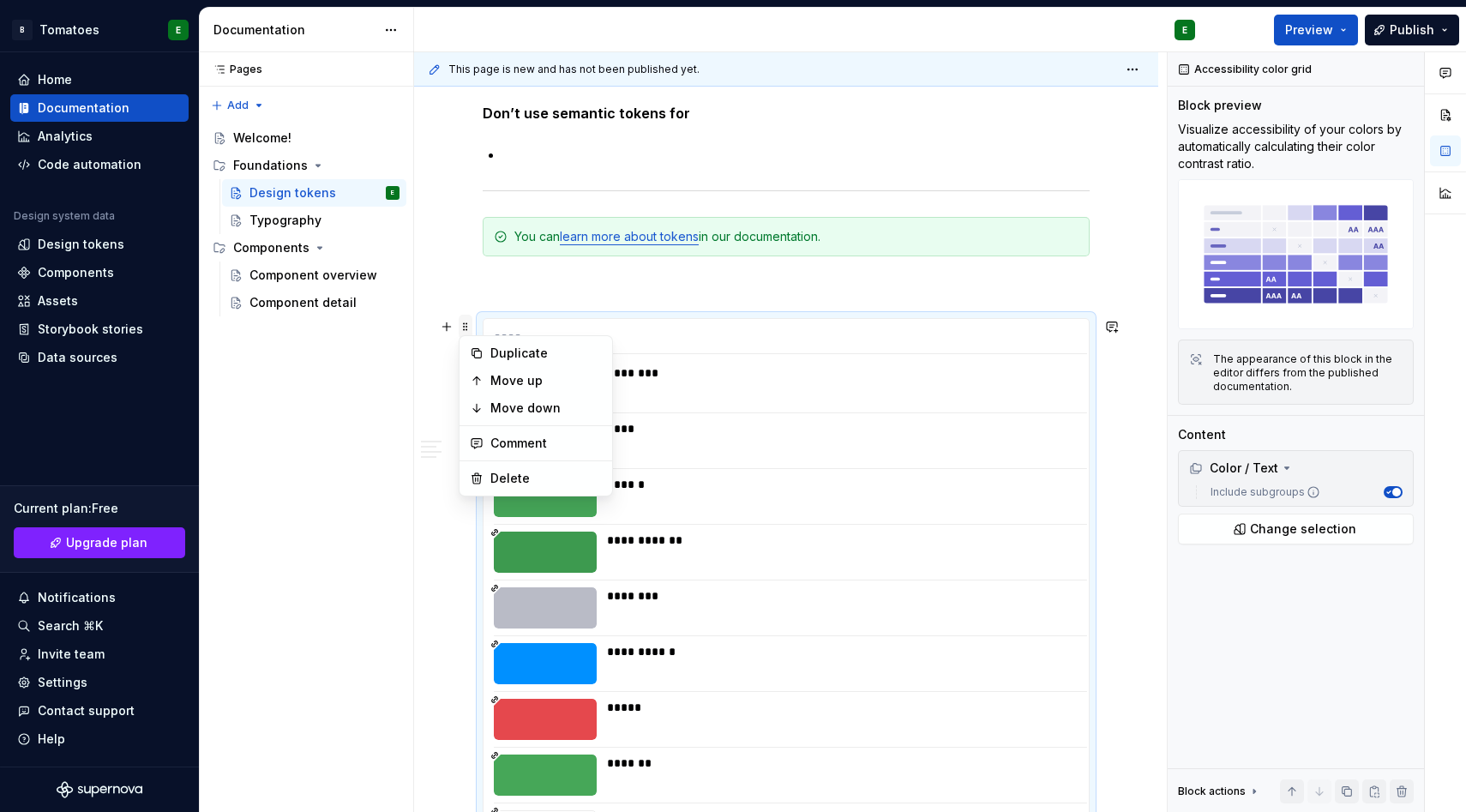
click at [461, 322] on span at bounding box center [465, 327] width 13 height 24
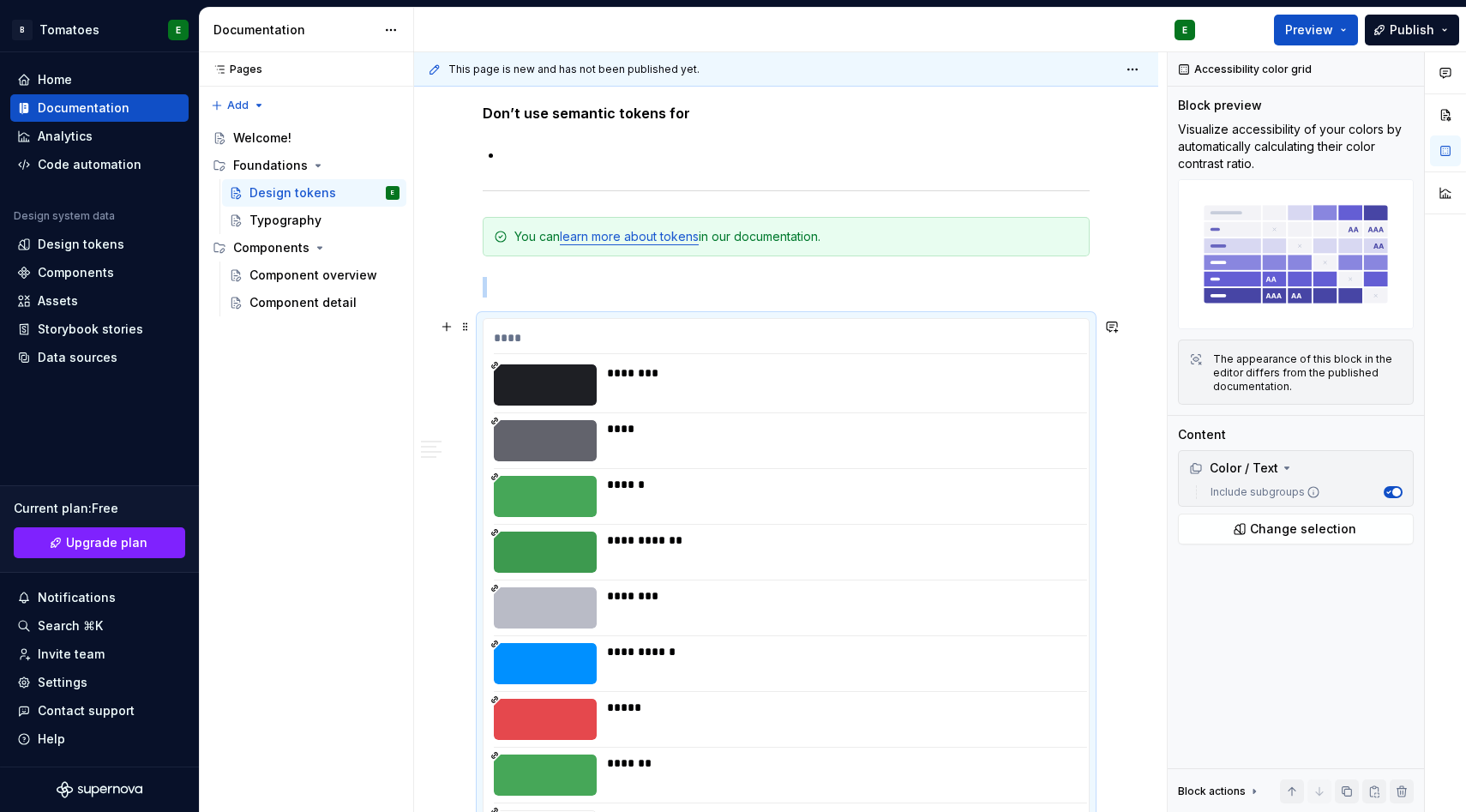
scroll to position [3044, 0]
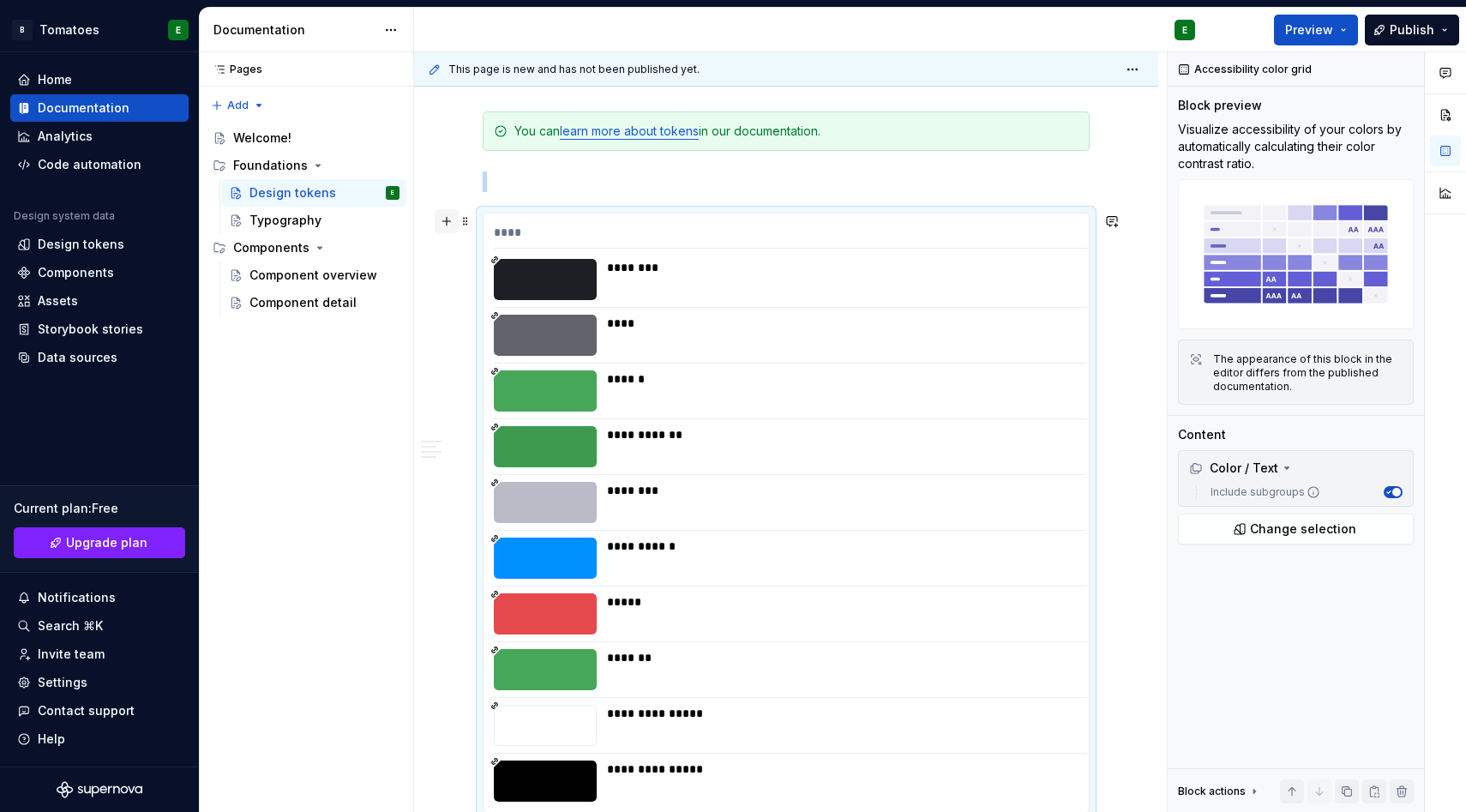
click at [444, 220] on button "button" at bounding box center [446, 221] width 24 height 24
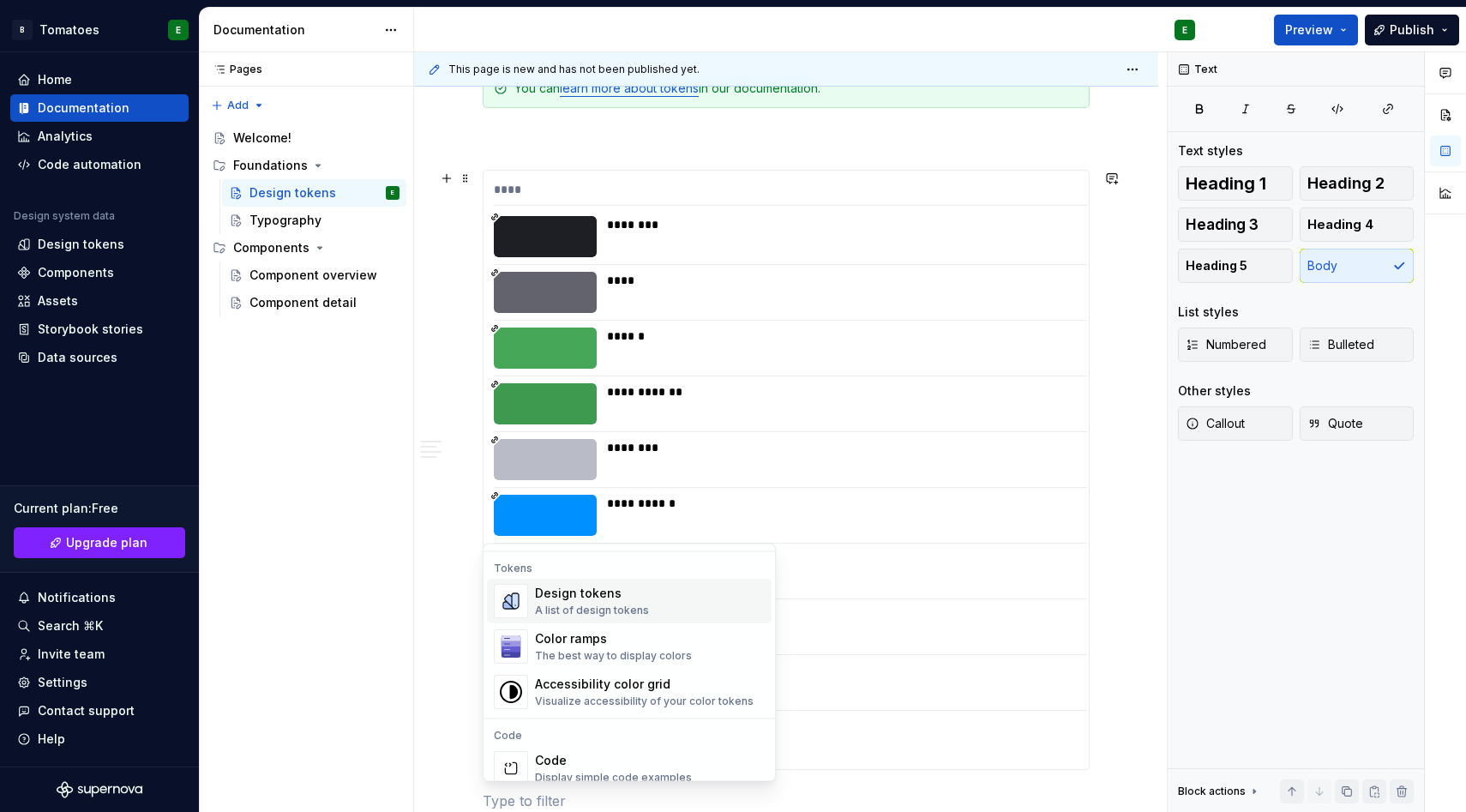
scroll to position [1230, 0]
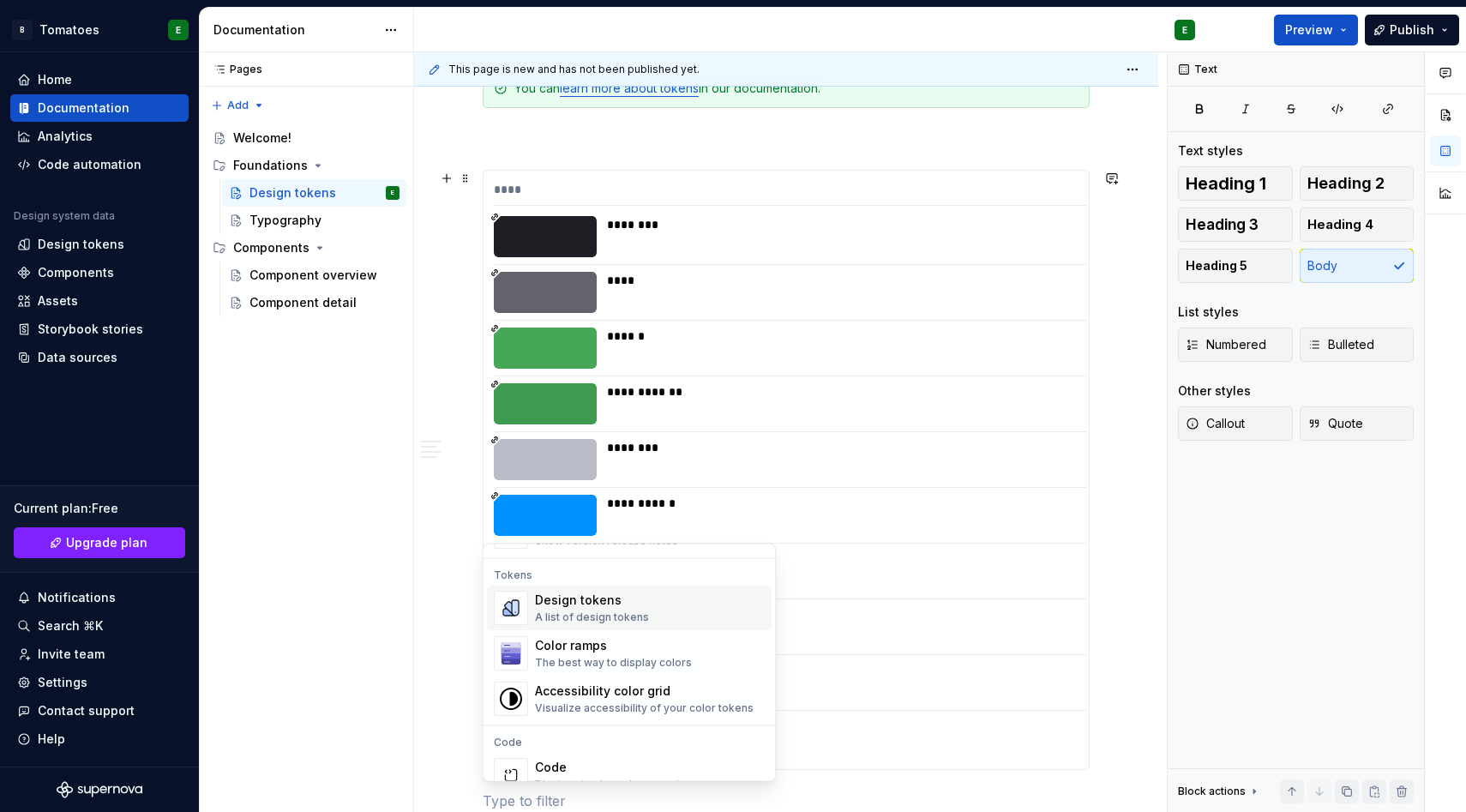
click at [584, 619] on div "A list of design tokens" at bounding box center [592, 617] width 114 height 13
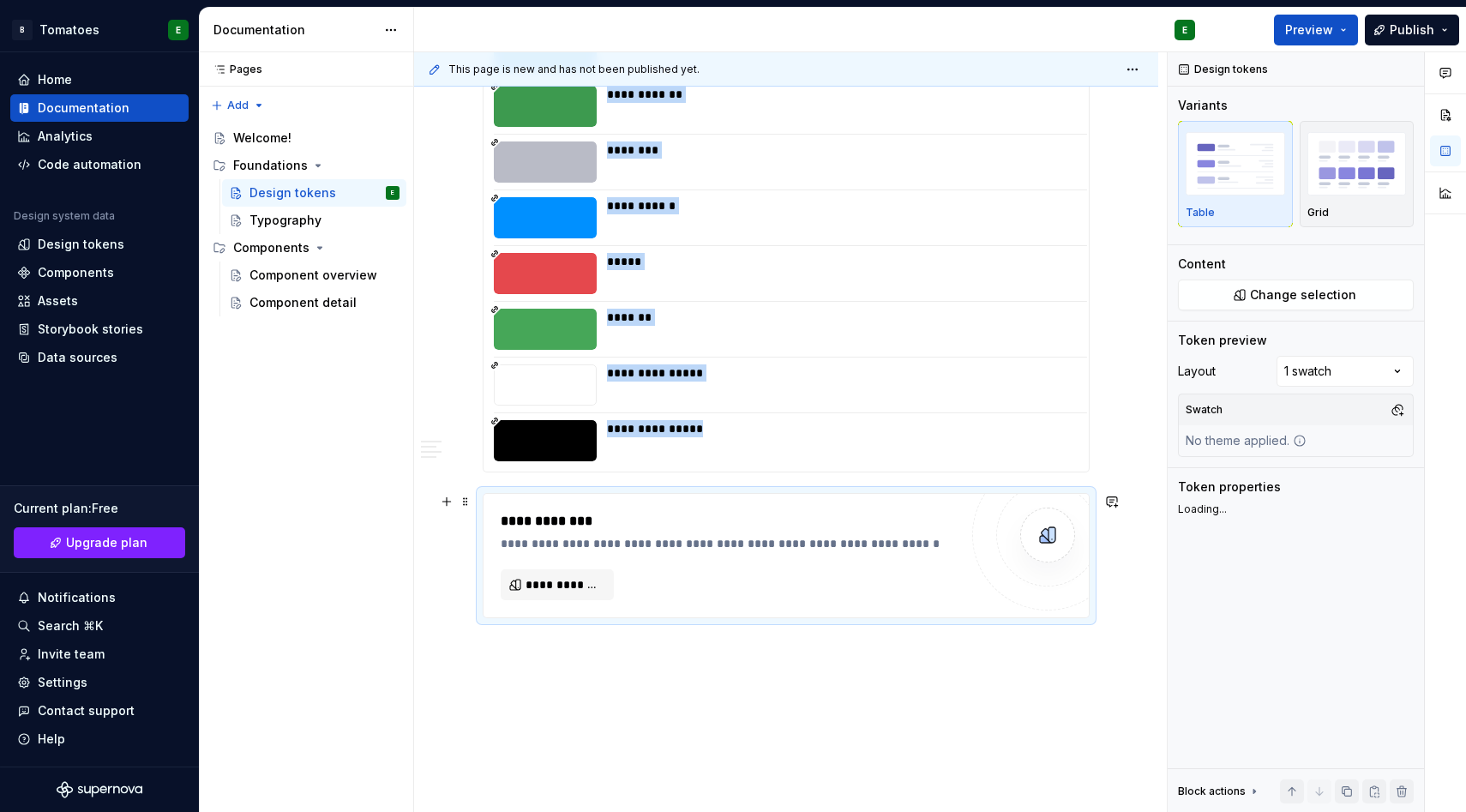
scroll to position [3449, 0]
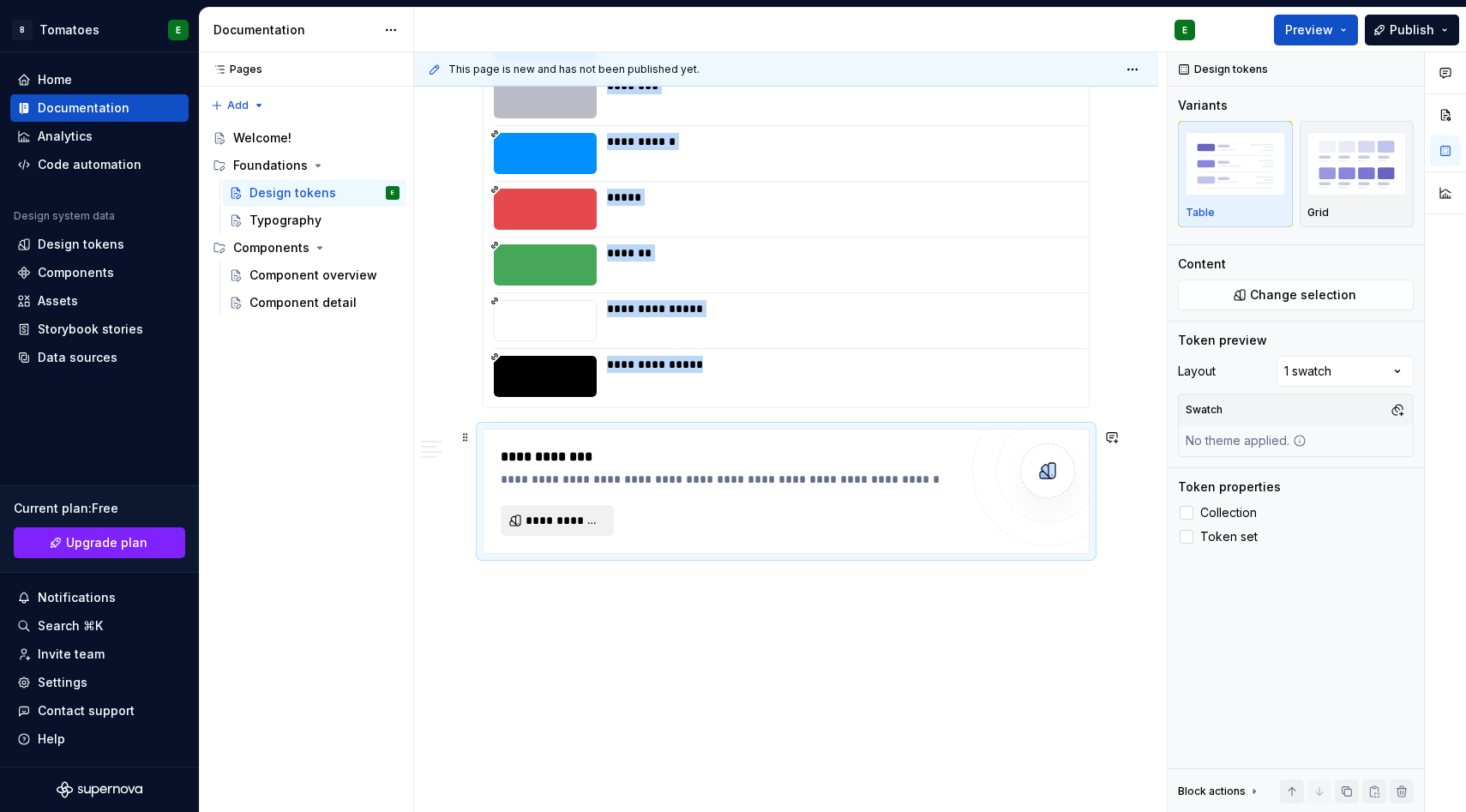
click at [567, 512] on span "**********" at bounding box center [564, 520] width 77 height 17
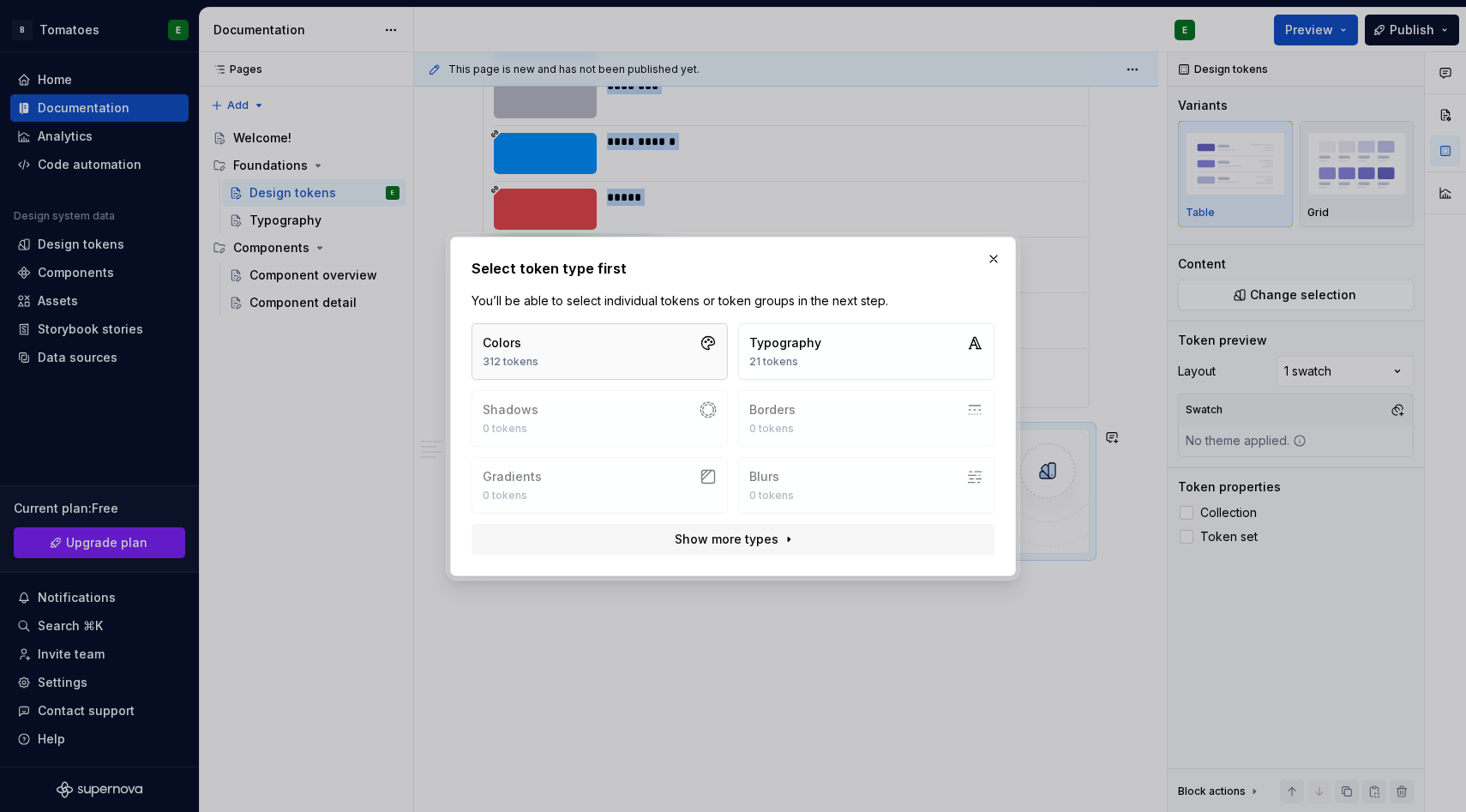
click at [666, 371] on button "Colors 312 tokens" at bounding box center [600, 351] width 256 height 56
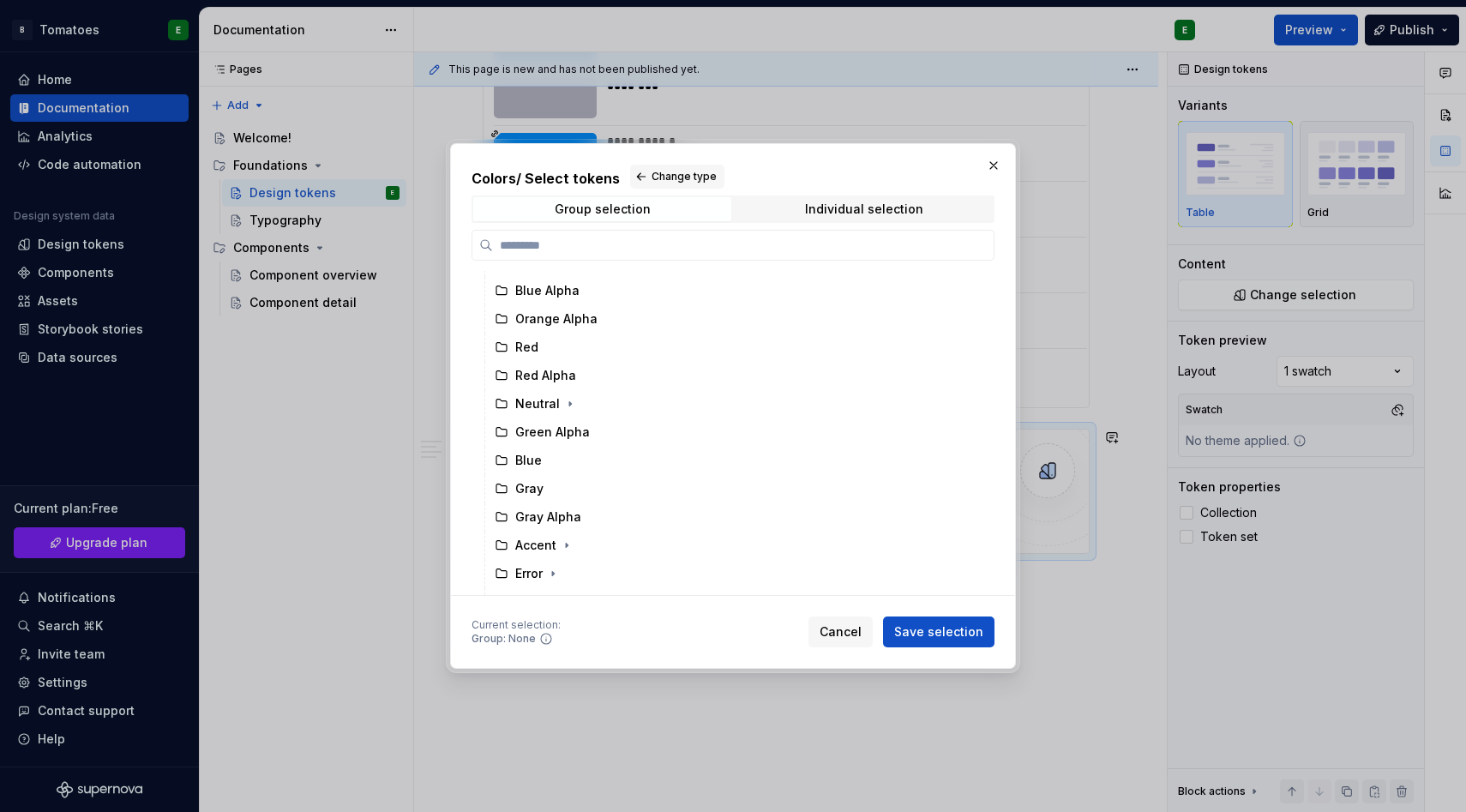
scroll to position [0, 0]
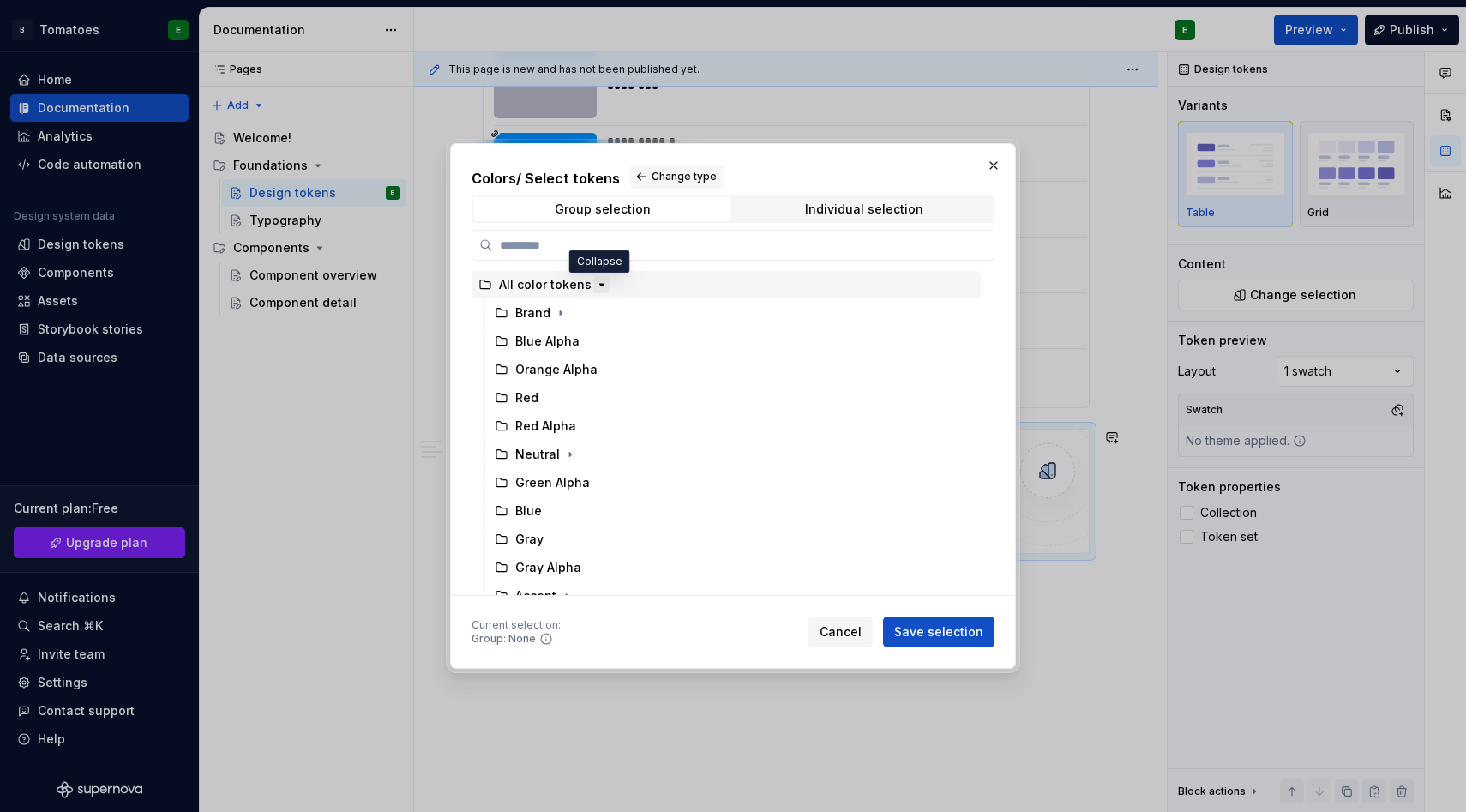
click at [595, 284] on icon "button" at bounding box center [601, 284] width 13 height 13
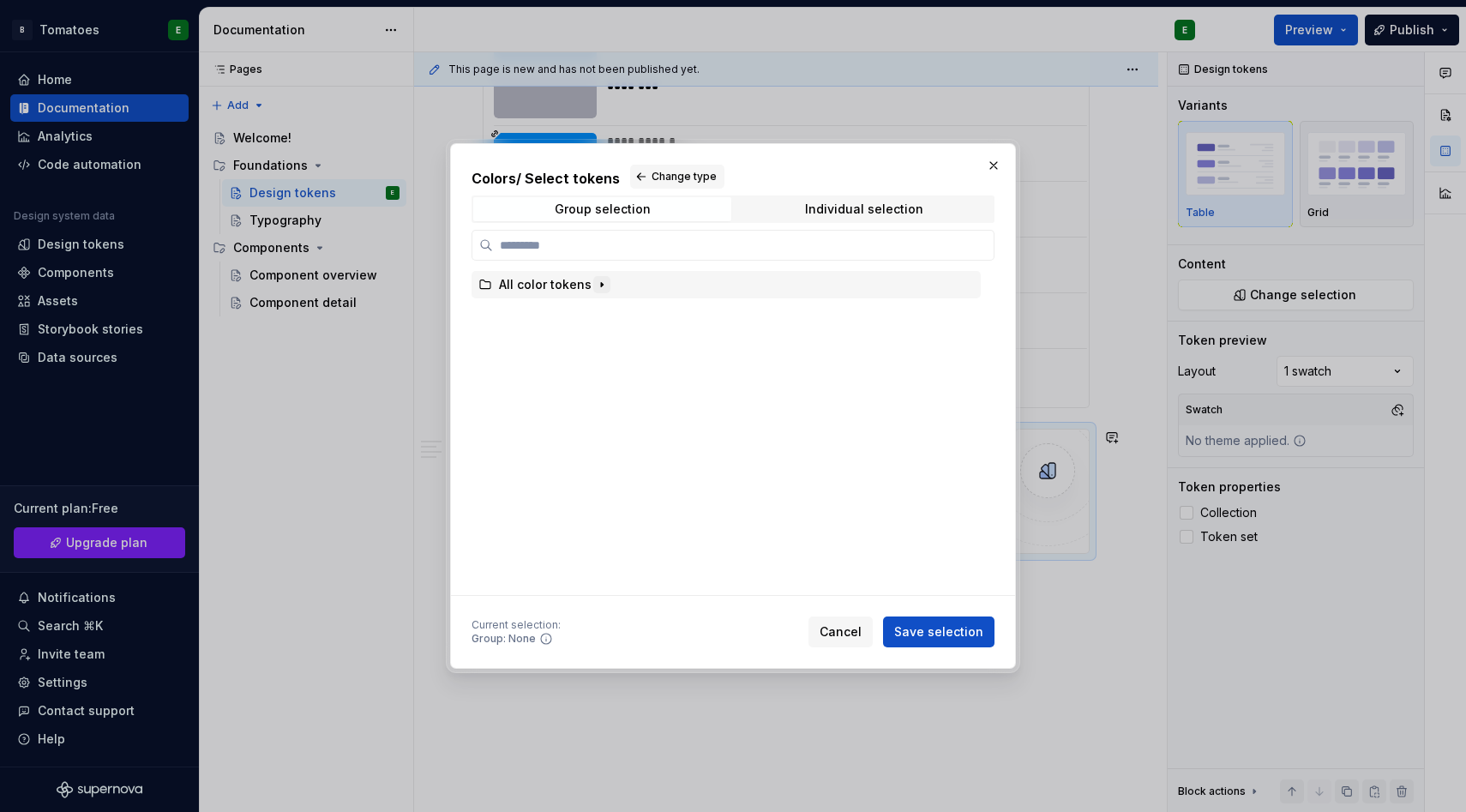
click at [595, 284] on icon "button" at bounding box center [601, 284] width 13 height 13
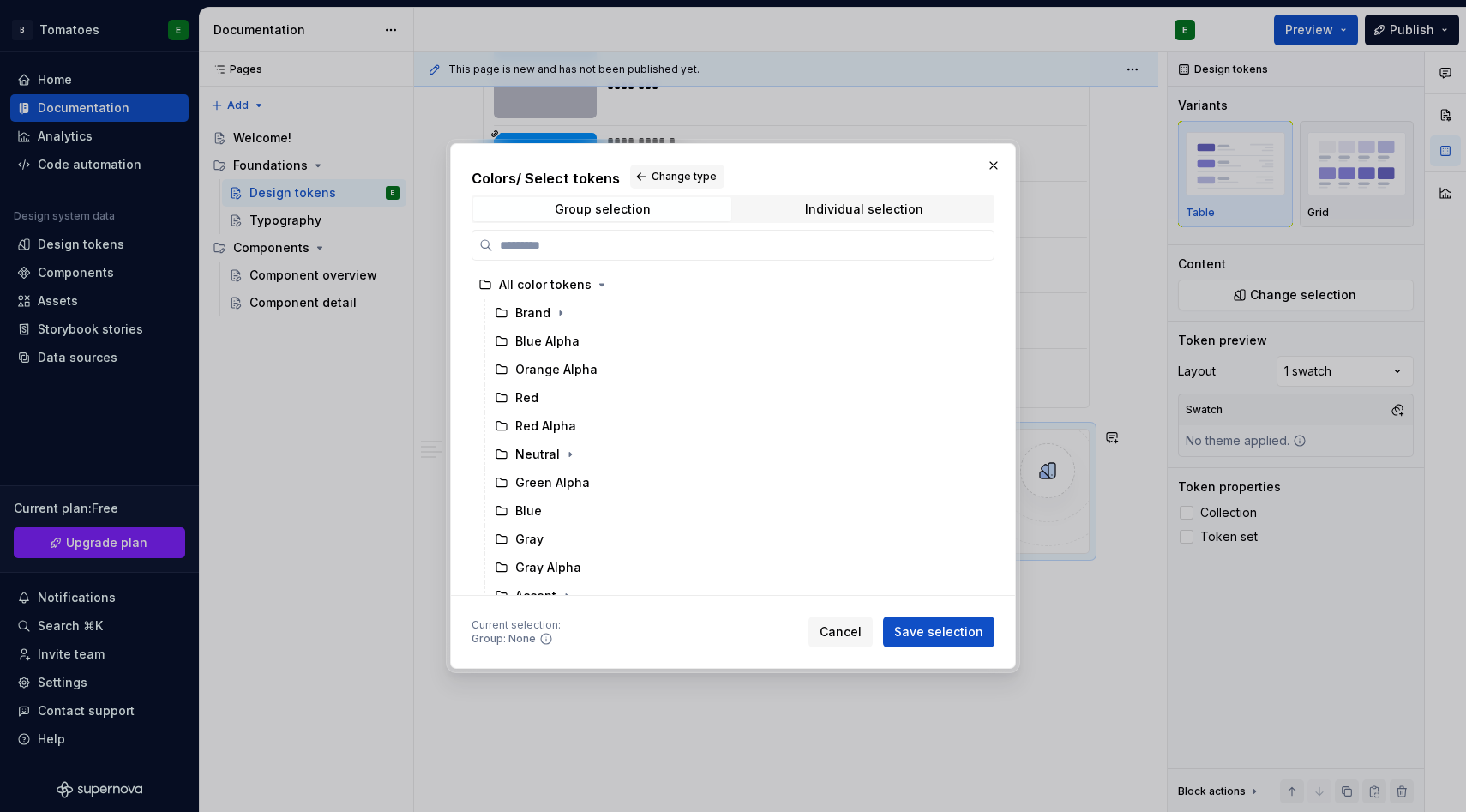
scroll to position [0, 1]
click at [562, 312] on icon "button" at bounding box center [560, 312] width 13 height 13
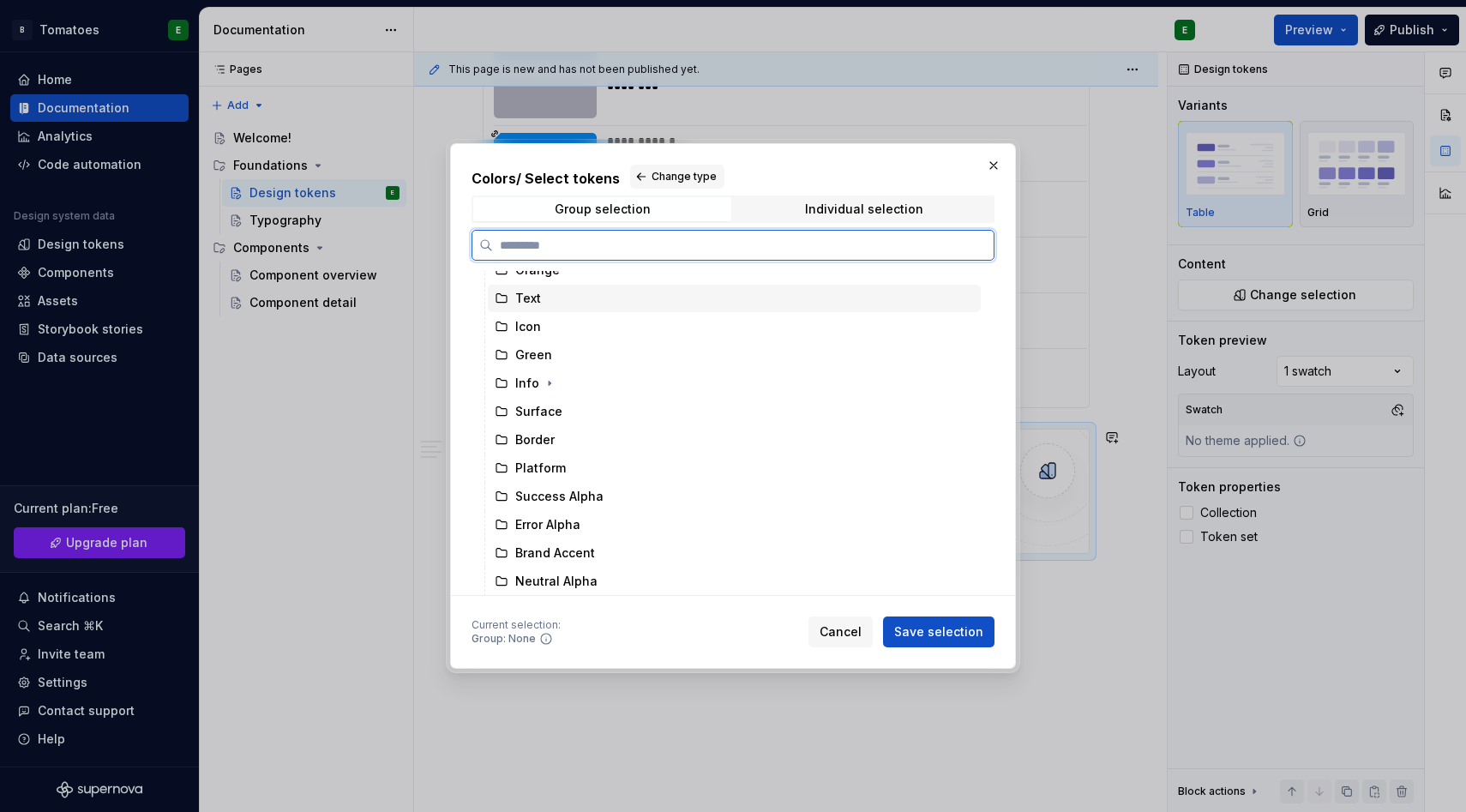
click at [567, 302] on div "Text" at bounding box center [734, 298] width 493 height 28
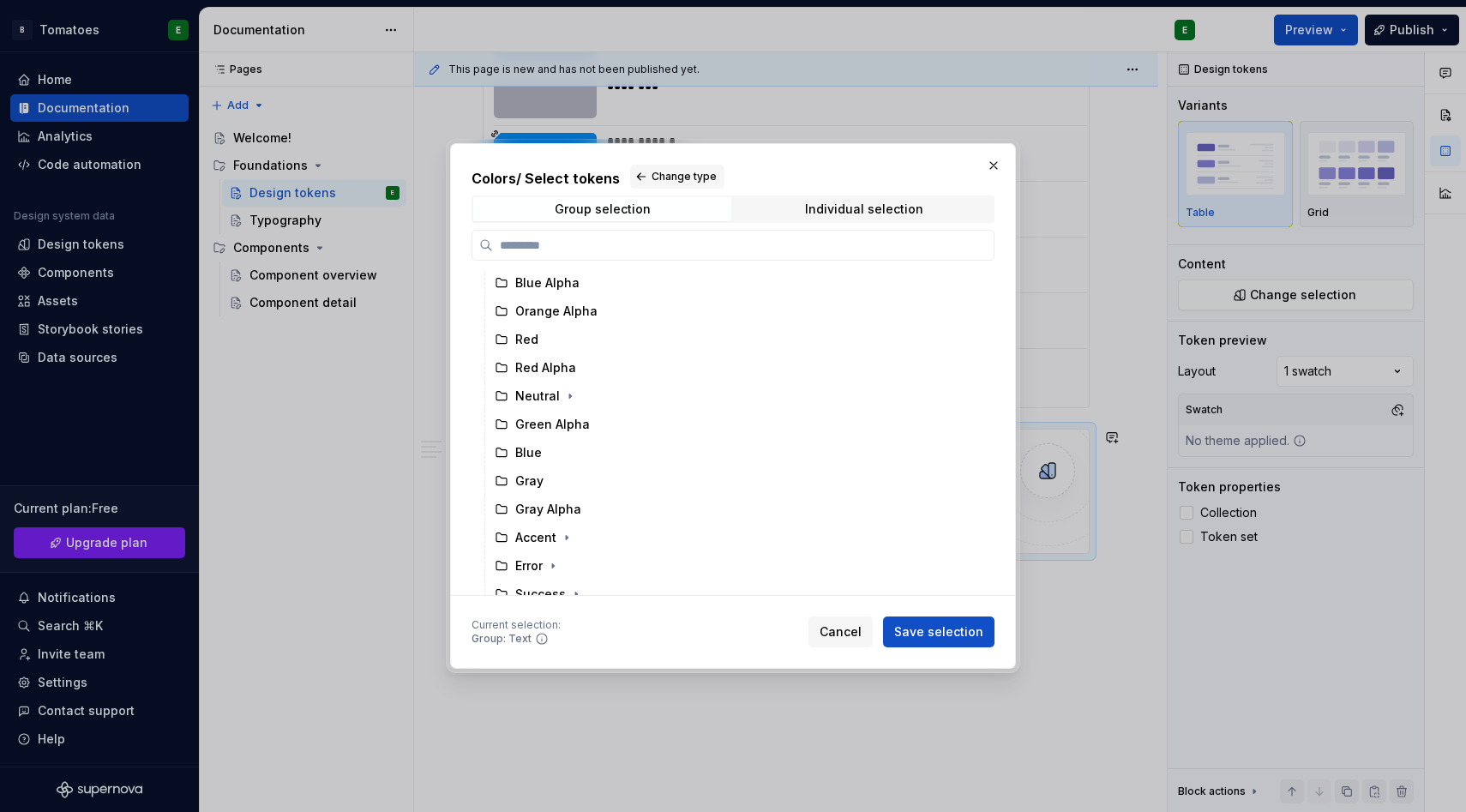
scroll to position [54, 0]
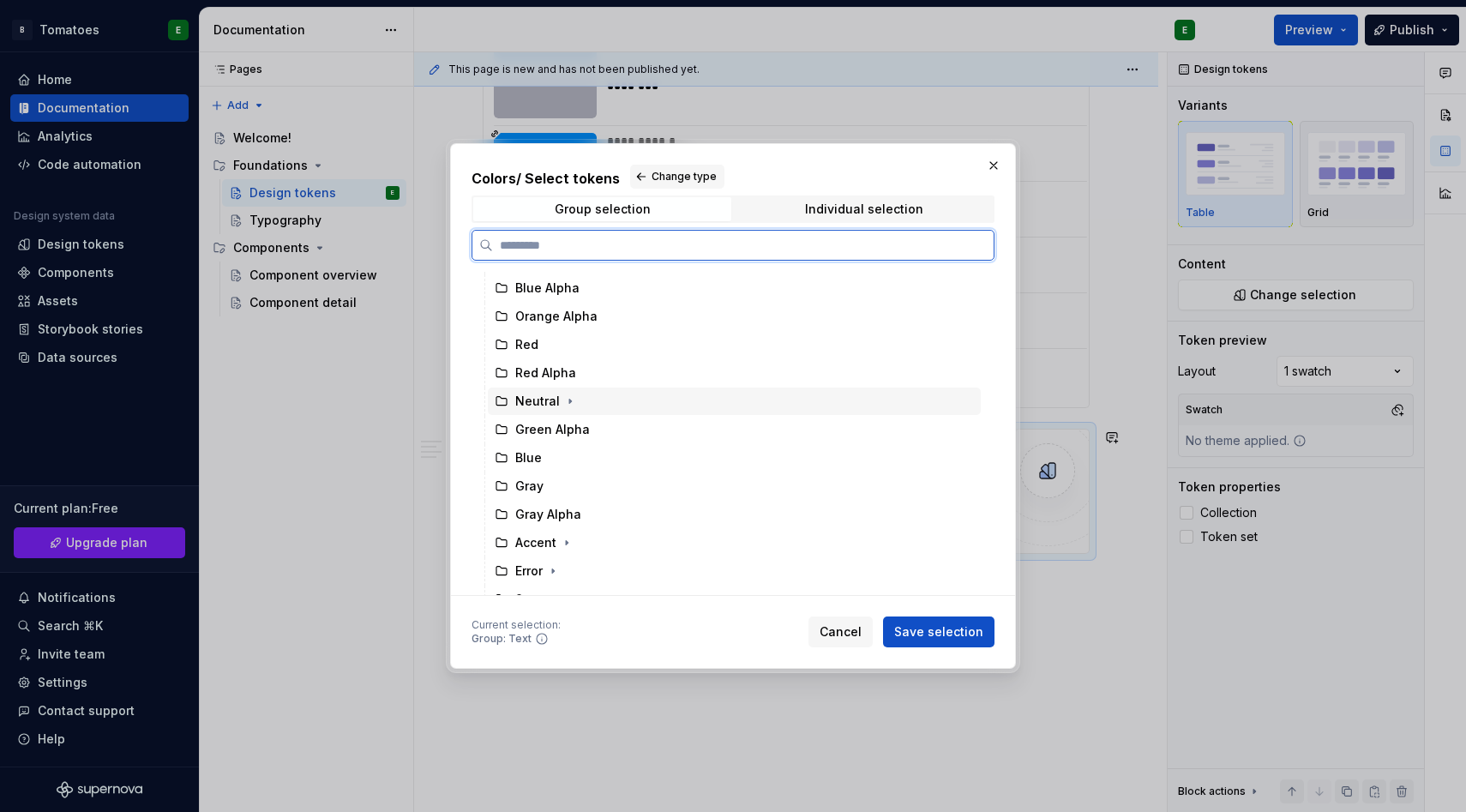
click at [576, 394] on div "Neutral" at bounding box center [734, 401] width 493 height 28
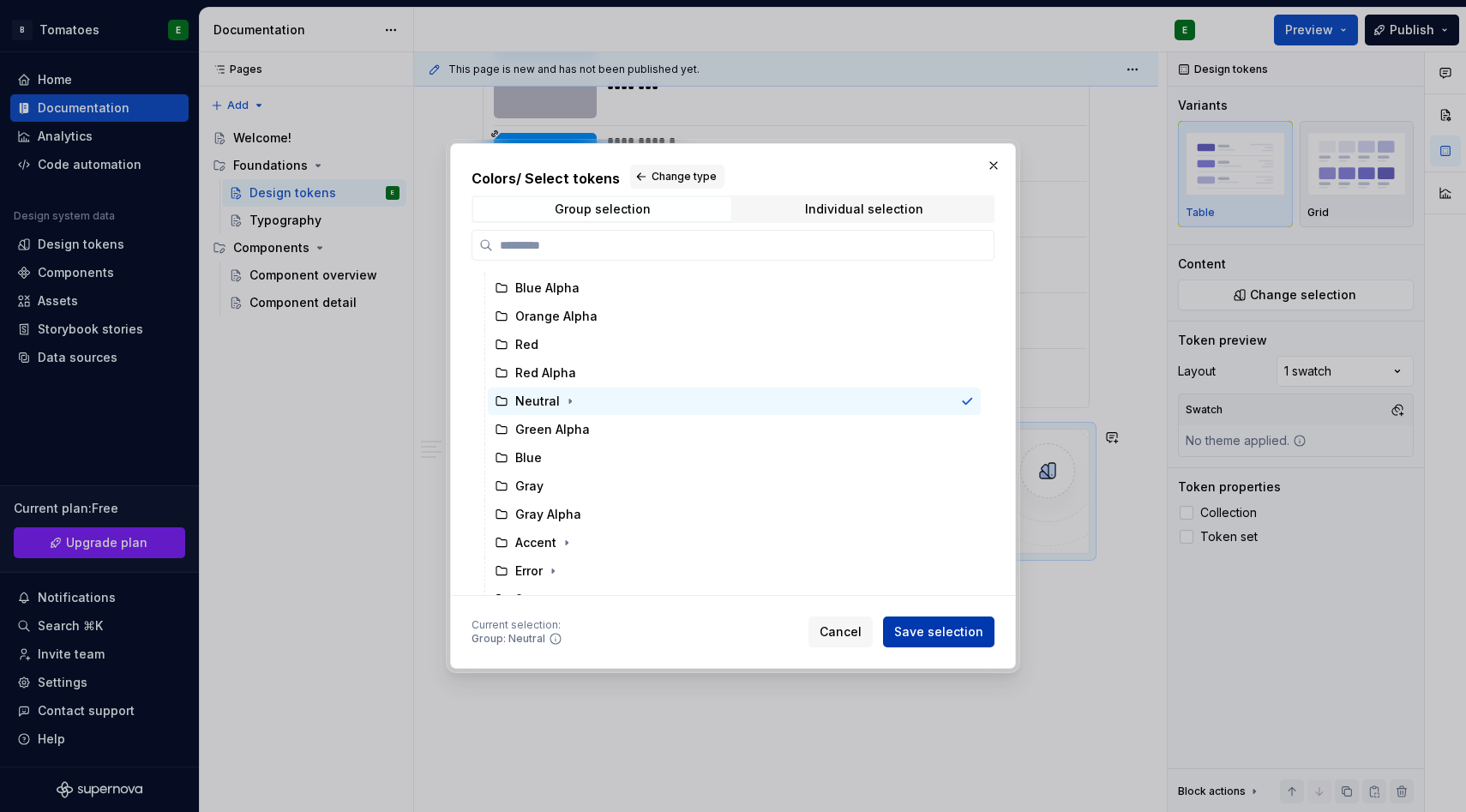
click at [910, 634] on span "Save selection" at bounding box center [939, 632] width 89 height 17
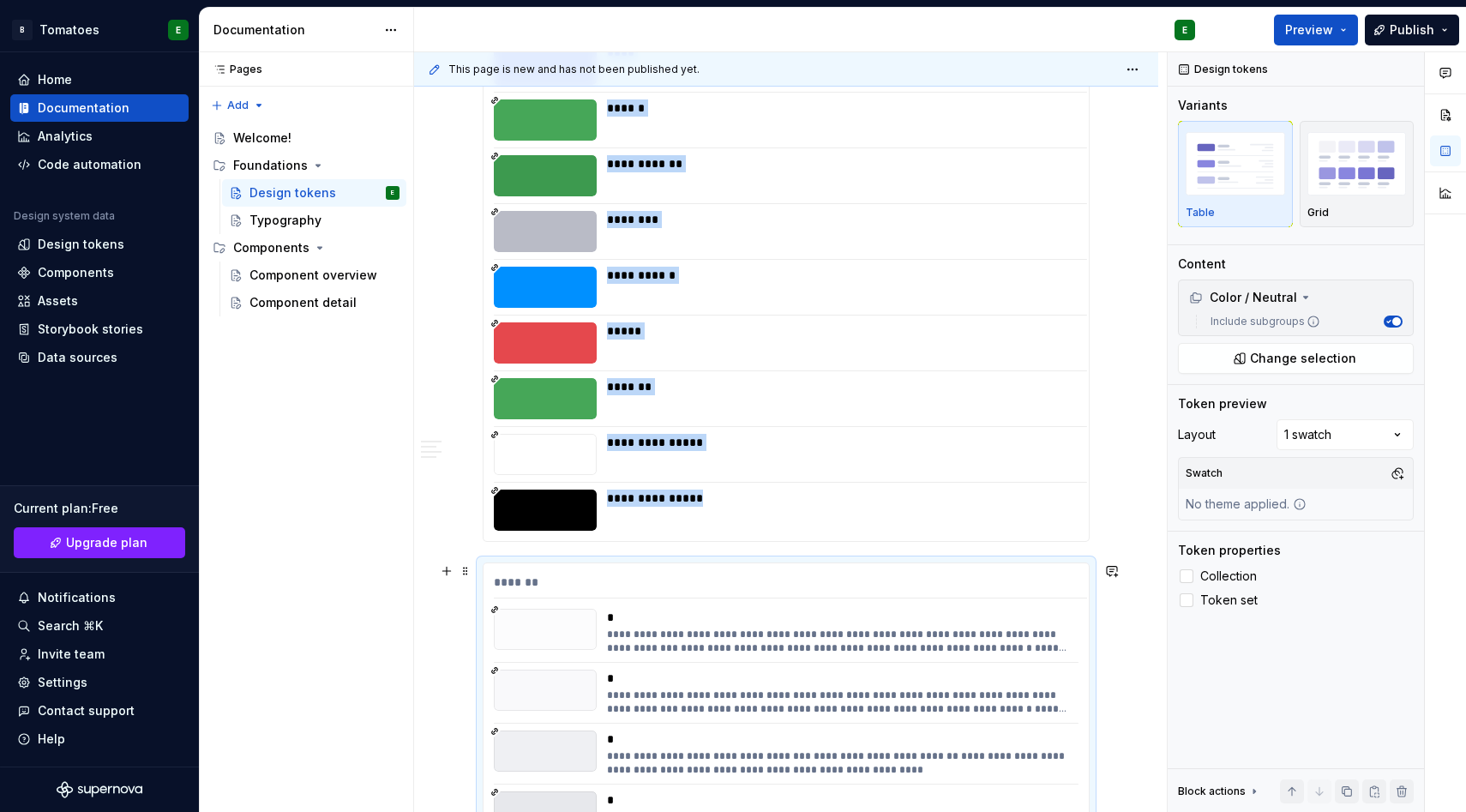
scroll to position [3316, 0]
click at [1344, 161] on img "button" at bounding box center [1357, 163] width 99 height 62
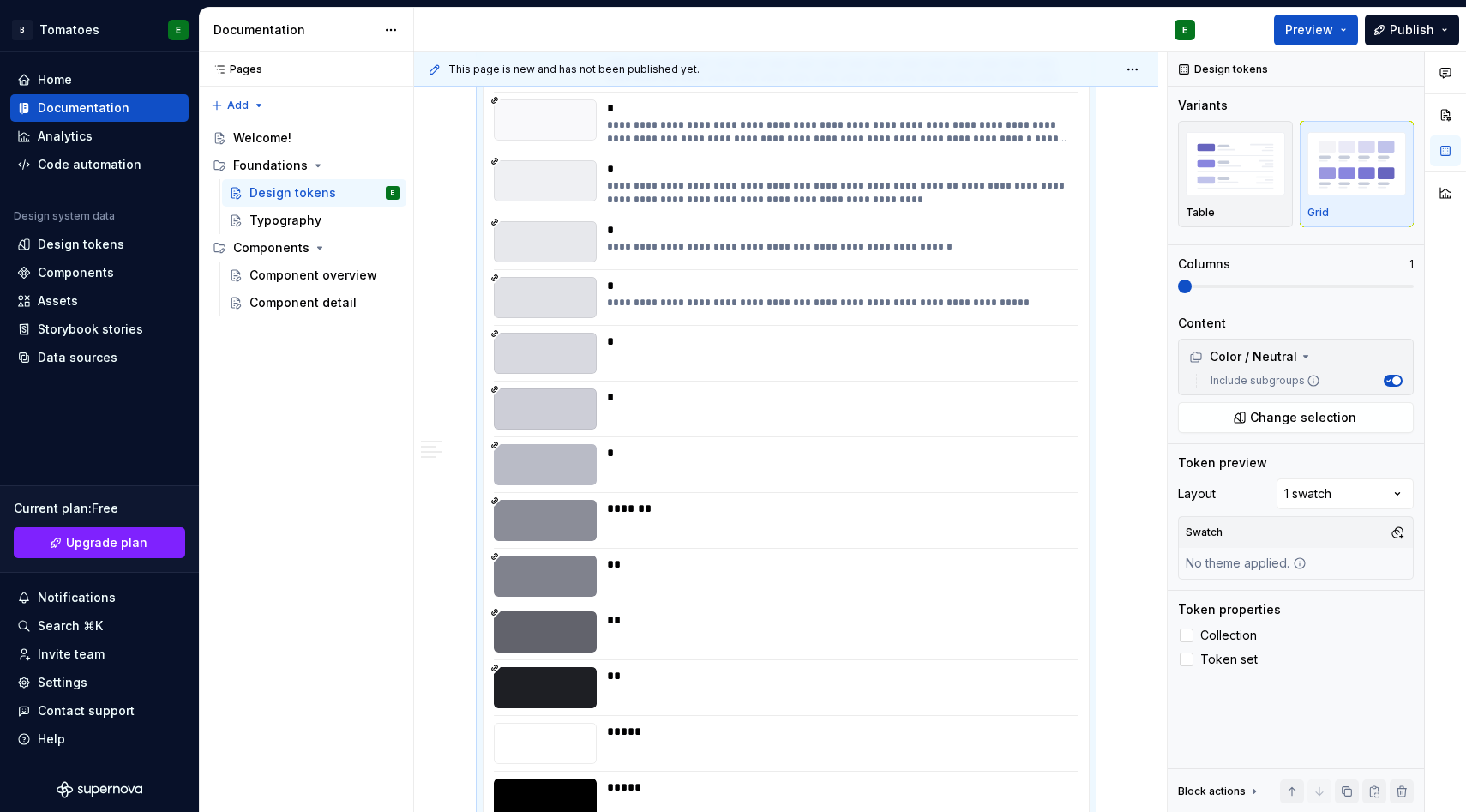
scroll to position [3886, 0]
click at [1313, 496] on div "Comments Open comments No comments yet Select ‘Comment’ from the block context …" at bounding box center [1317, 433] width 298 height 761
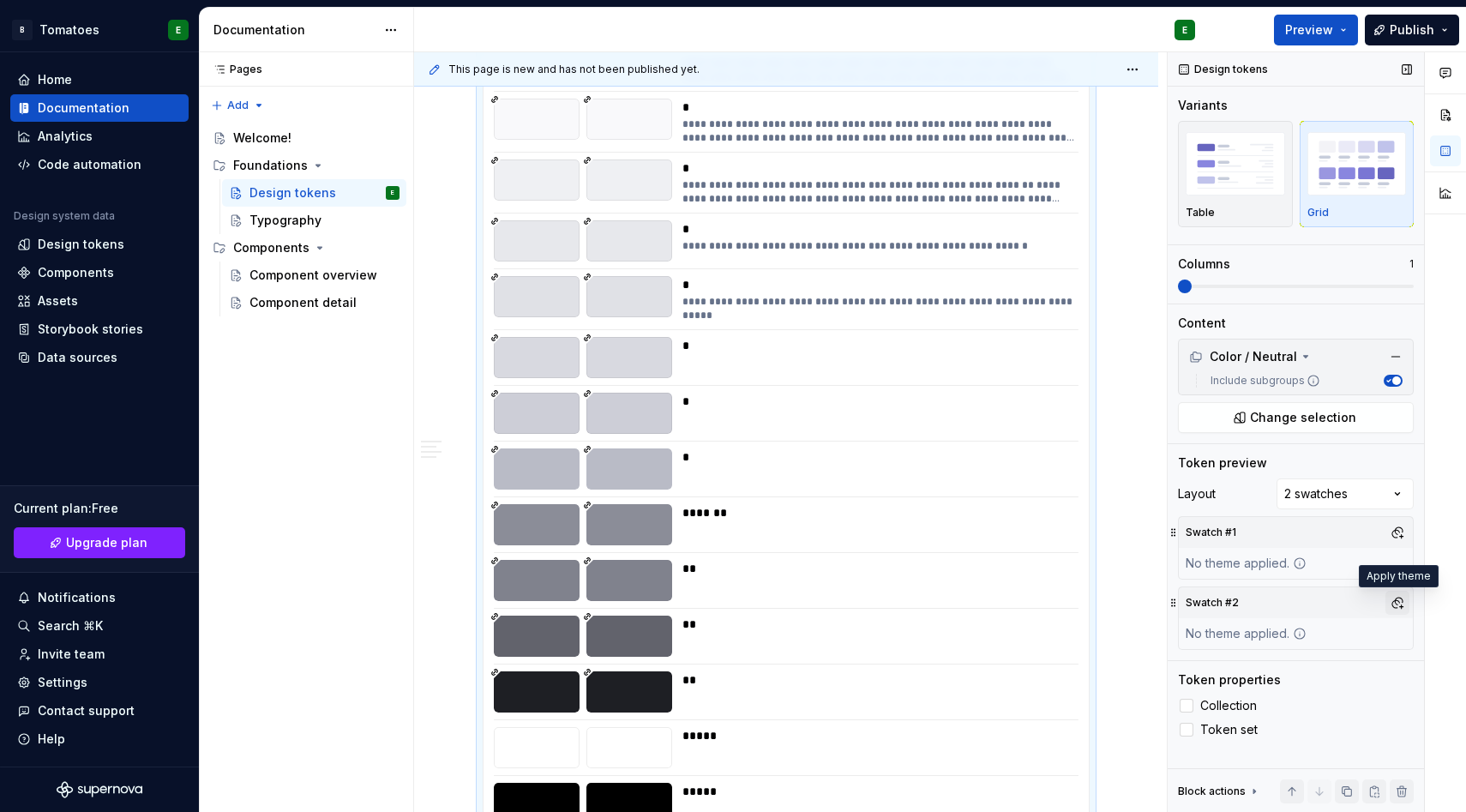
click at [1403, 601] on button "button" at bounding box center [1397, 602] width 24 height 24
click at [1398, 598] on div "Comments Open comments No comments yet Select ‘Comment’ from the block context …" at bounding box center [1317, 433] width 298 height 761
click at [1330, 483] on div "Comments Open comments No comments yet Select ‘Comment’ from the block context …" at bounding box center [1317, 433] width 298 height 761
click at [1330, 484] on div "Comments Open comments No comments yet Select ‘Comment’ from the block context …" at bounding box center [1317, 433] width 298 height 761
click at [1326, 496] on div "Comments Open comments No comments yet Select ‘Comment’ from the block context …" at bounding box center [1317, 433] width 298 height 761
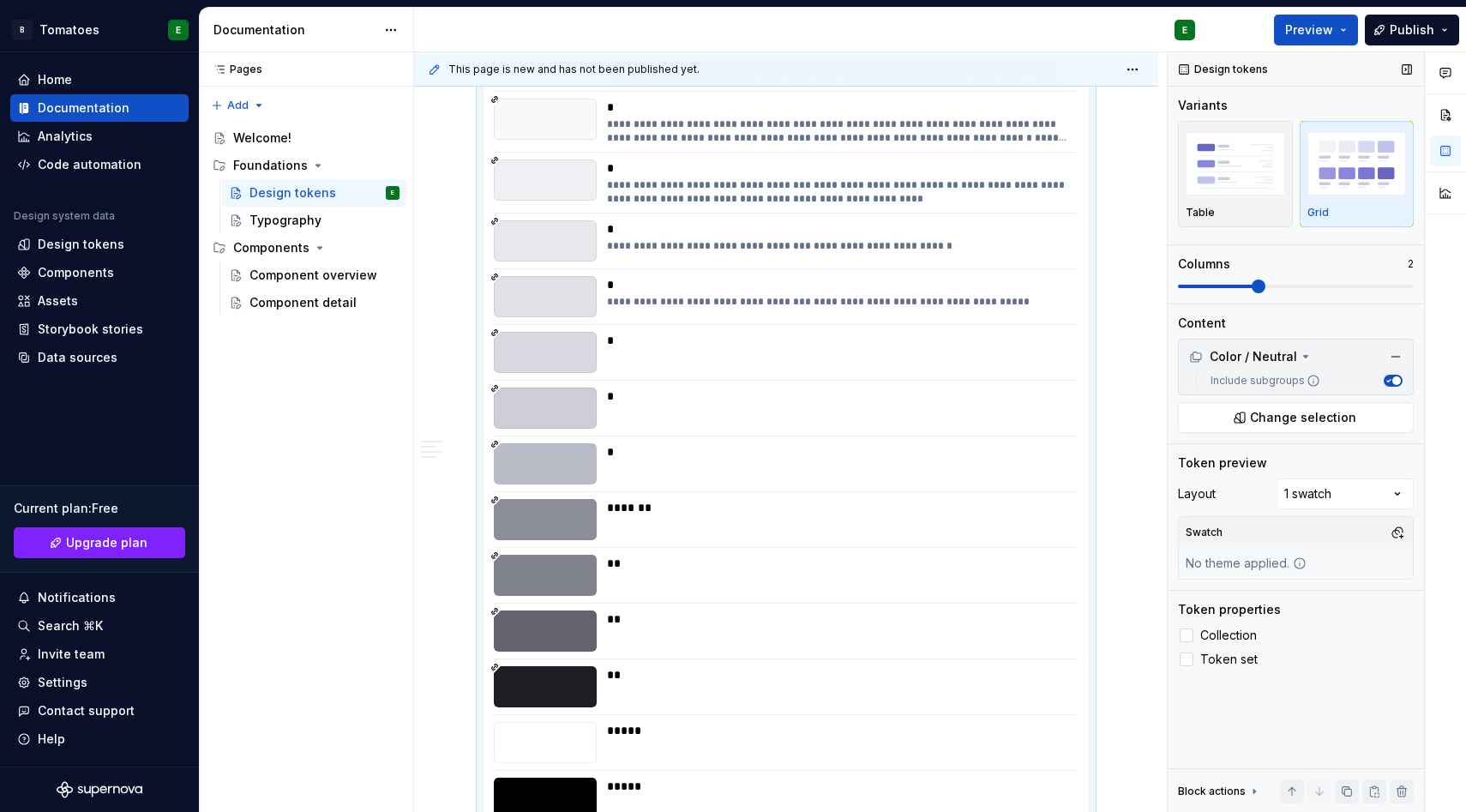
scroll to position [3825, 0]
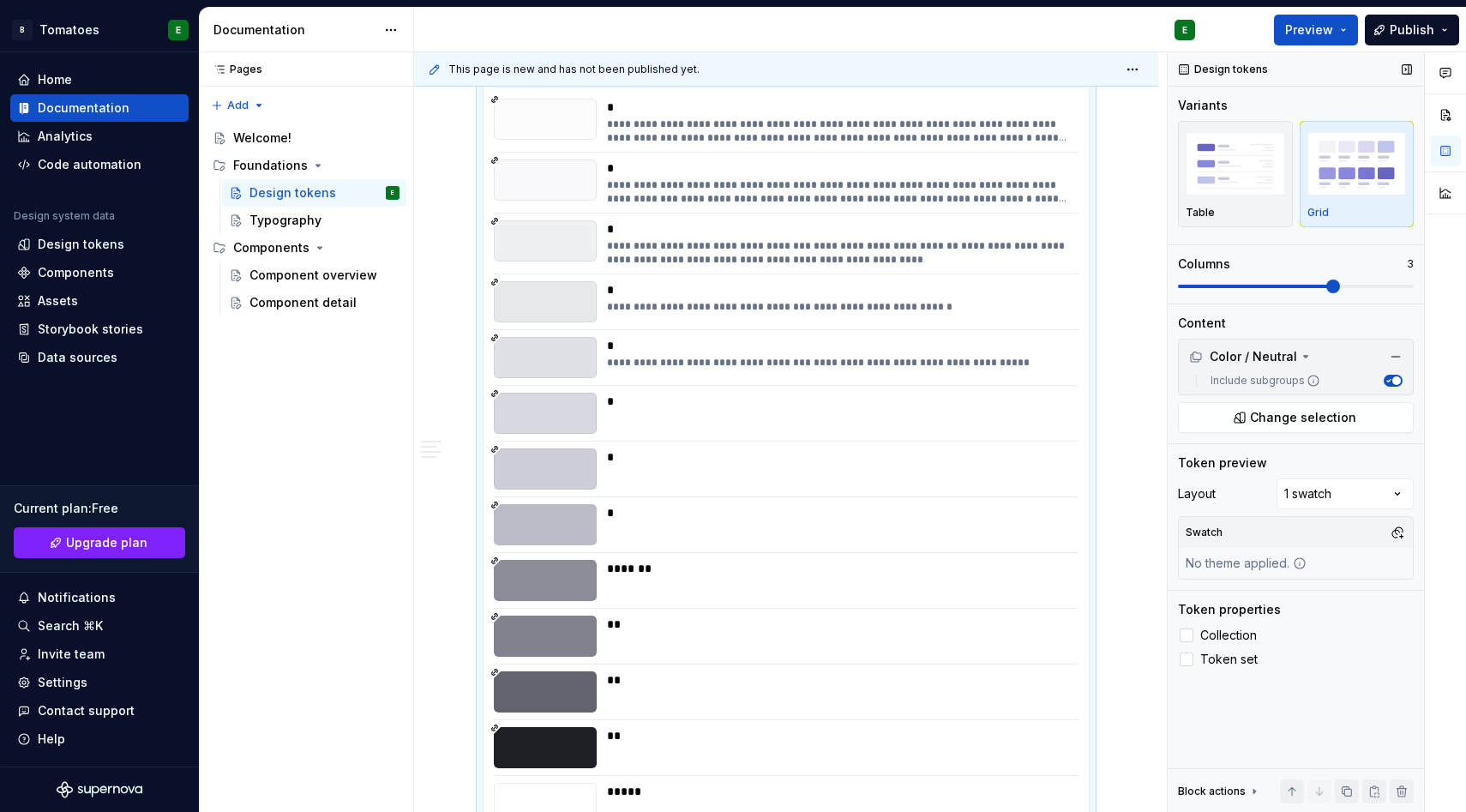
click at [1327, 279] on span at bounding box center [1333, 286] width 13 height 13
click at [1216, 180] on img "button" at bounding box center [1235, 163] width 99 height 62
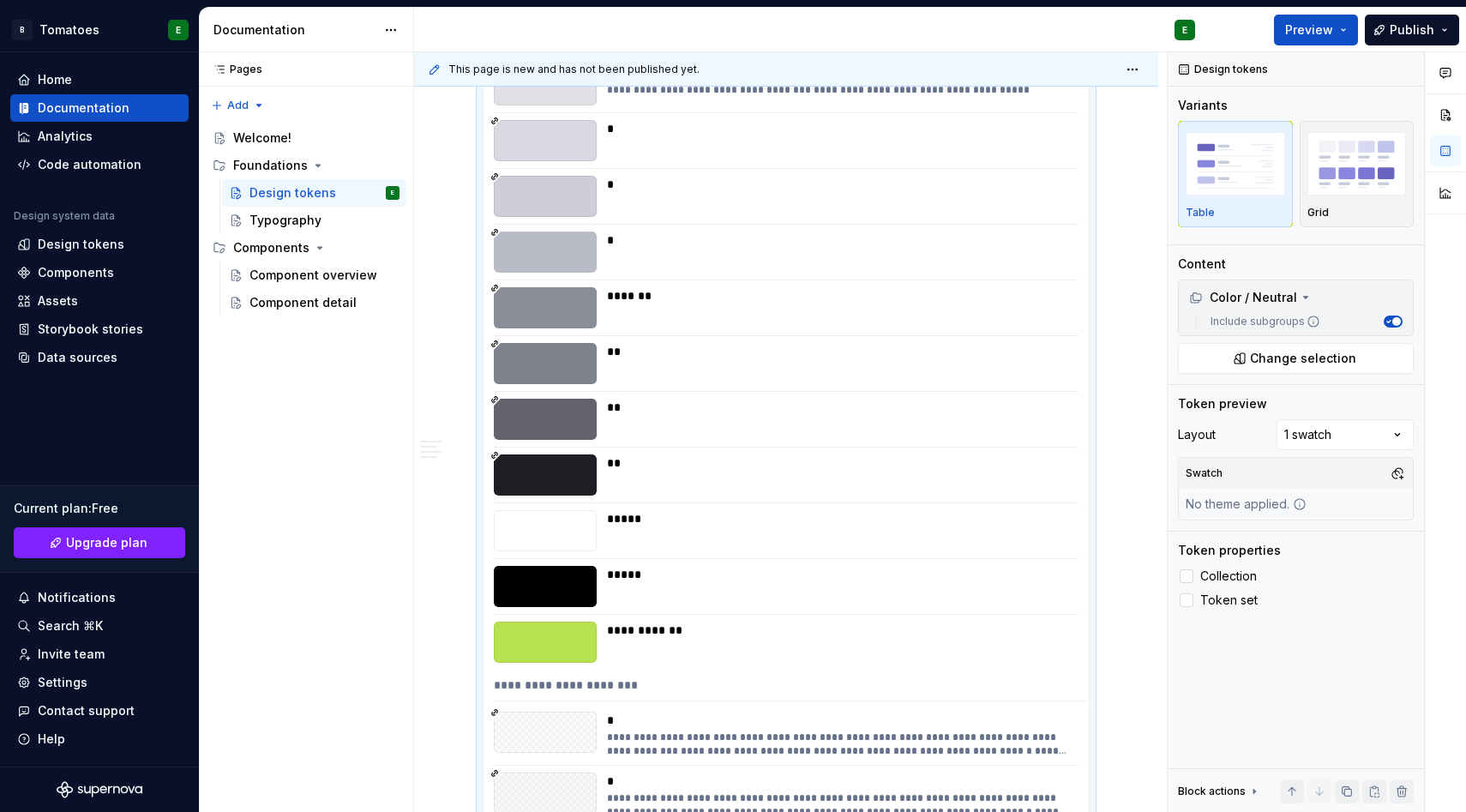
scroll to position [4235, 0]
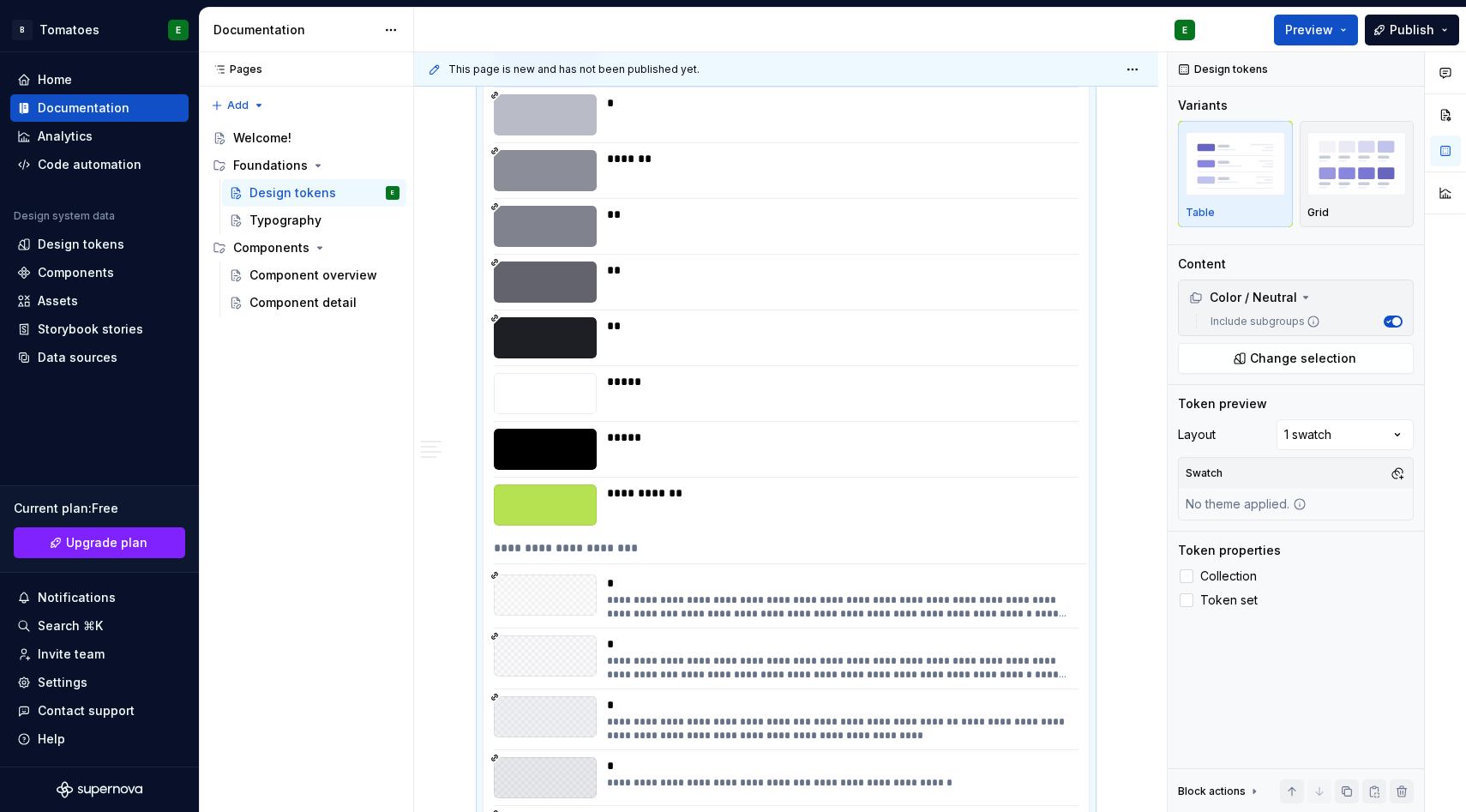
click at [512, 586] on div at bounding box center [545, 595] width 103 height 41
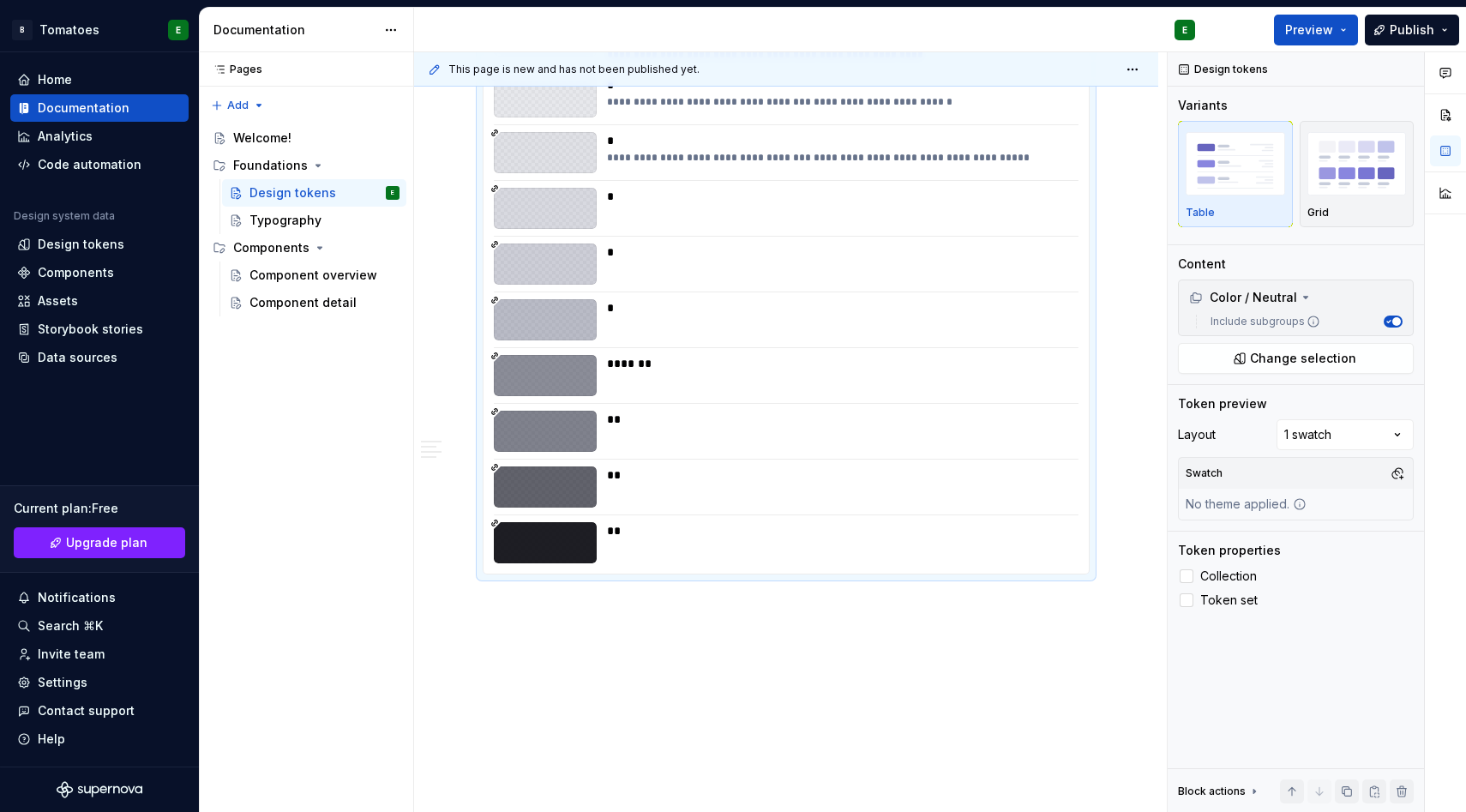
scroll to position [4942, 0]
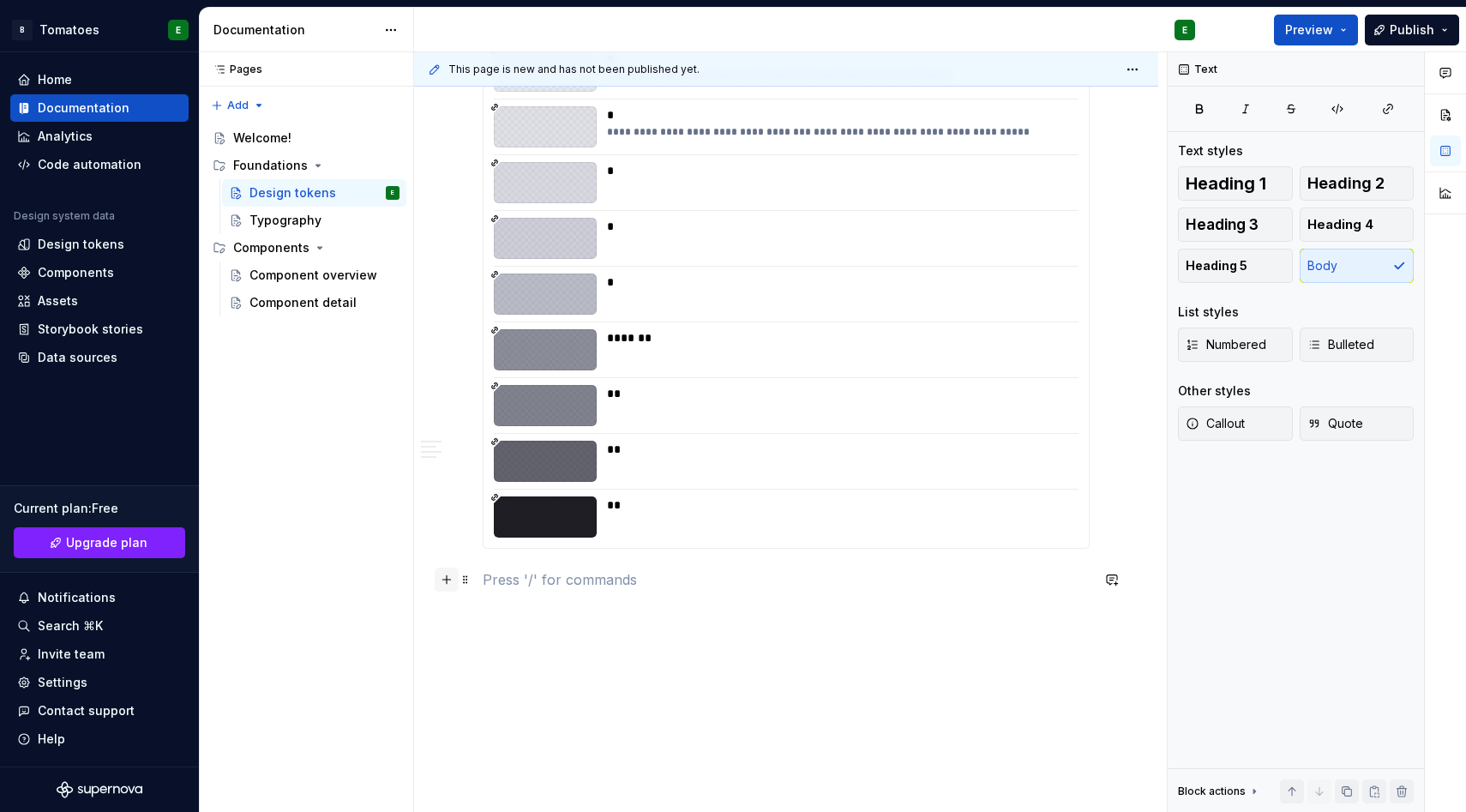
click at [452, 584] on button "button" at bounding box center [446, 579] width 24 height 24
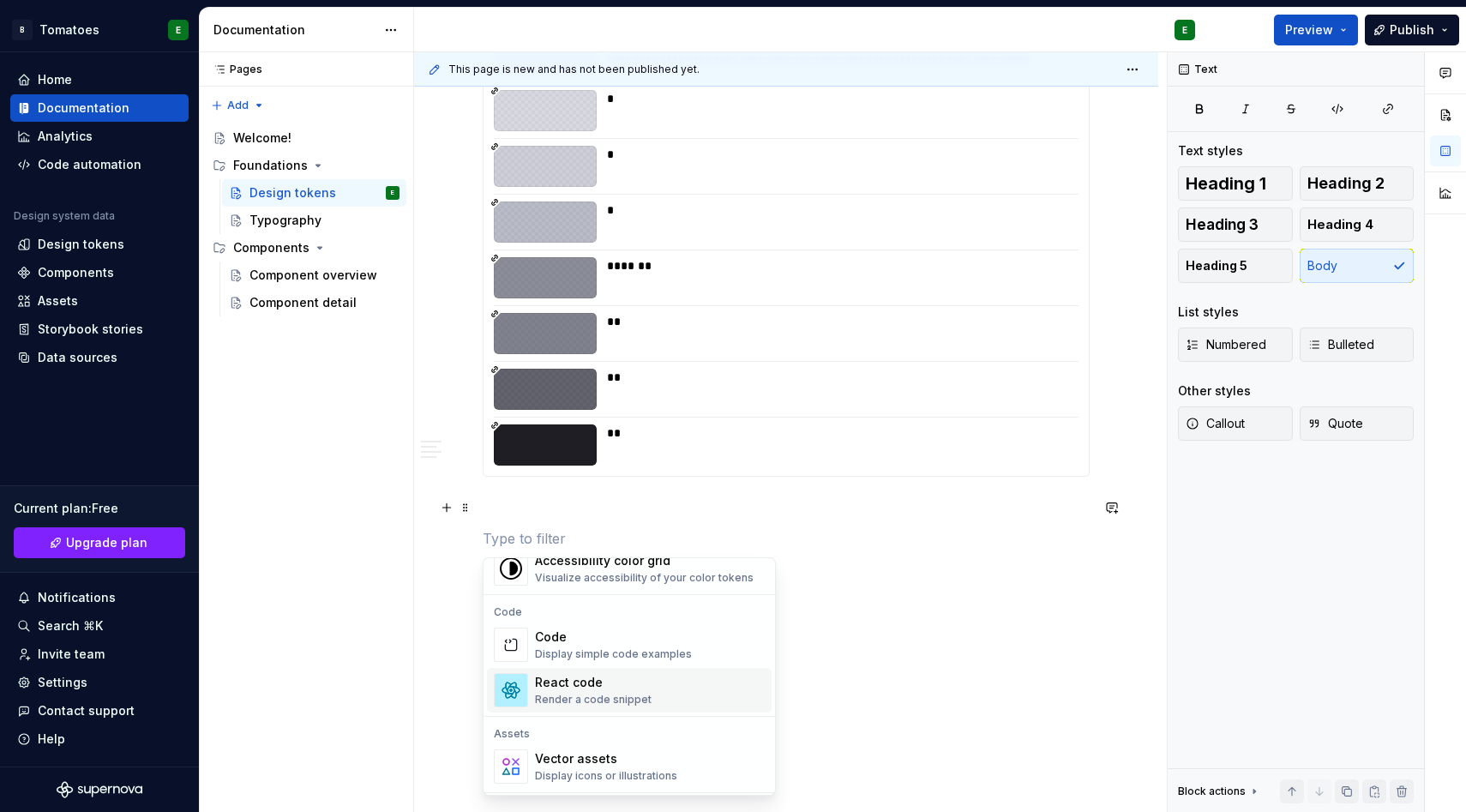
scroll to position [1371, 0]
click at [553, 693] on div "React code" at bounding box center [593, 686] width 117 height 17
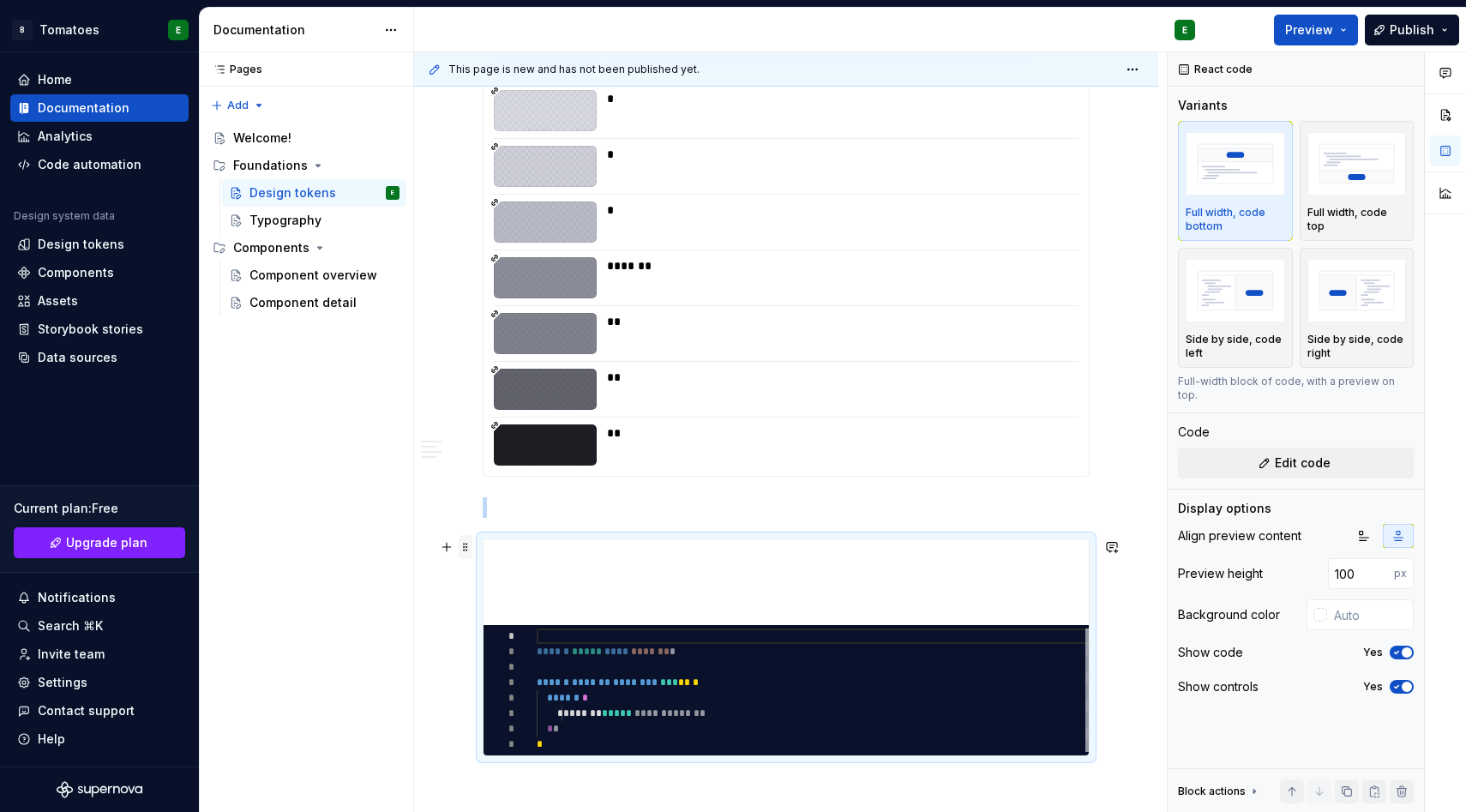
click at [461, 547] on span at bounding box center [465, 547] width 13 height 24
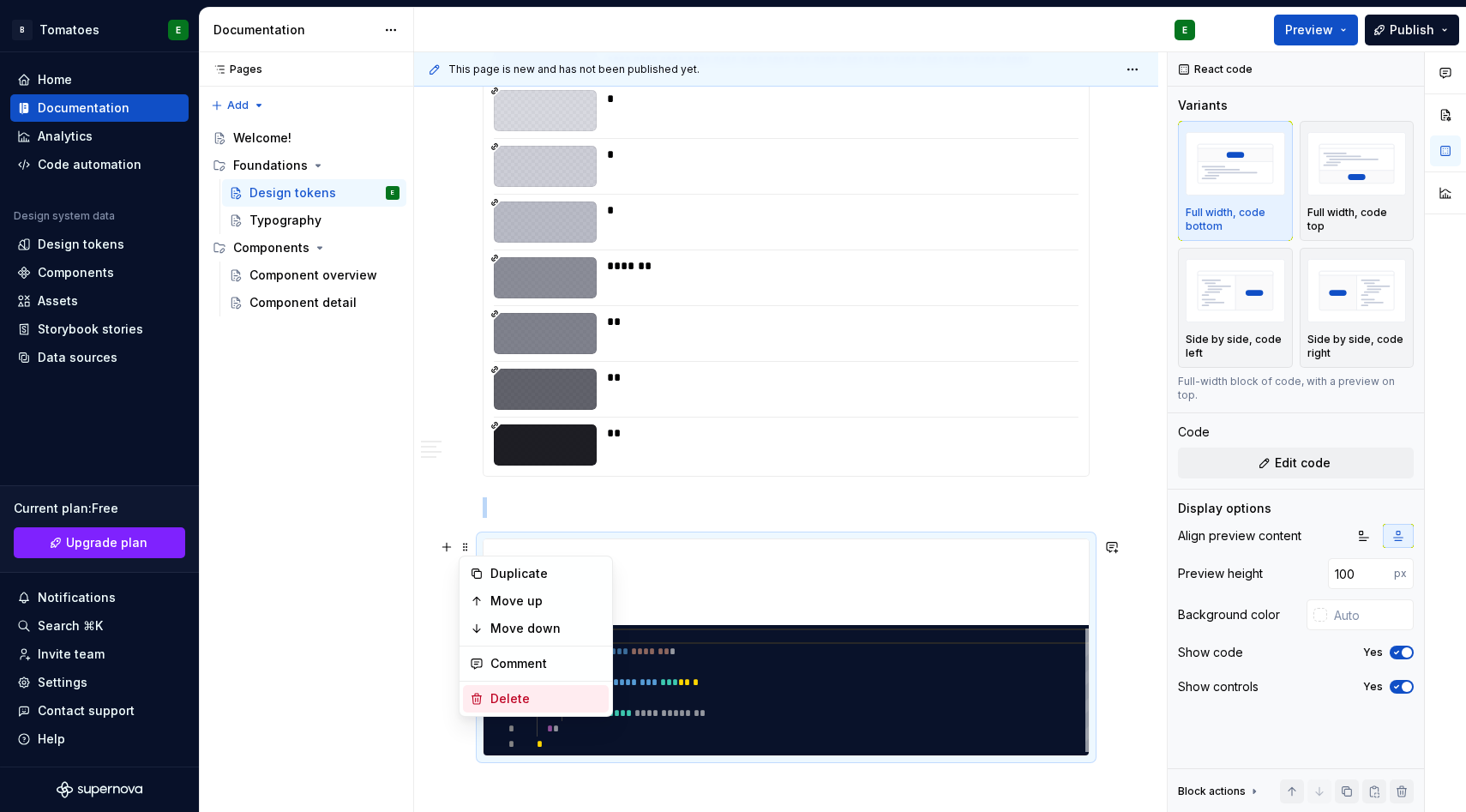
click at [501, 705] on div "Delete" at bounding box center [546, 699] width 112 height 17
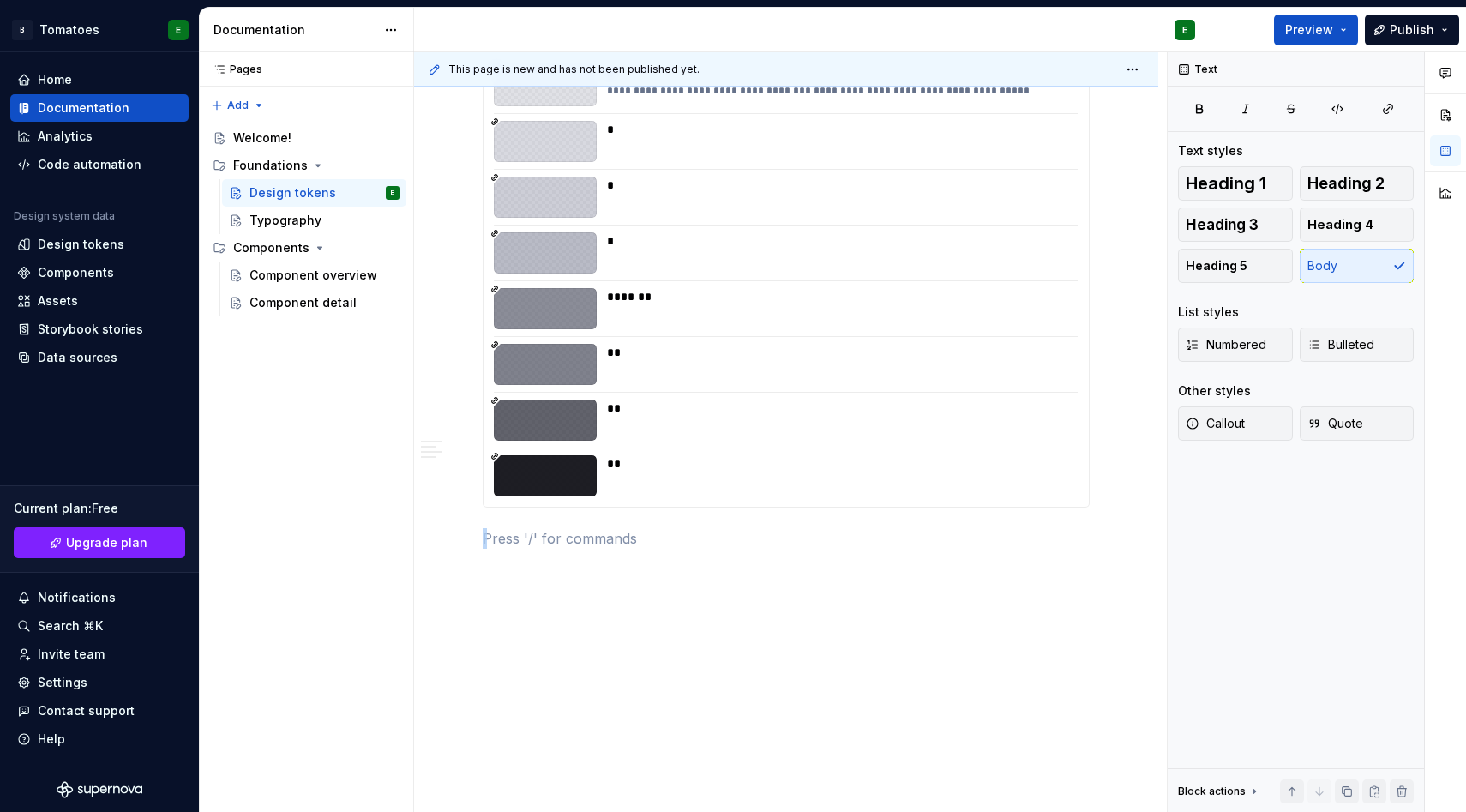
scroll to position [4983, 0]
click at [452, 543] on button "button" at bounding box center [446, 538] width 24 height 24
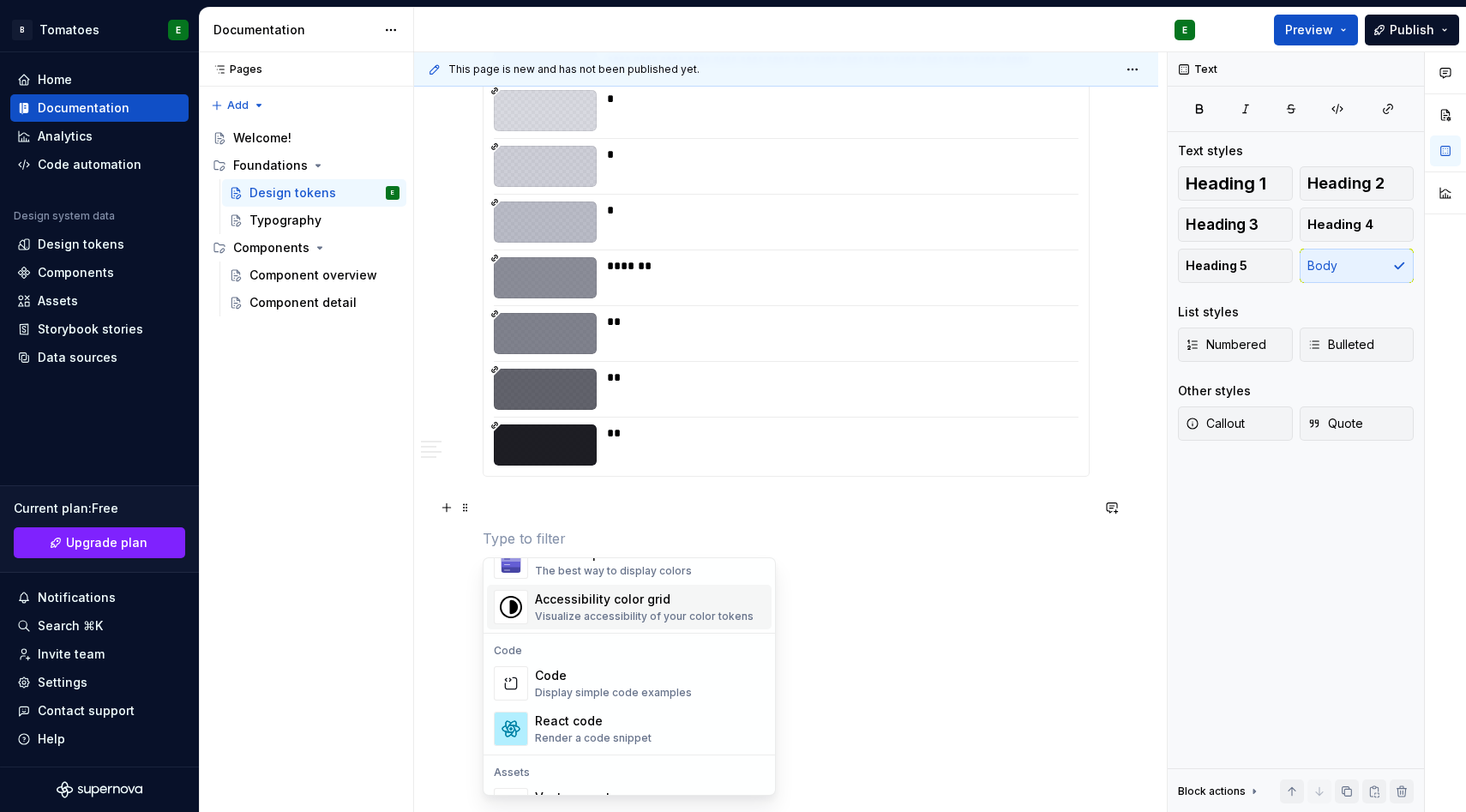
scroll to position [1338, 0]
click at [583, 689] on div "Display simple code examples" at bounding box center [614, 692] width 157 height 13
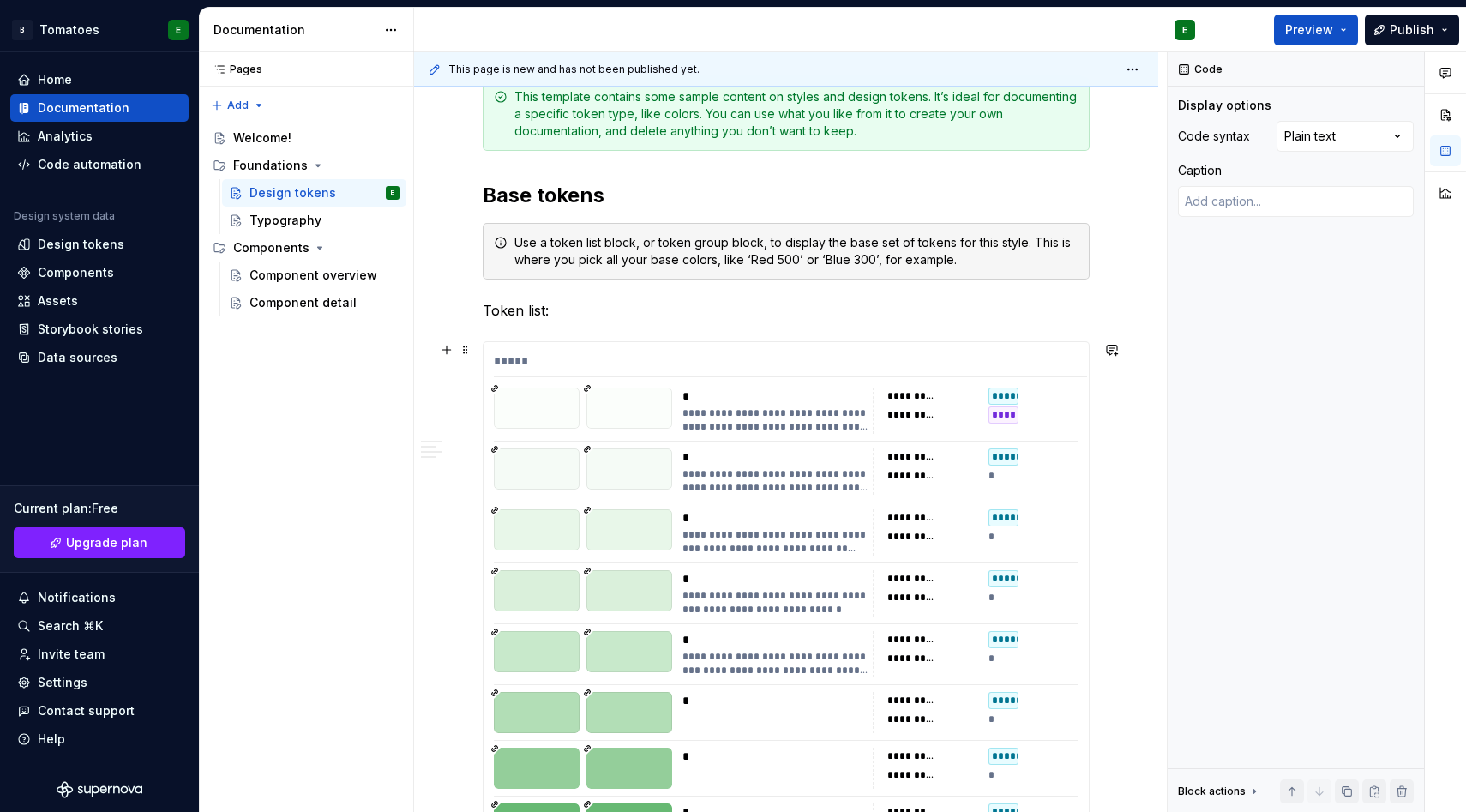
scroll to position [0, 0]
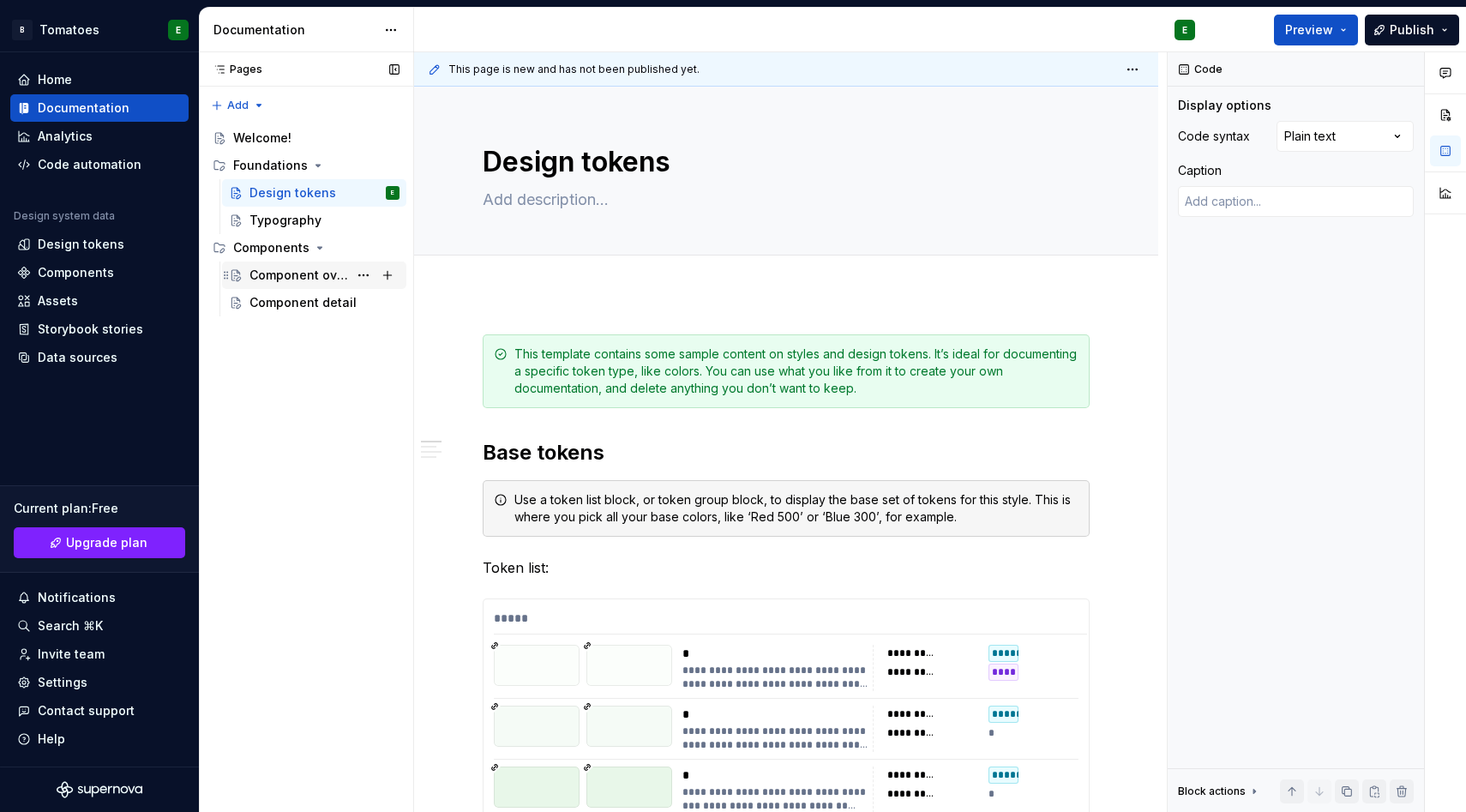
click at [303, 276] on div "Component overview" at bounding box center [299, 275] width 99 height 17
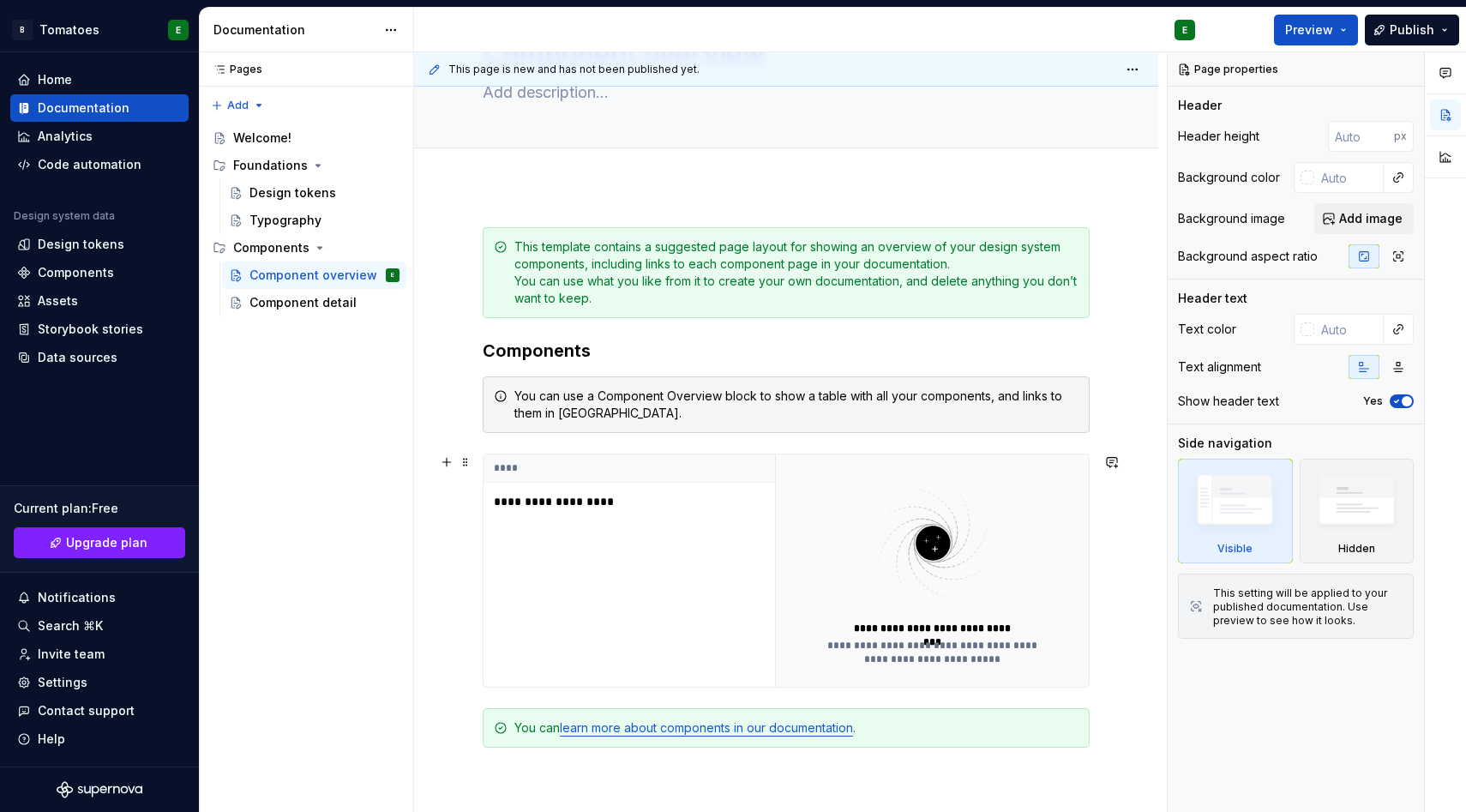
scroll to position [110, 0]
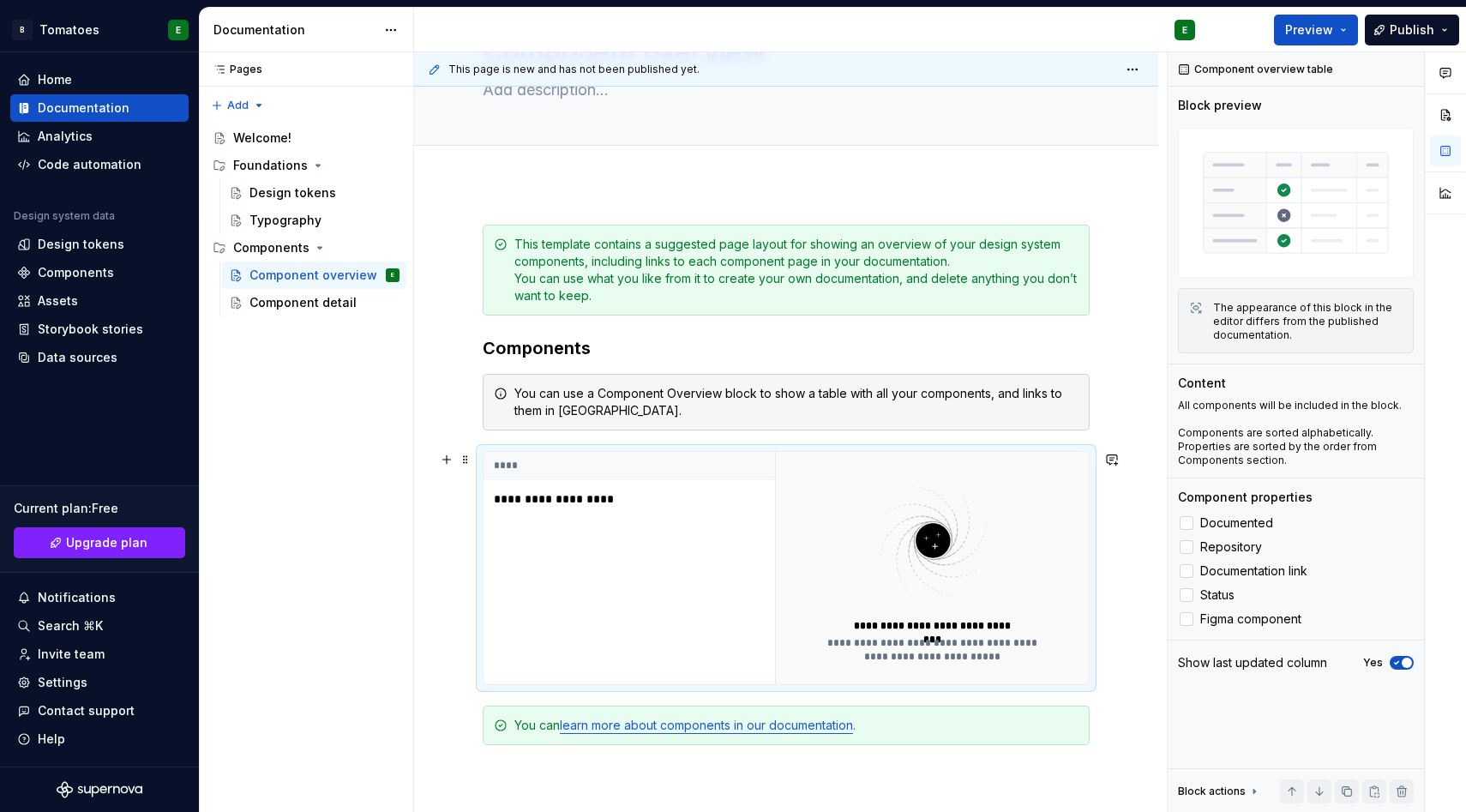
click at [924, 540] on img at bounding box center [933, 541] width 223 height 137
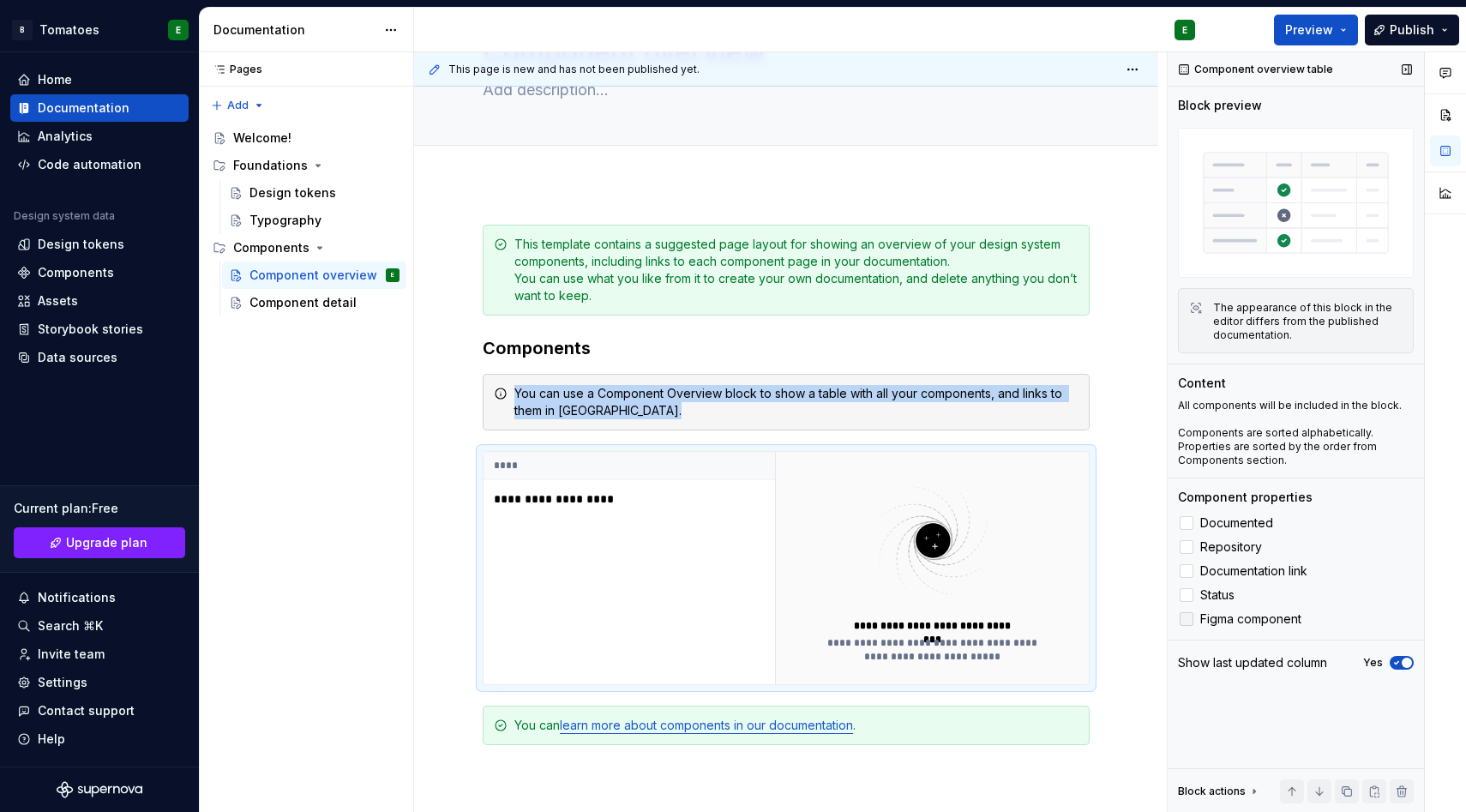
click at [1189, 622] on div at bounding box center [1186, 618] width 13 height 13
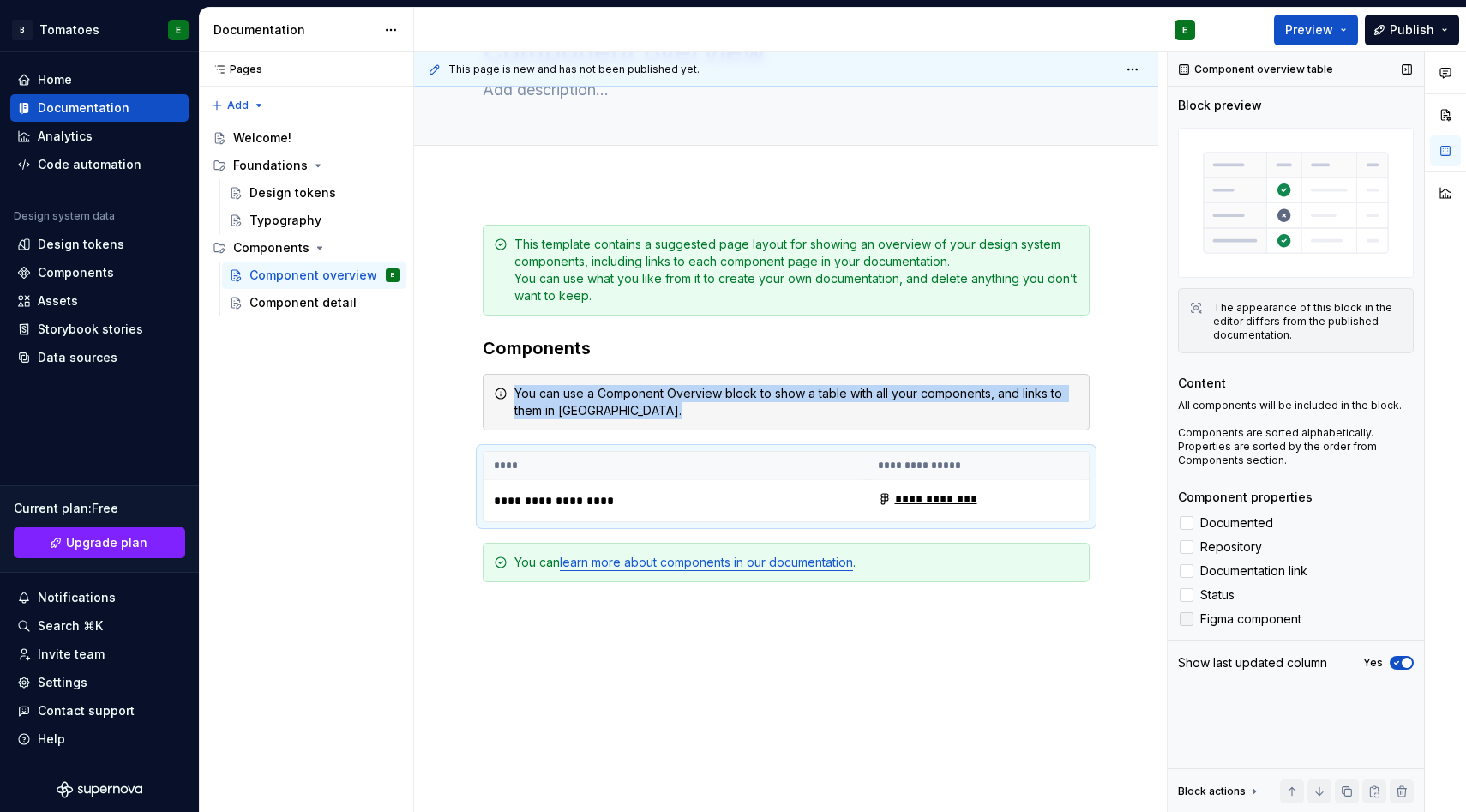
click at [1187, 619] on icon at bounding box center [1187, 619] width 0 height 0
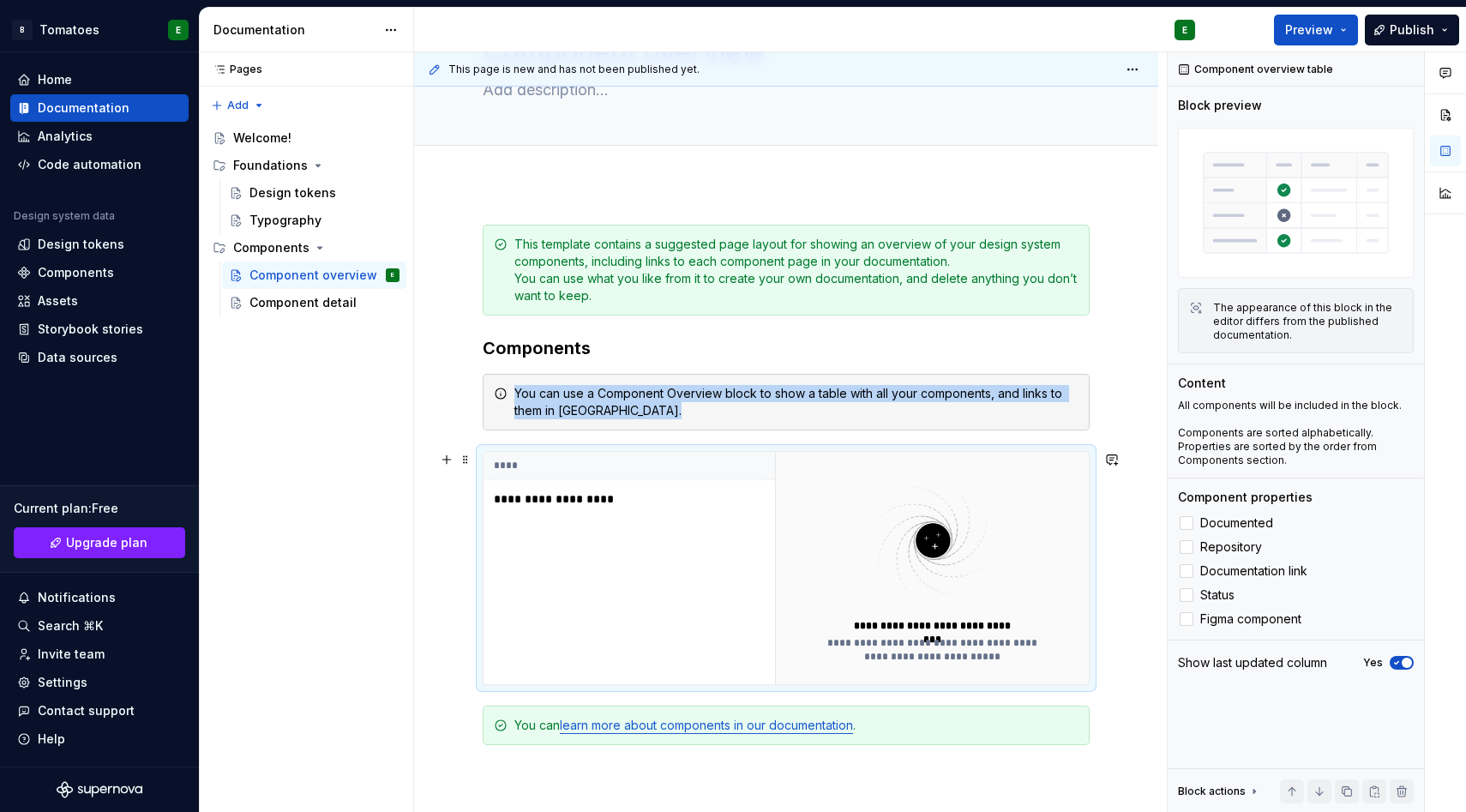
click at [576, 496] on p "**********" at bounding box center [601, 499] width 214 height 17
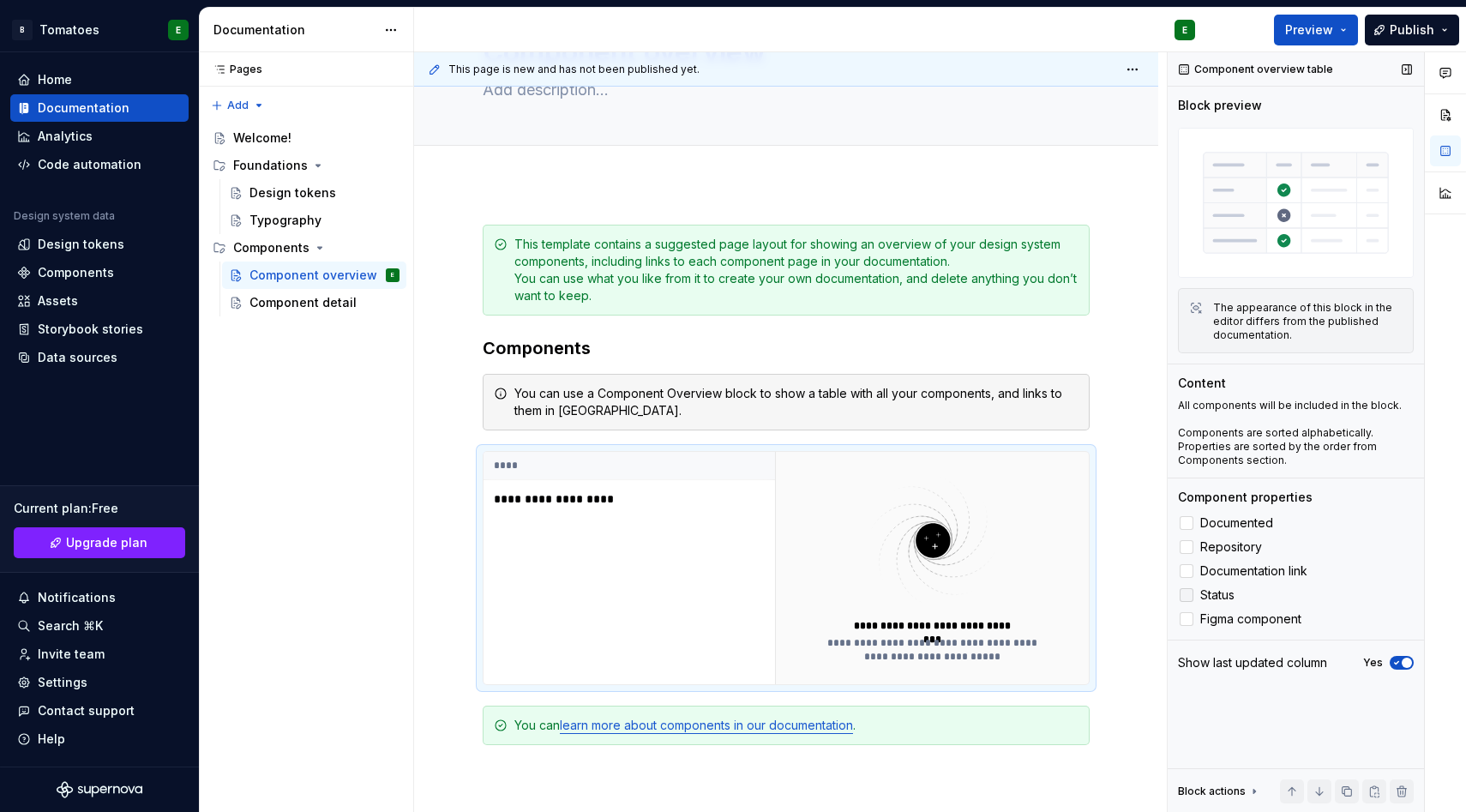
click at [1189, 597] on div at bounding box center [1186, 594] width 13 height 13
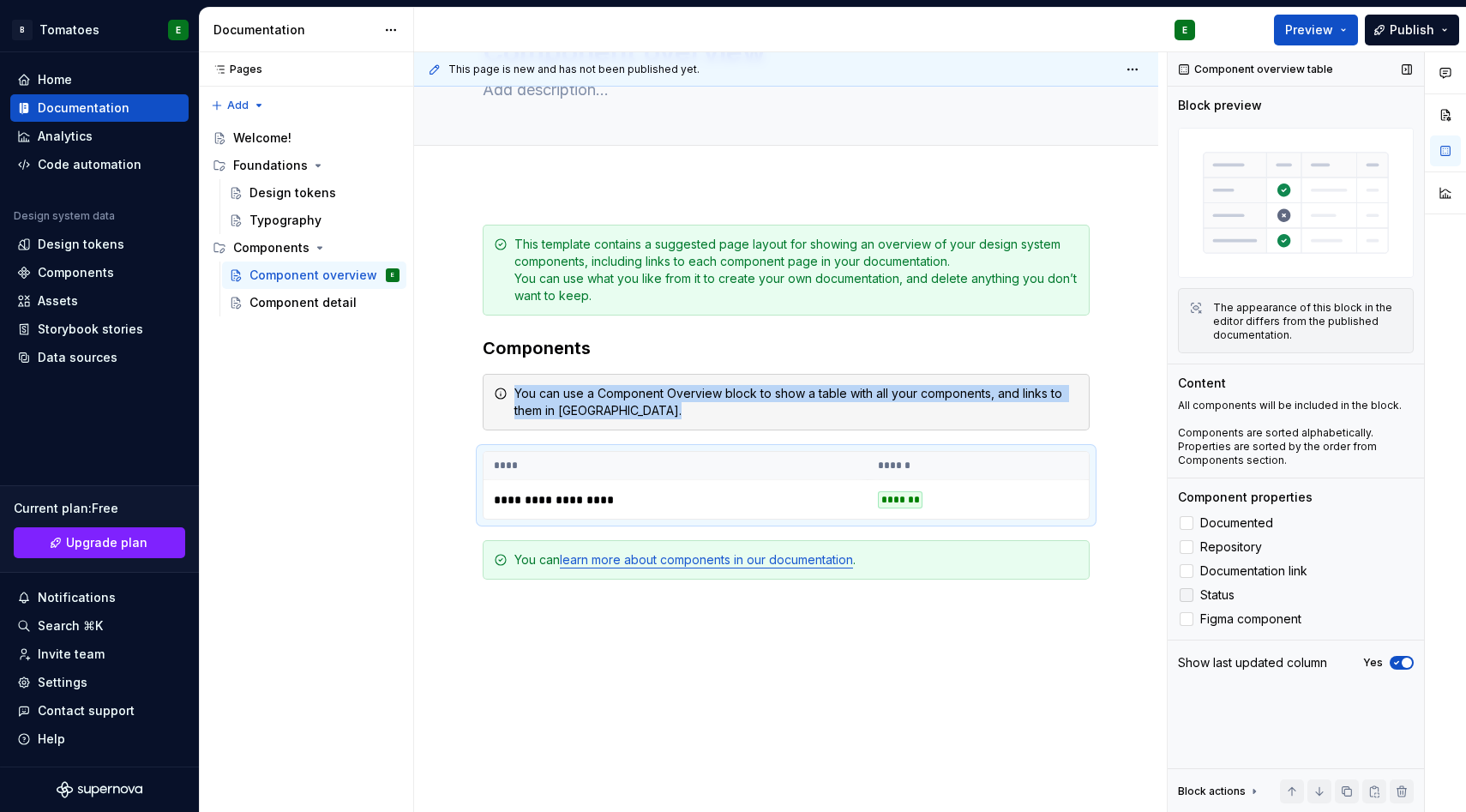
click at [1187, 595] on icon at bounding box center [1187, 595] width 0 height 0
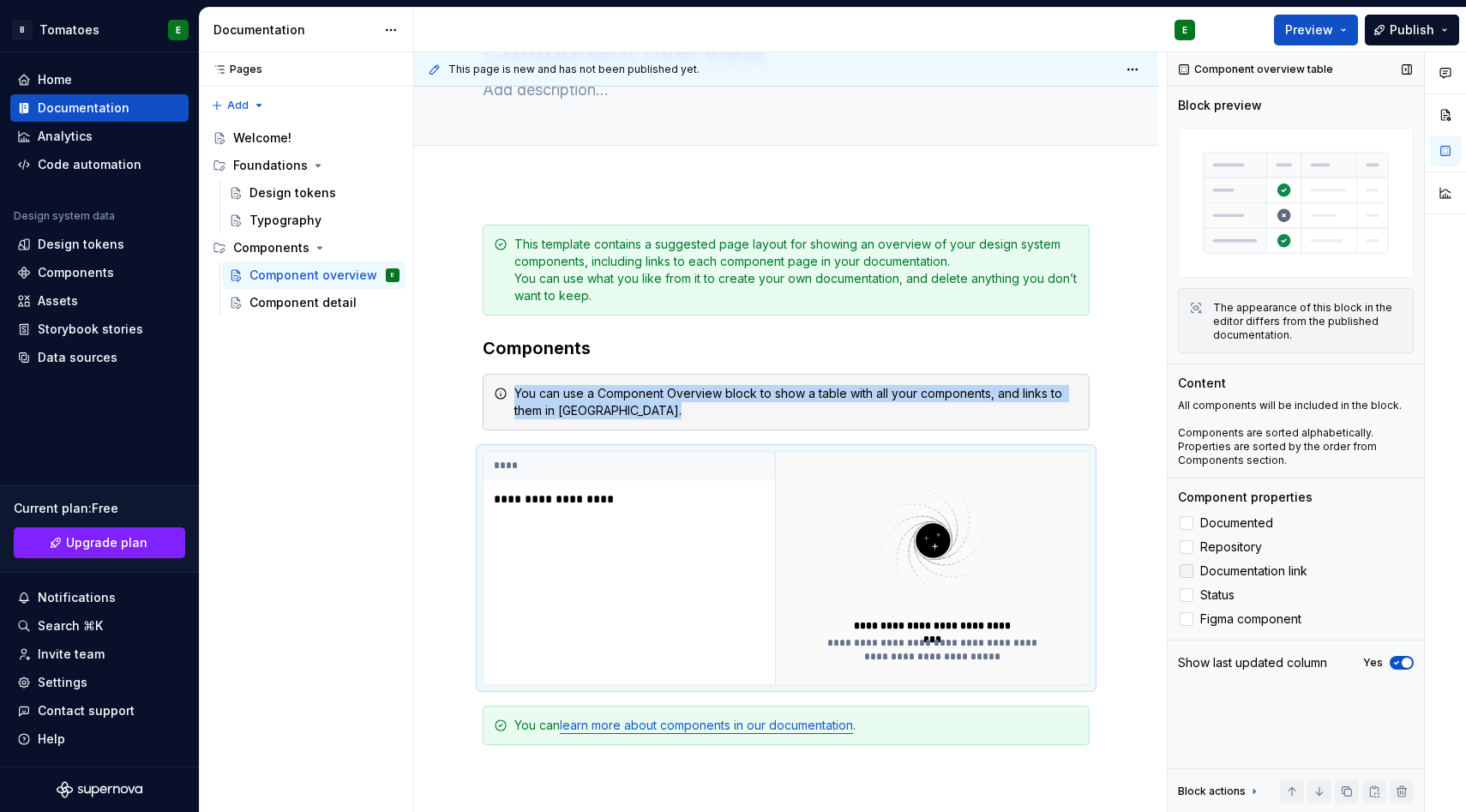
click at [1189, 573] on div at bounding box center [1186, 570] width 13 height 13
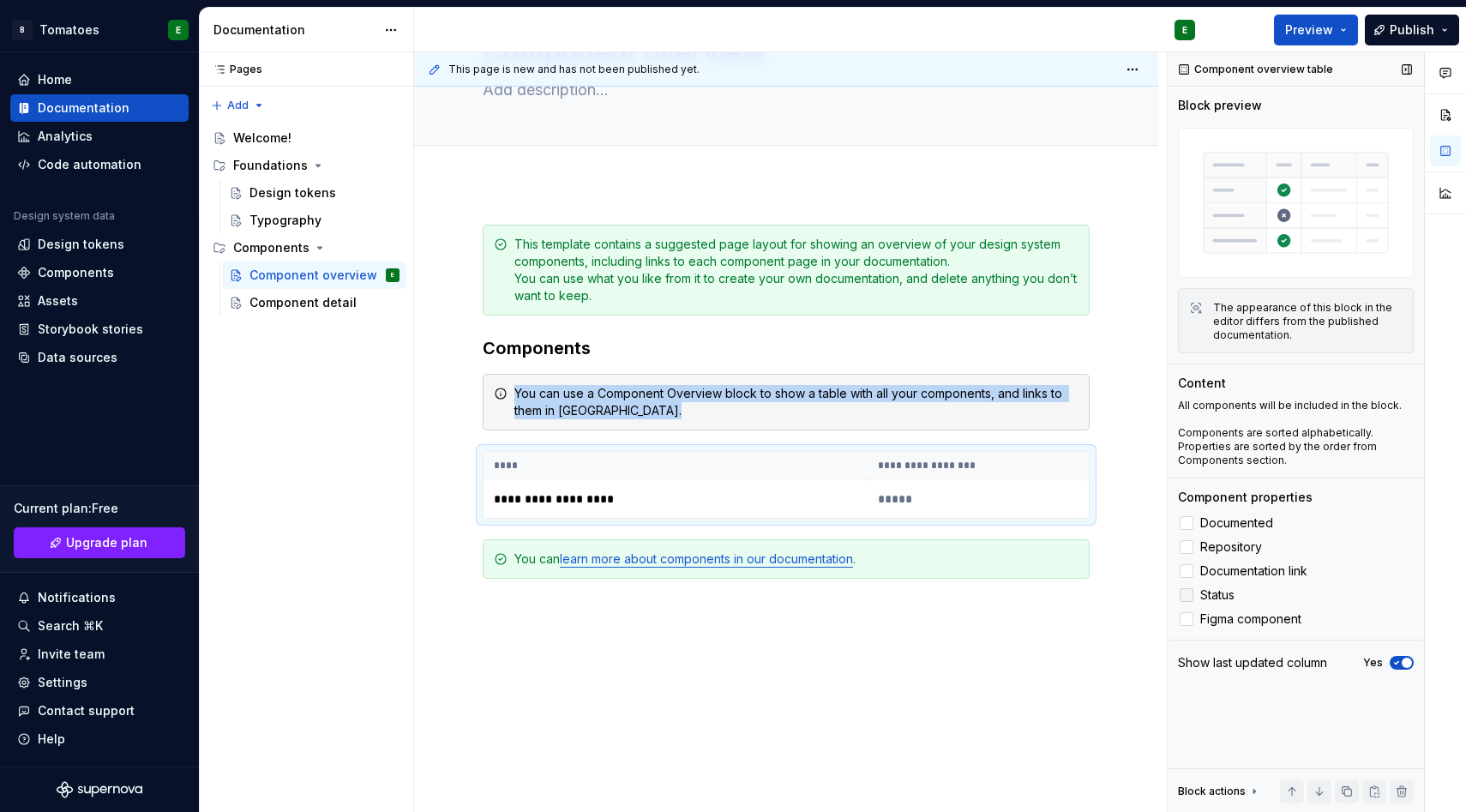
click at [1192, 591] on div at bounding box center [1186, 594] width 13 height 13
click at [1192, 620] on div at bounding box center [1186, 618] width 13 height 13
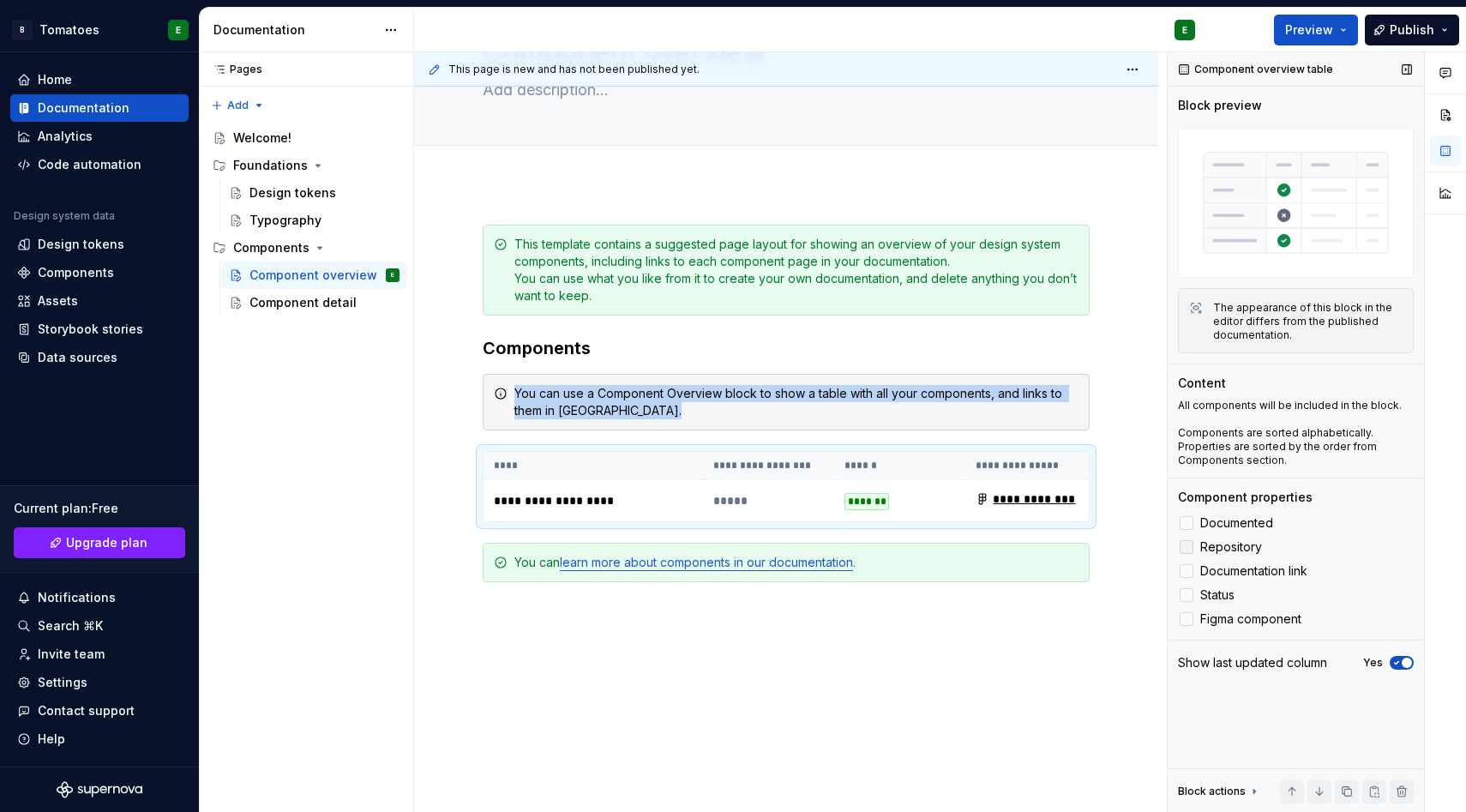
click at [1189, 543] on div at bounding box center [1186, 546] width 13 height 13
click at [1185, 520] on div at bounding box center [1186, 523] width 13 height 13
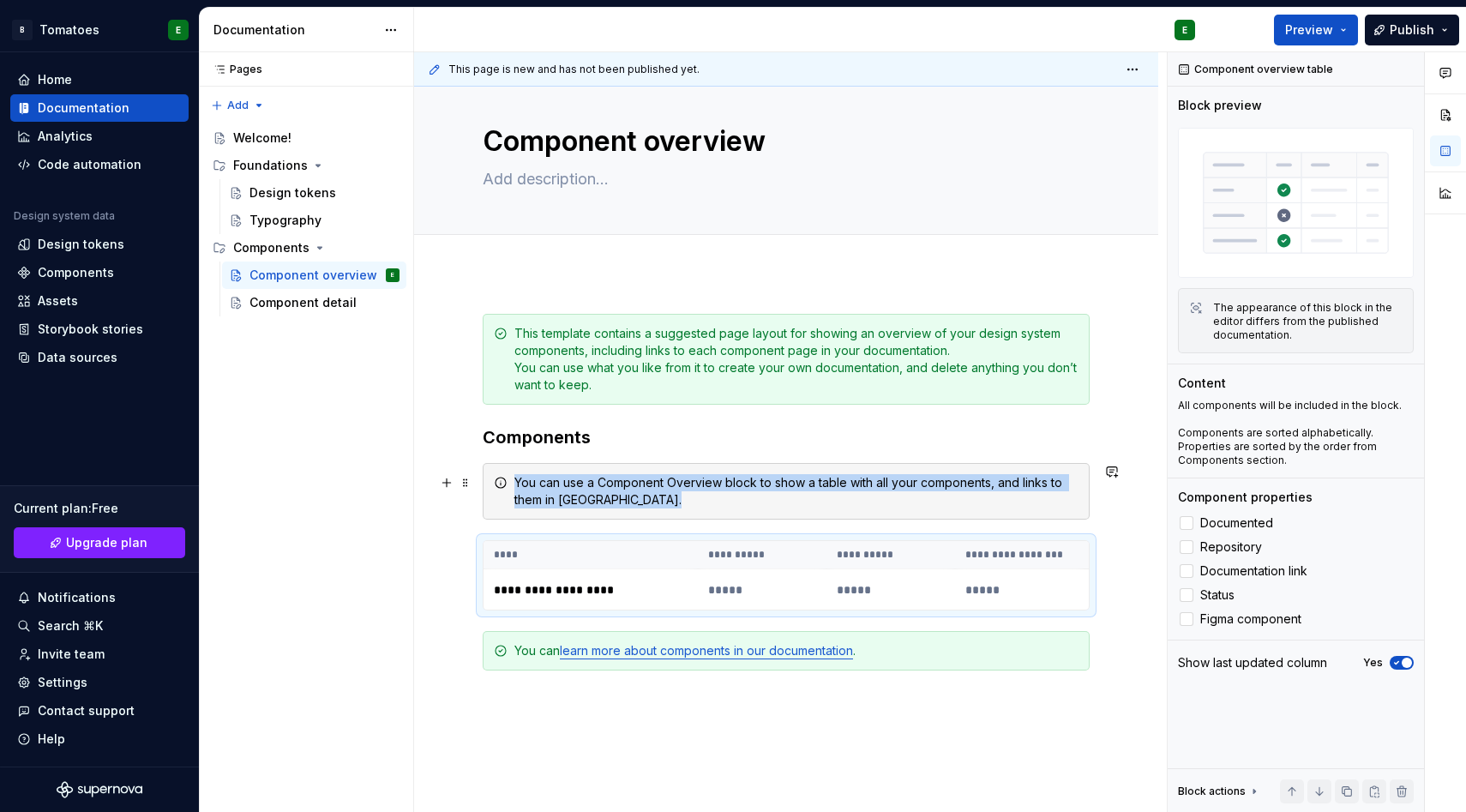
scroll to position [4, 0]
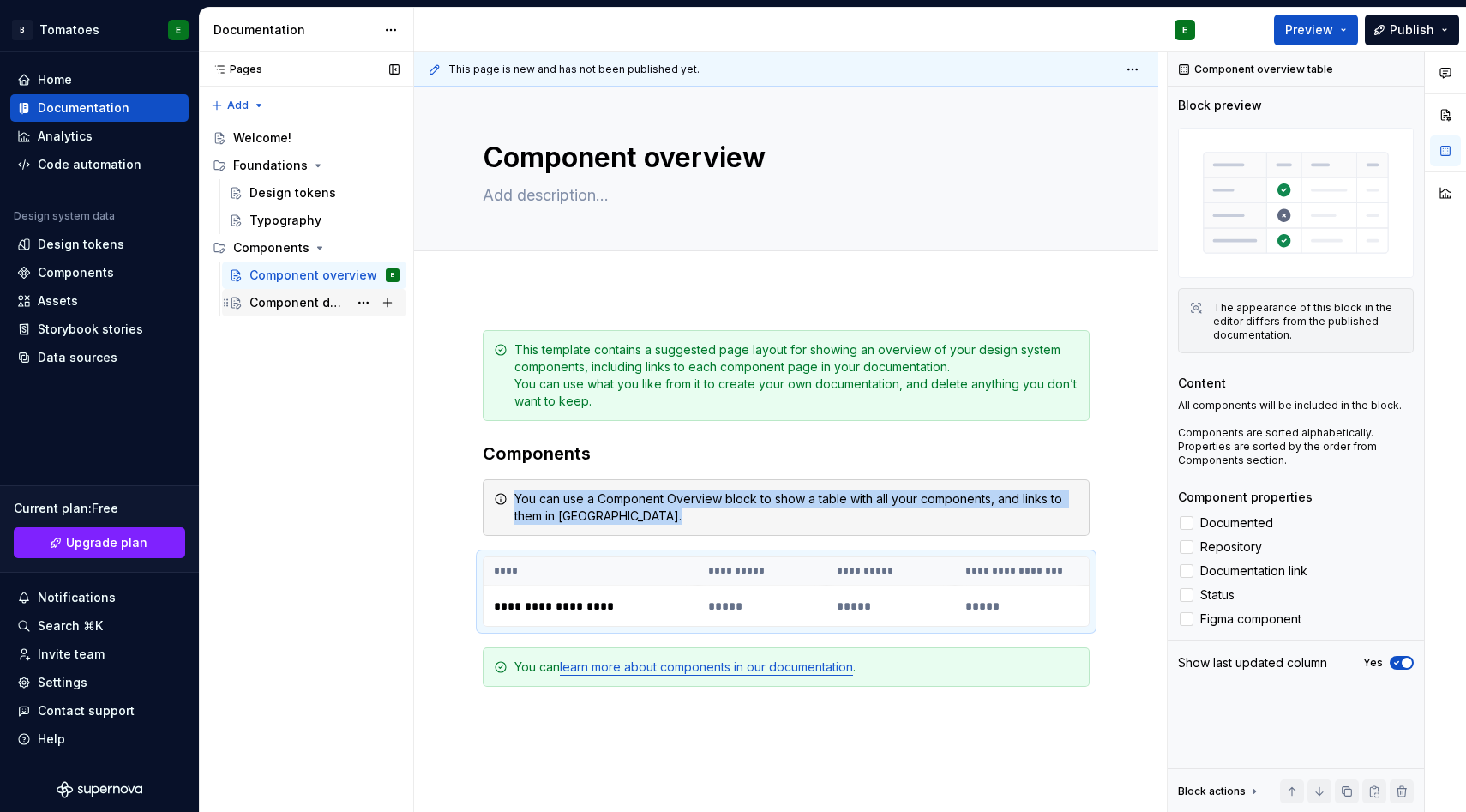
click at [294, 297] on div "Component detail" at bounding box center [299, 302] width 99 height 17
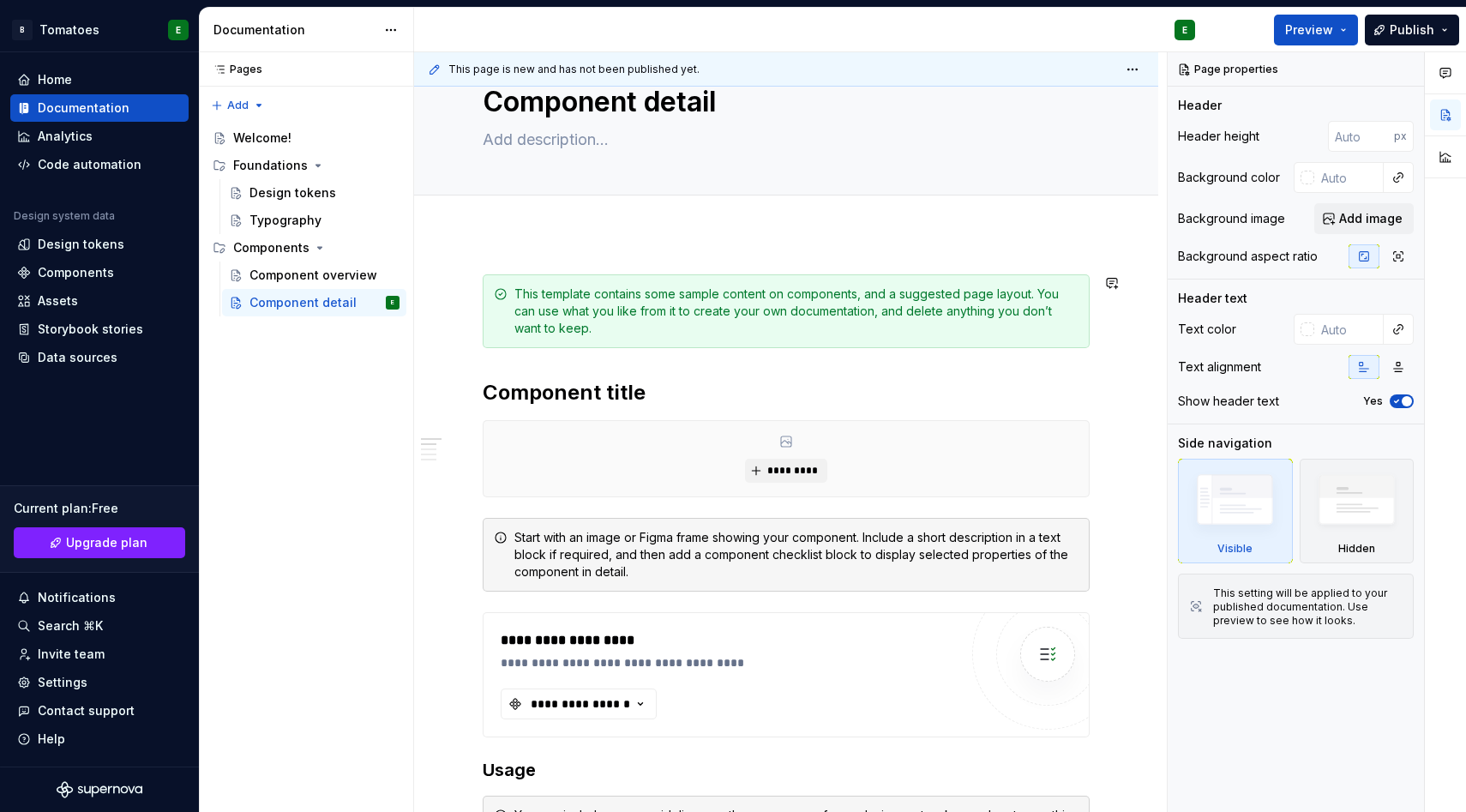
scroll to position [151, 0]
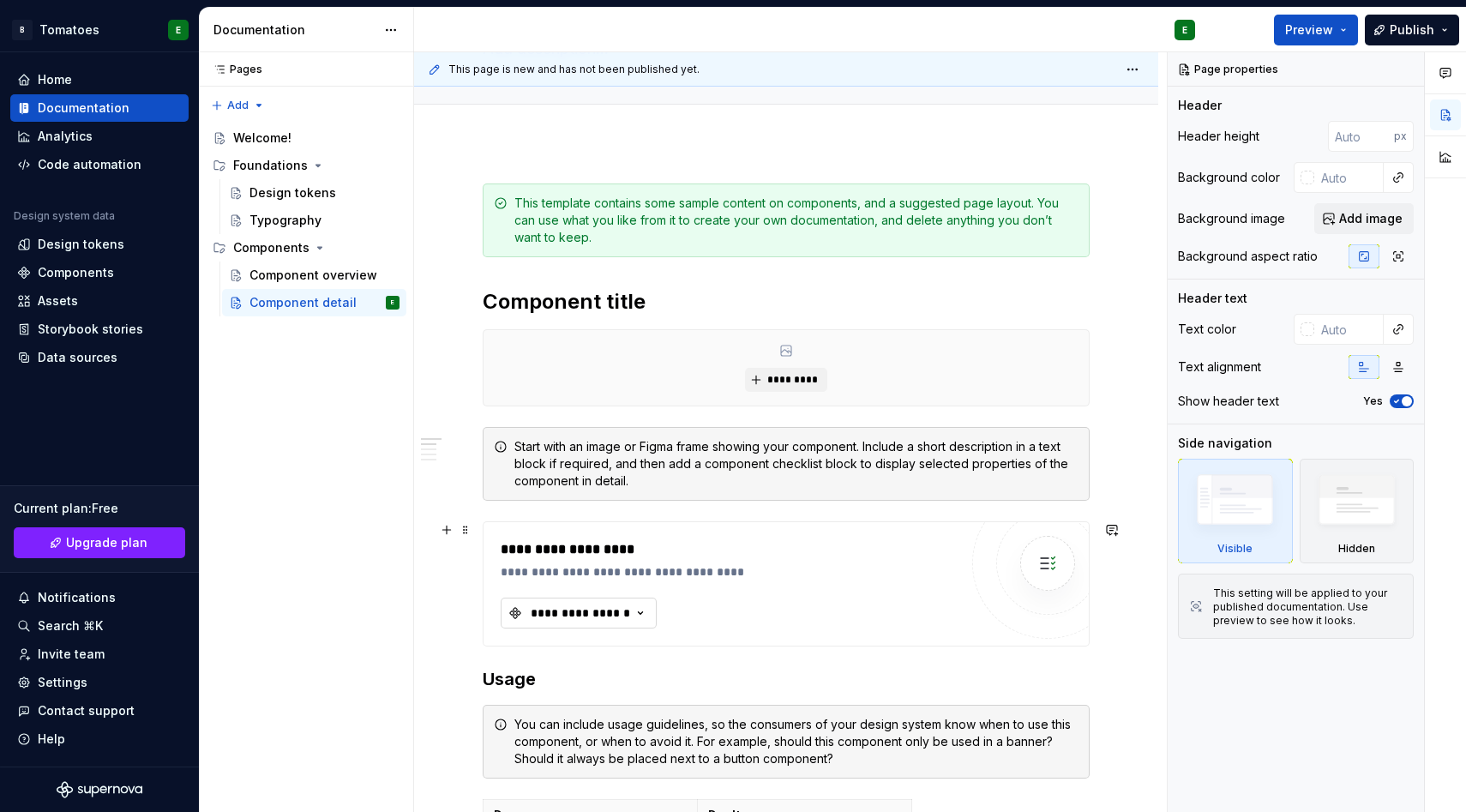
click at [592, 608] on div "**********" at bounding box center [580, 613] width 103 height 17
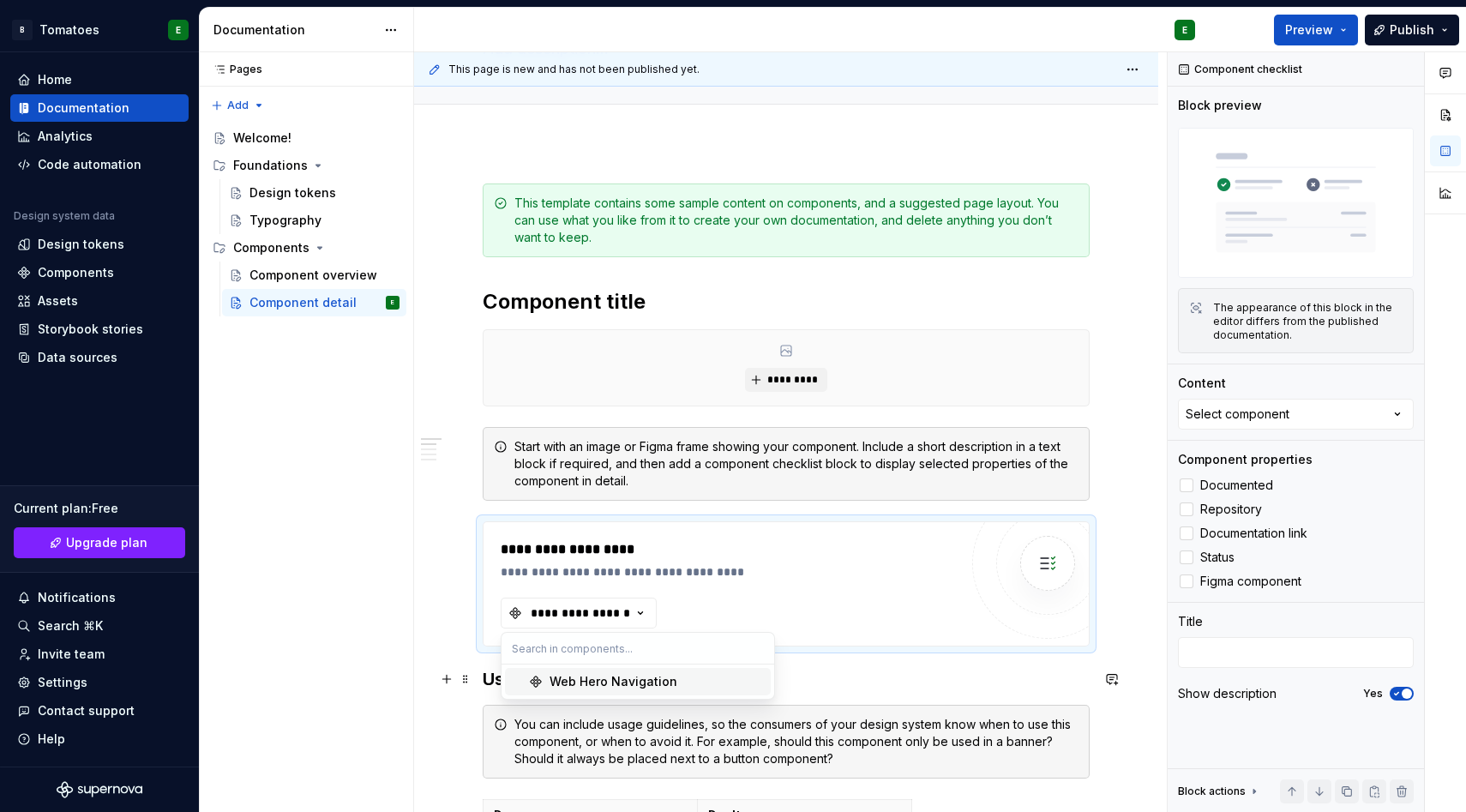
click at [612, 678] on div "Web Hero Navigation" at bounding box center [613, 681] width 128 height 17
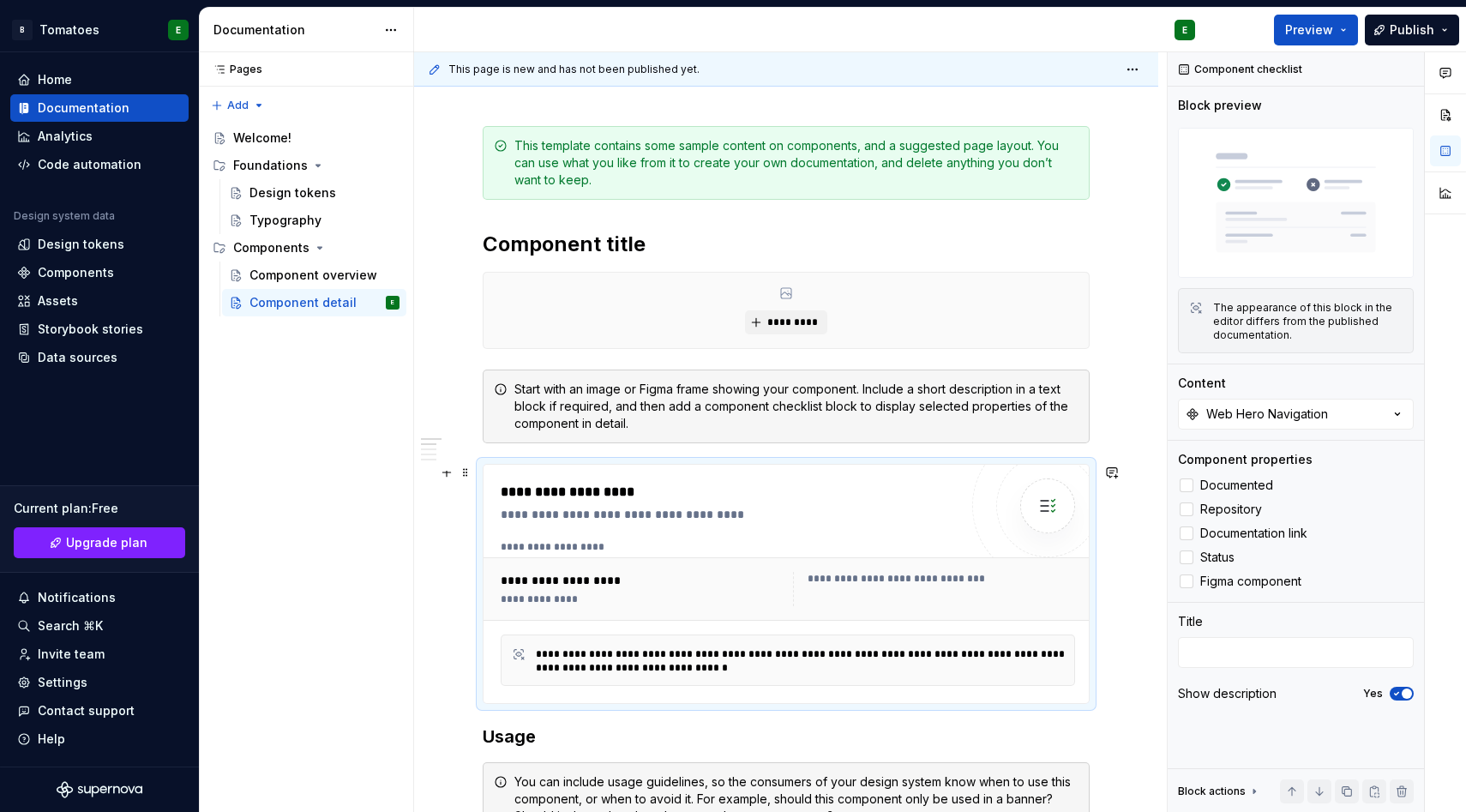
scroll to position [219, 0]
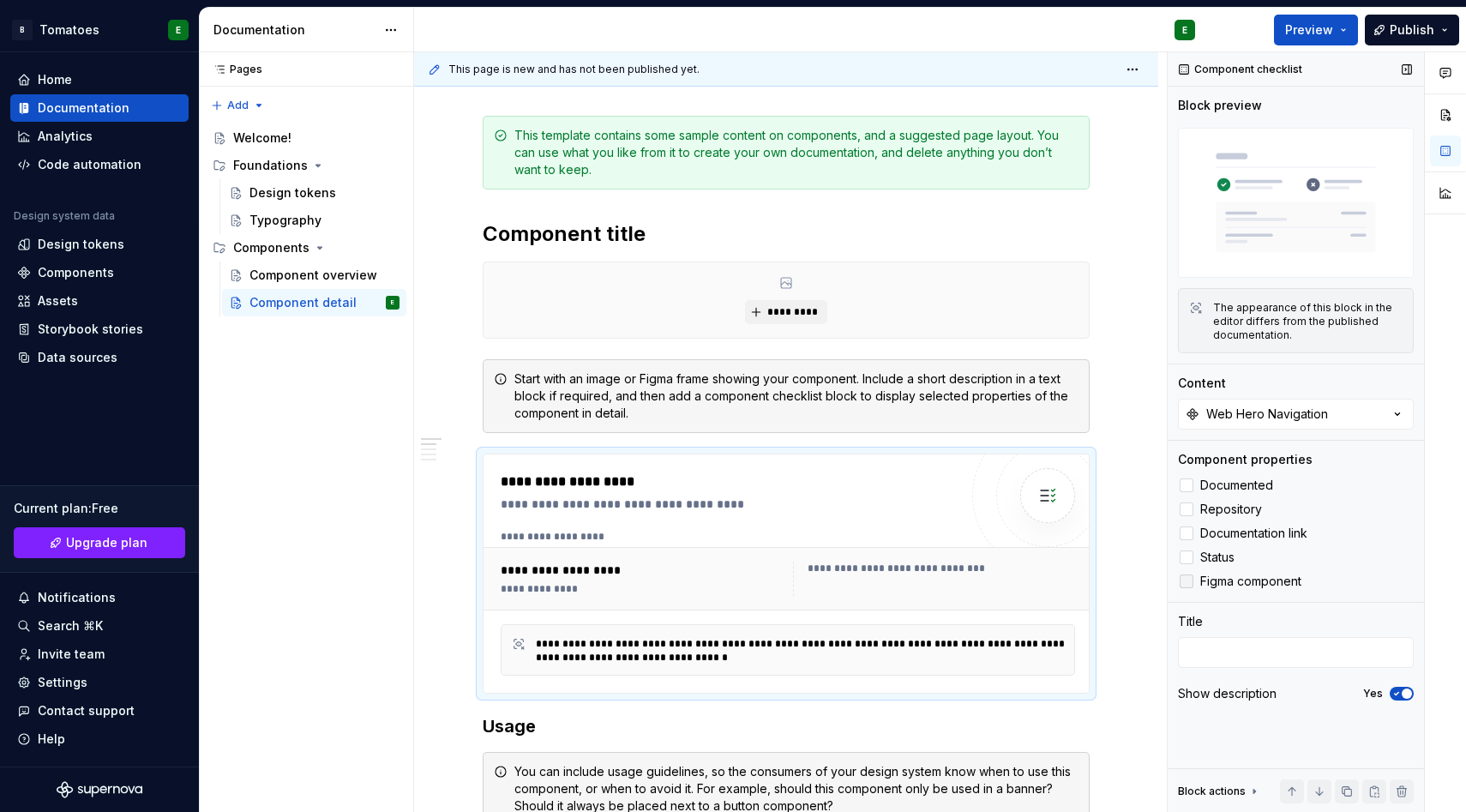
click at [1197, 582] on label "Figma component" at bounding box center [1296, 581] width 236 height 21
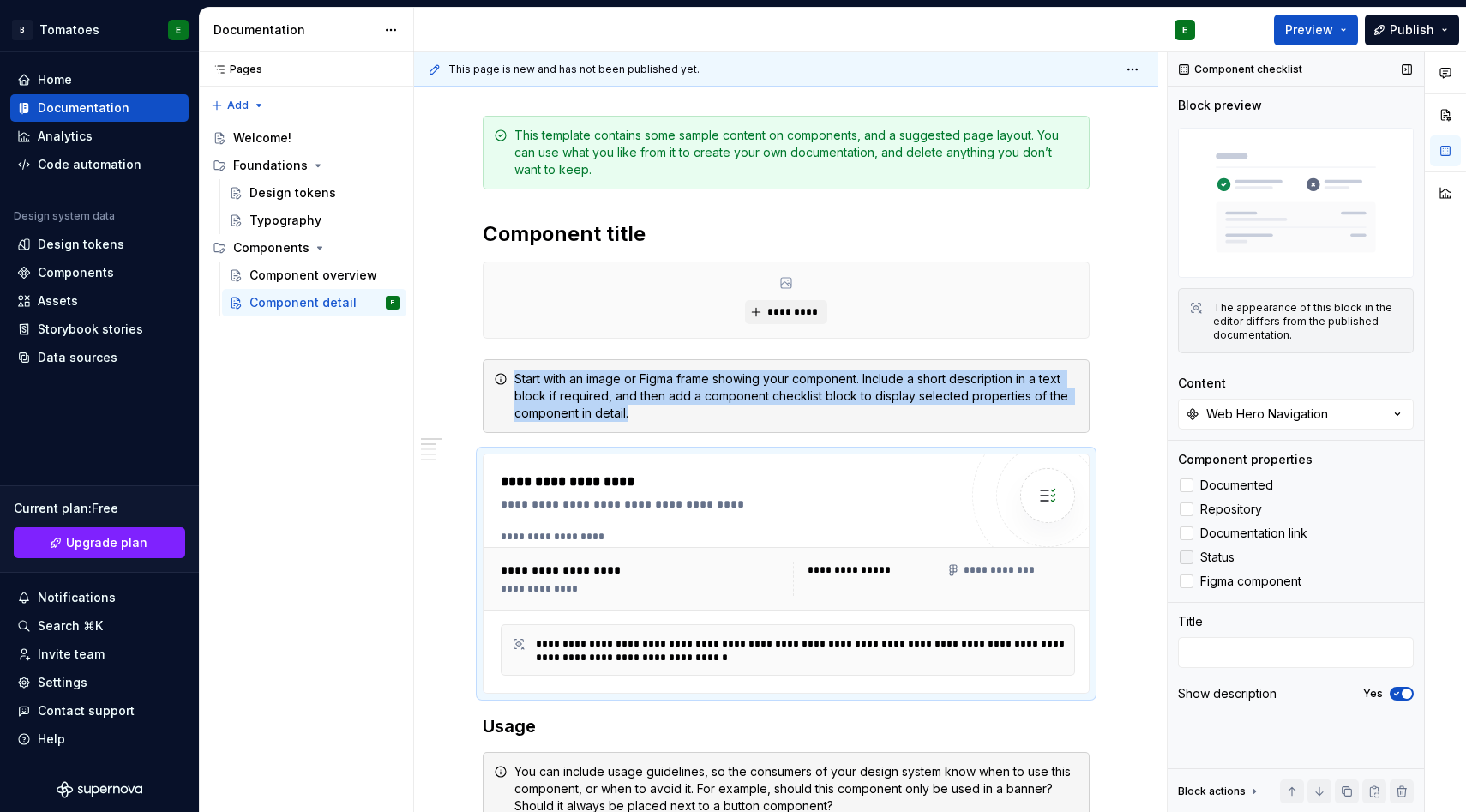
click at [1190, 559] on div at bounding box center [1186, 557] width 13 height 13
click at [1189, 530] on div at bounding box center [1186, 533] width 13 height 13
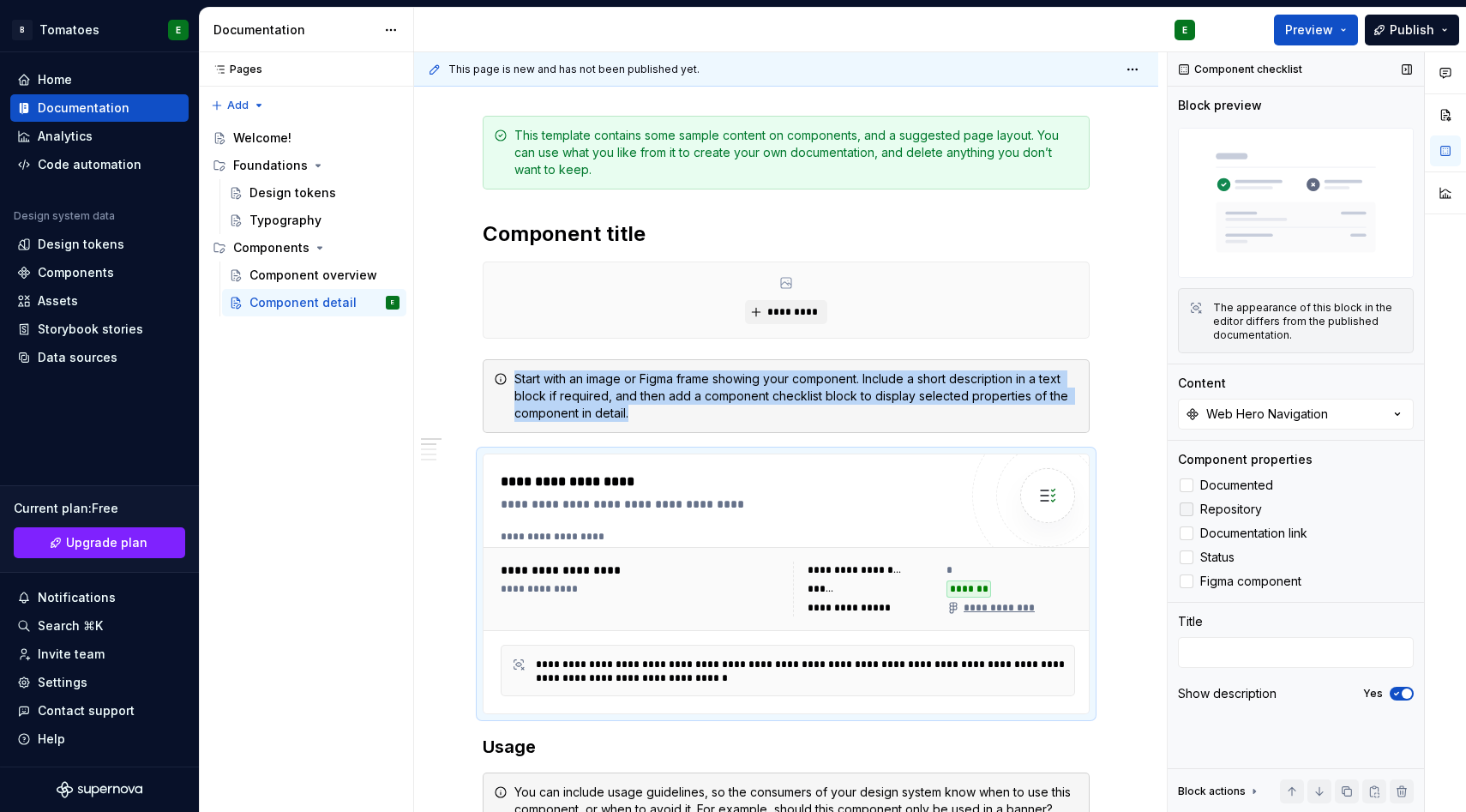
click at [1188, 506] on div at bounding box center [1186, 509] width 13 height 13
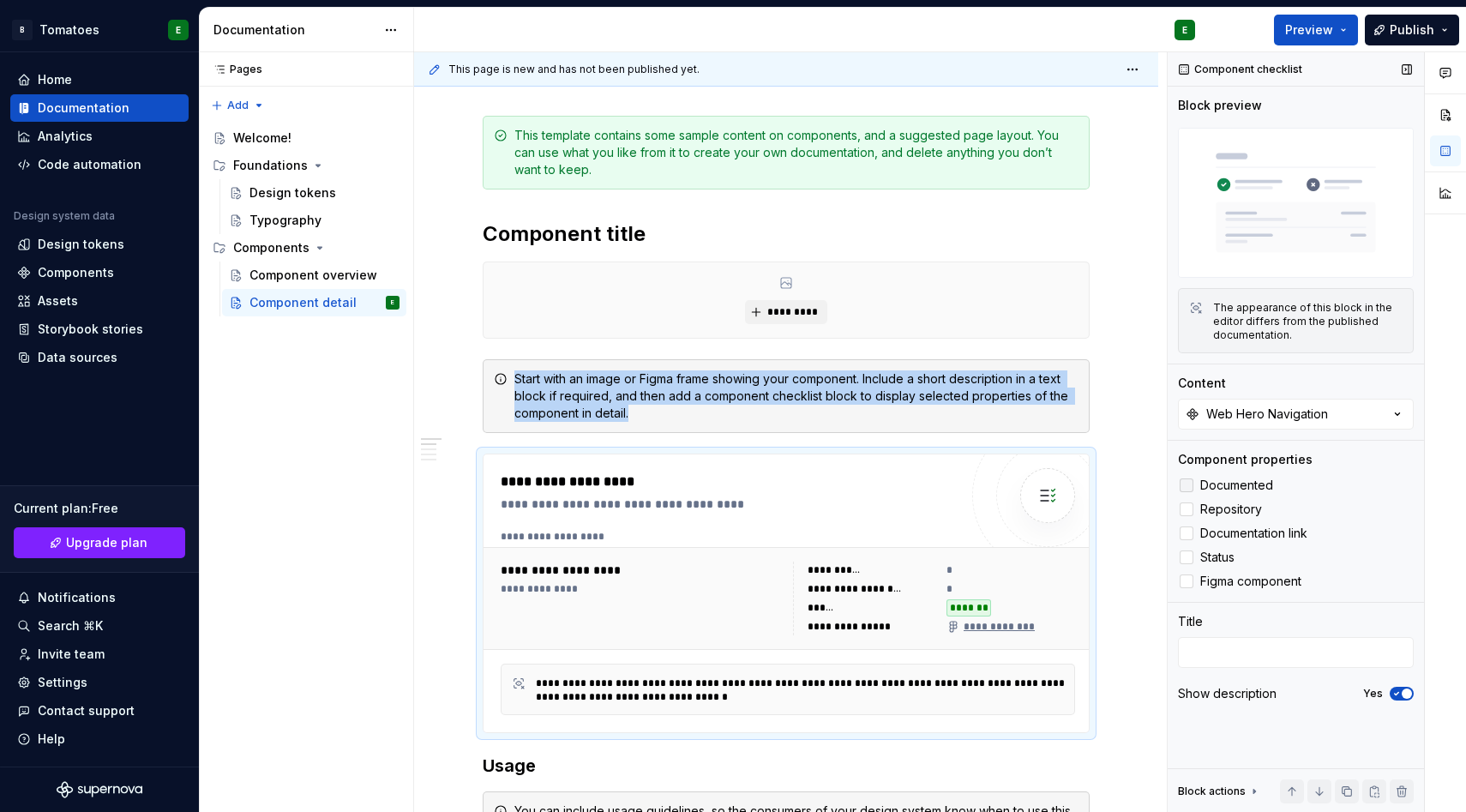
click at [1188, 483] on div at bounding box center [1186, 485] width 13 height 13
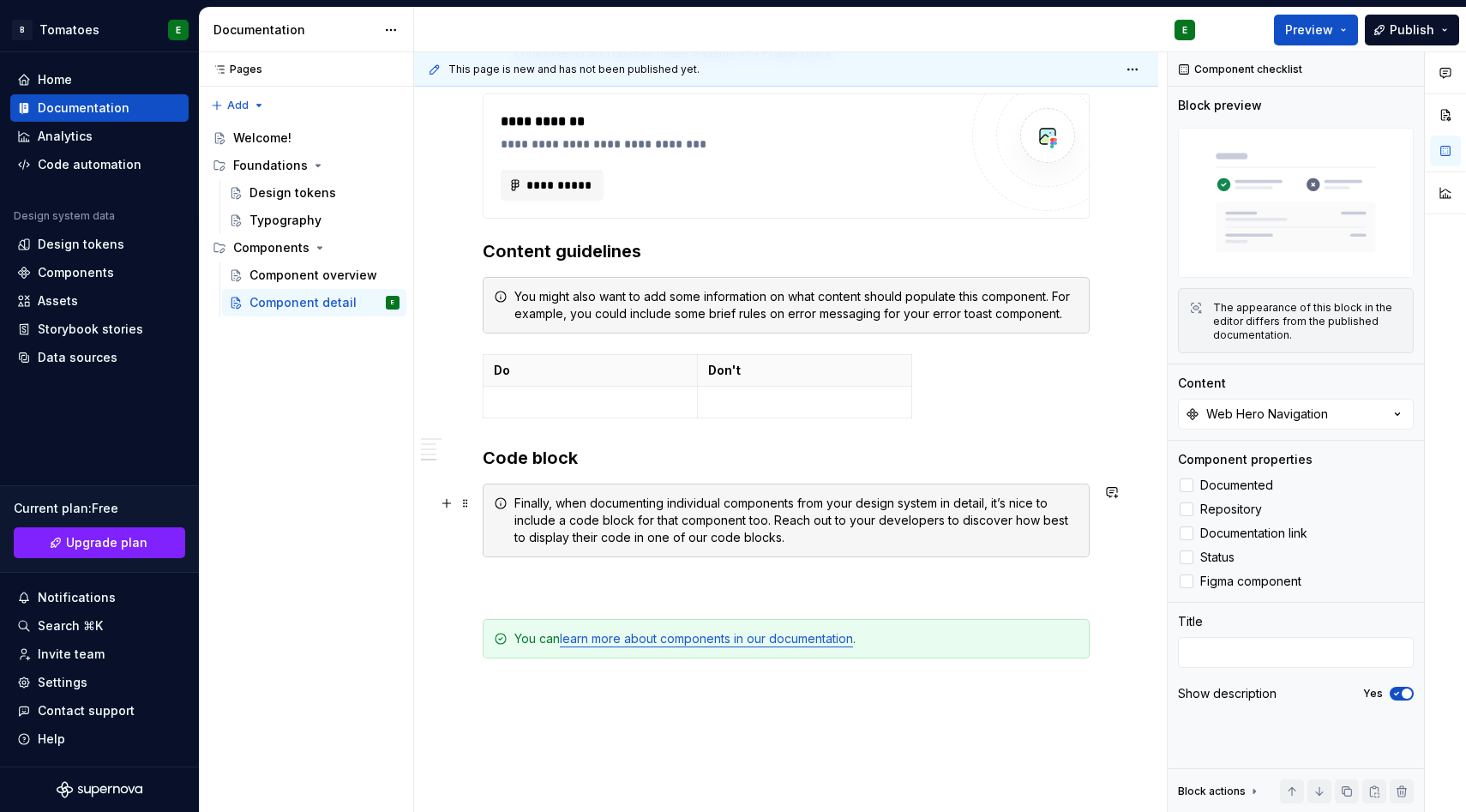
scroll to position [1259, 0]
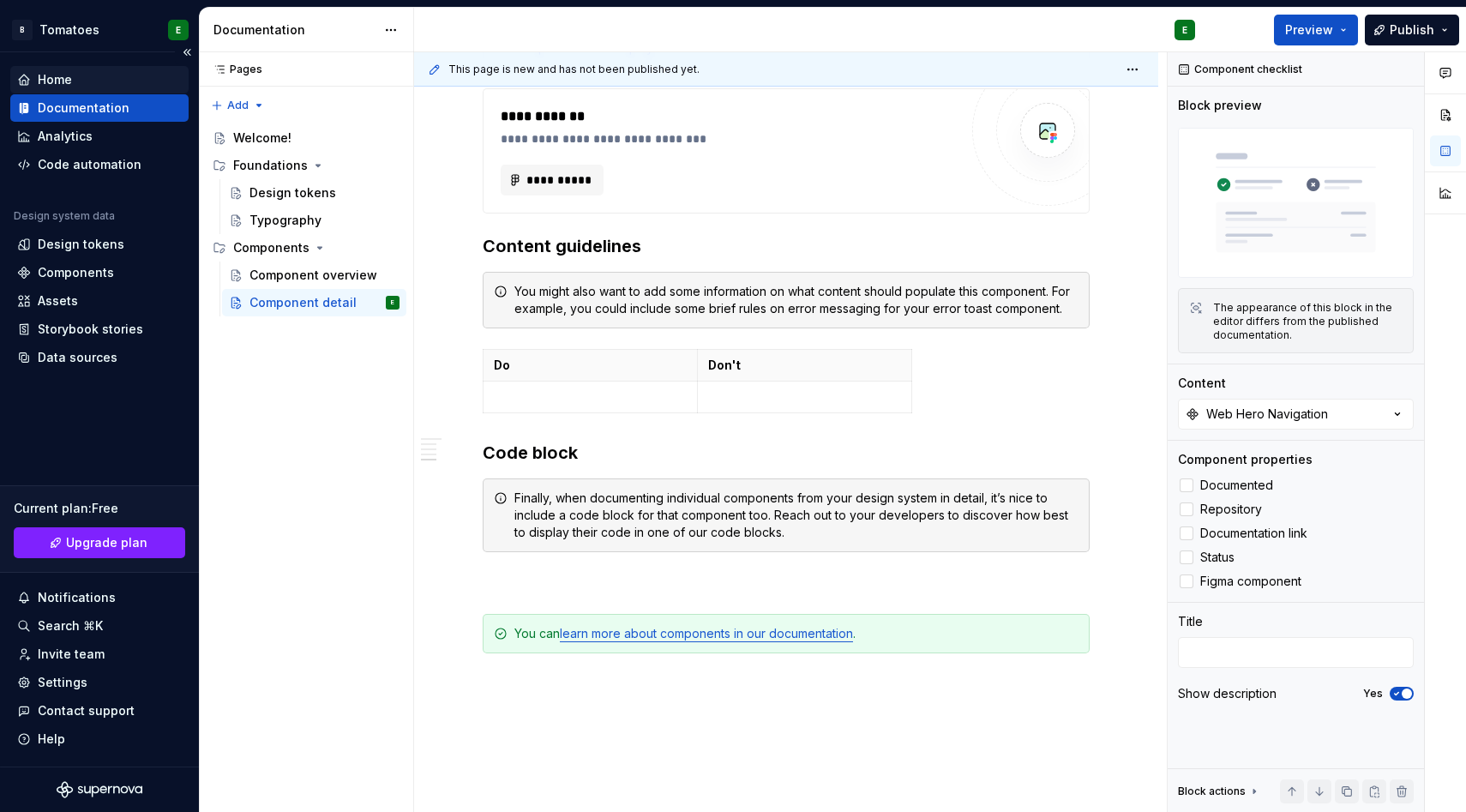
click at [63, 75] on div "Home" at bounding box center [54, 79] width 34 height 17
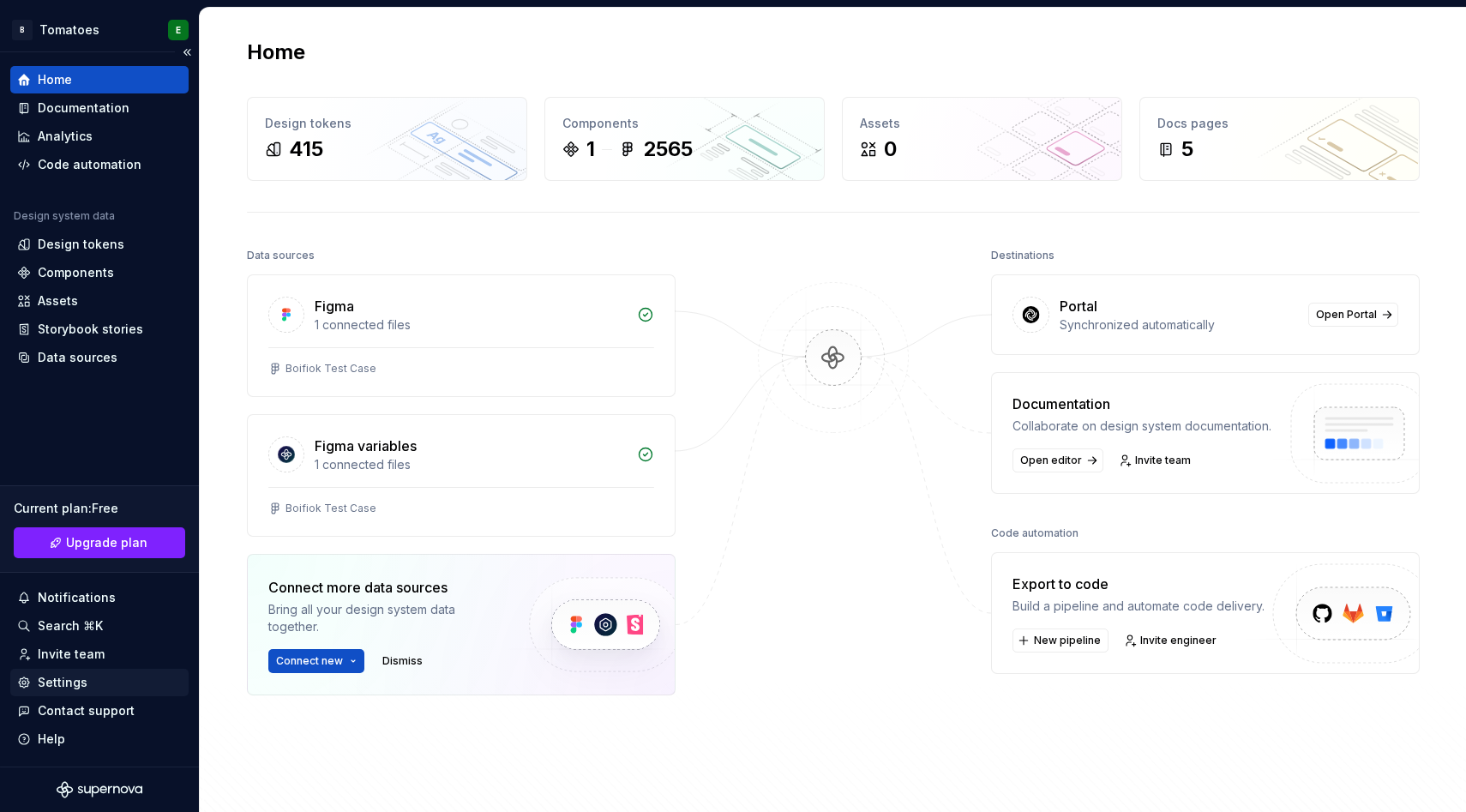
click at [69, 684] on div "Settings" at bounding box center [62, 682] width 50 height 17
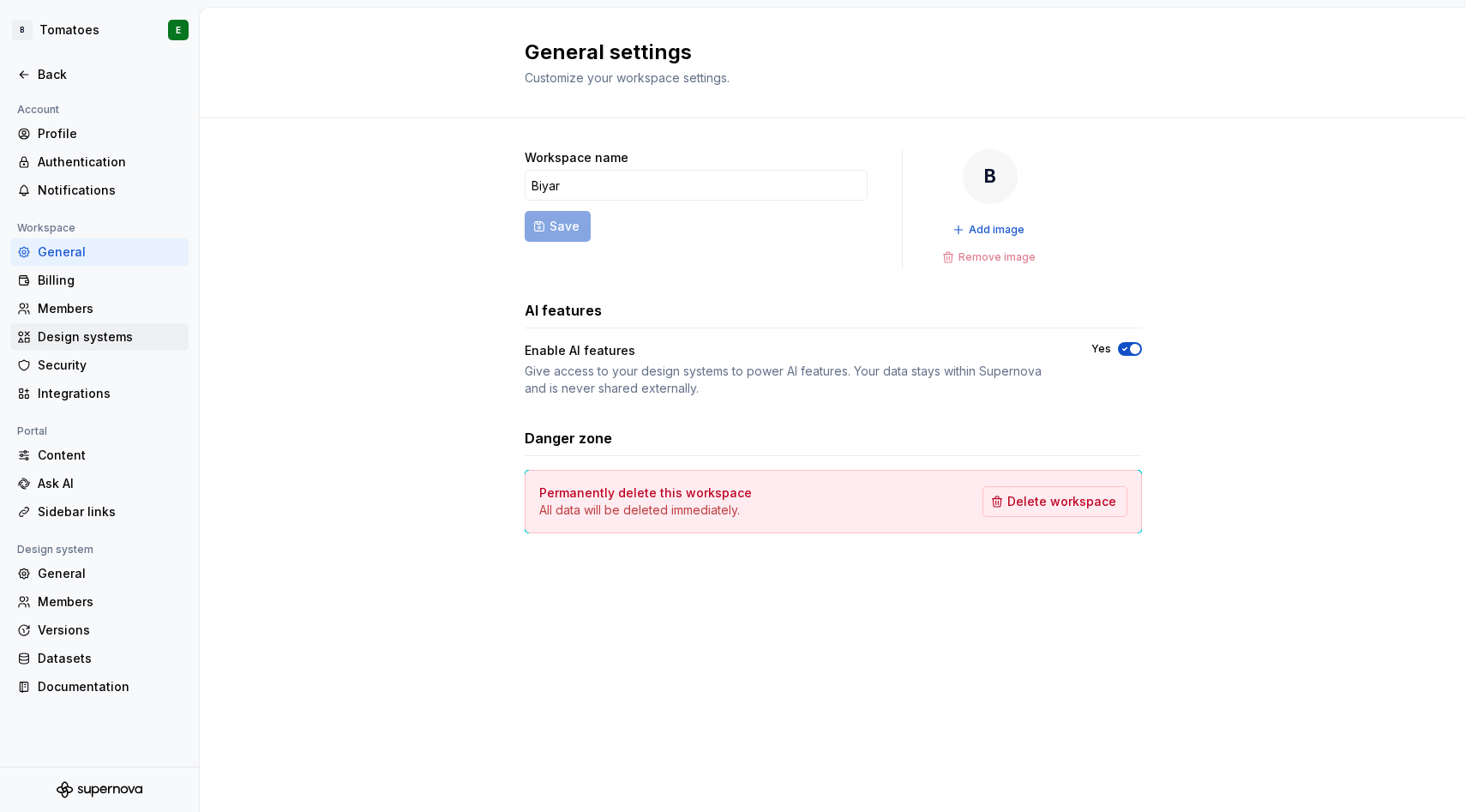
click at [86, 337] on div "Design systems" at bounding box center [109, 336] width 144 height 17
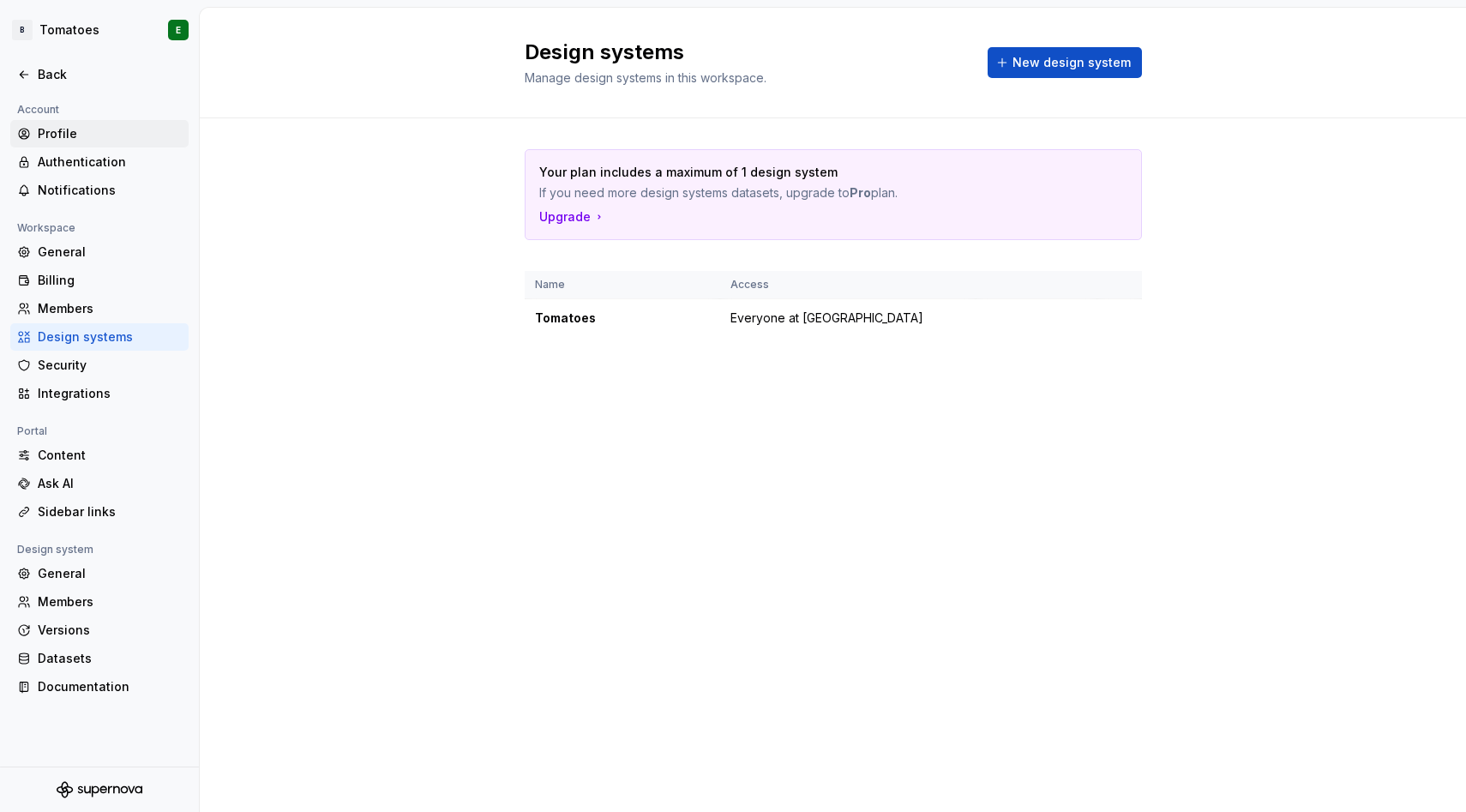
click at [70, 125] on div "Profile" at bounding box center [109, 133] width 144 height 17
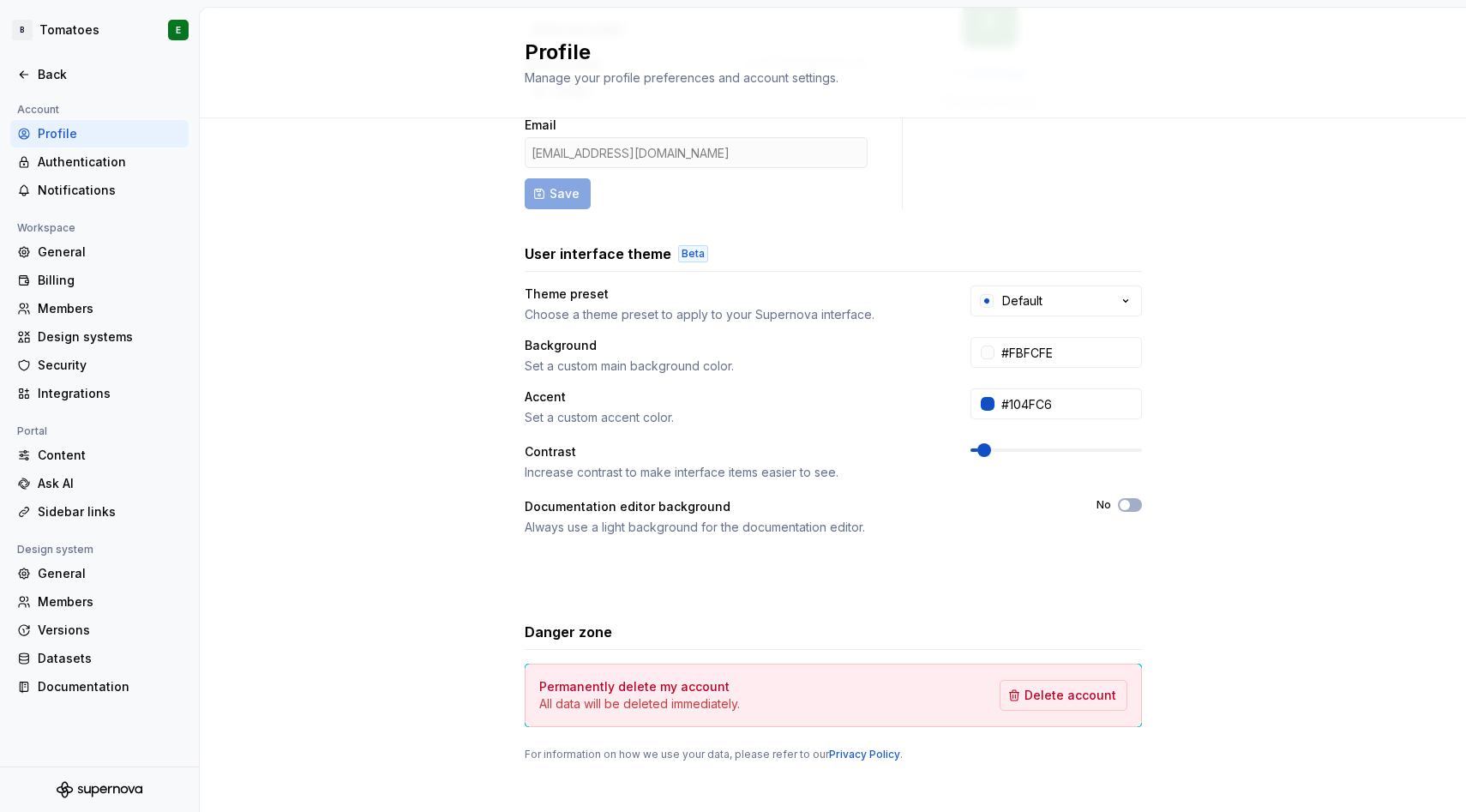
scroll to position [170, 0]
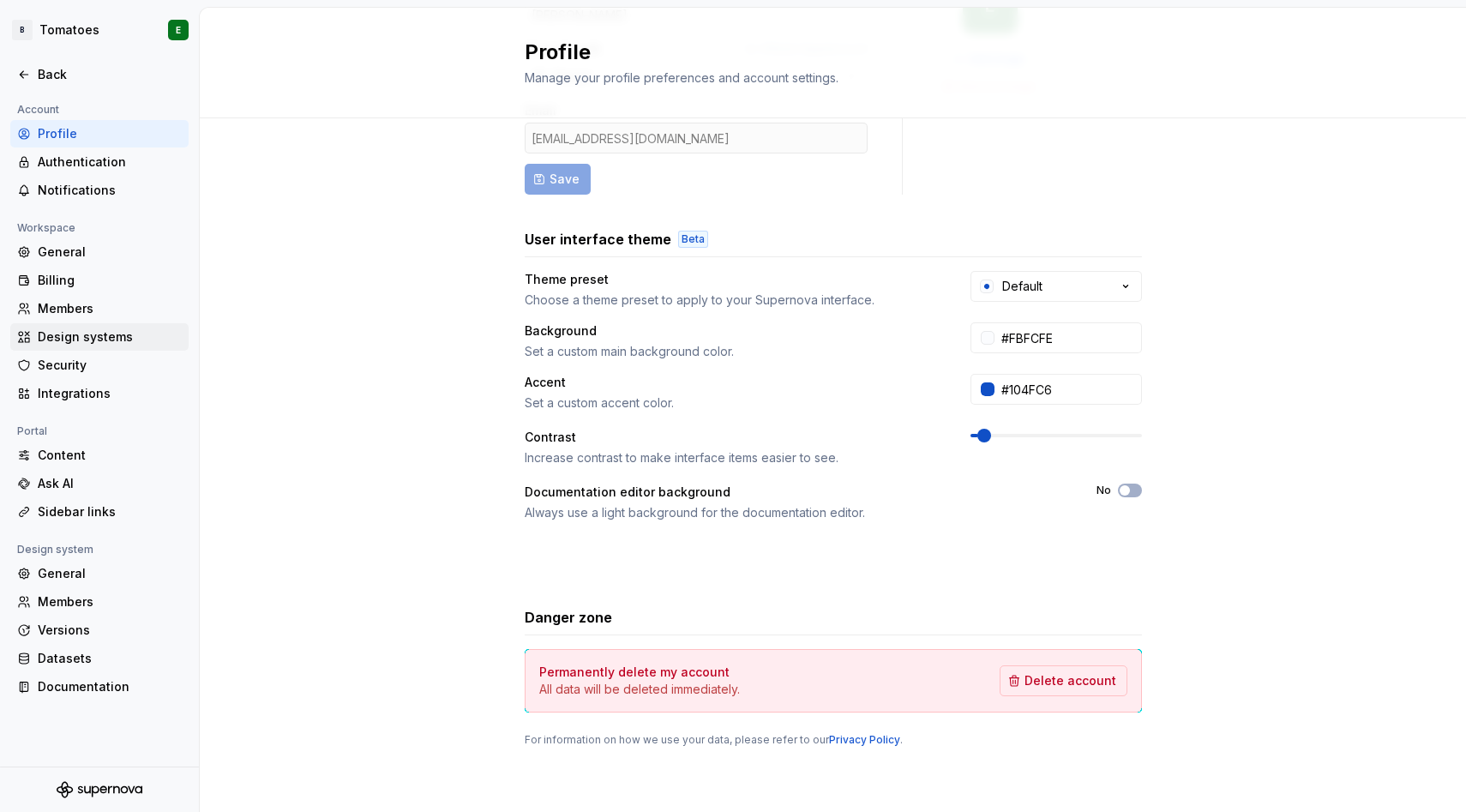
click at [61, 326] on div "Design systems" at bounding box center [100, 336] width 178 height 28
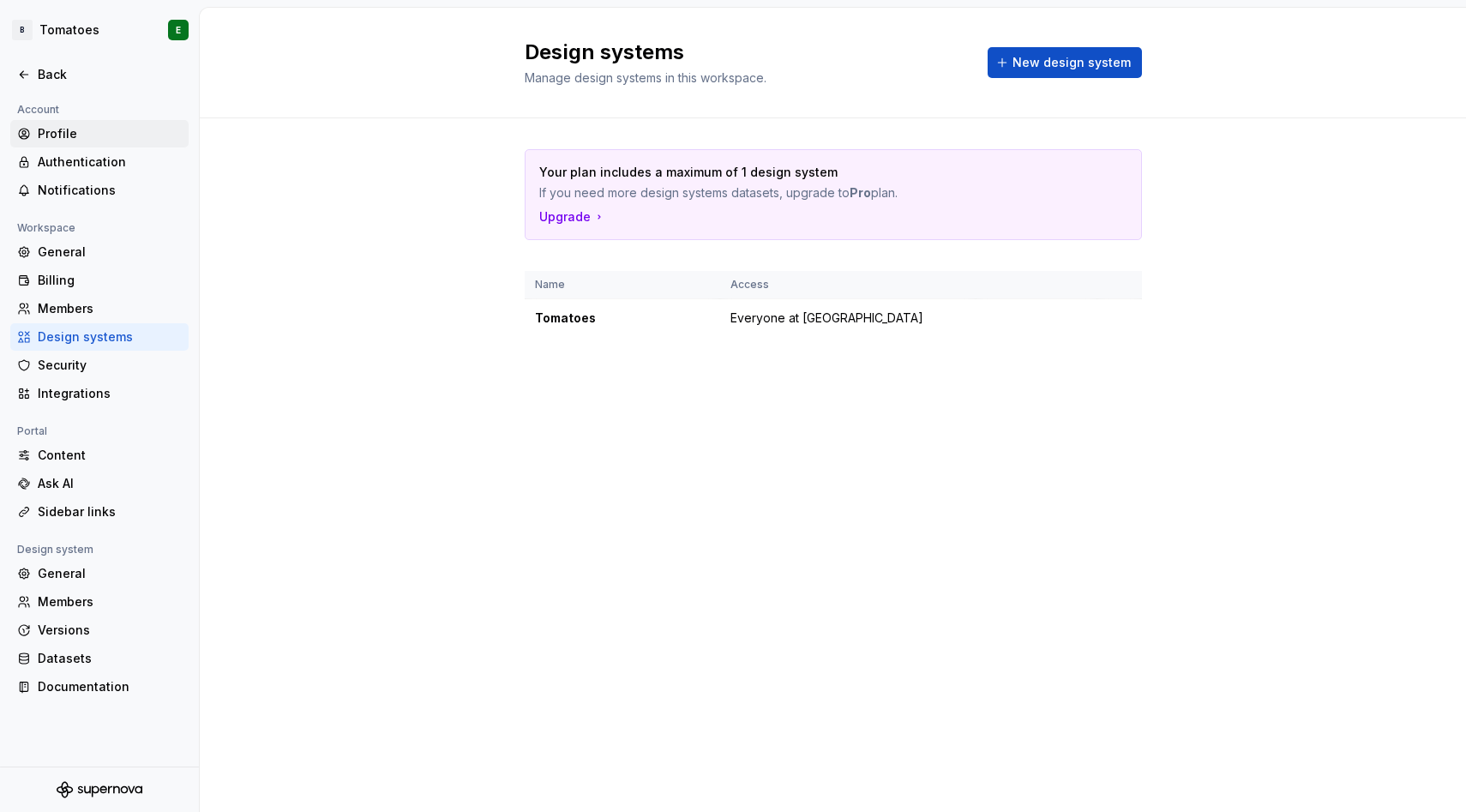
click at [70, 127] on div "Profile" at bounding box center [109, 133] width 144 height 17
click at [85, 37] on html "B Tomatoes E Back Account Profile Authentication Notifications Workspace Genera…" at bounding box center [733, 406] width 1466 height 812
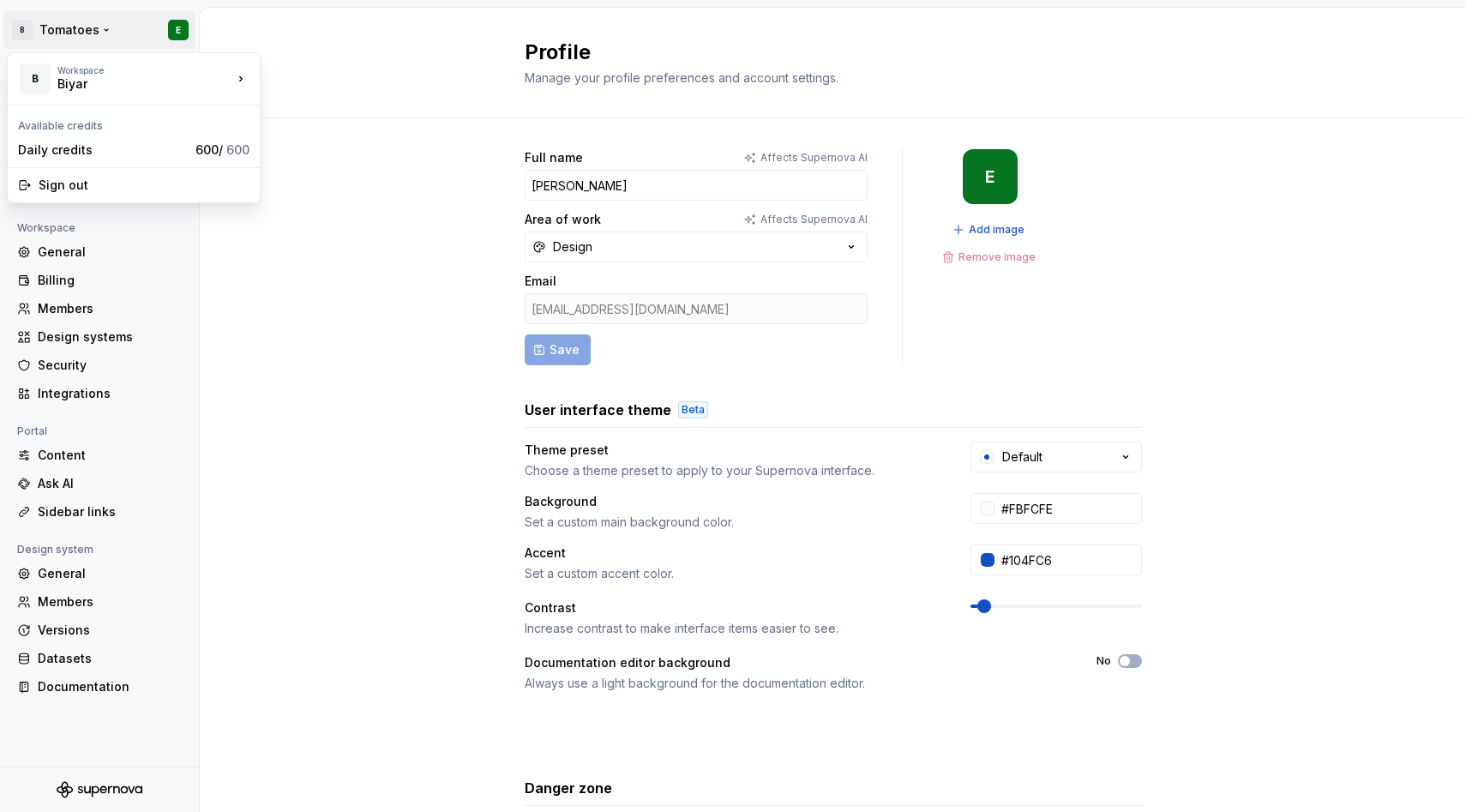
click at [39, 568] on html "B Tomatoes E Back Account Profile Authentication Notifications Workspace Genera…" at bounding box center [733, 406] width 1466 height 812
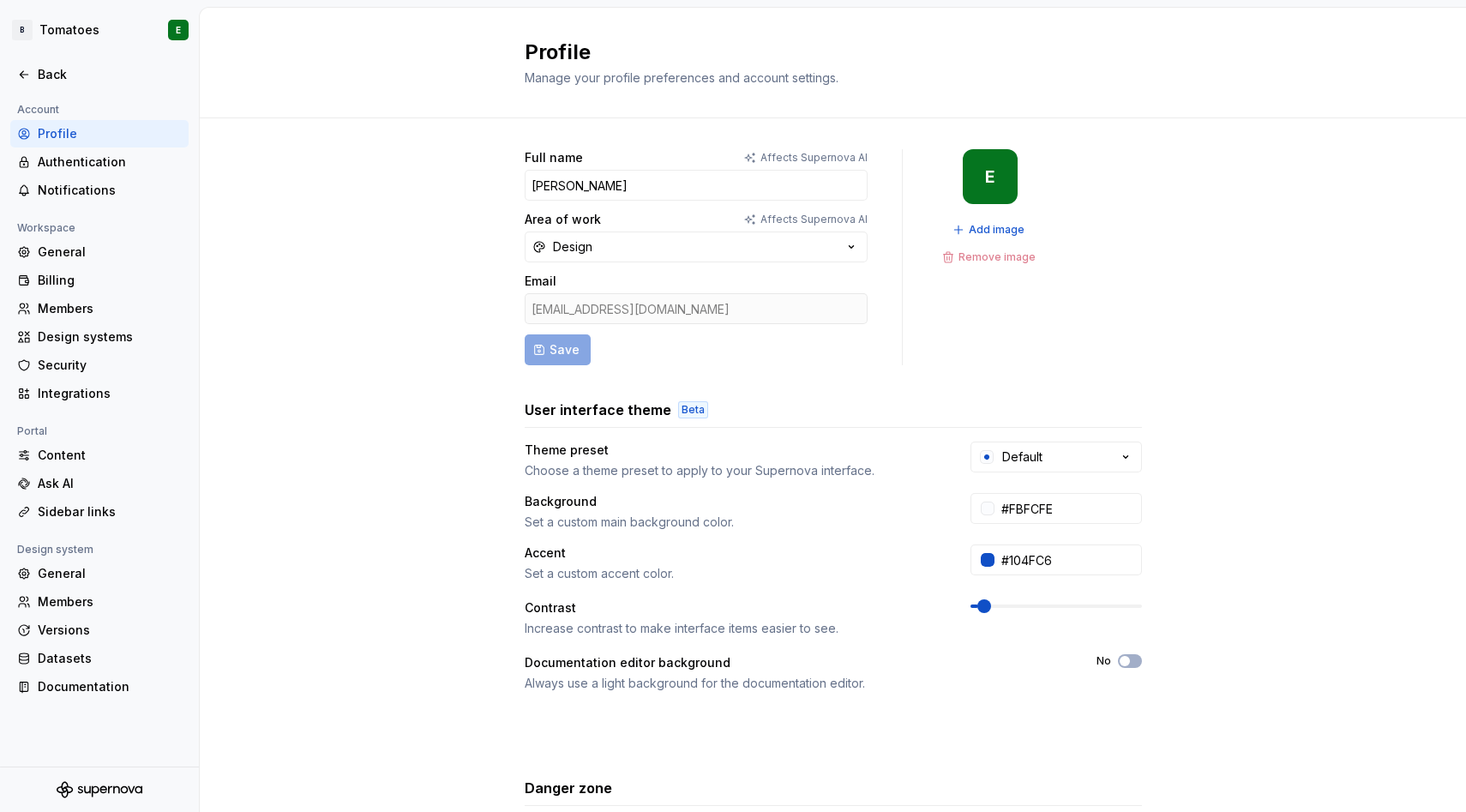
click at [39, 568] on div "General" at bounding box center [109, 573] width 144 height 17
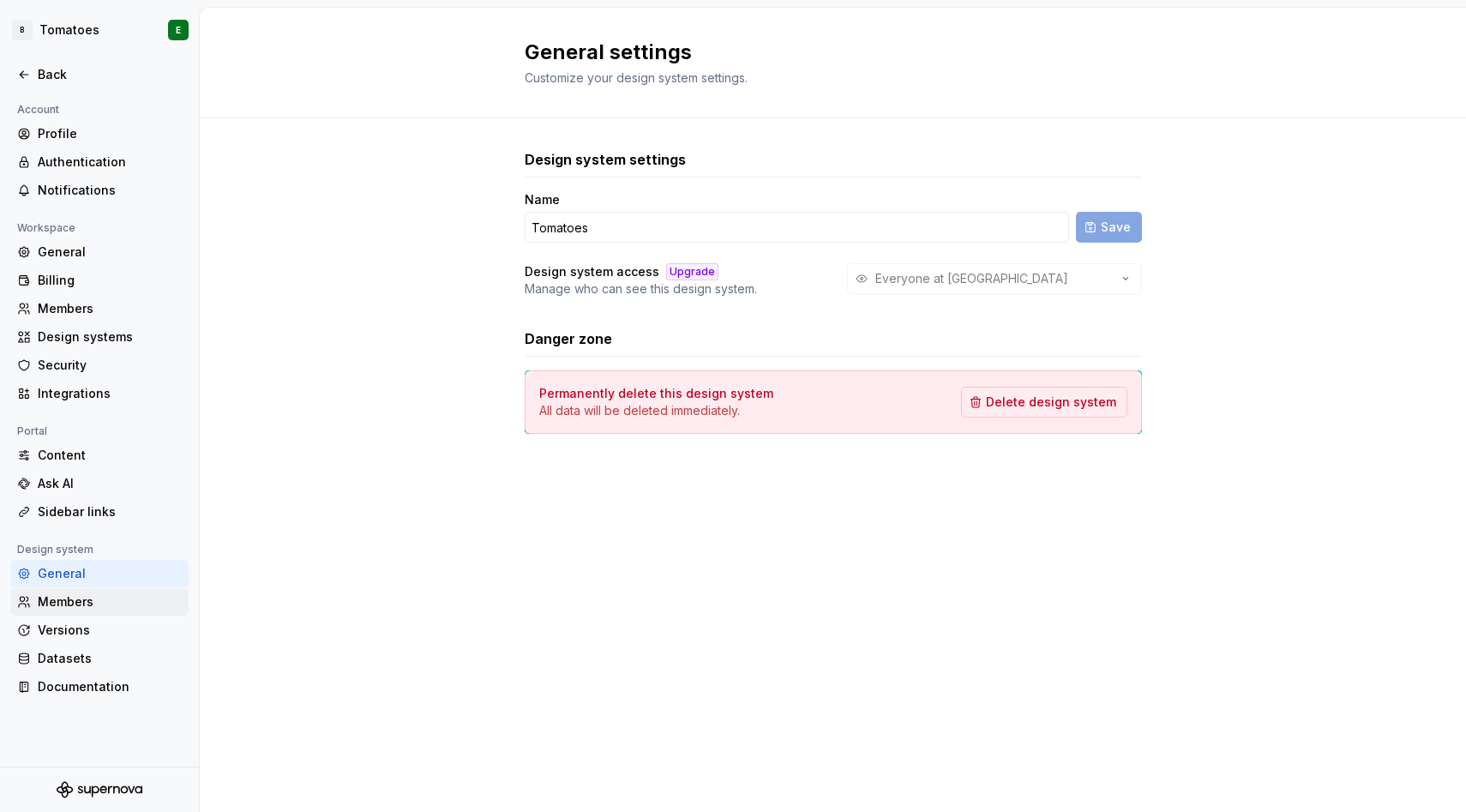
click at [94, 607] on div "Members" at bounding box center [109, 601] width 144 height 17
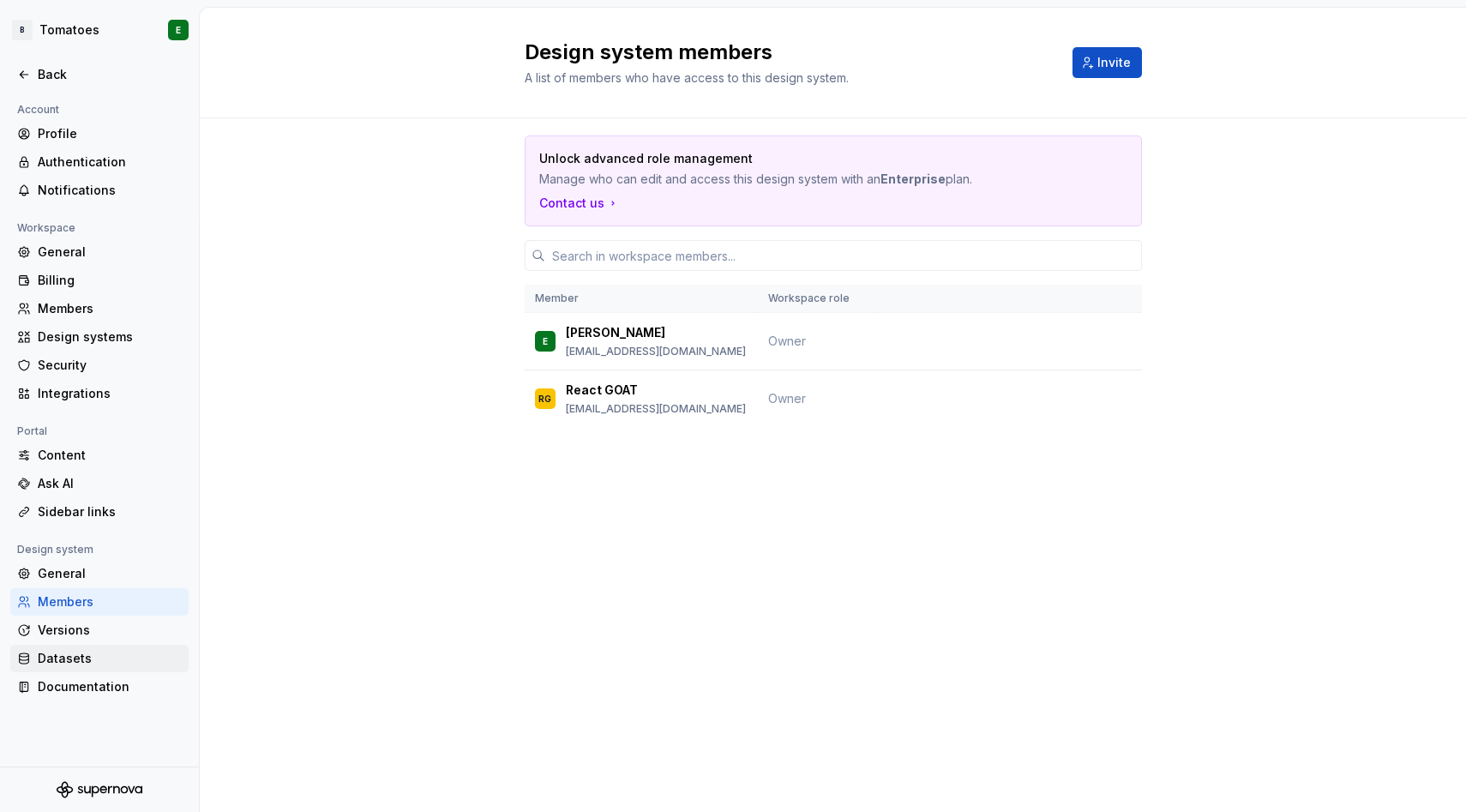
click at [78, 660] on div "Datasets" at bounding box center [109, 659] width 144 height 17
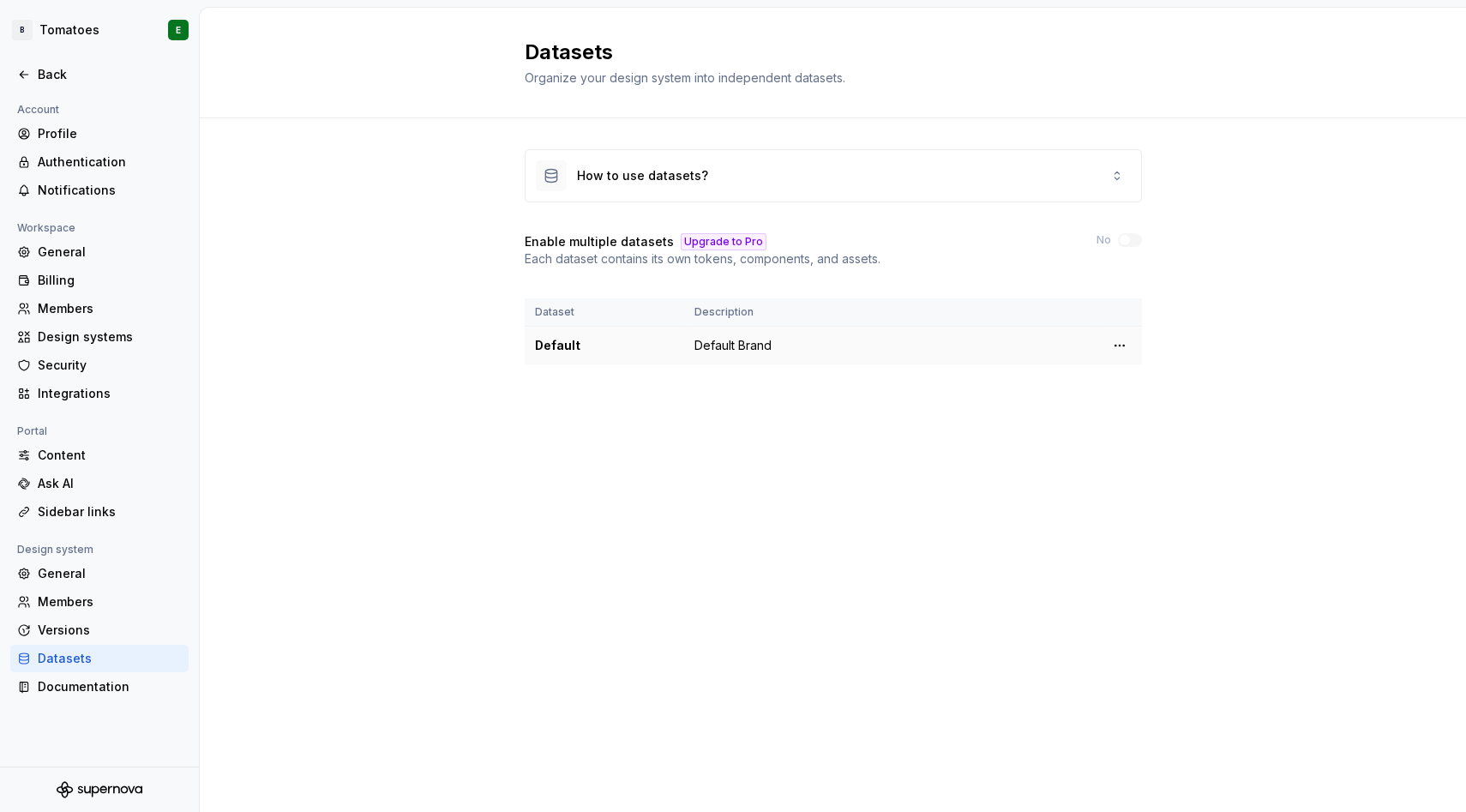
click at [732, 349] on td "Default Brand" at bounding box center [890, 345] width 413 height 38
click at [1113, 347] on html "B Tomatoes E Back Account Profile Authentication Notifications Workspace Genera…" at bounding box center [733, 406] width 1466 height 812
click at [1133, 377] on div "Edit details" at bounding box center [1185, 378] width 145 height 28
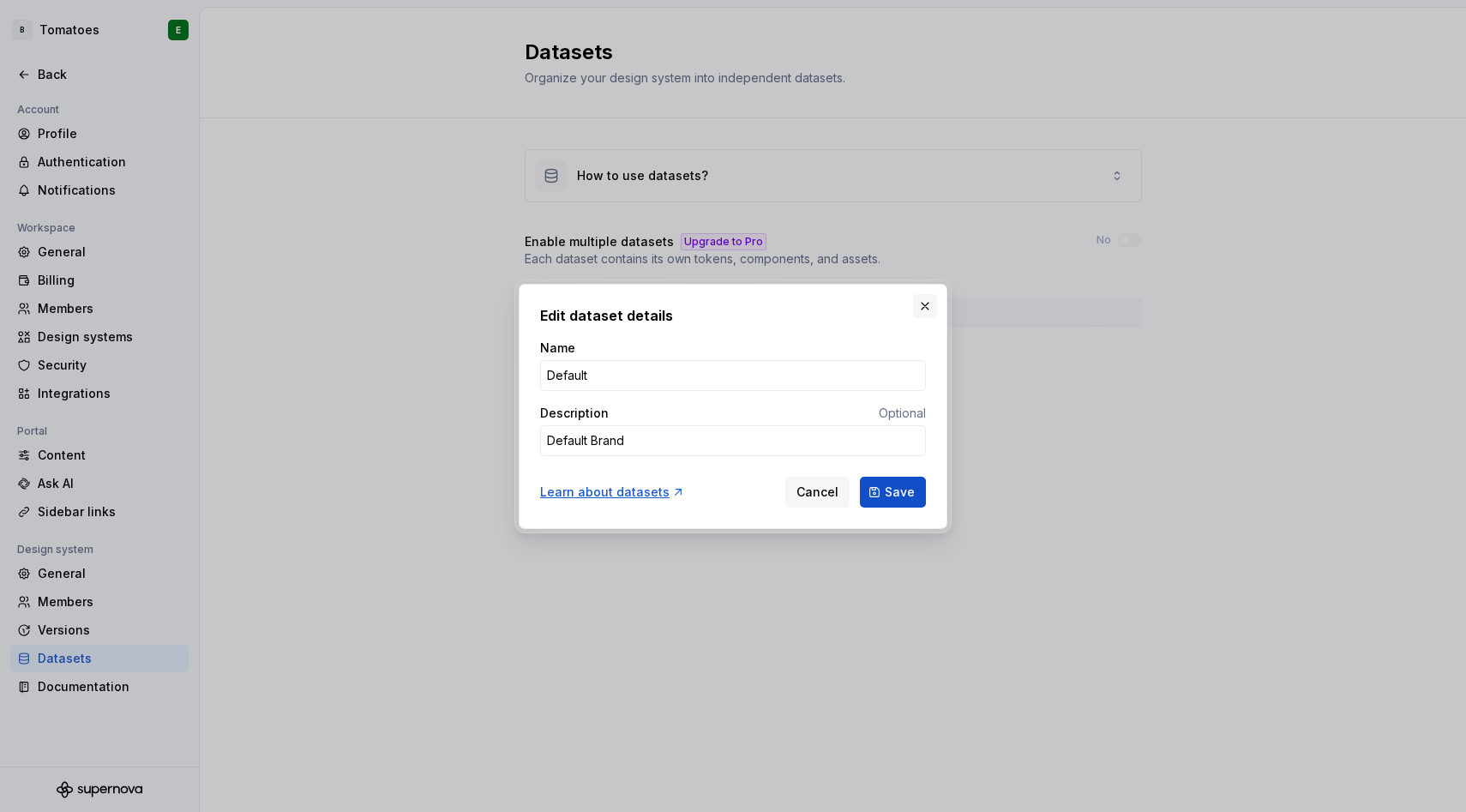
click at [930, 301] on button "button" at bounding box center [925, 306] width 24 height 24
type textarea "*"
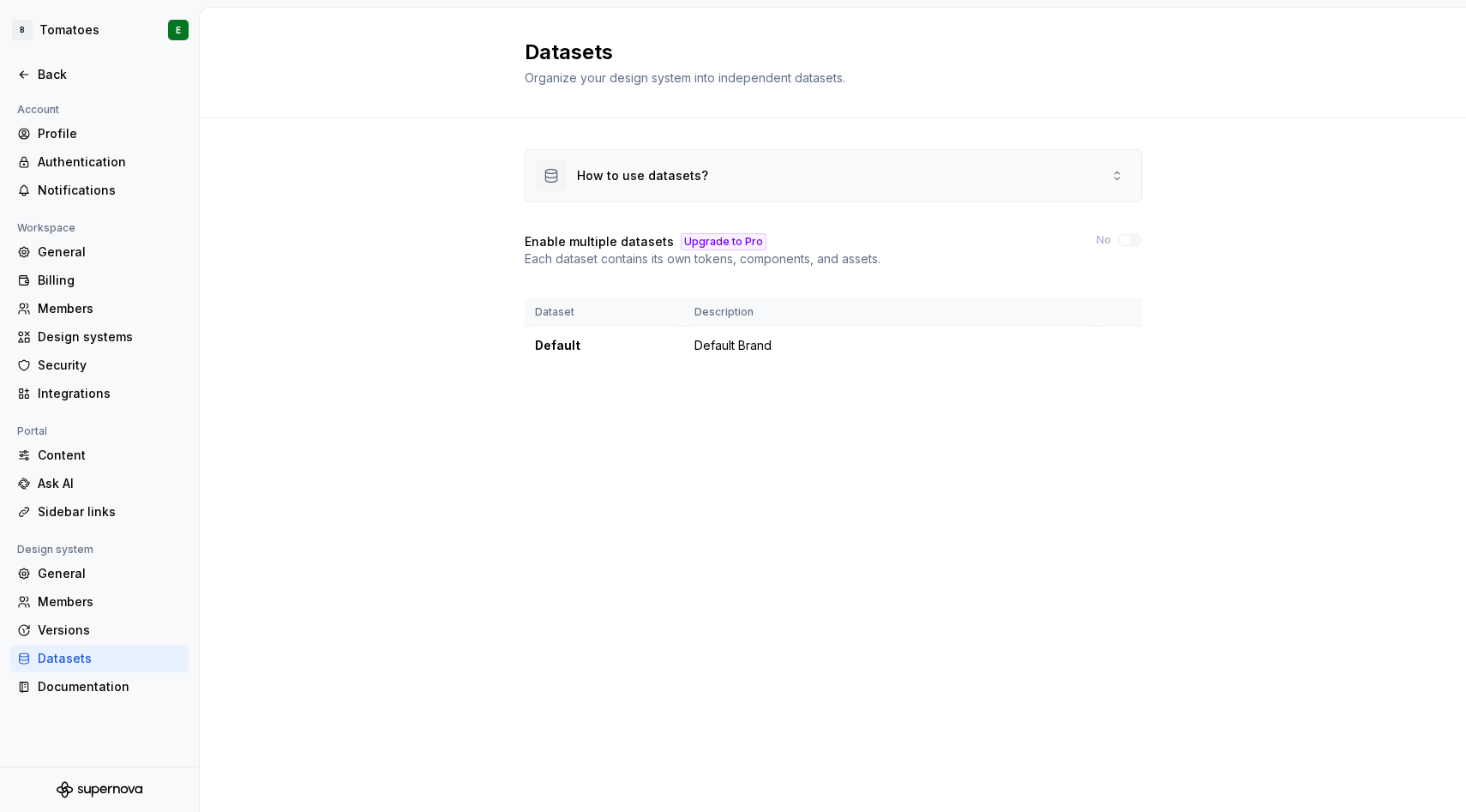
click at [778, 178] on div "How to use datasets?" at bounding box center [833, 176] width 616 height 52
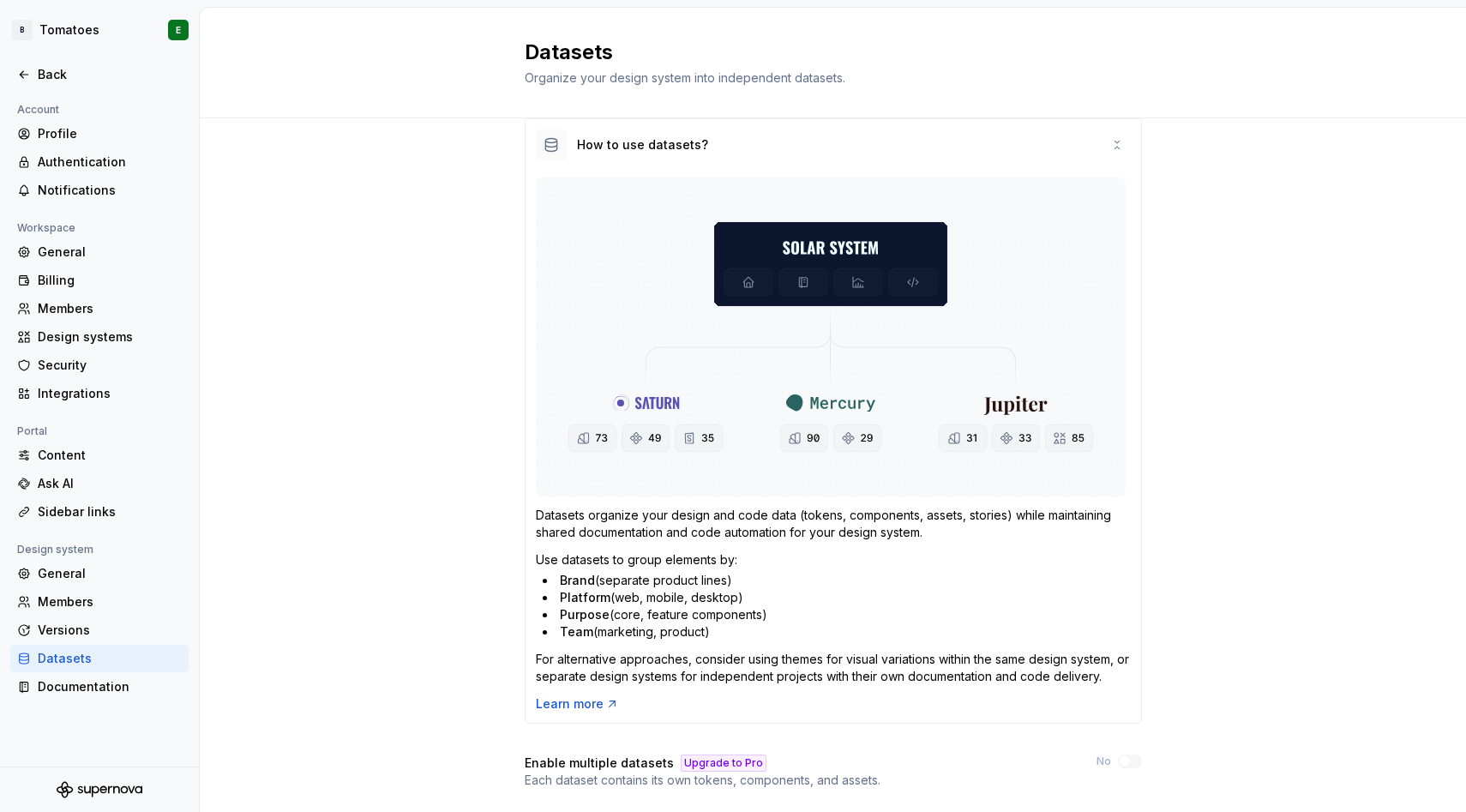
scroll to position [33, 0]
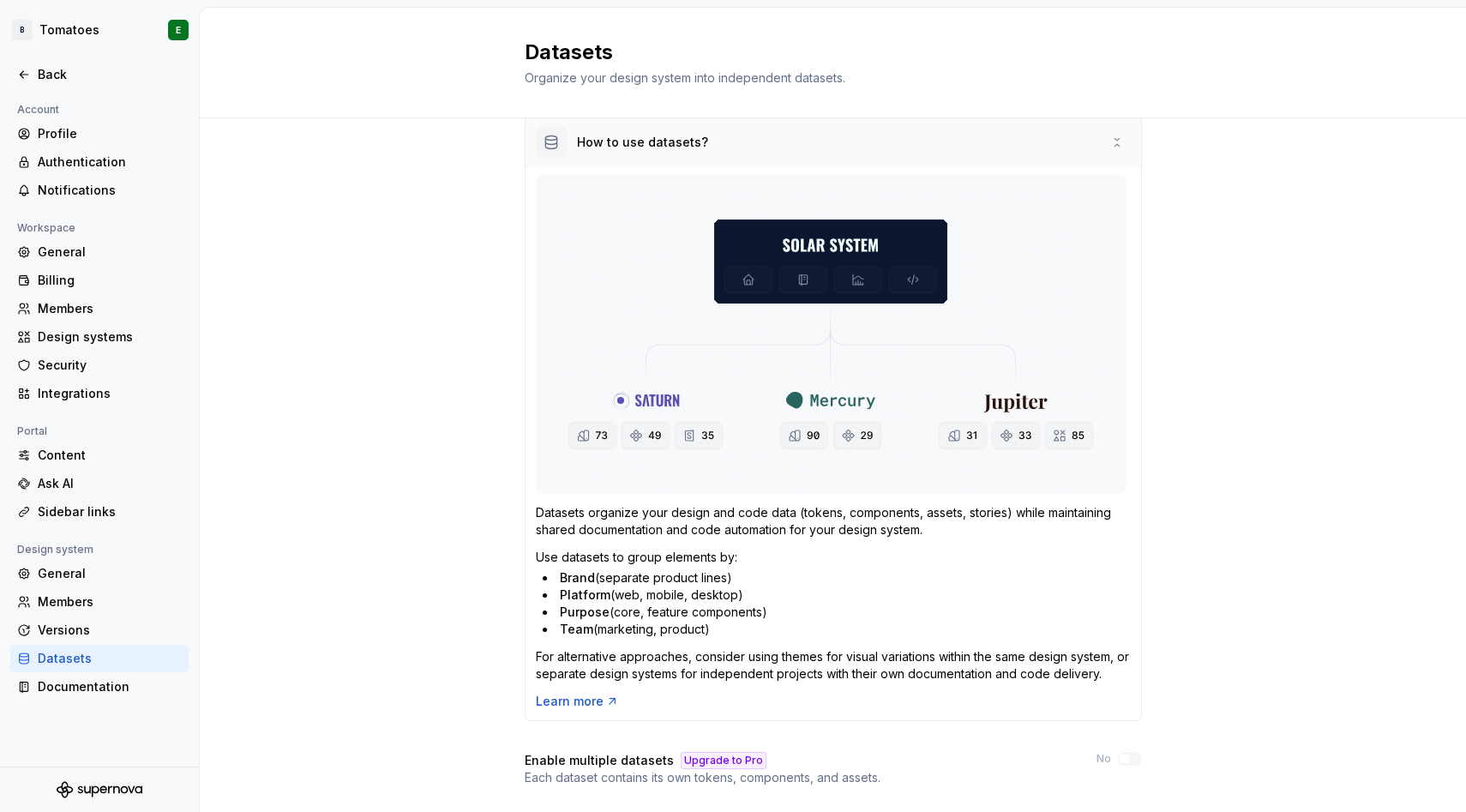
click at [616, 127] on div "How to use datasets?" at bounding box center [622, 142] width 172 height 31
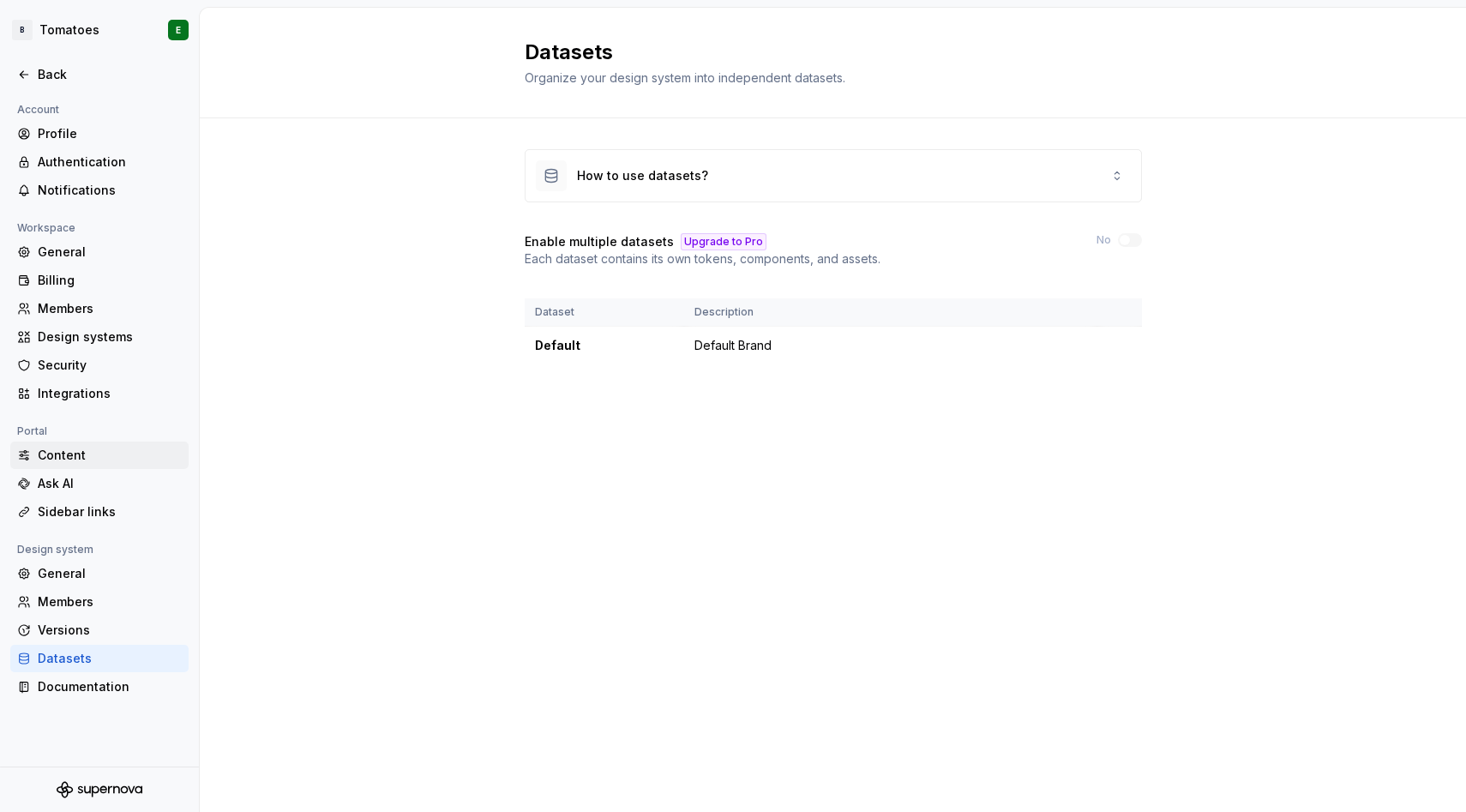
click at [53, 458] on div "Content" at bounding box center [109, 455] width 144 height 17
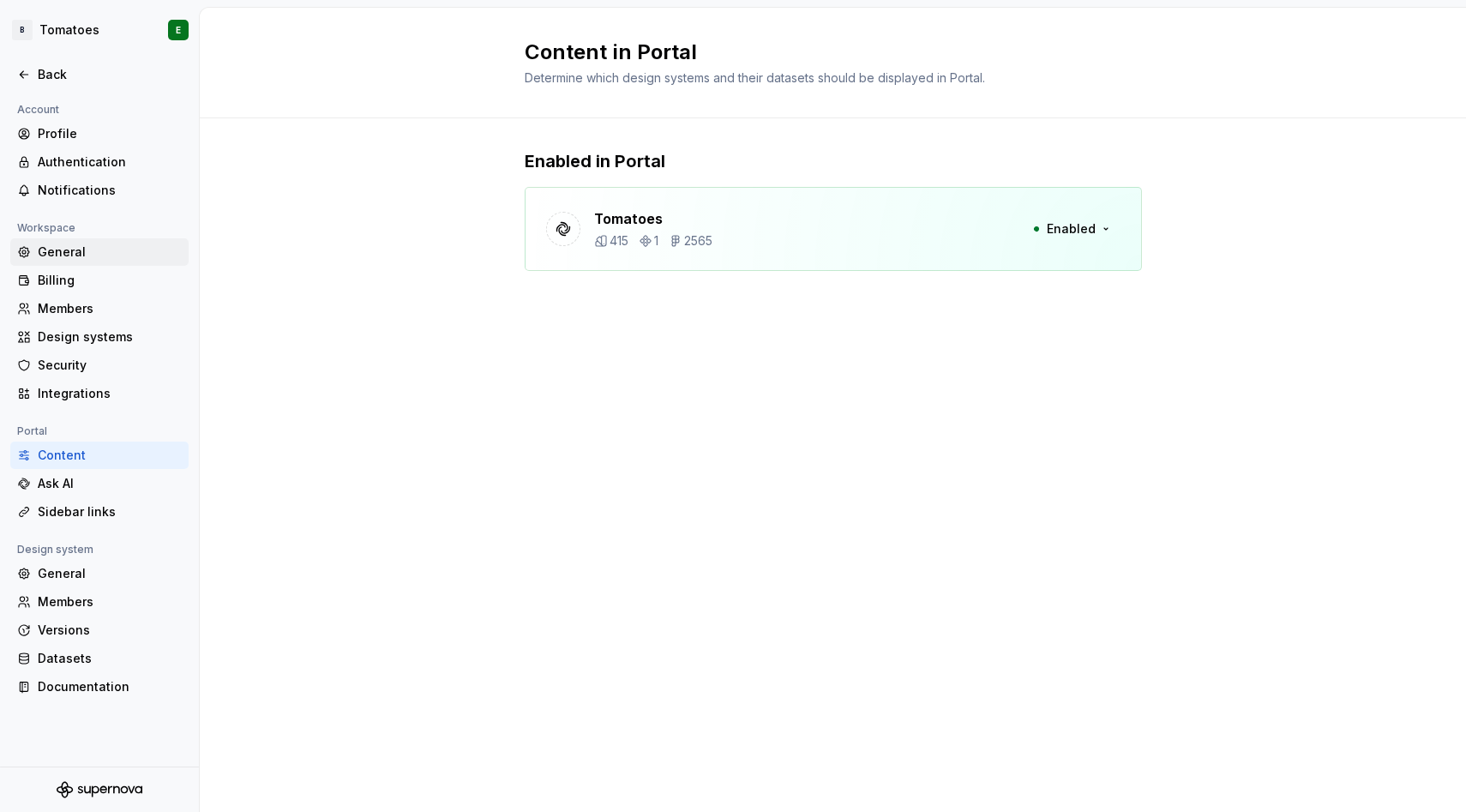
click at [57, 248] on div "General" at bounding box center [109, 252] width 144 height 17
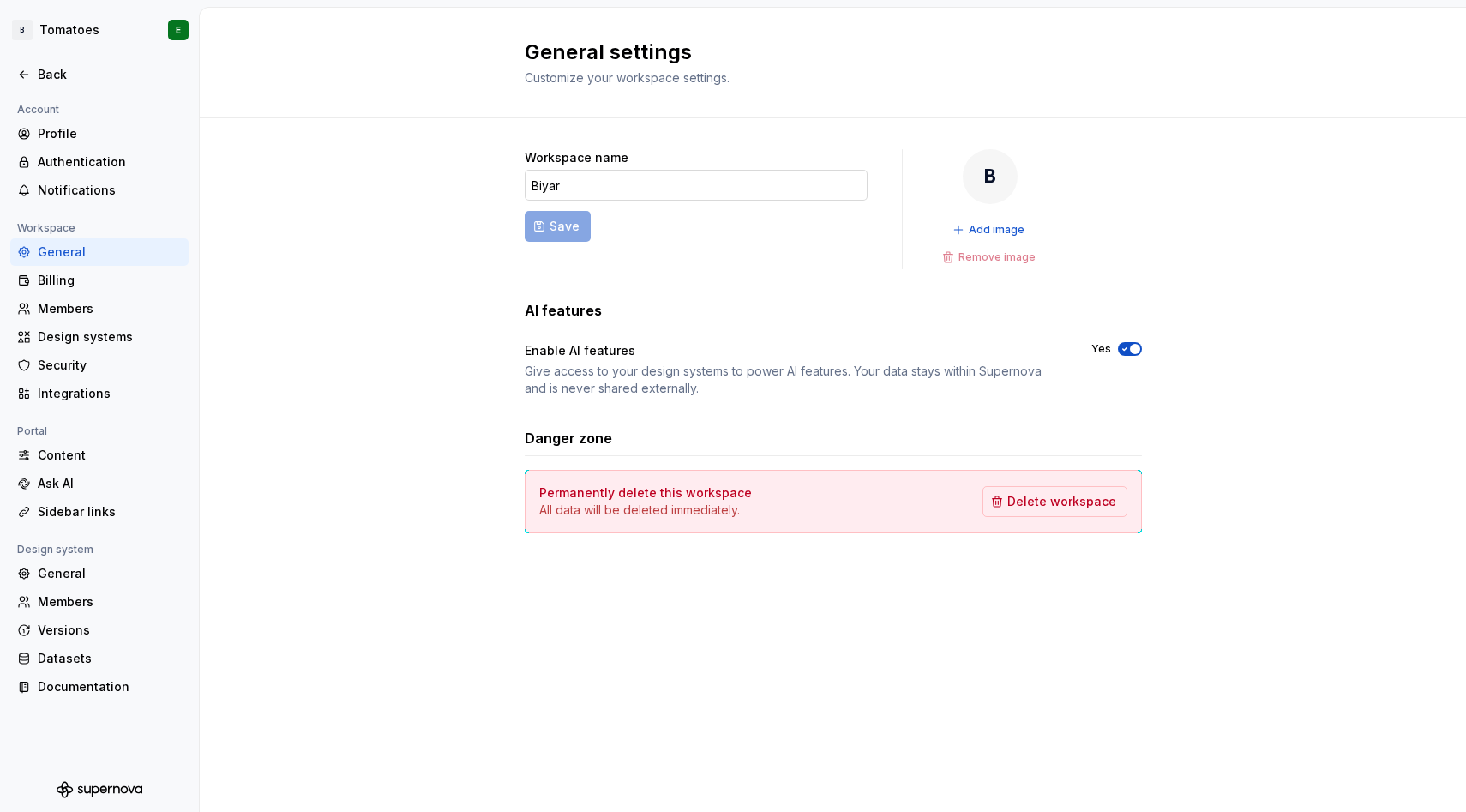
click at [592, 182] on input "Biyar" at bounding box center [696, 185] width 343 height 31
type input "Boifiok"
click at [571, 223] on span "Save" at bounding box center [565, 226] width 30 height 17
click at [75, 682] on div "Documentation" at bounding box center [109, 686] width 144 height 17
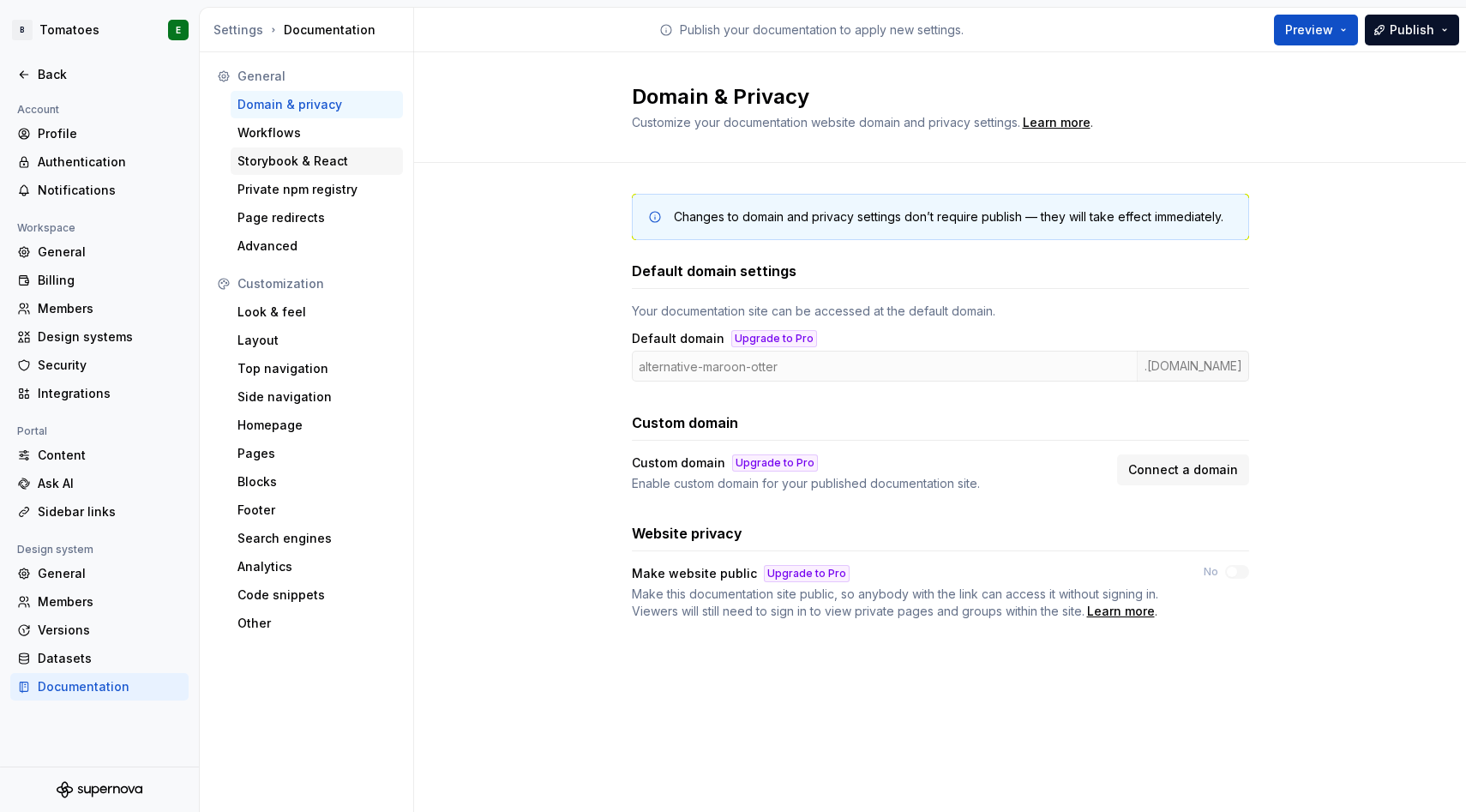
click at [267, 158] on div "Storybook & React" at bounding box center [317, 161] width 159 height 17
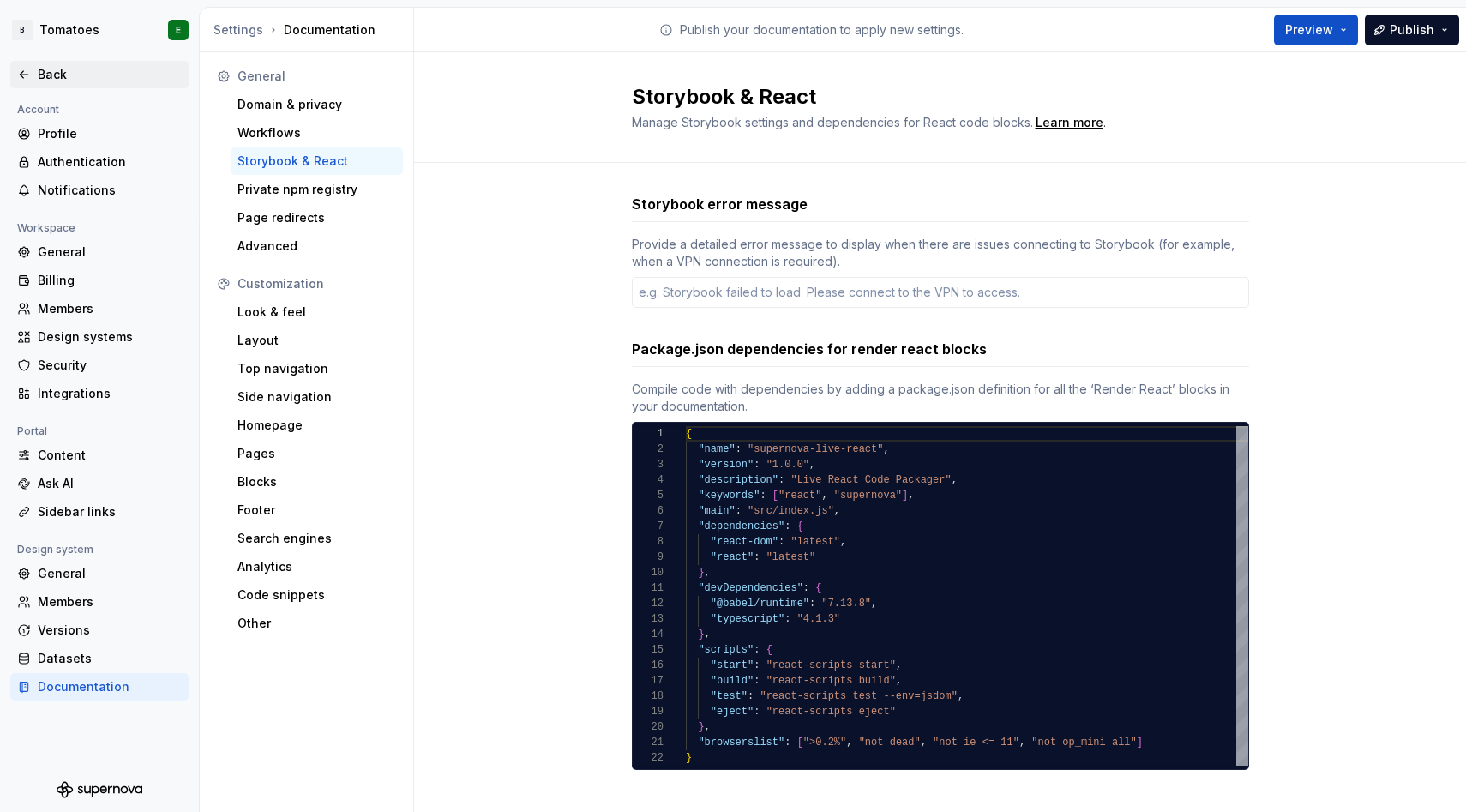
click at [60, 71] on div "Back" at bounding box center [109, 74] width 144 height 17
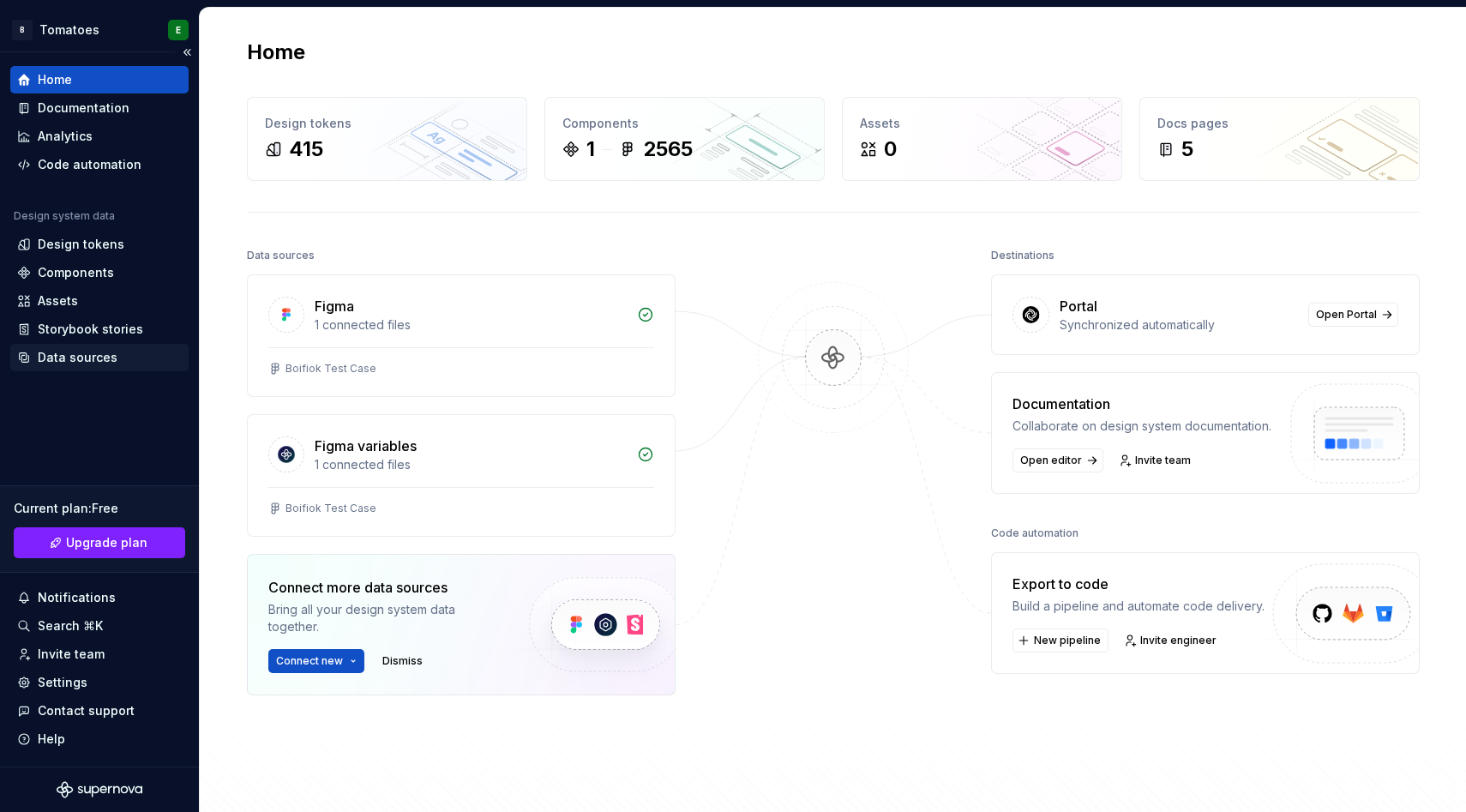
click at [58, 361] on div "Data sources" at bounding box center [77, 357] width 79 height 17
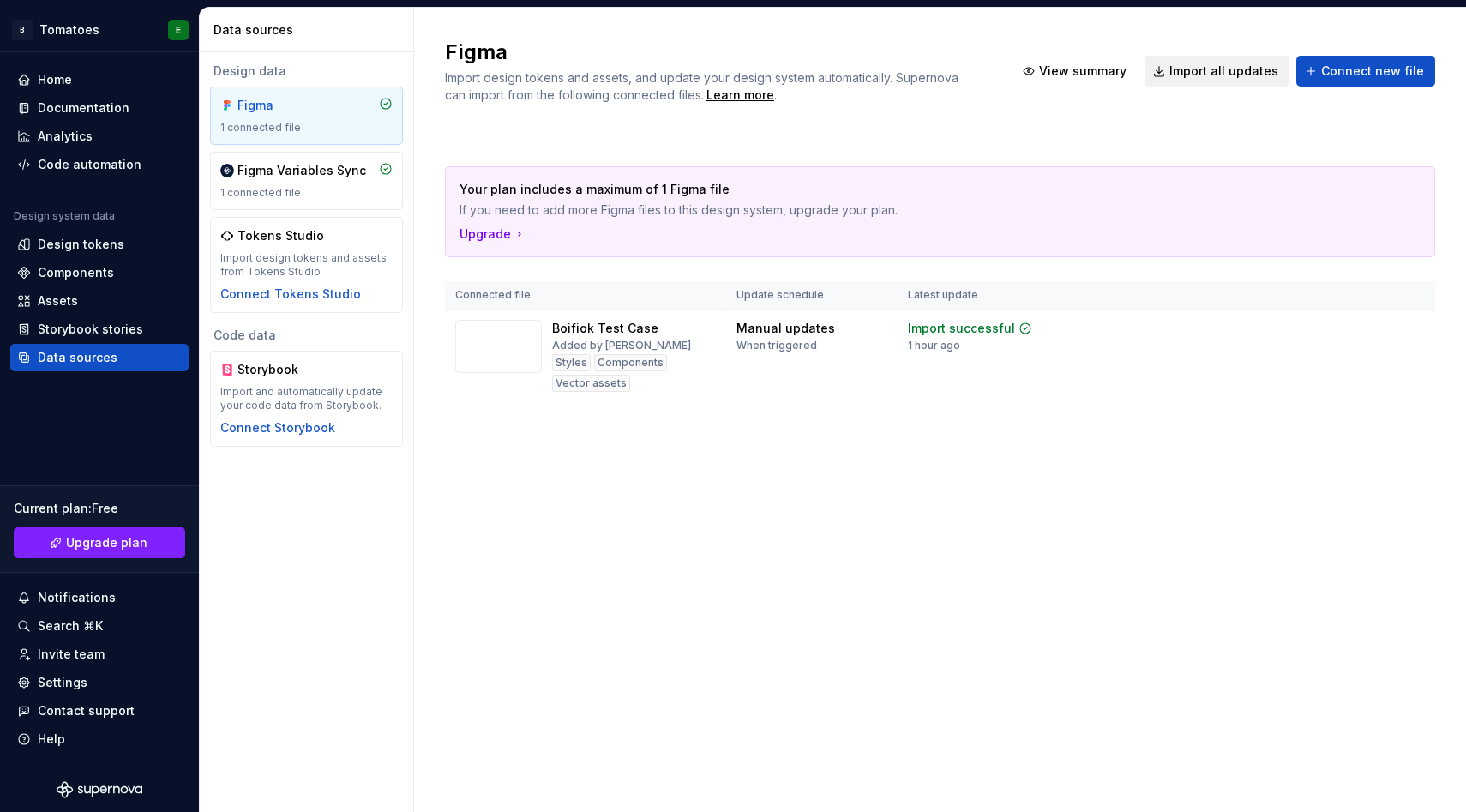
click at [1198, 63] on span "Import all updates" at bounding box center [1224, 70] width 109 height 17
click at [774, 95] on div "Learn more" at bounding box center [741, 95] width 68 height 17
click at [74, 255] on div "Design tokens" at bounding box center [100, 244] width 178 height 28
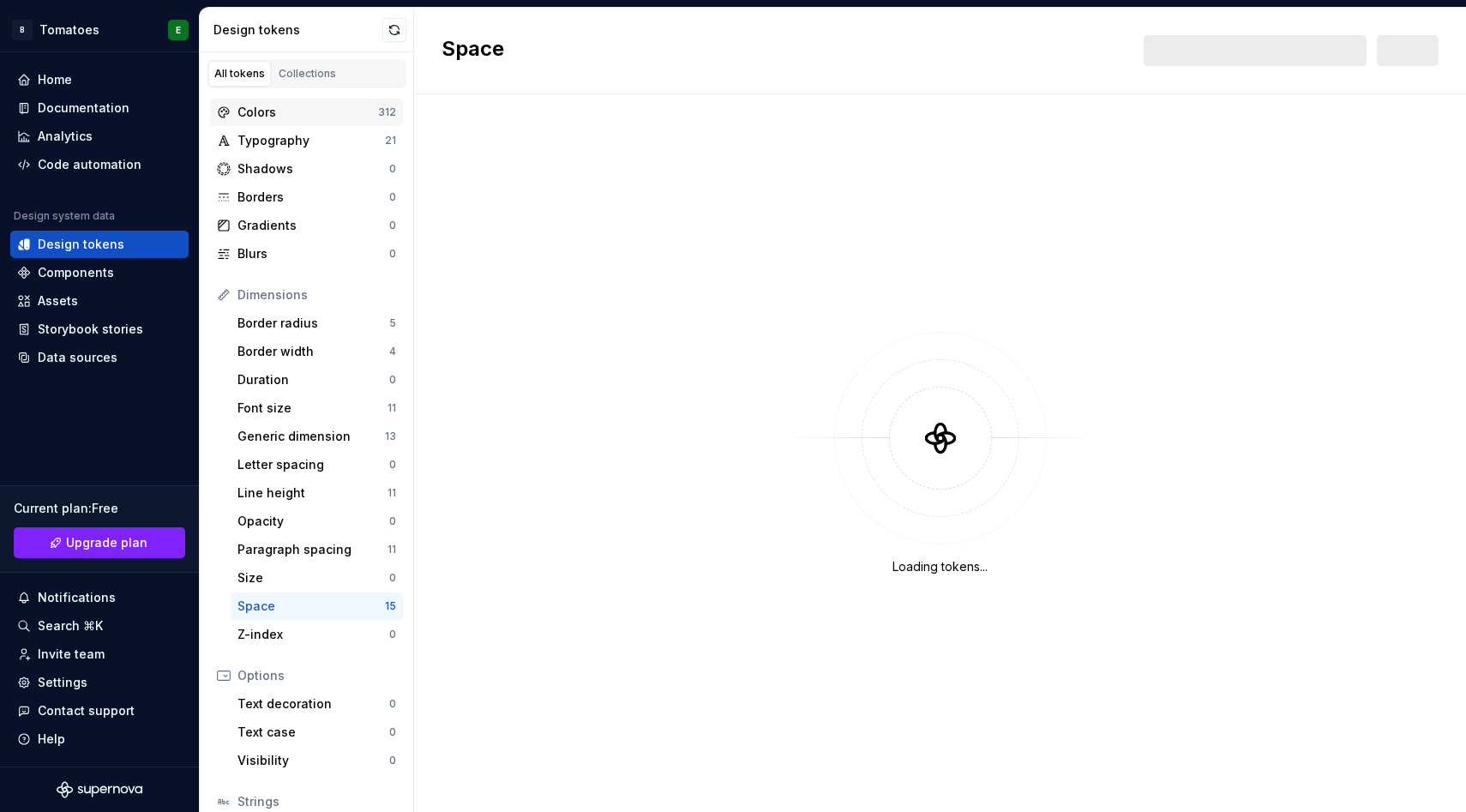
click at [276, 112] on div "Colors" at bounding box center [308, 112] width 141 height 17
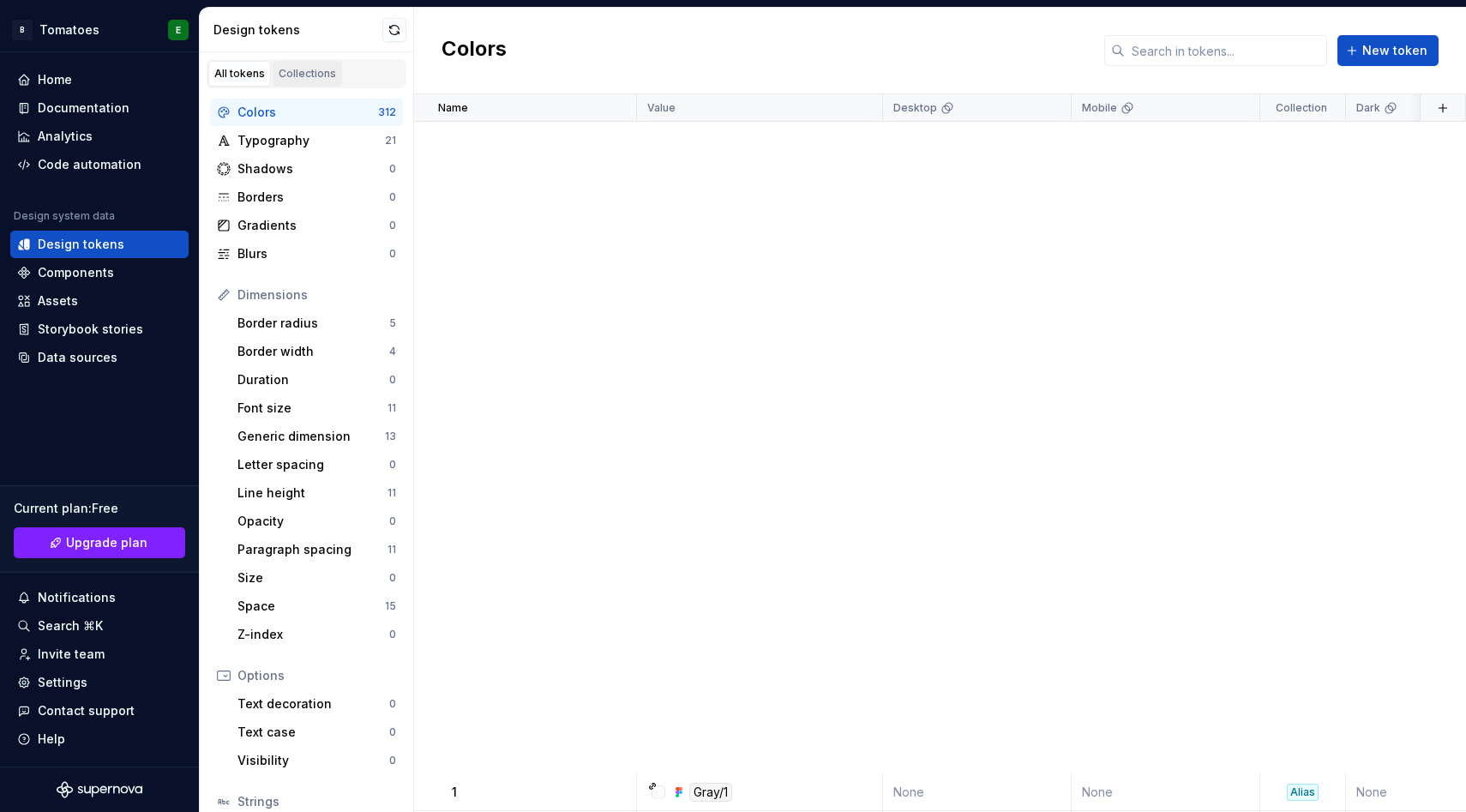
scroll to position [3343, 0]
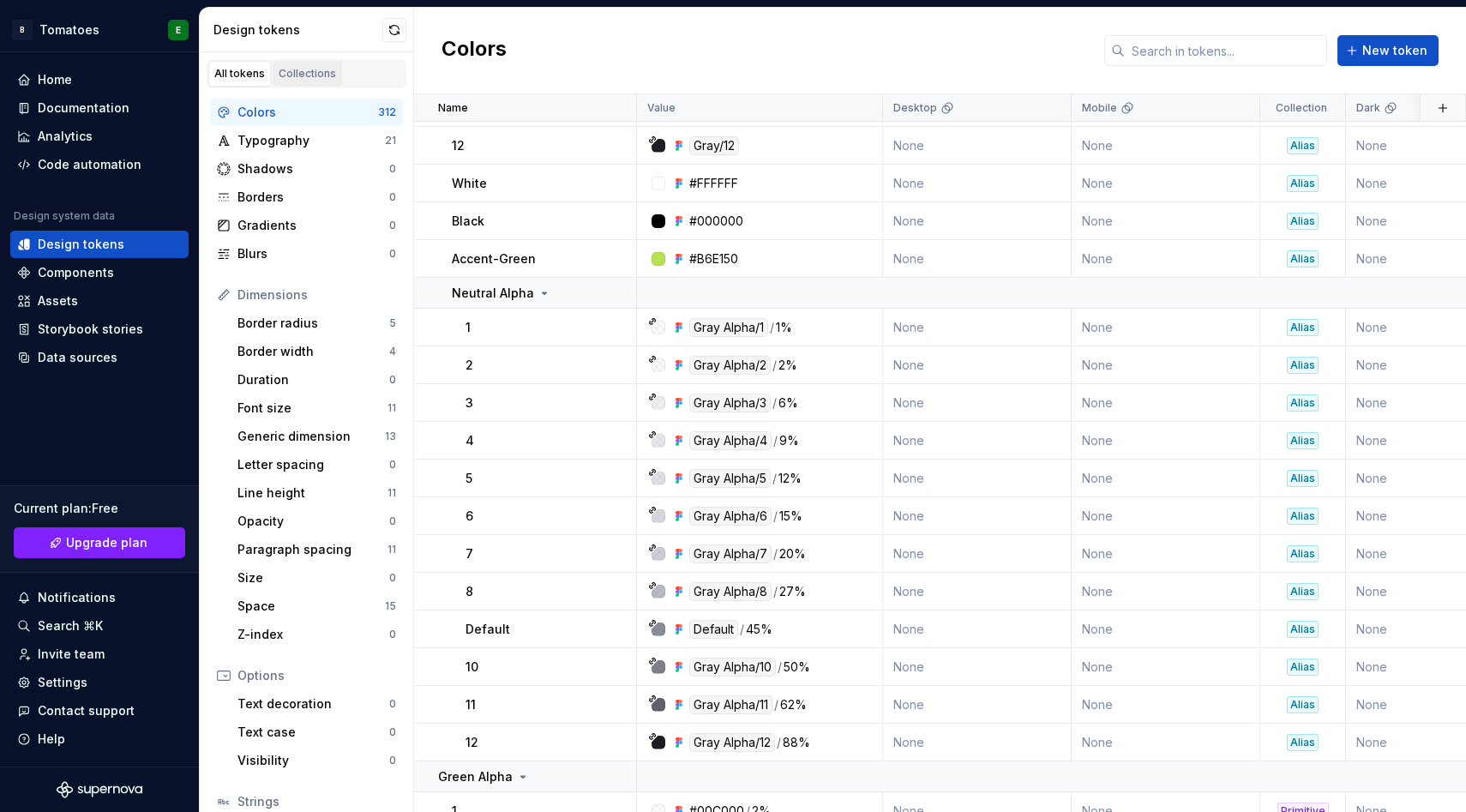
click at [324, 81] on link "Collections" at bounding box center [308, 73] width 70 height 26
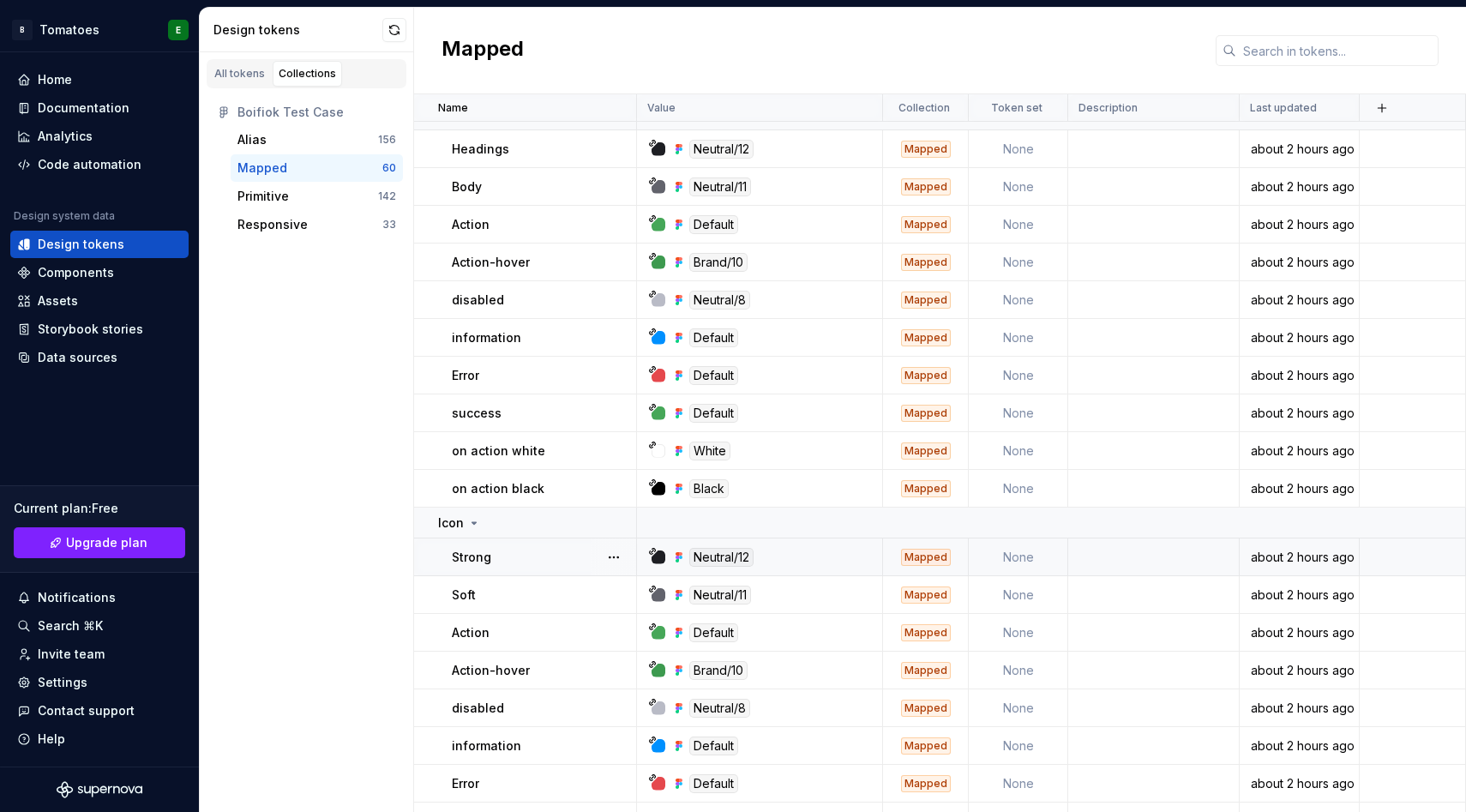
scroll to position [70, 0]
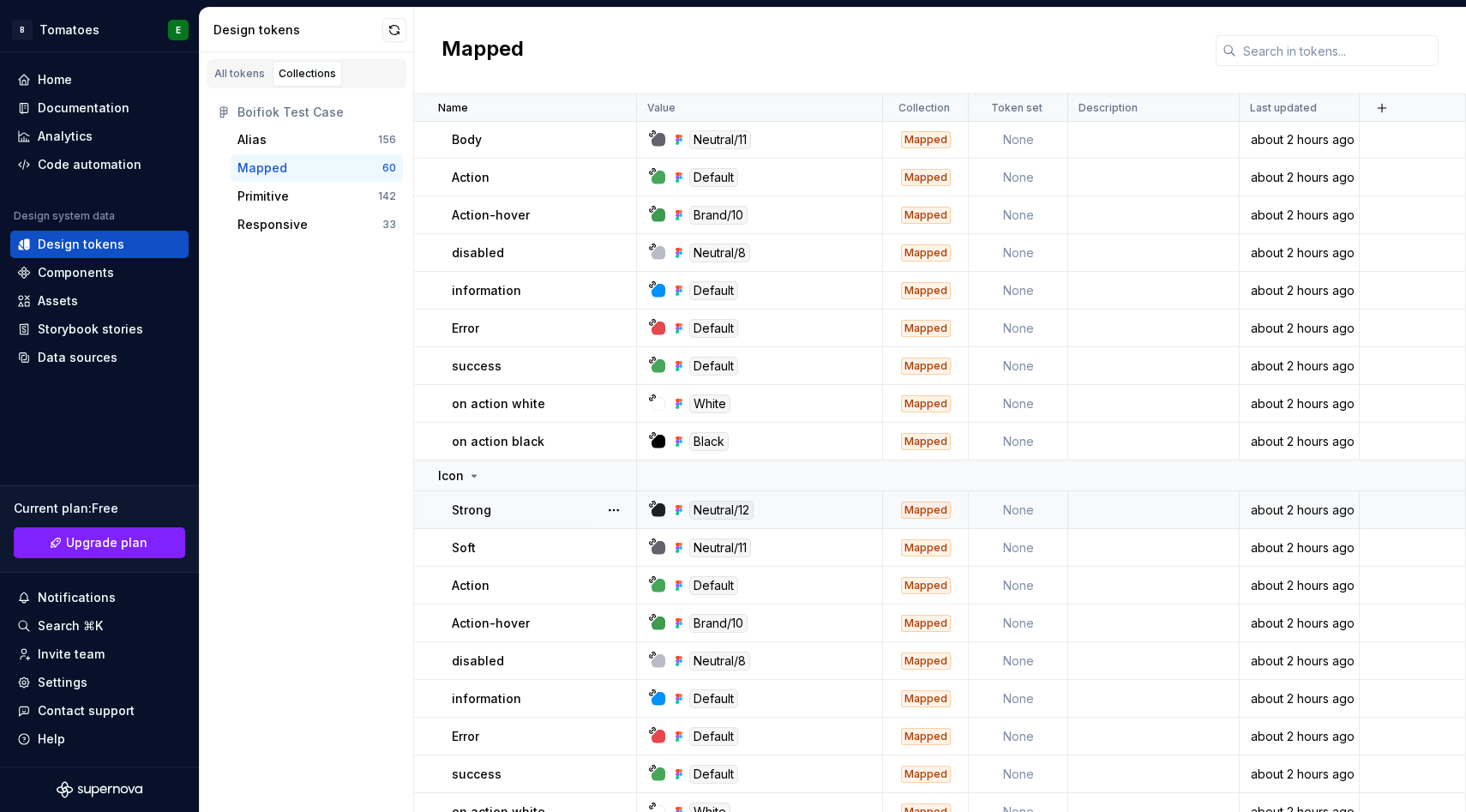
click at [663, 513] on div at bounding box center [658, 510] width 13 height 13
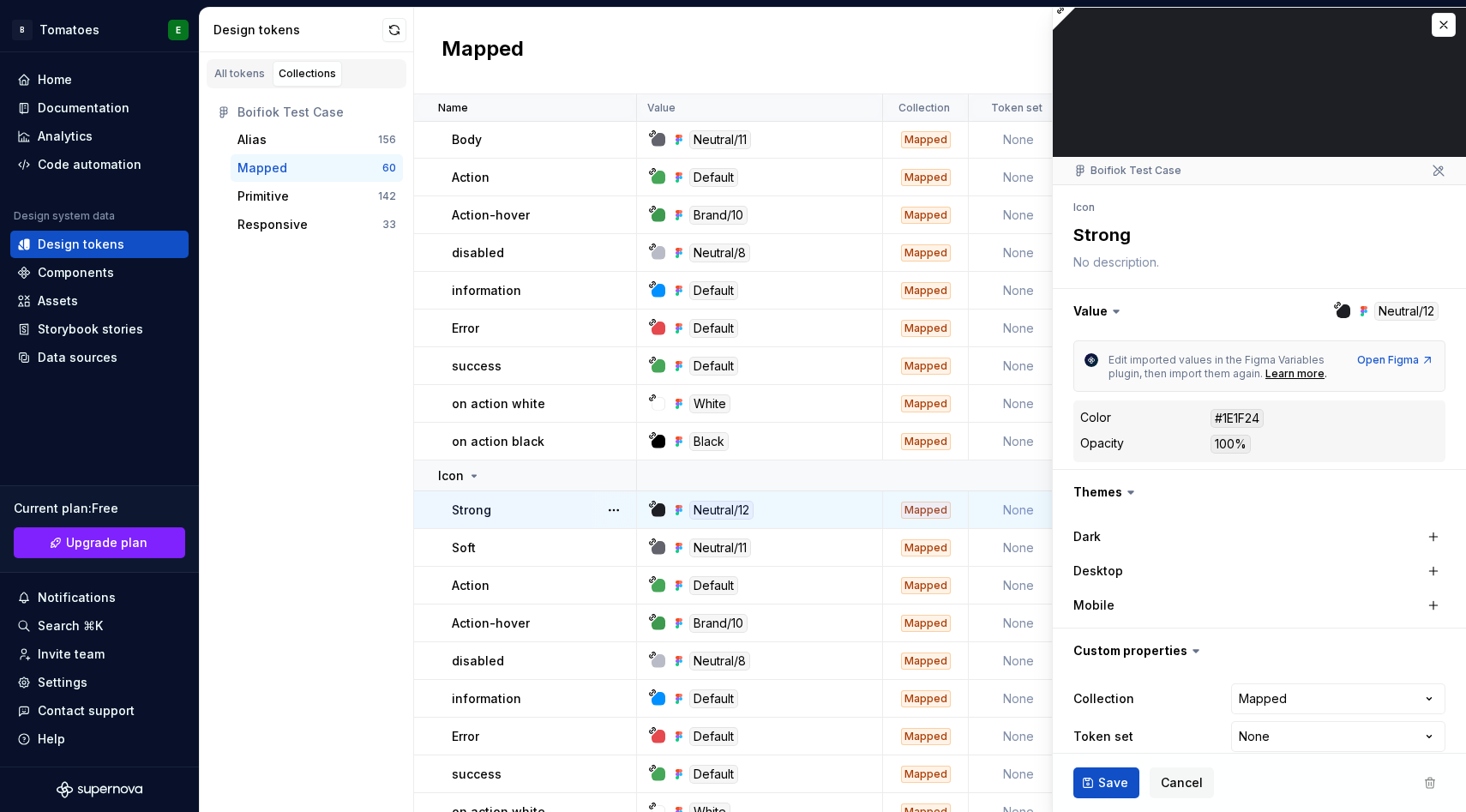
scroll to position [6, 0]
click at [1420, 307] on button "button" at bounding box center [1259, 311] width 413 height 45
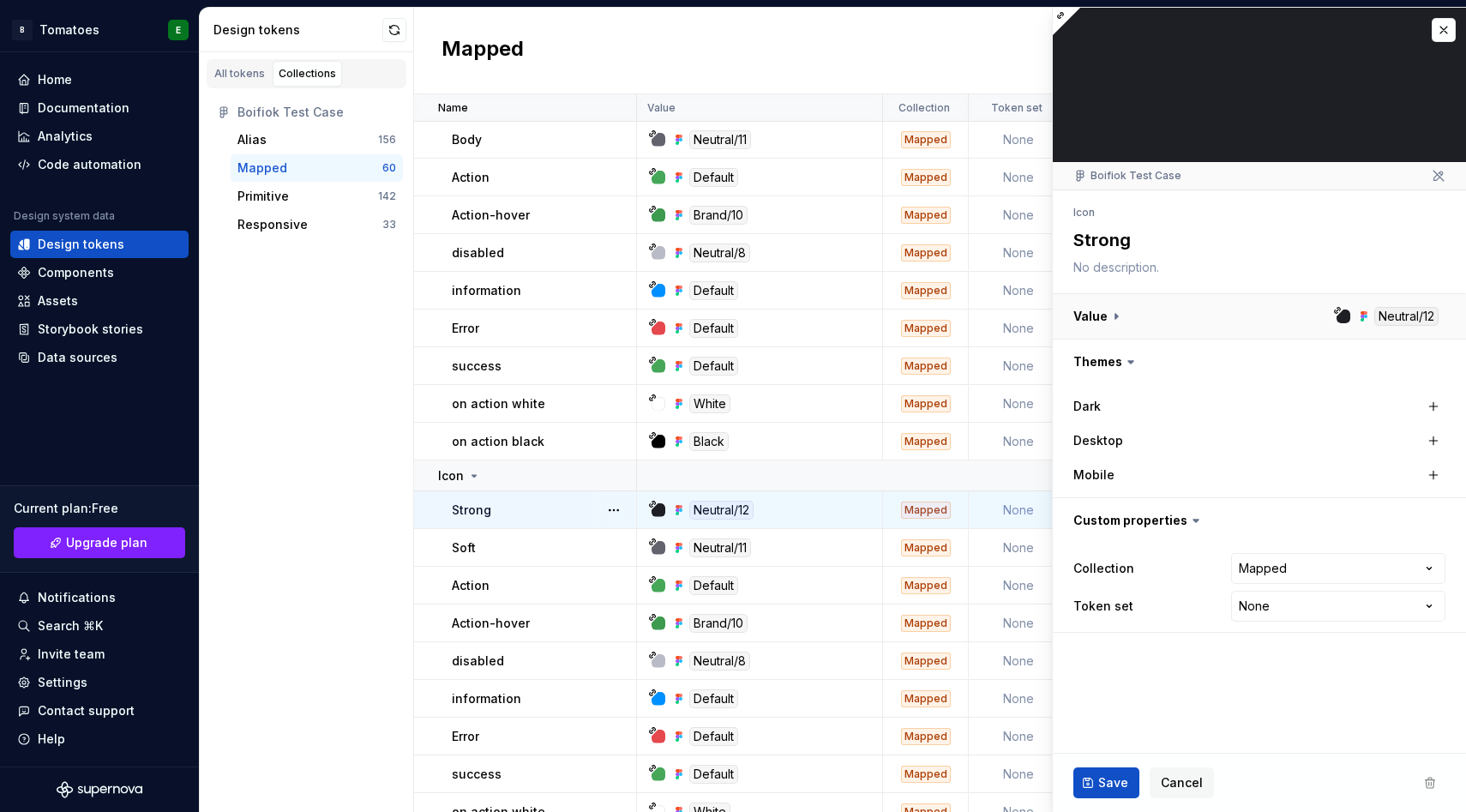
click at [1392, 312] on button "button" at bounding box center [1259, 317] width 413 height 45
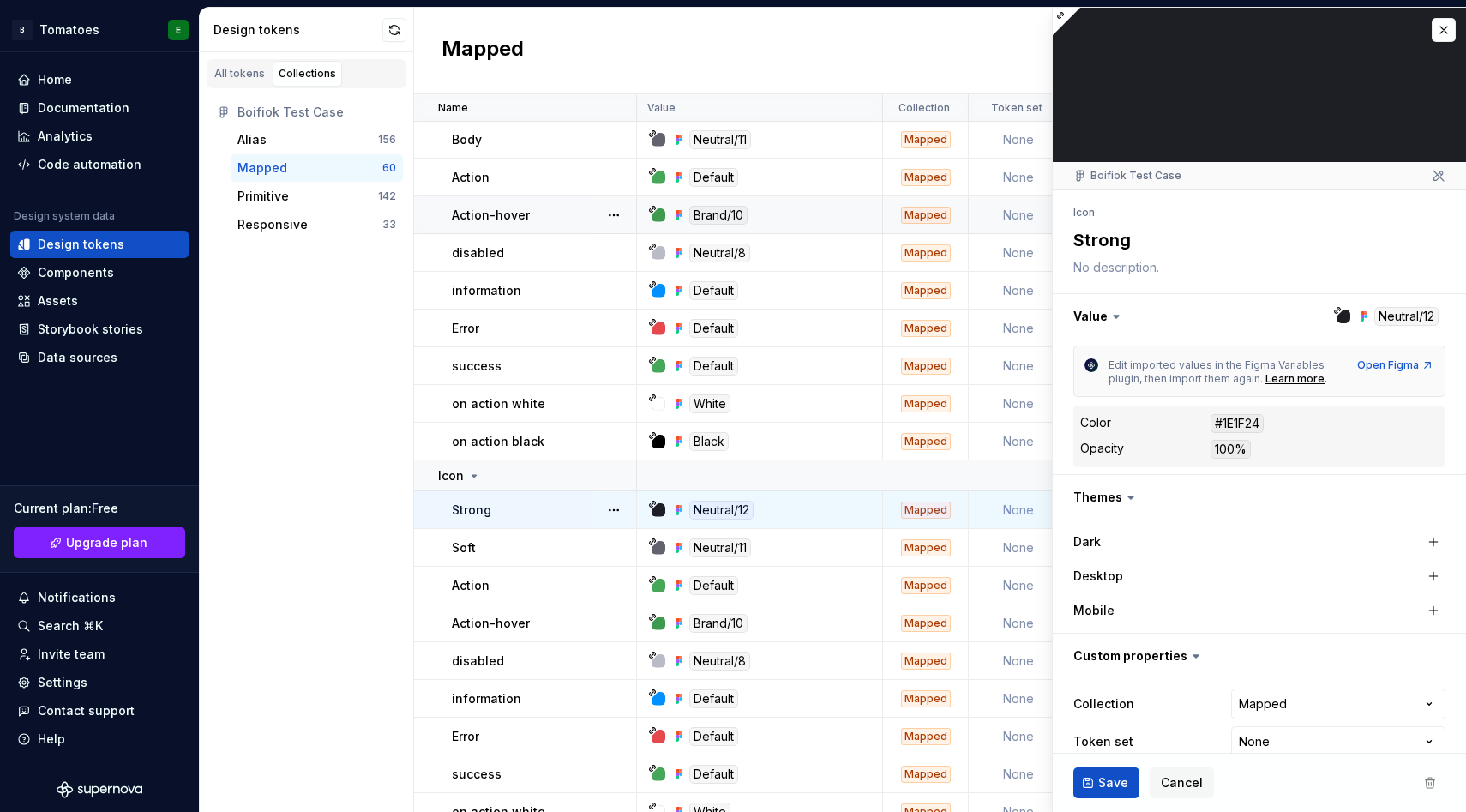
type textarea "*"
click at [73, 276] on div "Components" at bounding box center [76, 272] width 77 height 17
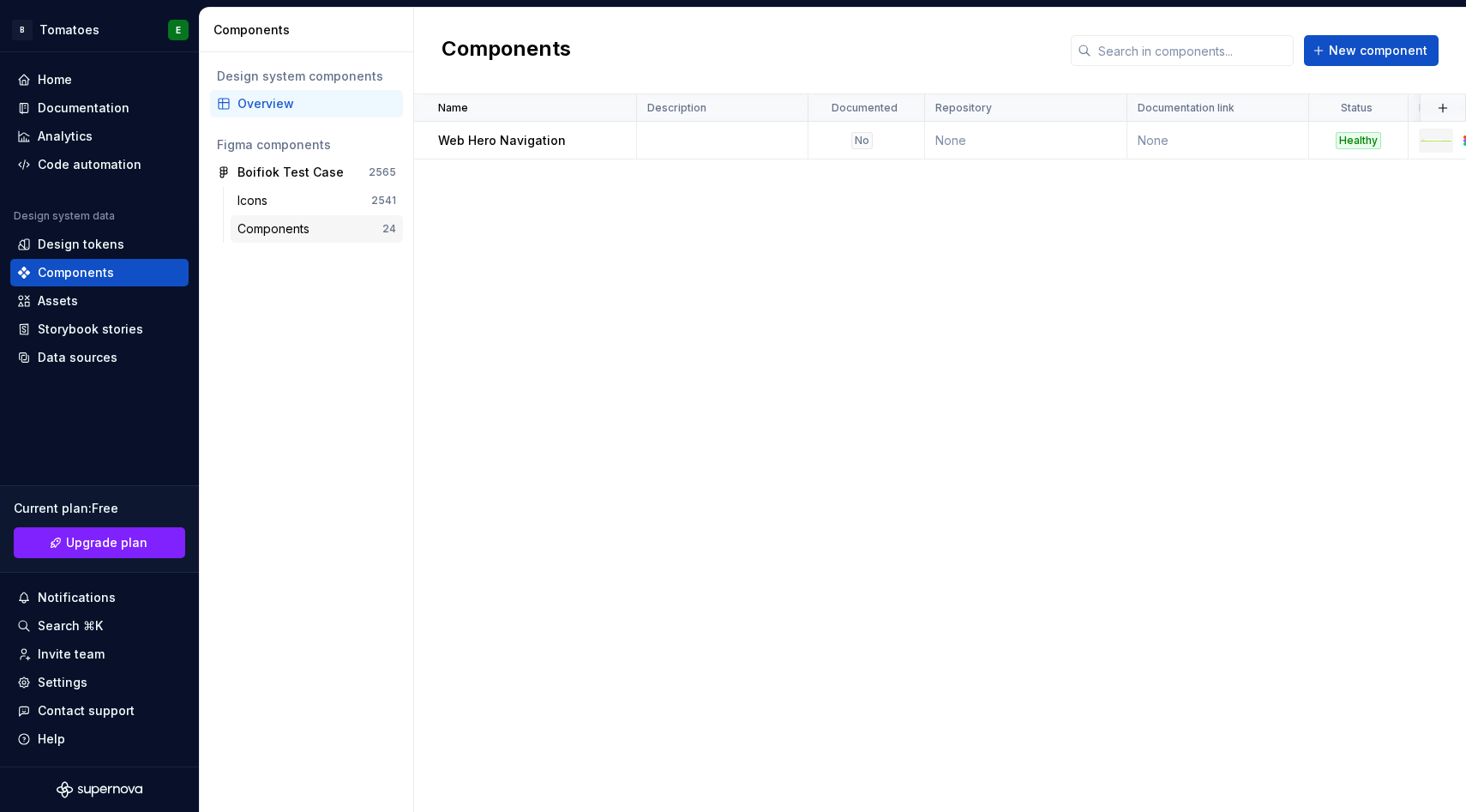
click at [315, 224] on div "Components" at bounding box center [277, 228] width 79 height 17
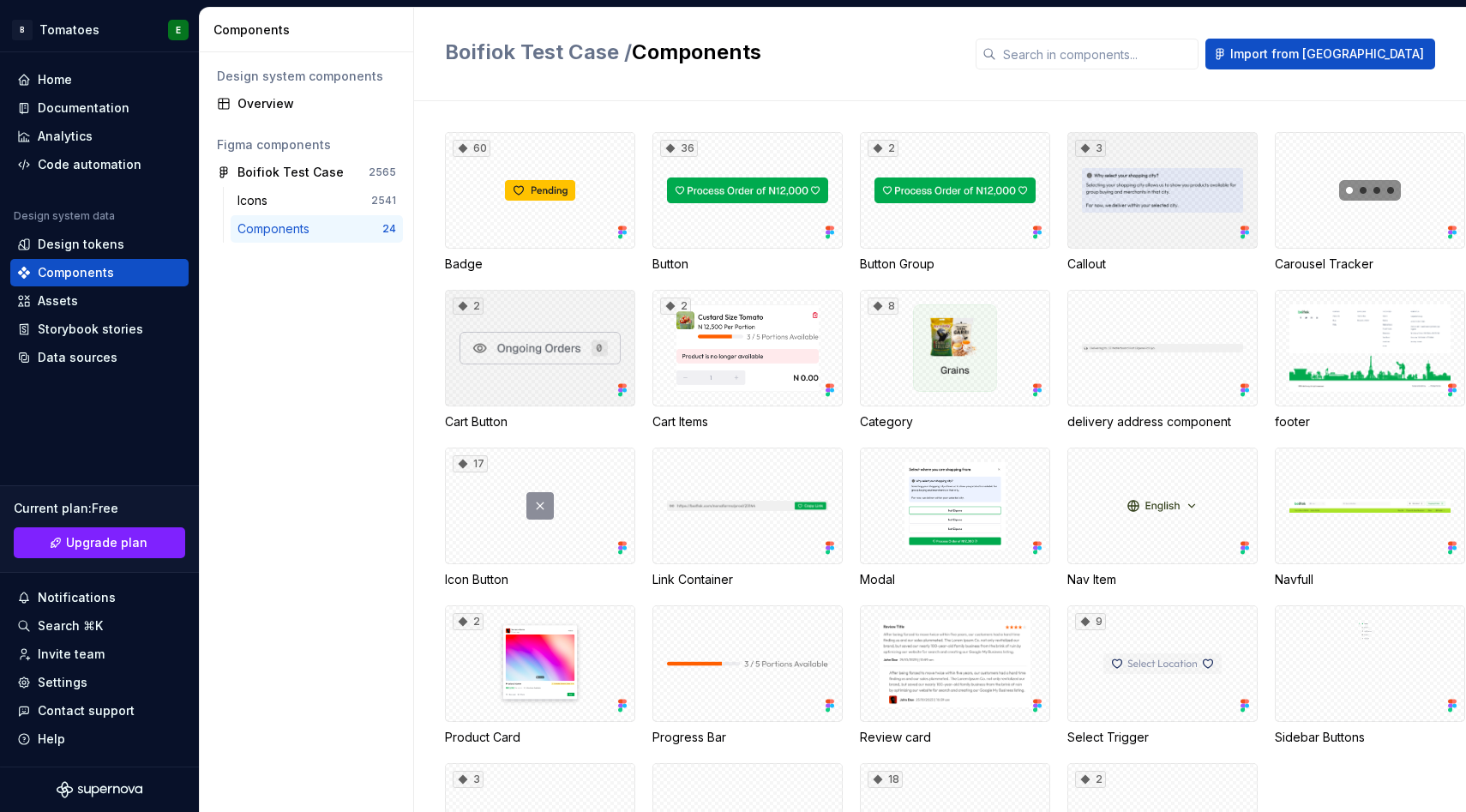
click at [1172, 218] on div "3" at bounding box center [1163, 190] width 190 height 117
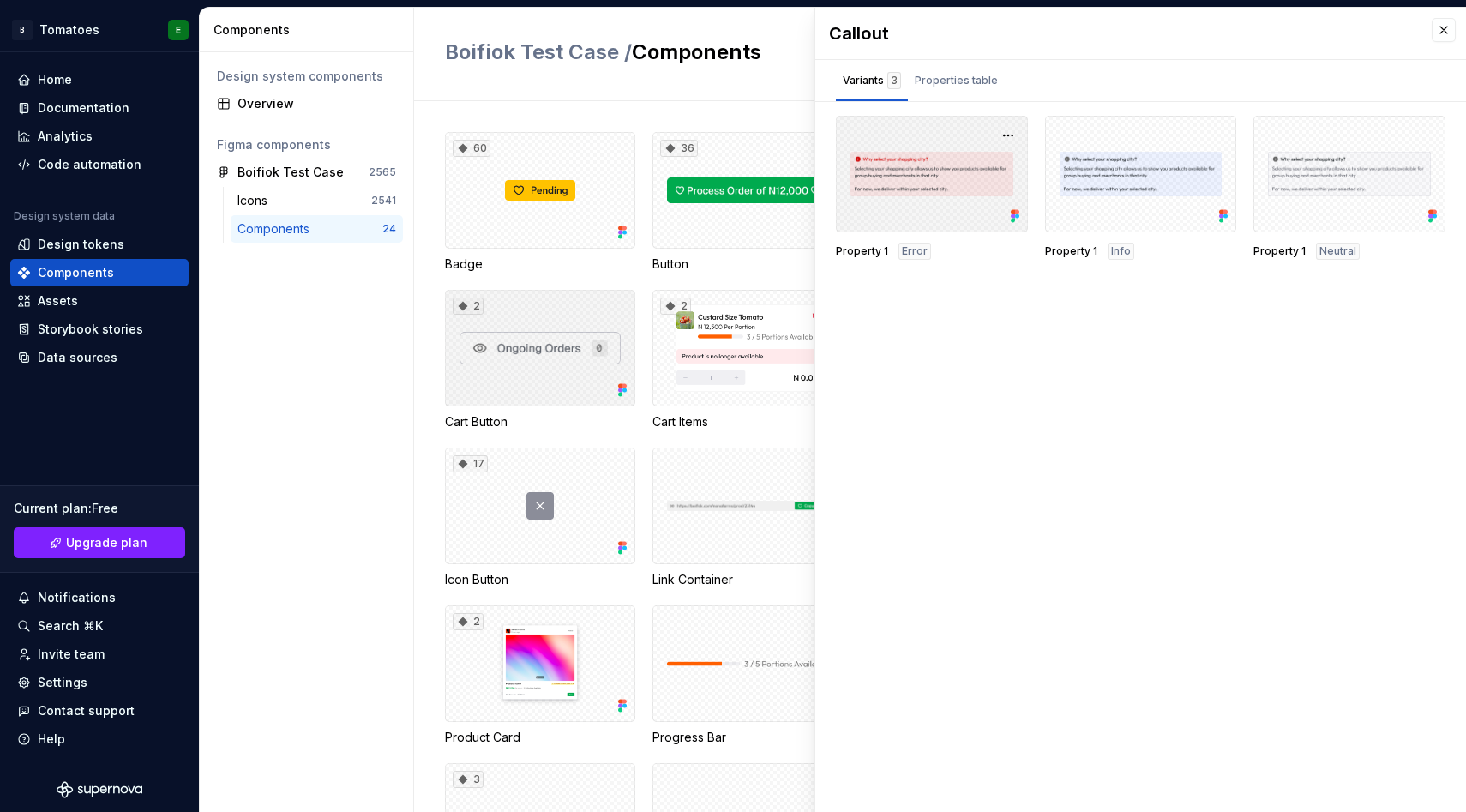
click at [993, 201] on div at bounding box center [932, 174] width 192 height 117
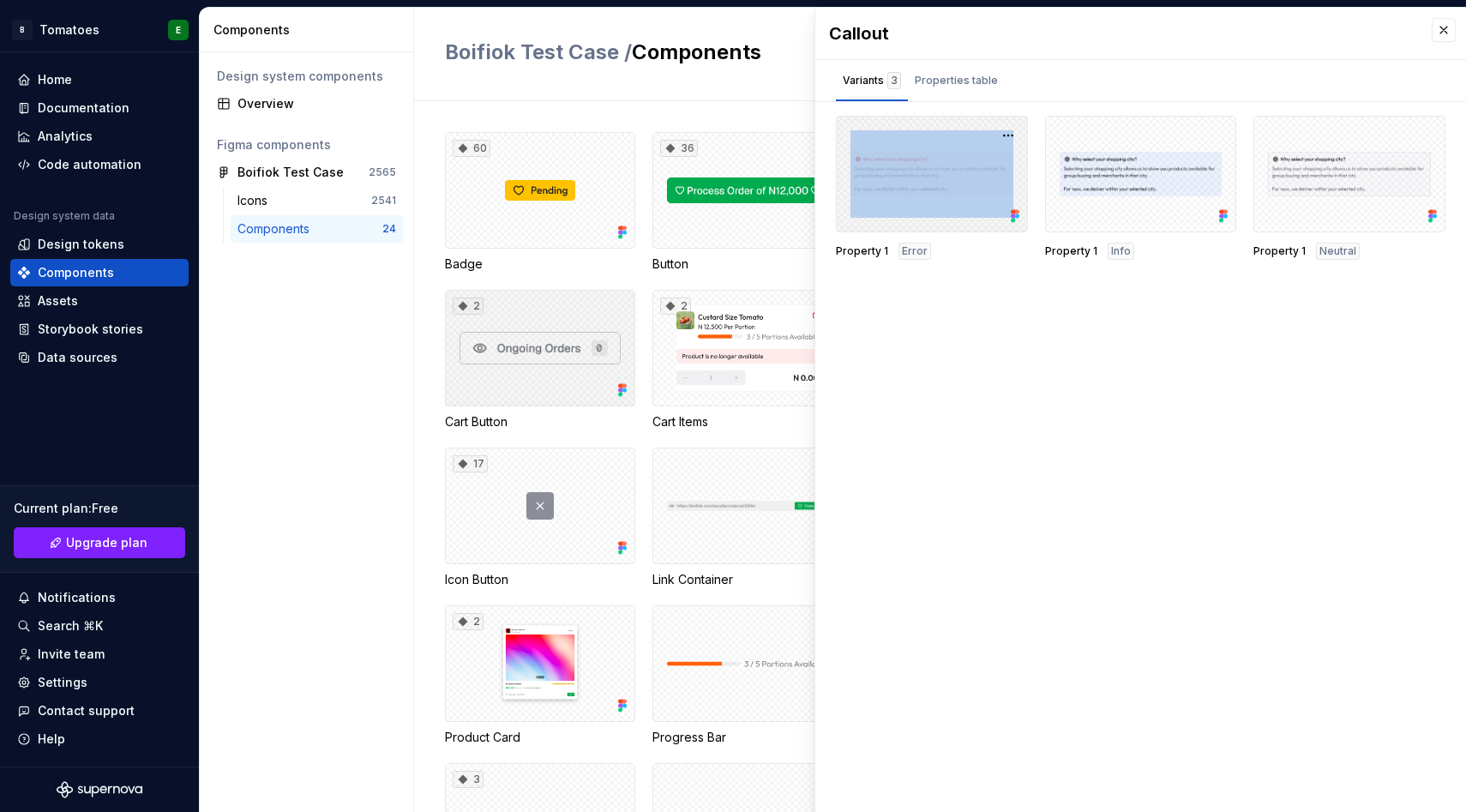
click at [908, 220] on div at bounding box center [932, 174] width 192 height 117
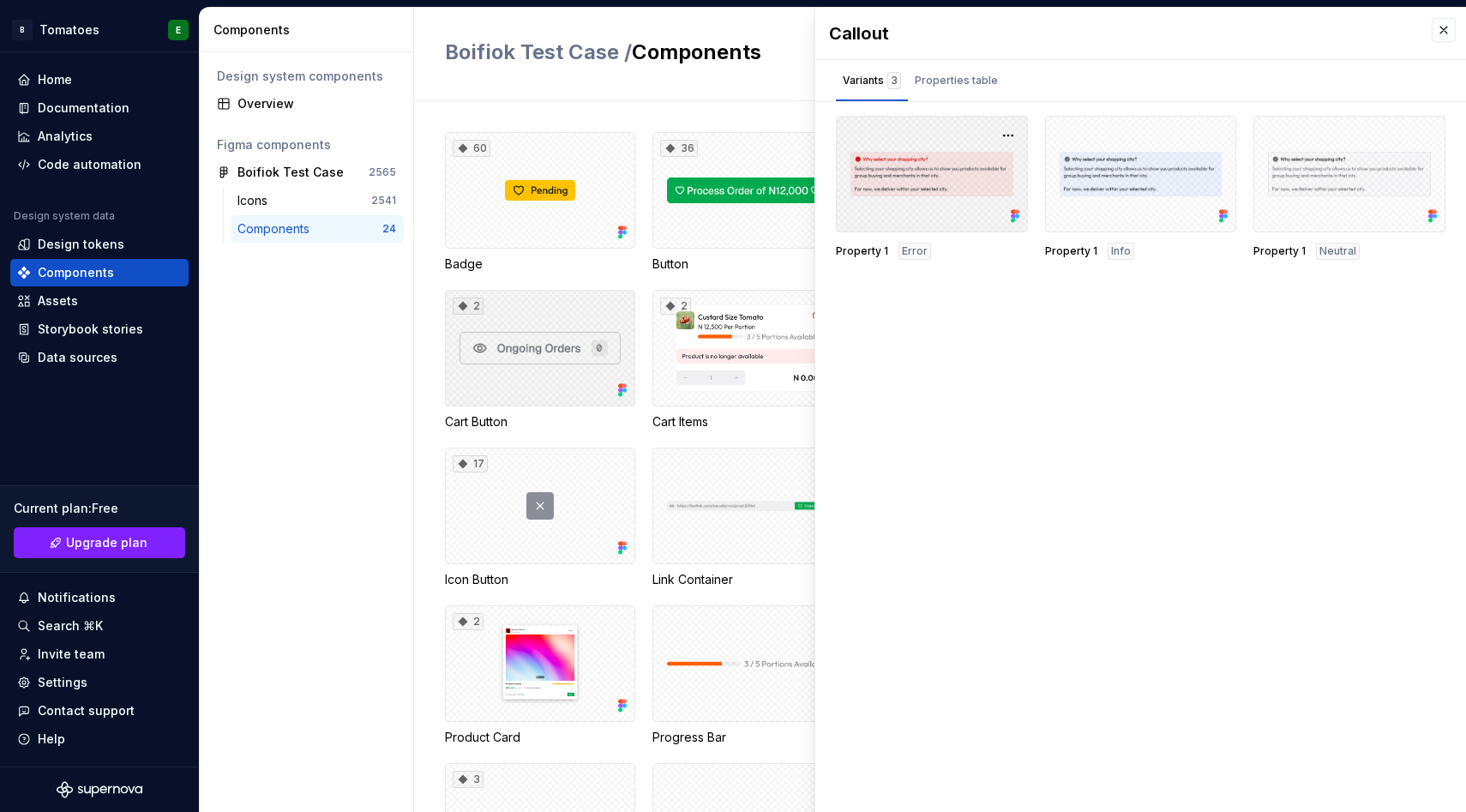
click at [908, 220] on div at bounding box center [932, 174] width 192 height 117
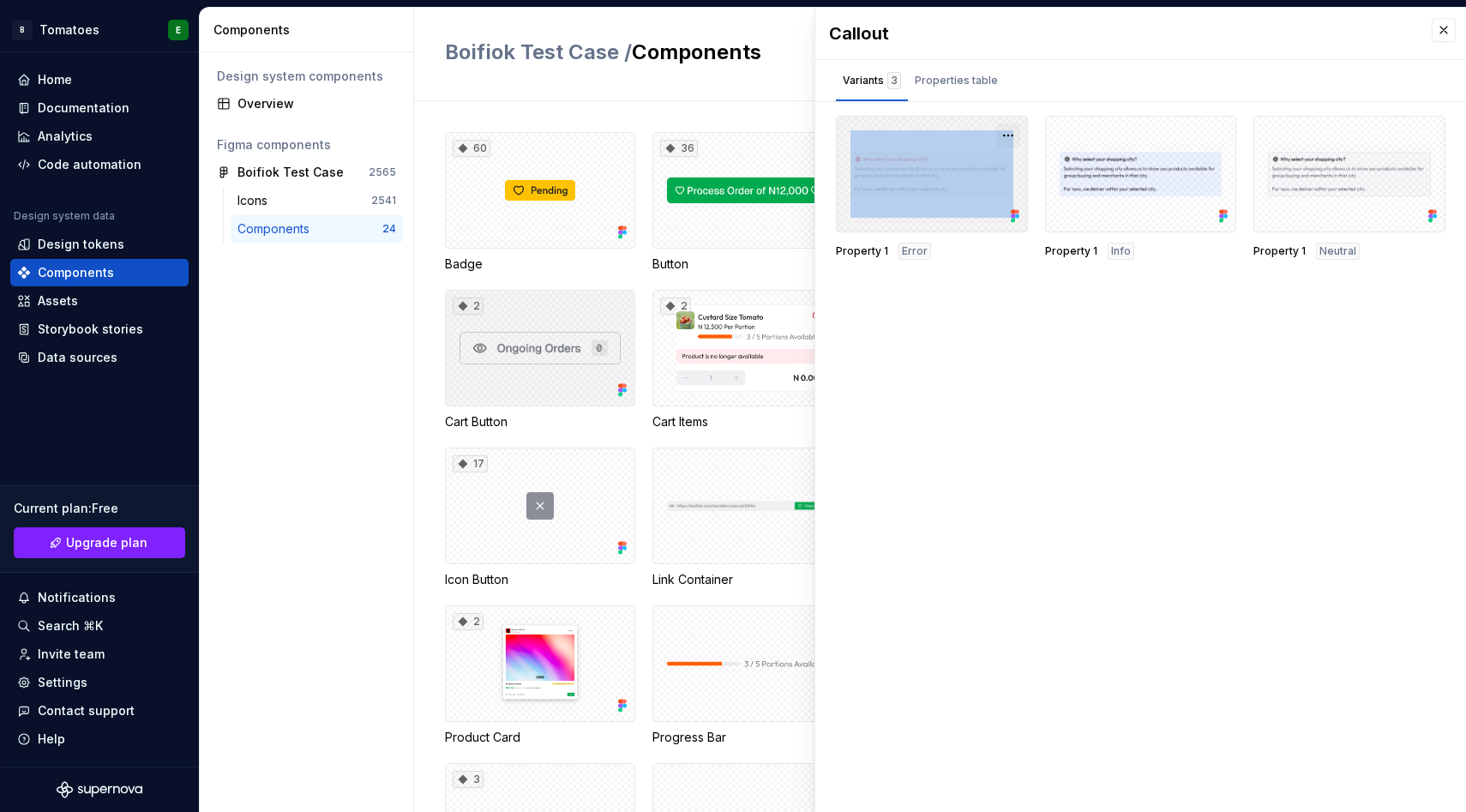
click at [1007, 134] on button "button" at bounding box center [1008, 135] width 24 height 24
click at [971, 83] on div "Properties table" at bounding box center [957, 80] width 83 height 17
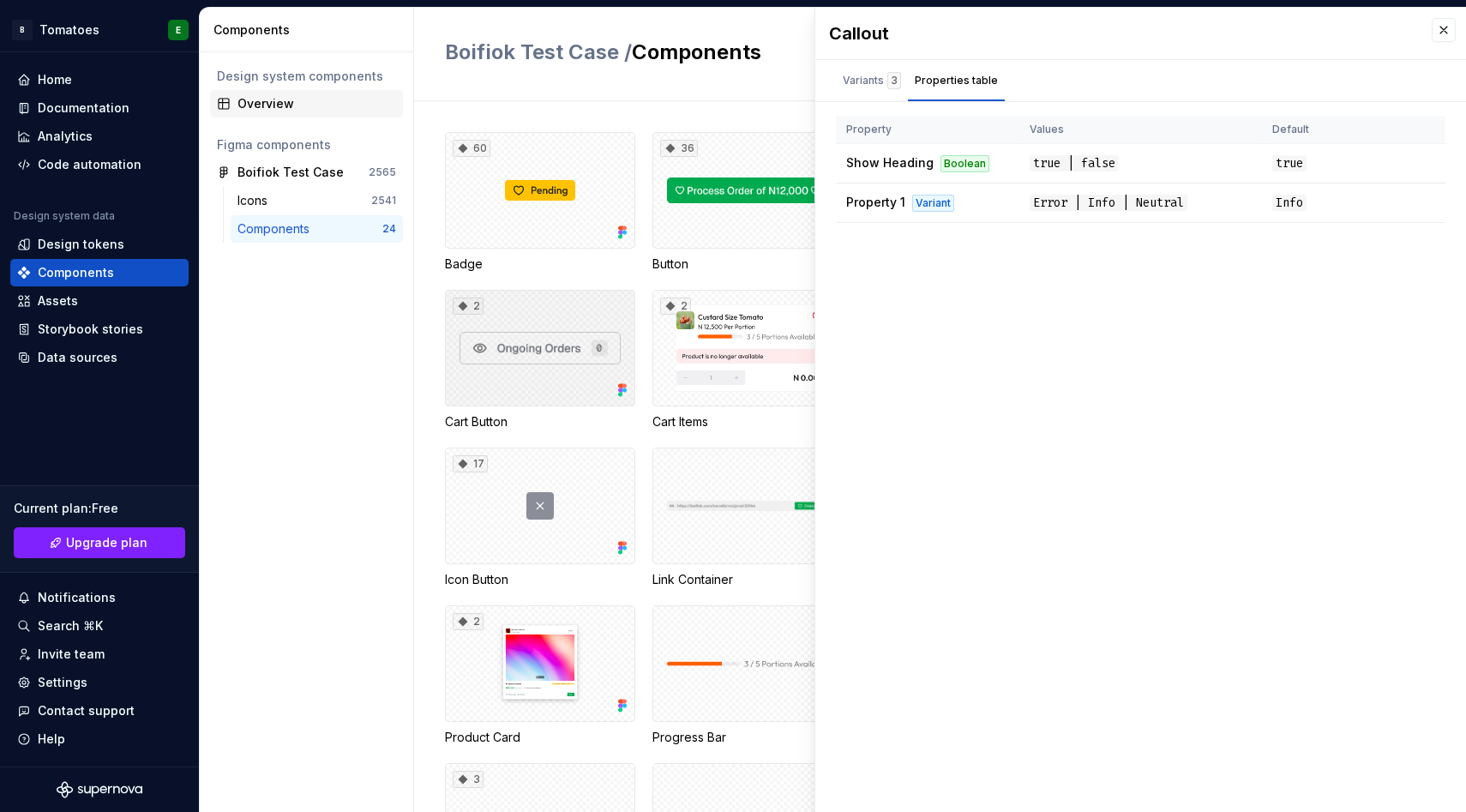
click at [342, 97] on div "Overview" at bounding box center [317, 104] width 159 height 17
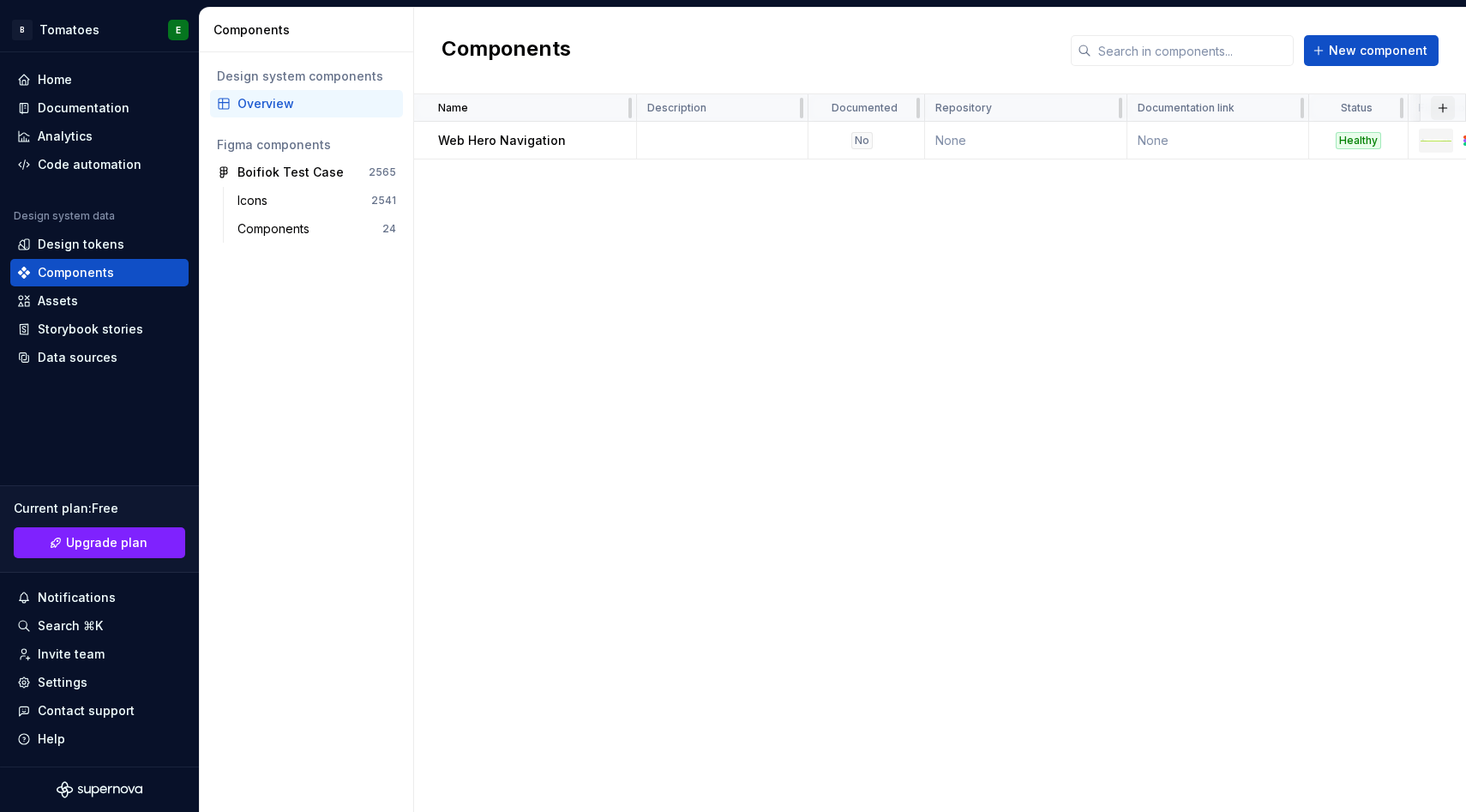
click at [1445, 107] on button "button" at bounding box center [1443, 108] width 24 height 24
click at [1396, 144] on div "New custom property" at bounding box center [1346, 141] width 128 height 17
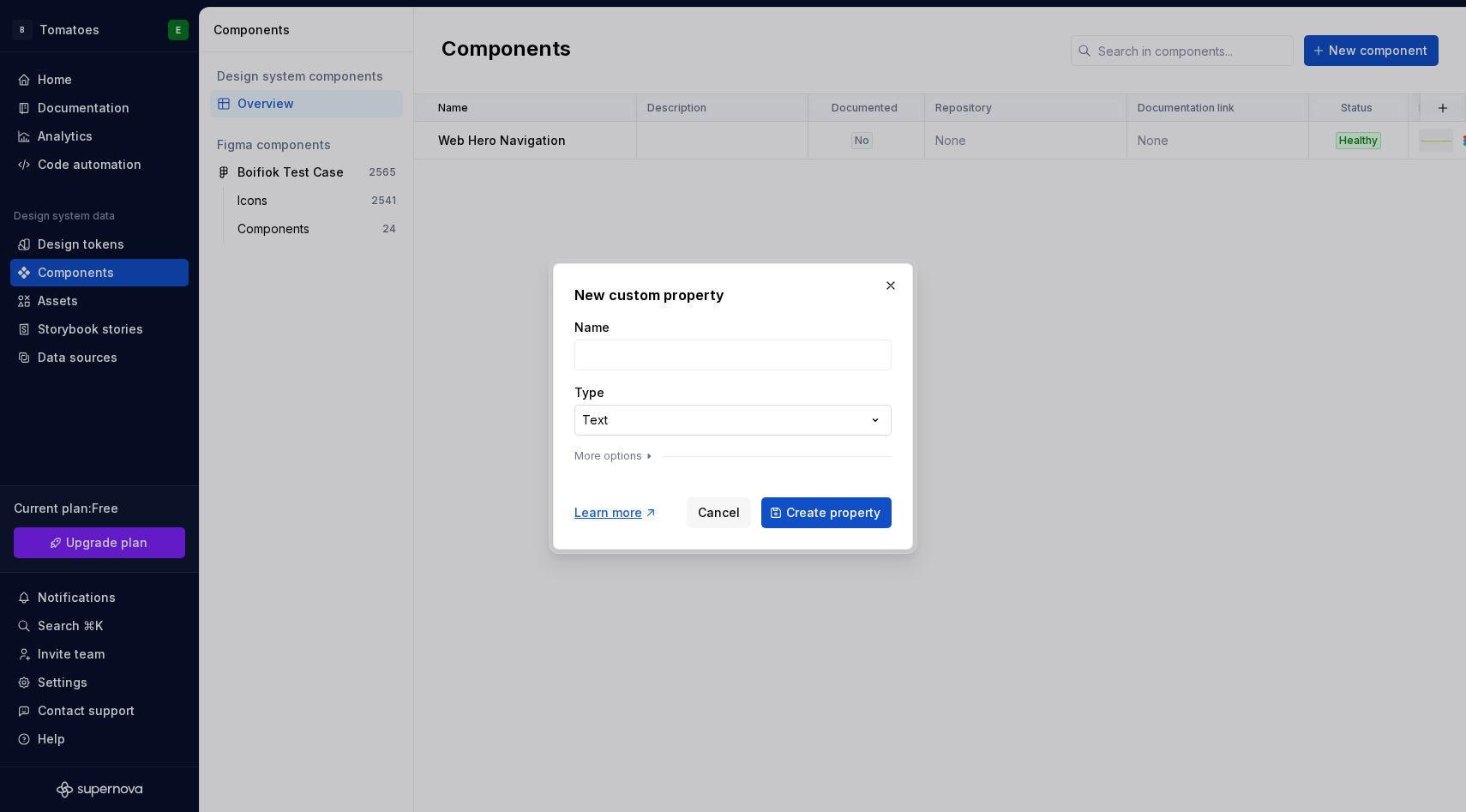
click at [824, 421] on div "**********" at bounding box center [733, 406] width 1466 height 812
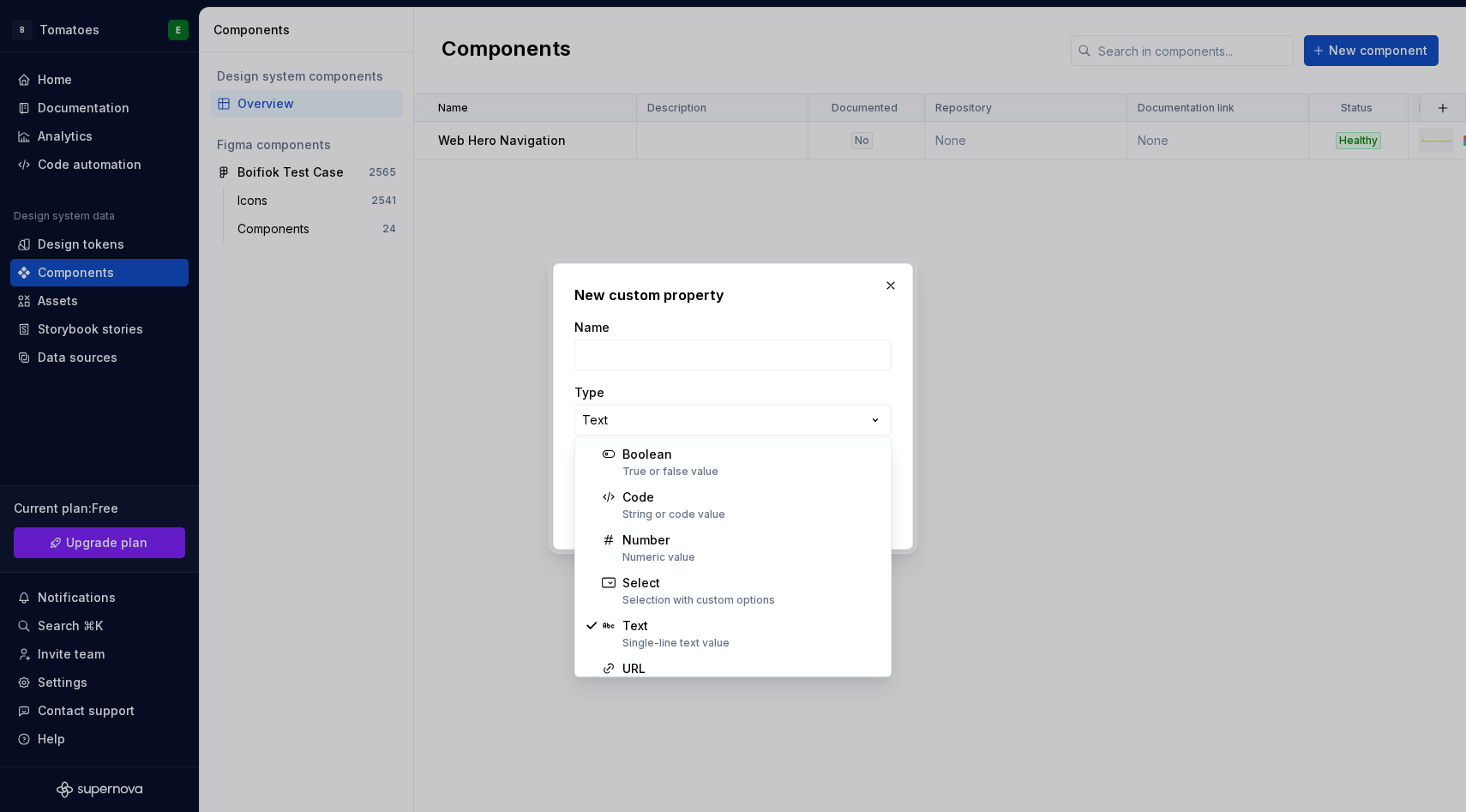
select select "*******"
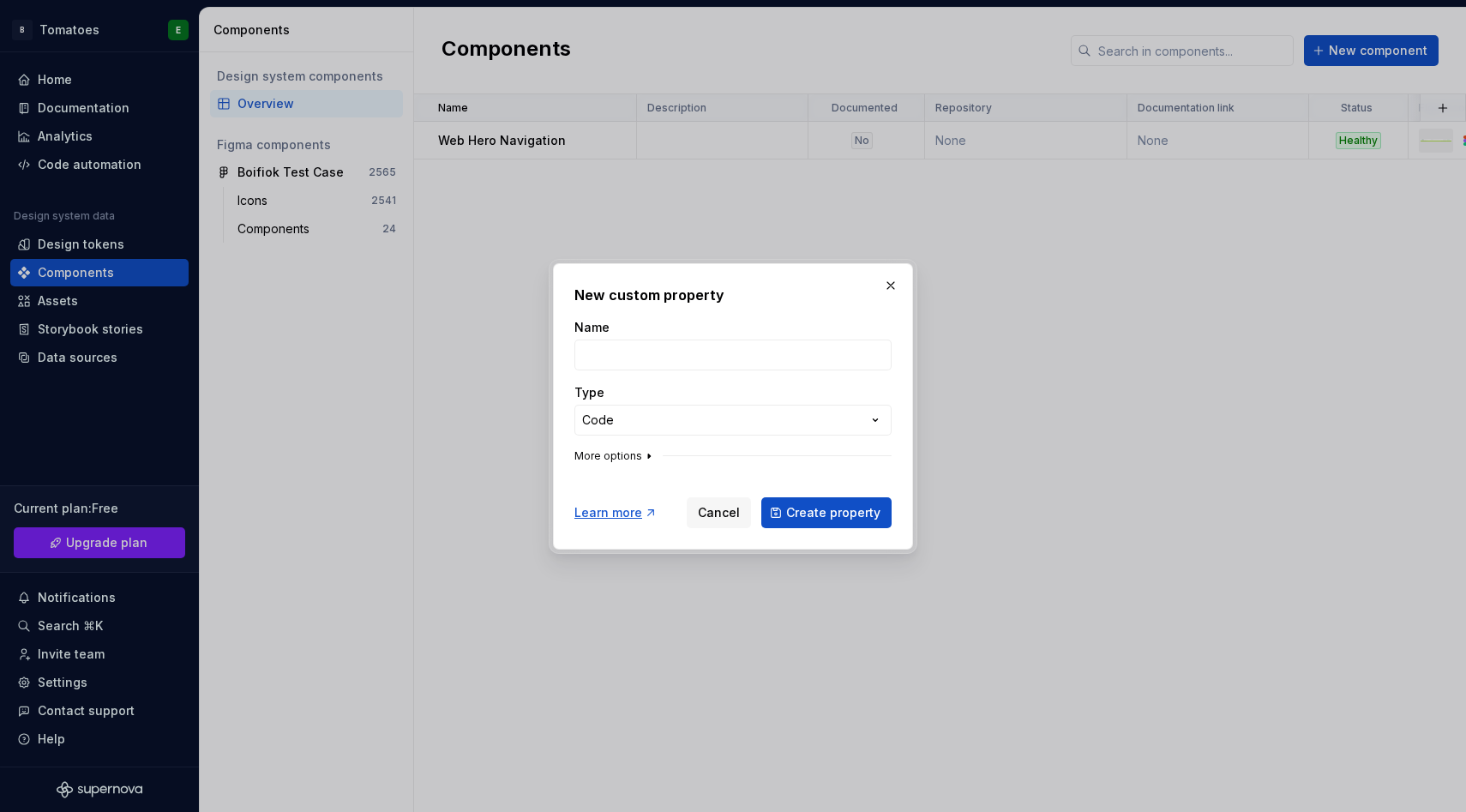
click at [644, 452] on icon "button" at bounding box center [649, 456] width 13 height 13
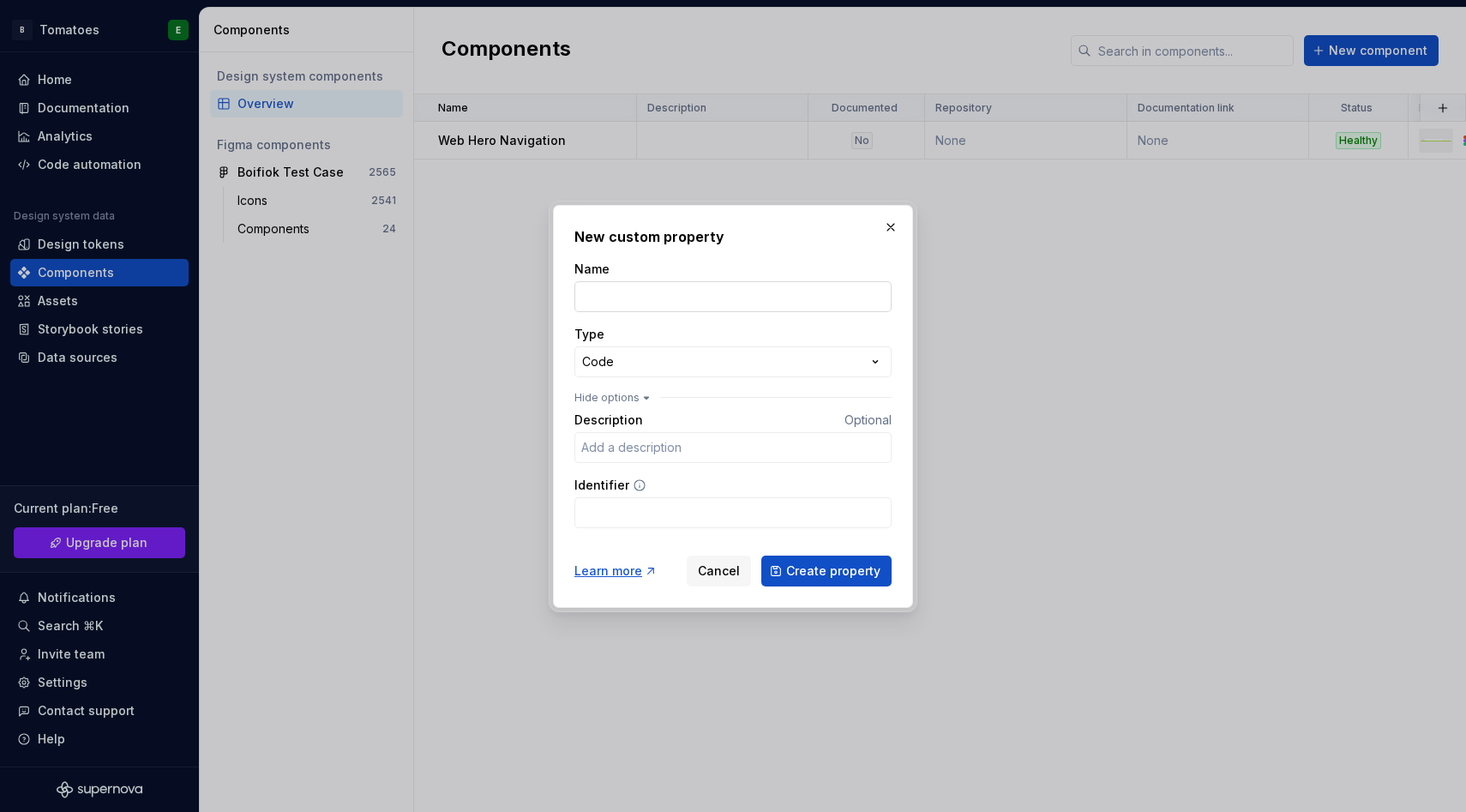
click at [613, 304] on input "Name" at bounding box center [733, 296] width 318 height 31
type input "Code"
click at [787, 565] on button "Create property" at bounding box center [826, 571] width 130 height 31
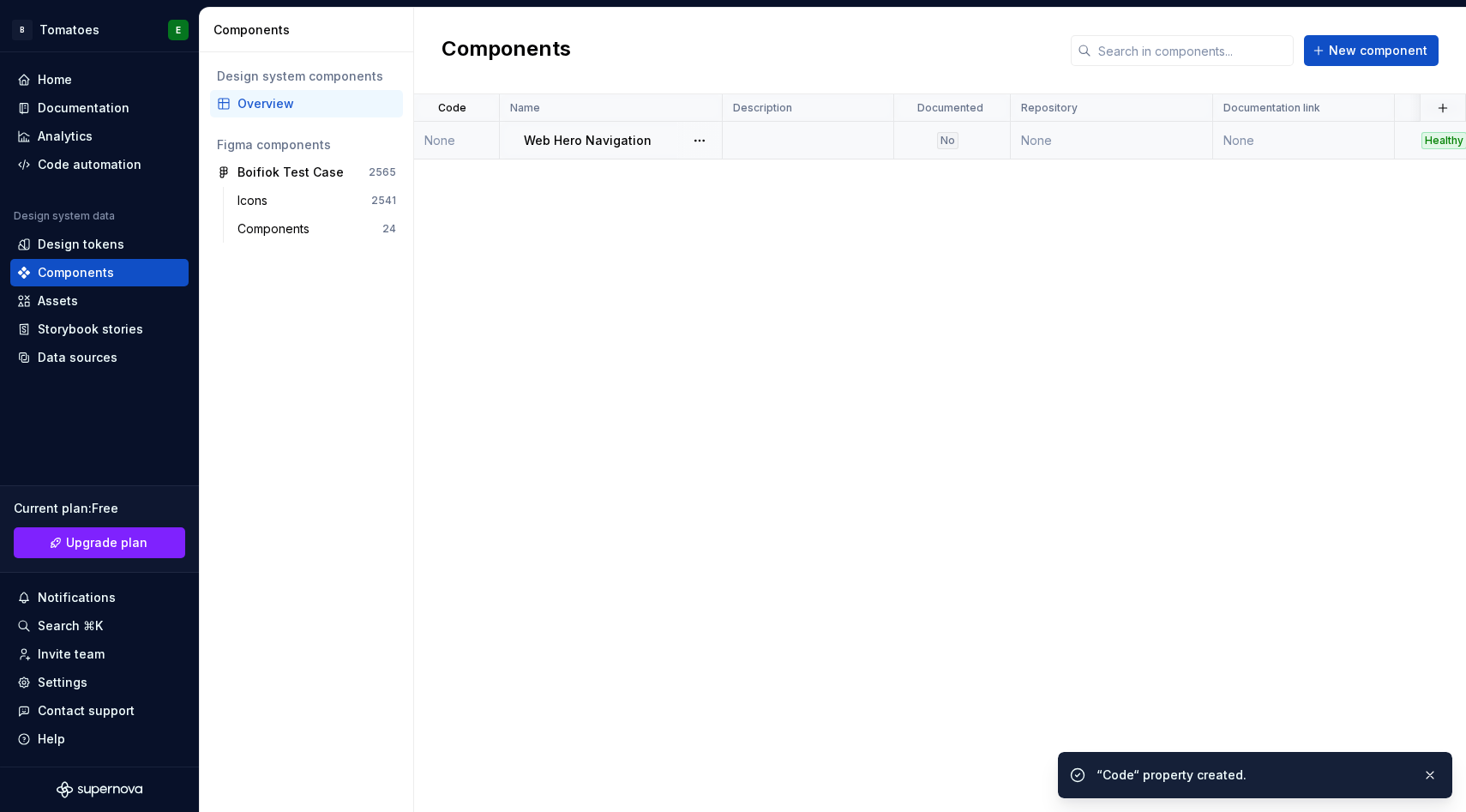
click at [1202, 141] on td "None" at bounding box center [1112, 140] width 203 height 37
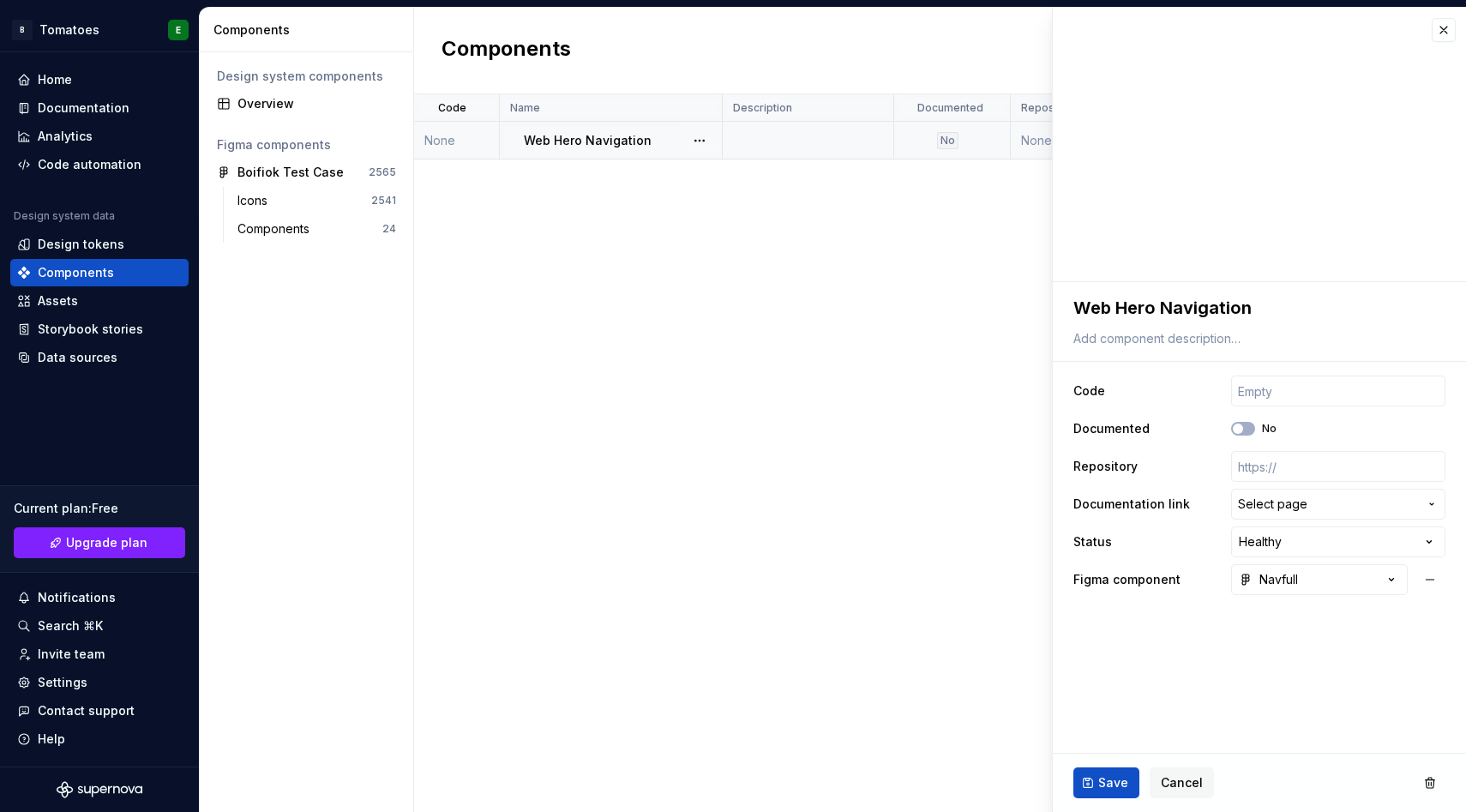
type textarea "*"
click at [1258, 393] on input "text" at bounding box center [1338, 391] width 214 height 31
type input "htm"
type textarea "*"
type input "html"
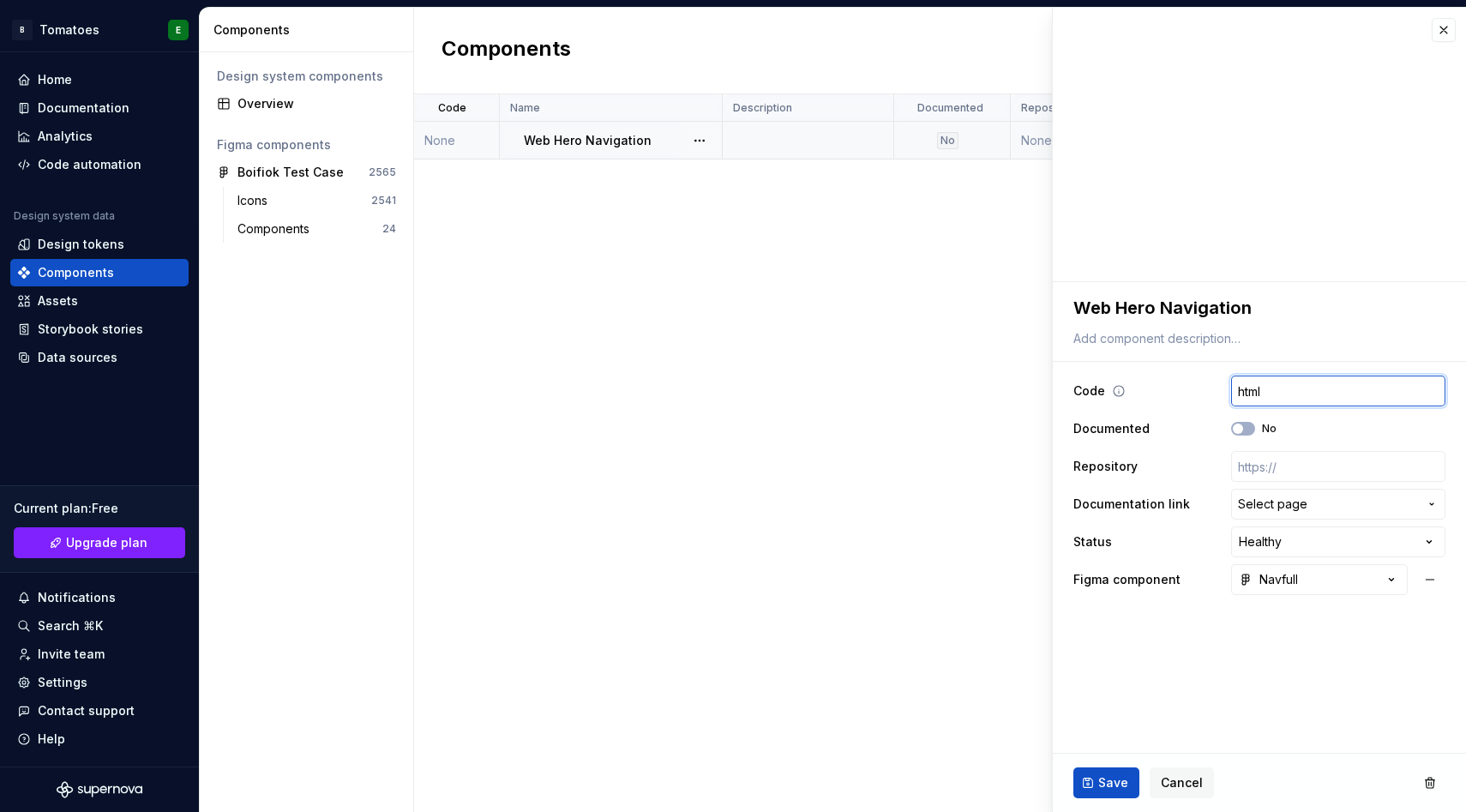
type textarea "*"
type input "html{"
type textarea "*"
type input "html"
type textarea "*"
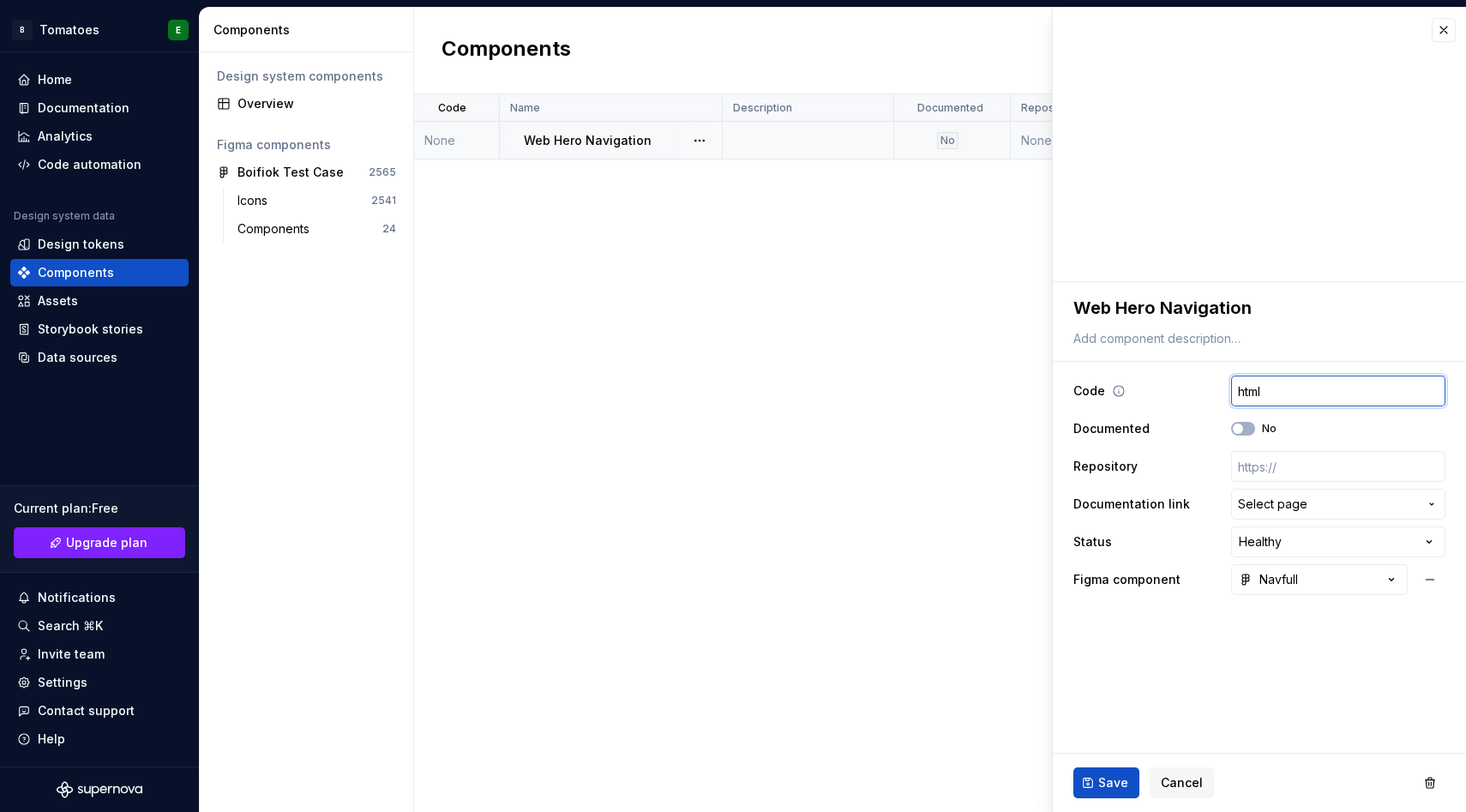
type input "htm"
type textarea "*"
type input "ht"
type textarea "*"
type input "h"
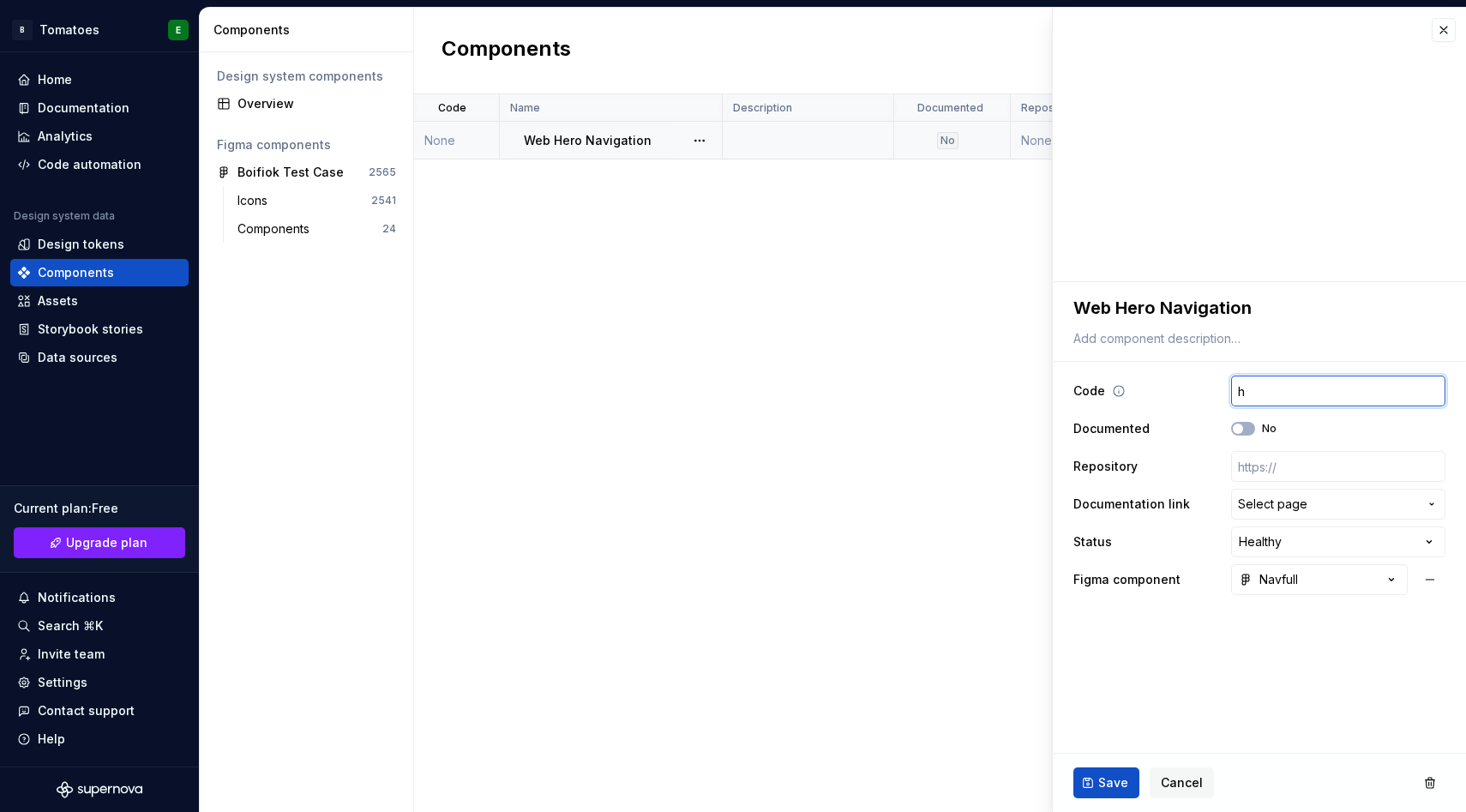
type textarea "*"
click at [1029, 516] on div "Code Name Description Documented Repository Documentation link Status Figma com…" at bounding box center [940, 453] width 1052 height 717
type textarea "*"
click at [1185, 782] on span "Cancel" at bounding box center [1181, 783] width 42 height 17
